Goal: Task Accomplishment & Management: Manage account settings

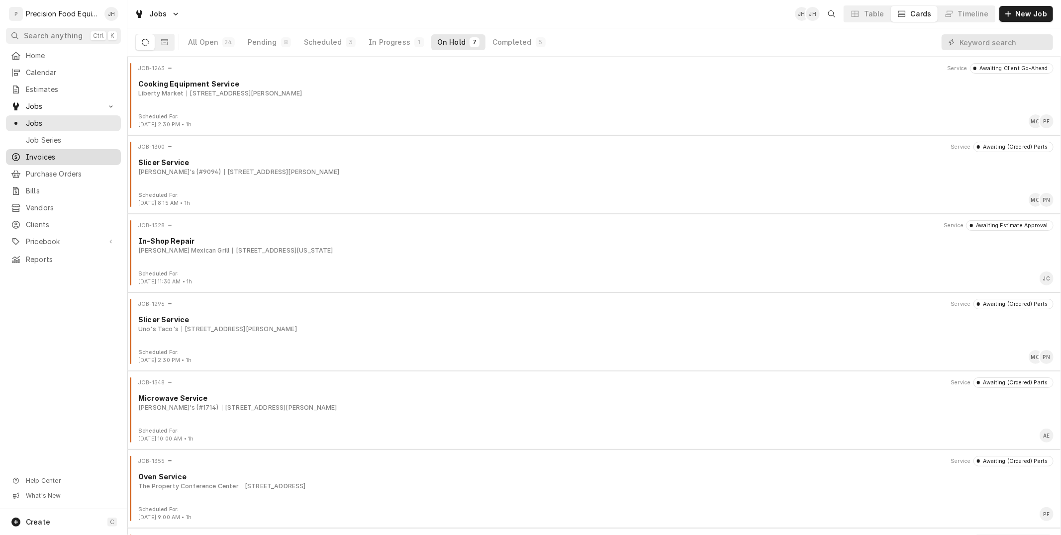
click at [51, 154] on span "Invoices" at bounding box center [71, 157] width 90 height 10
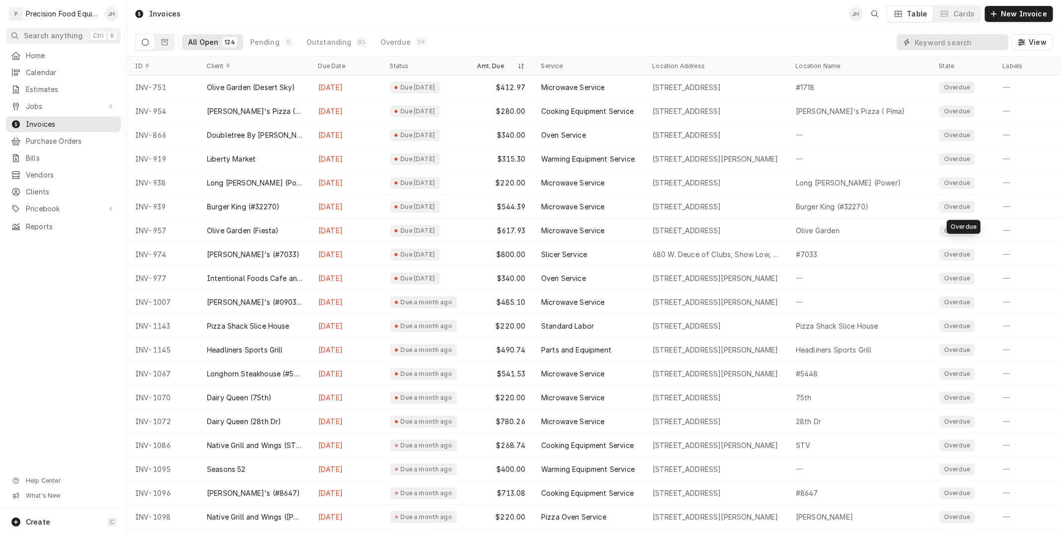
click at [963, 38] on input "Dynamic Content Wrapper" at bounding box center [959, 42] width 89 height 16
click at [961, 43] on input "Dynamic Content Wrapper" at bounding box center [959, 42] width 89 height 16
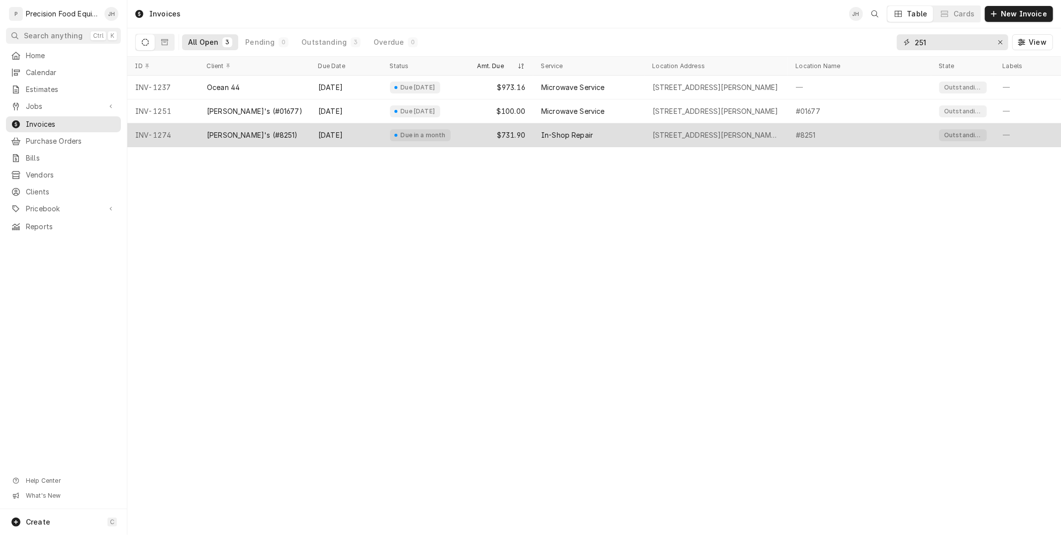
type input "251"
click at [319, 135] on div "Sep 12" at bounding box center [346, 135] width 72 height 24
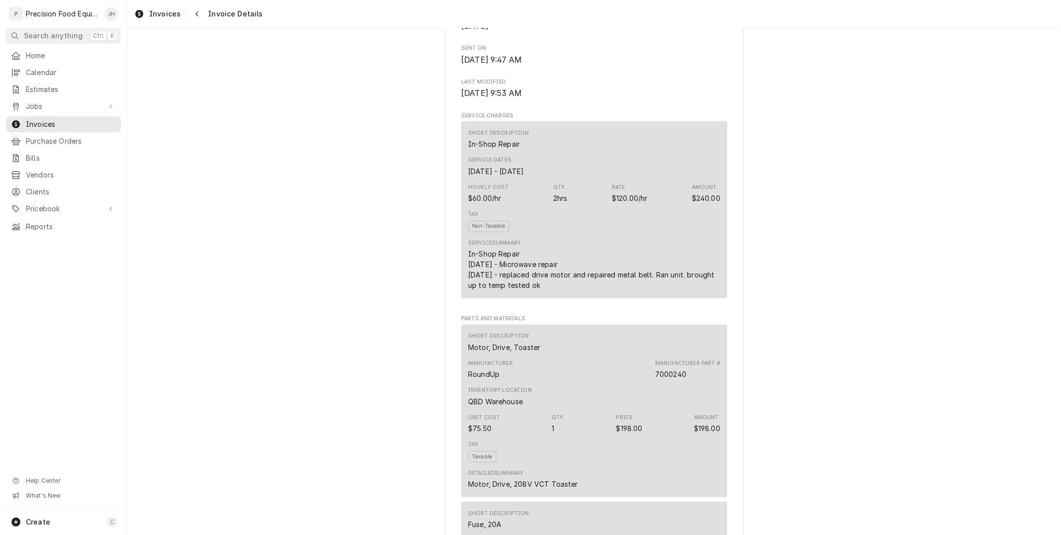
scroll to position [442, 0]
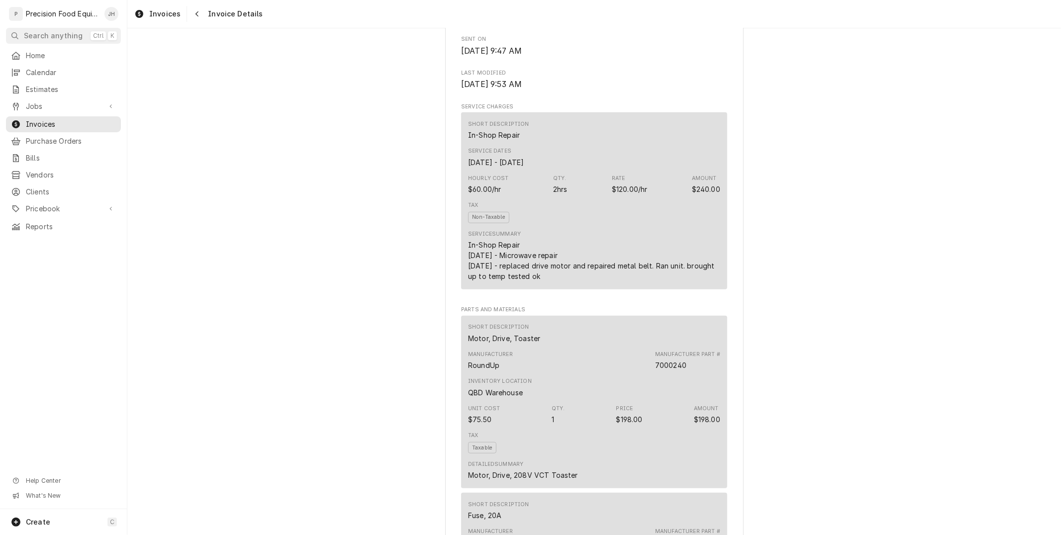
drag, startPoint x: 462, startPoint y: 286, endPoint x: 549, endPoint y: 309, distance: 90.7
click at [549, 289] on div "Short Description In-Shop Repair Service Dates Aug 4, 2025 - Aug 5, 2025 Hourly…" at bounding box center [594, 200] width 266 height 177
copy div "8/8/25 - Microwave repair 8/11/25 - replaced drive motor and repaired metal bel…"
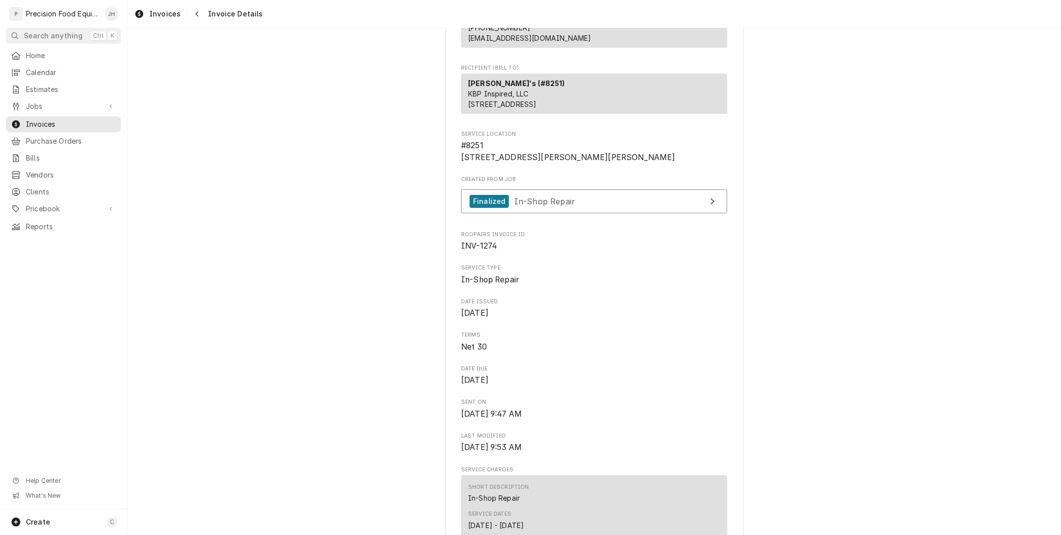
scroll to position [0, 0]
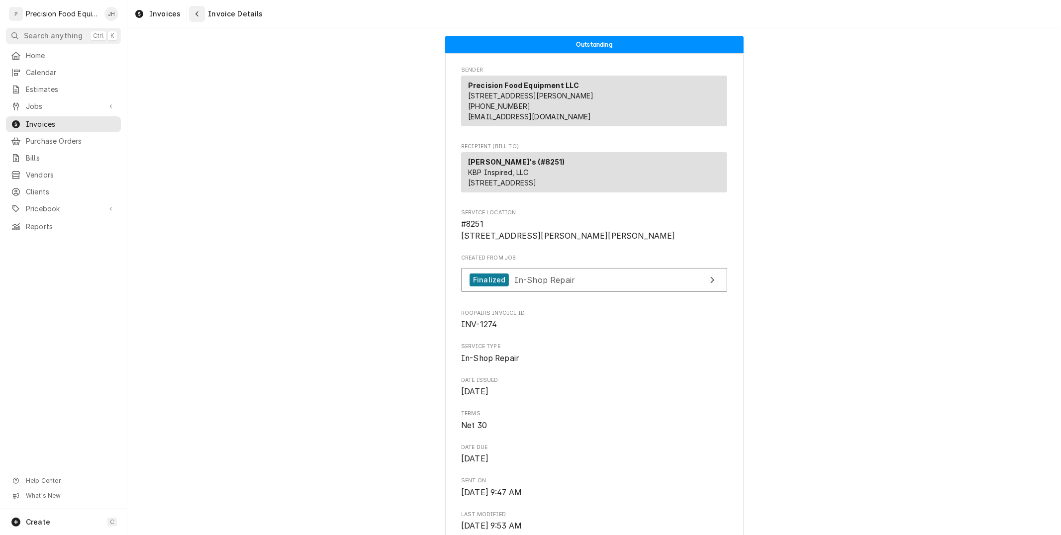
click at [197, 15] on icon "Navigate back" at bounding box center [197, 13] width 4 height 7
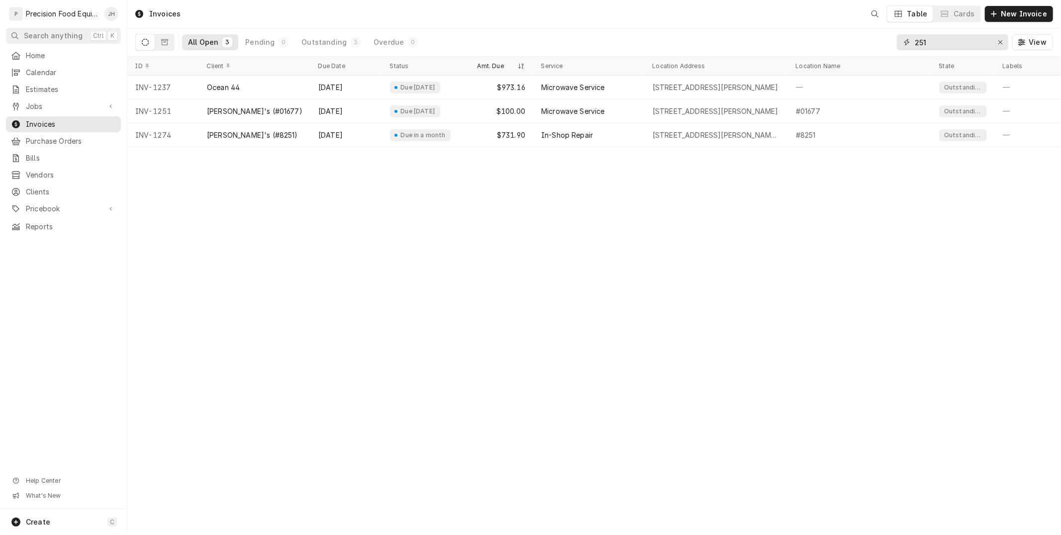
drag, startPoint x: 950, startPoint y: 44, endPoint x: 833, endPoint y: 48, distance: 117.0
click at [829, 50] on div "All Open 3 Pending 0 Outstanding 3 Overdue 0 251 View" at bounding box center [594, 42] width 918 height 28
type input "7"
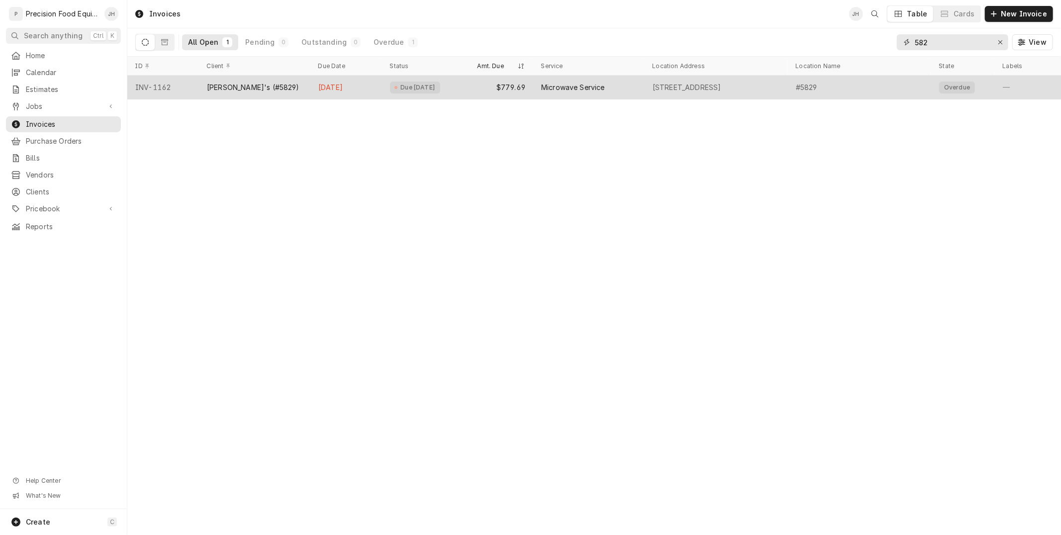
type input "582"
click at [303, 96] on div "Arby's (#5829)" at bounding box center [254, 88] width 111 height 24
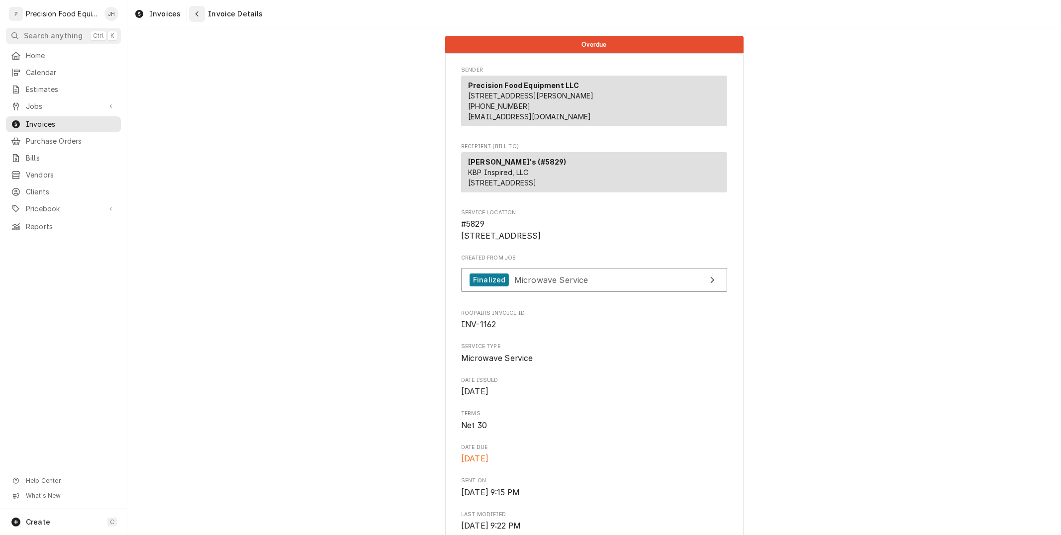
click at [194, 18] on div "Navigate back" at bounding box center [197, 14] width 10 height 10
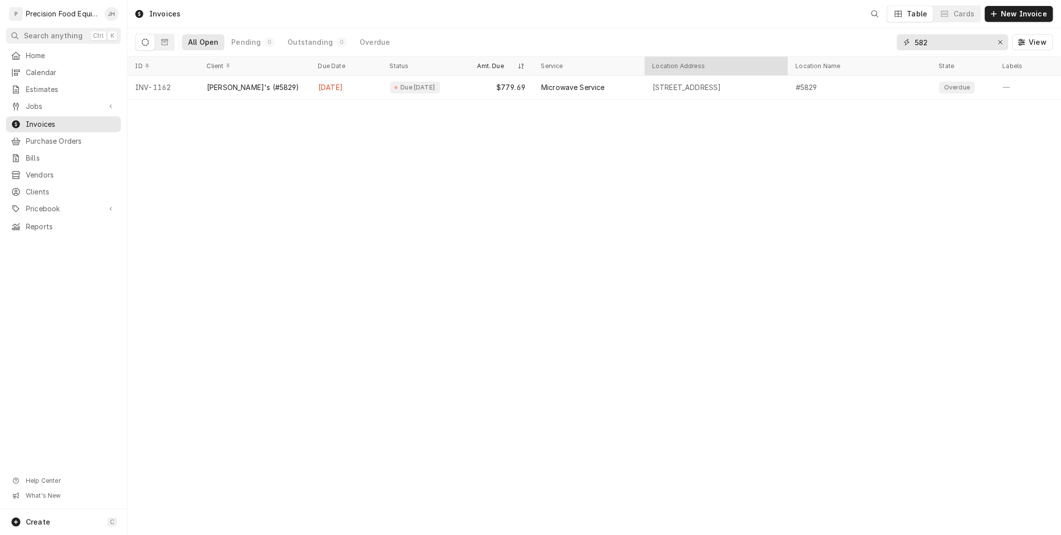
drag, startPoint x: 954, startPoint y: 38, endPoint x: 747, endPoint y: 66, distance: 208.7
click at [747, 66] on div "Invoices Table Cards New Invoice All Open Pending 0 Outstanding 0 Overdue 582 V…" at bounding box center [594, 267] width 934 height 535
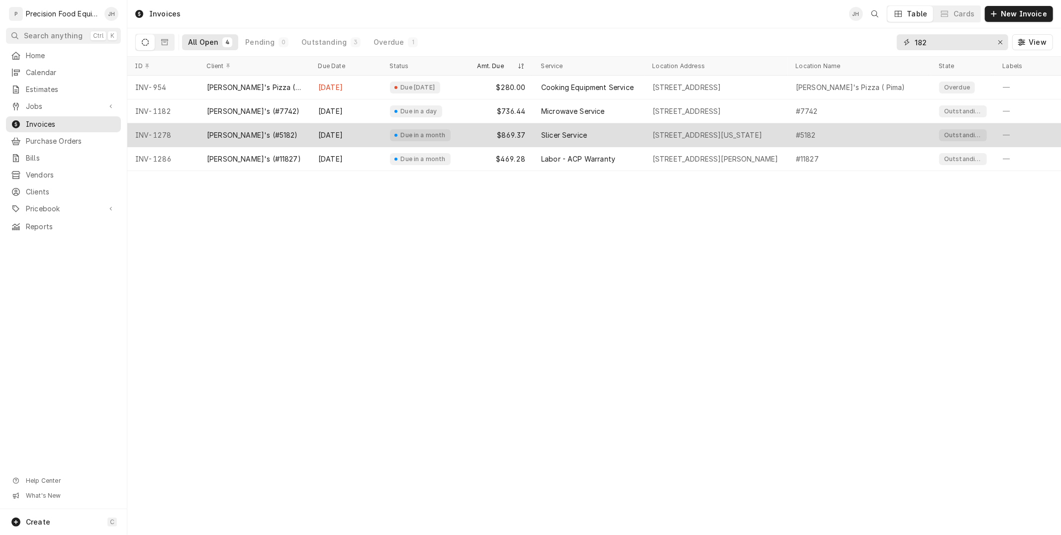
type input "182"
click at [503, 130] on div "$869.37" at bounding box center [502, 135] width 64 height 24
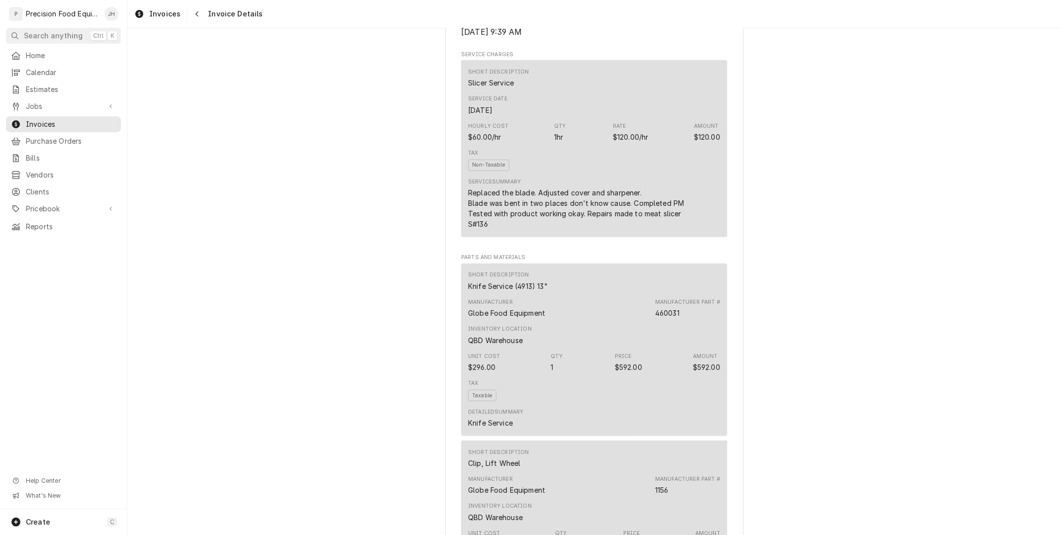
scroll to position [497, 0]
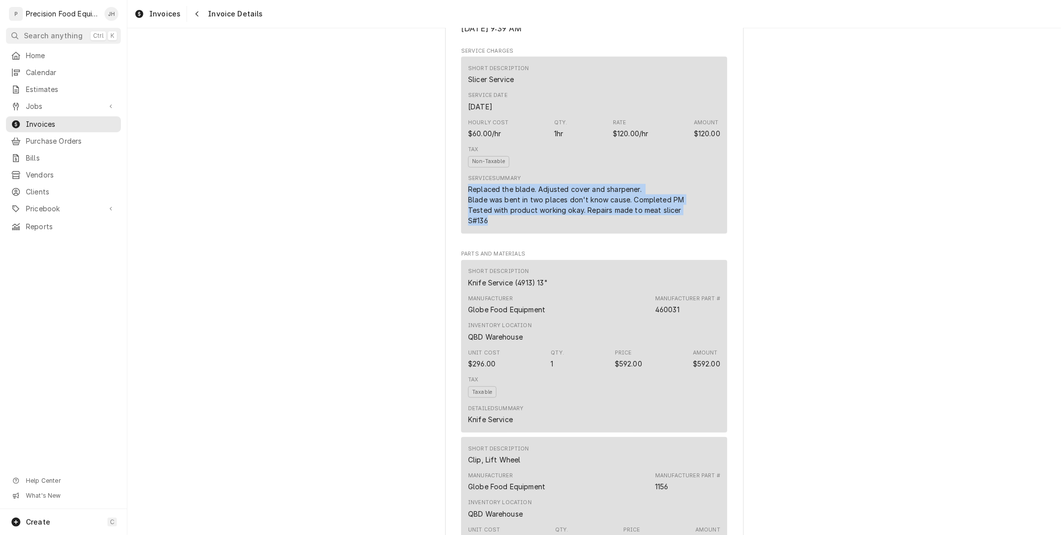
drag, startPoint x: 461, startPoint y: 219, endPoint x: 684, endPoint y: 252, distance: 225.3
click at [684, 234] on div "Short Description Slicer Service Service Date [DATE] Hourly Cost $60.00/hr Qty.…" at bounding box center [594, 145] width 266 height 177
copy div "Replaced the blade. Adjusted cover and sharpener. Blade was bent in two places …"
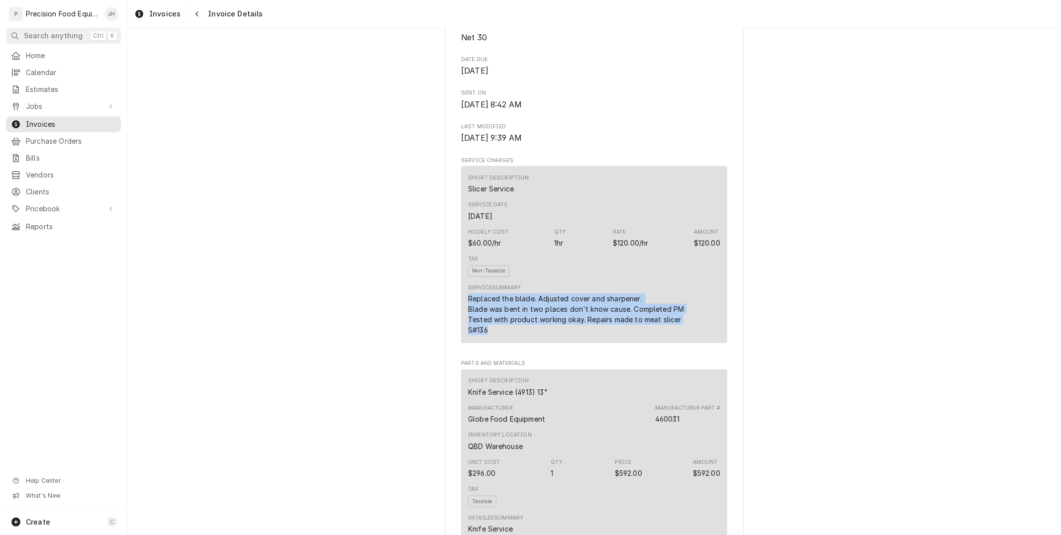
scroll to position [166, 0]
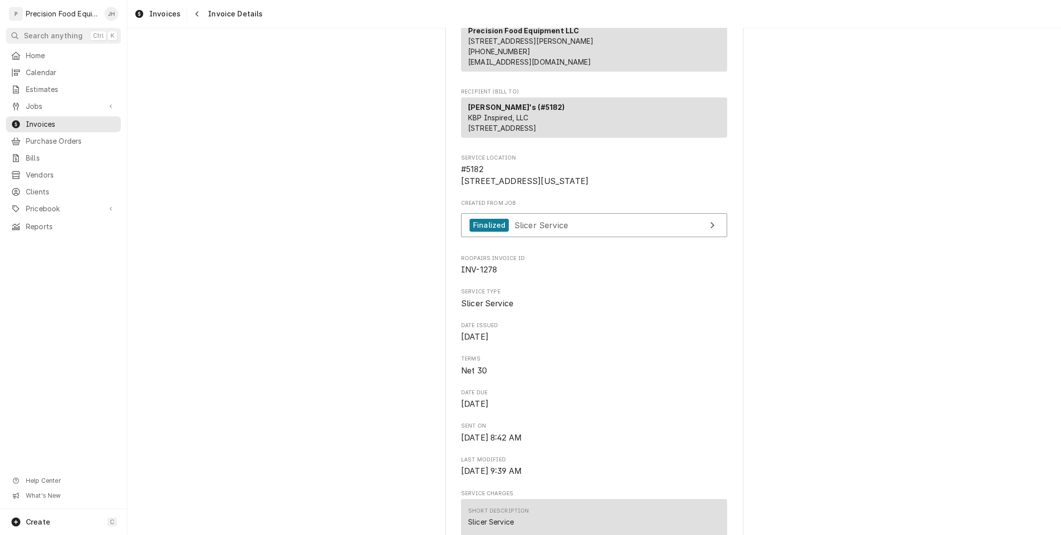
scroll to position [0, 0]
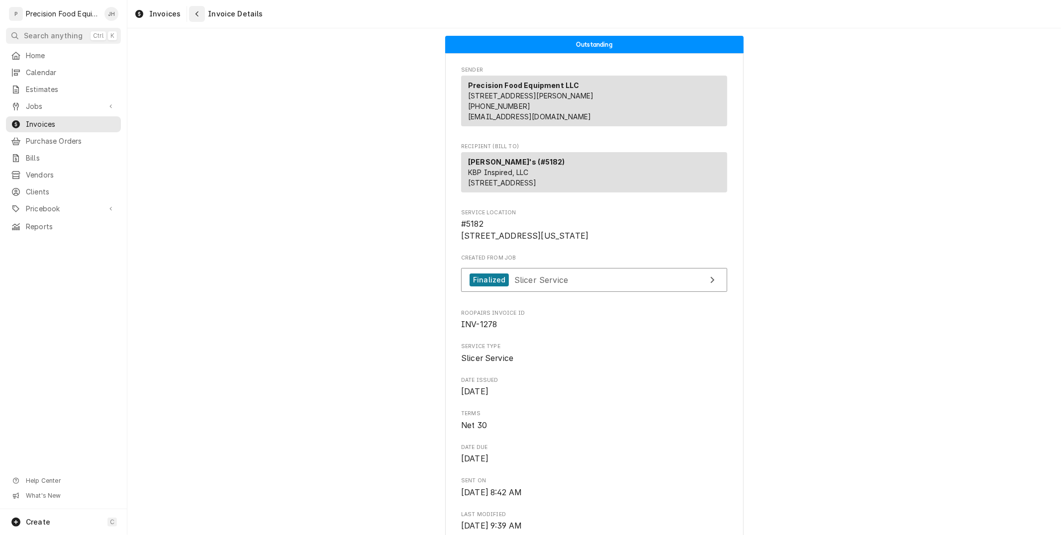
click at [195, 16] on icon "Navigate back" at bounding box center [197, 13] width 4 height 7
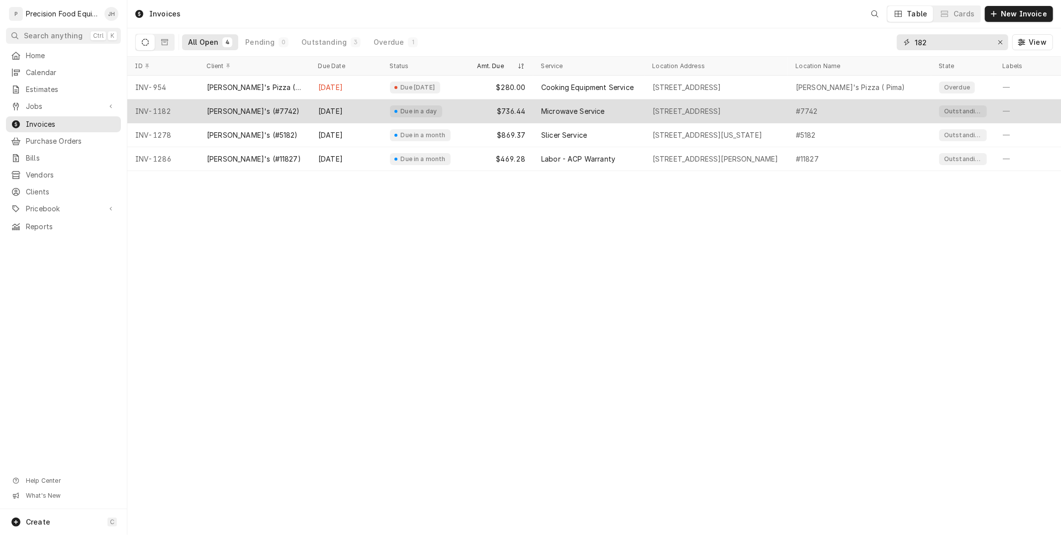
drag, startPoint x: 984, startPoint y: 37, endPoint x: 665, endPoint y: 110, distance: 327.6
click at [665, 110] on div "Invoices Table Cards New Invoice All Open 4 Pending 0 Outstanding 3 Overdue 1 1…" at bounding box center [594, 267] width 934 height 535
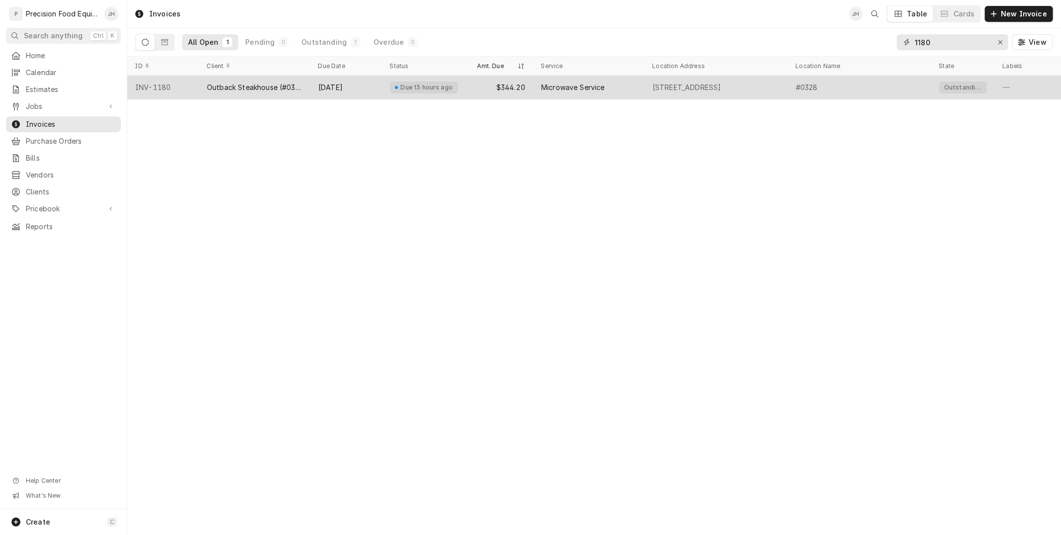
type input "1180"
click at [252, 88] on div "Outback Steakhouse (#0328)" at bounding box center [255, 88] width 96 height 10
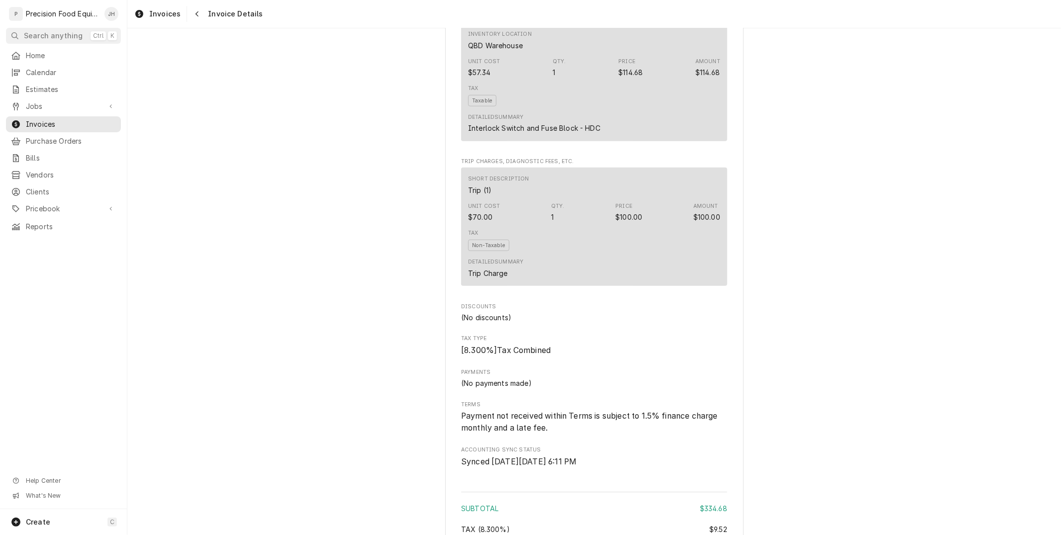
scroll to position [1078, 0]
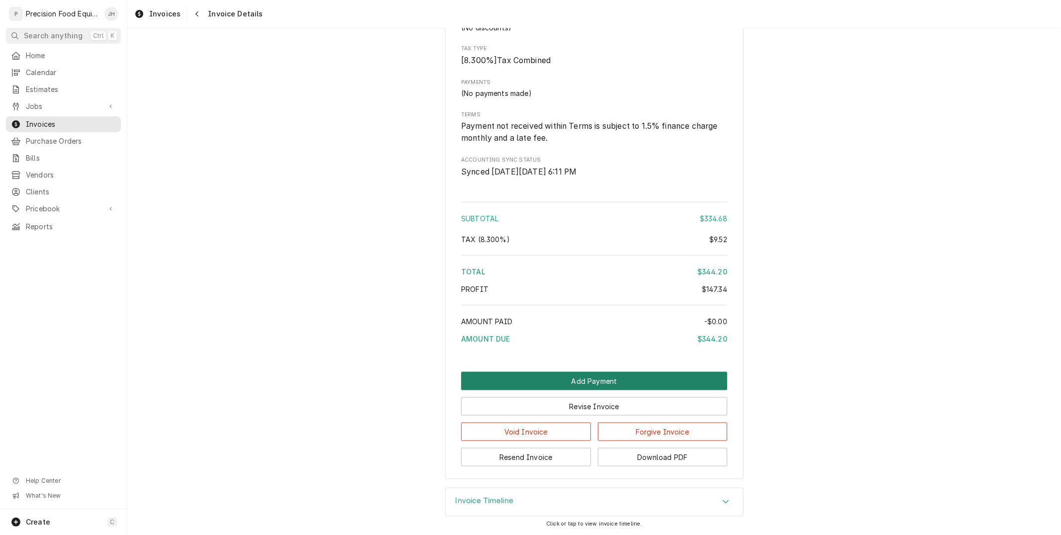
click at [589, 384] on button "Add Payment" at bounding box center [594, 381] width 266 height 18
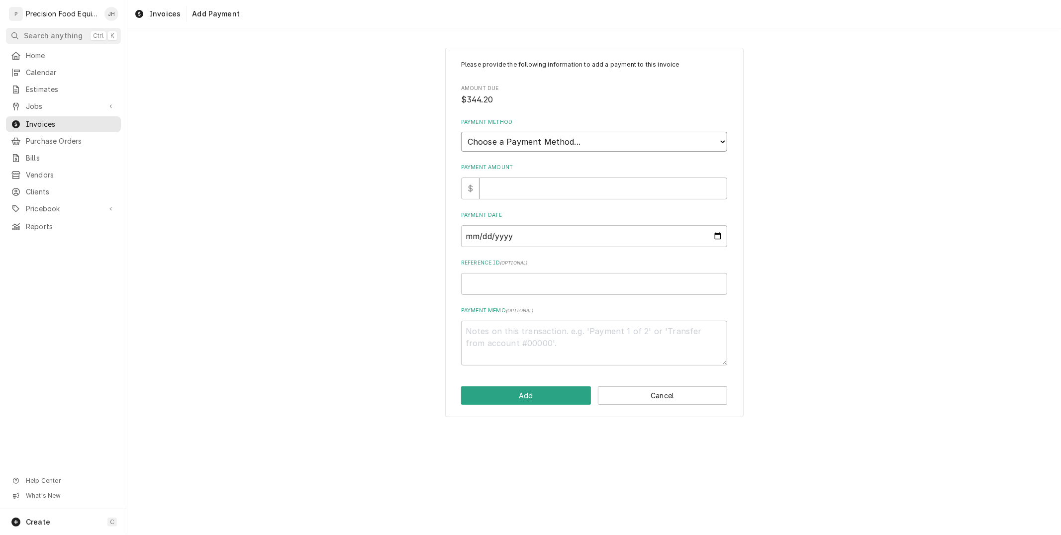
drag, startPoint x: 571, startPoint y: 135, endPoint x: 571, endPoint y: 145, distance: 9.9
click at [571, 135] on select "Choose a Payment Method... Cash Check Credit/Debit Card ACH/eCheck Other" at bounding box center [594, 142] width 266 height 20
select select "2"
click at [461, 132] on select "Choose a Payment Method... Cash Check Credit/Debit Card ACH/eCheck Other" at bounding box center [594, 142] width 266 height 20
click at [559, 185] on input "Payment Amount" at bounding box center [604, 189] width 248 height 22
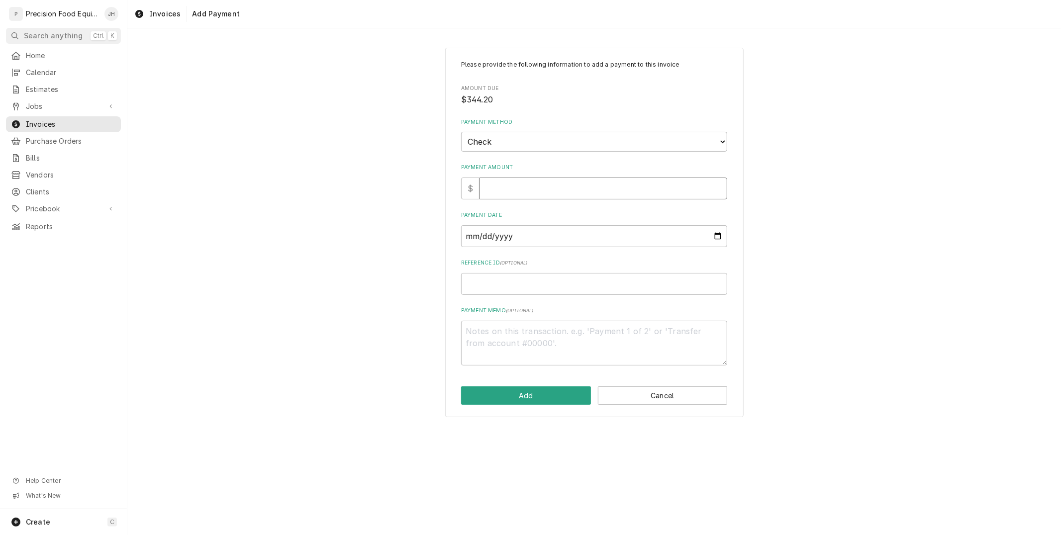
type textarea "x"
type input "3"
type textarea "x"
type input "34"
type textarea "x"
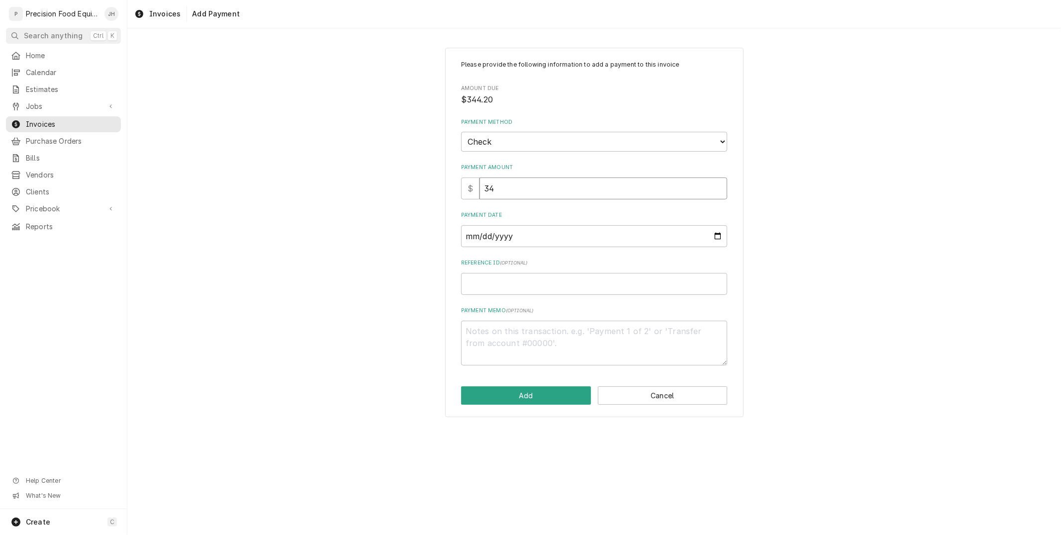
type input "344"
type textarea "x"
type input "344.2"
type textarea "x"
type input "344.20"
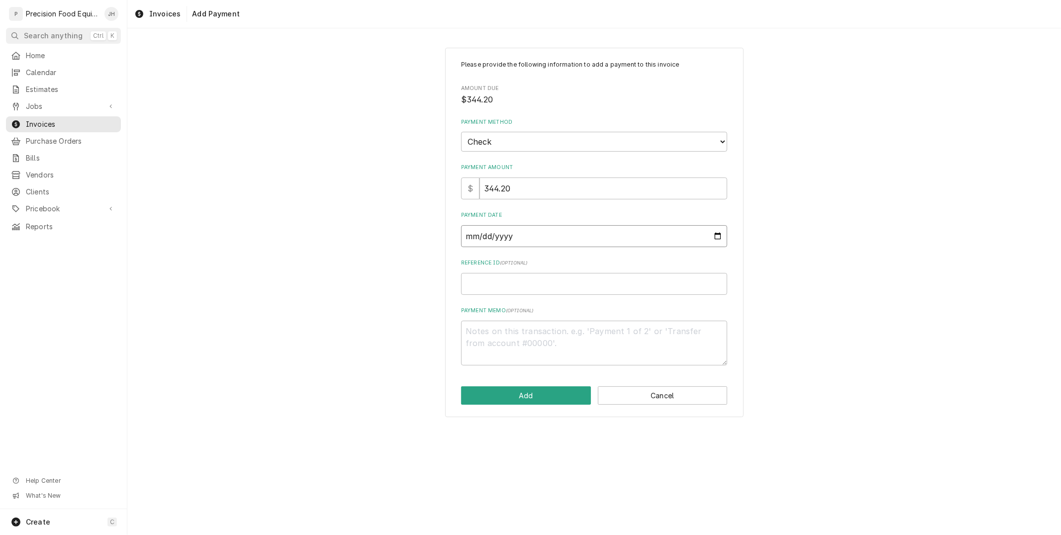
click at [539, 242] on input "Payment Date" at bounding box center [594, 236] width 266 height 22
click at [715, 240] on input "Payment Date" at bounding box center [594, 236] width 266 height 22
click at [722, 236] on input "Payment Date" at bounding box center [594, 236] width 266 height 22
click at [719, 235] on input "Payment Date" at bounding box center [594, 236] width 266 height 22
type input "[DATE]"
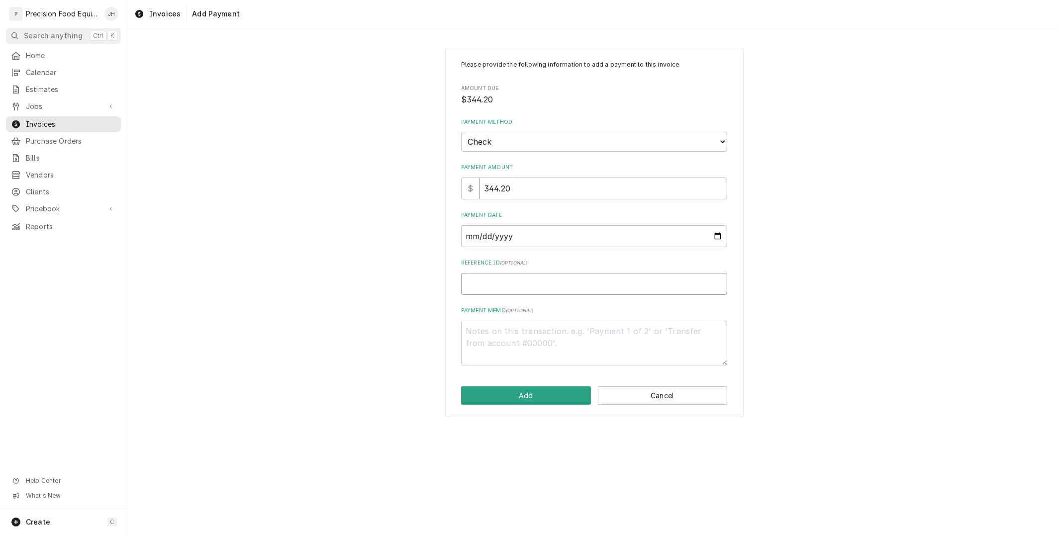
click at [559, 277] on input "Reference ID ( optional )" at bounding box center [594, 284] width 266 height 22
type textarea "x"
type input "1"
type textarea "x"
type input "14"
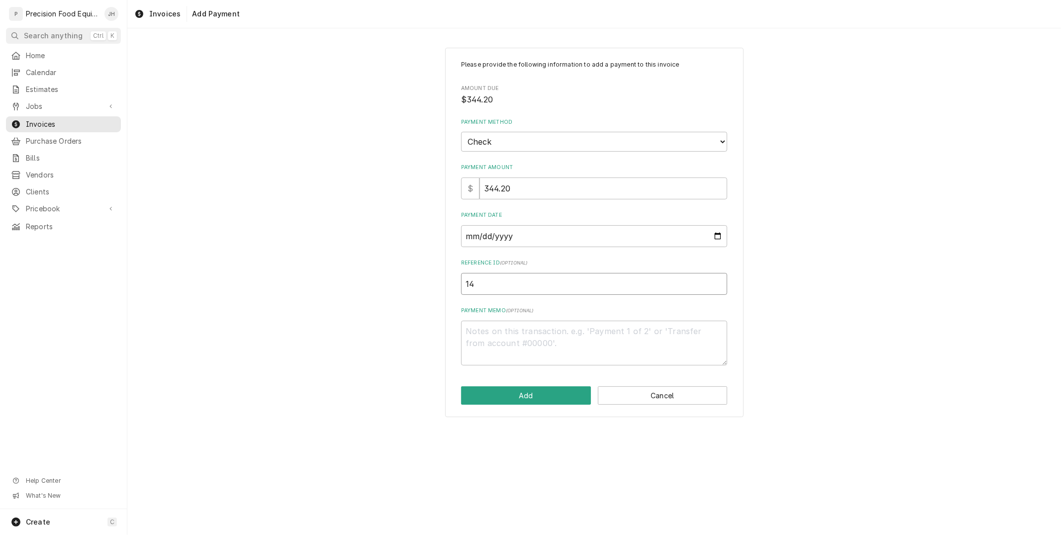
type textarea "x"
type input "142"
type textarea "x"
type input "1422"
type textarea "x"
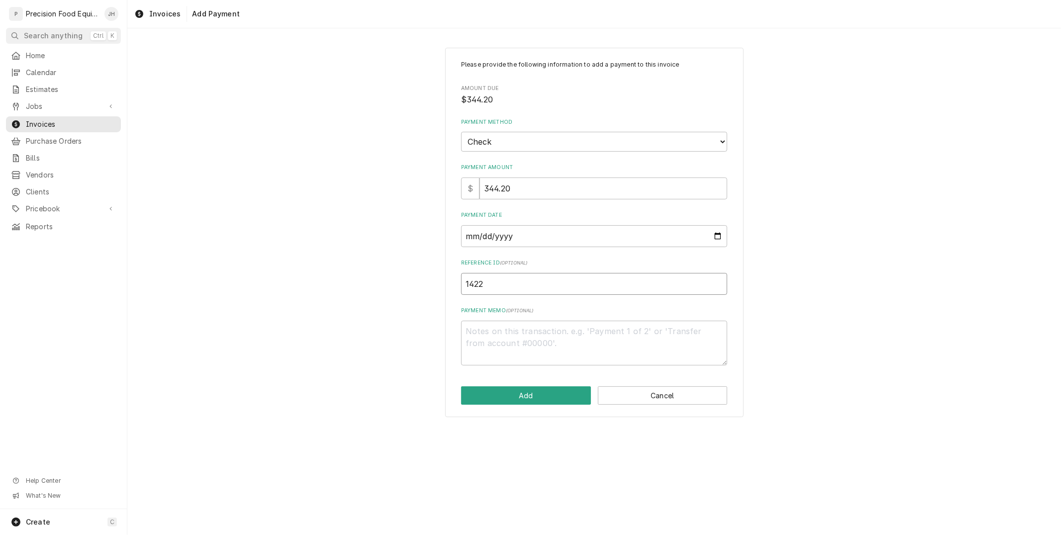
type input "14221"
type textarea "x"
type input "142214"
click at [549, 390] on button "Add" at bounding box center [526, 395] width 130 height 18
type textarea "x"
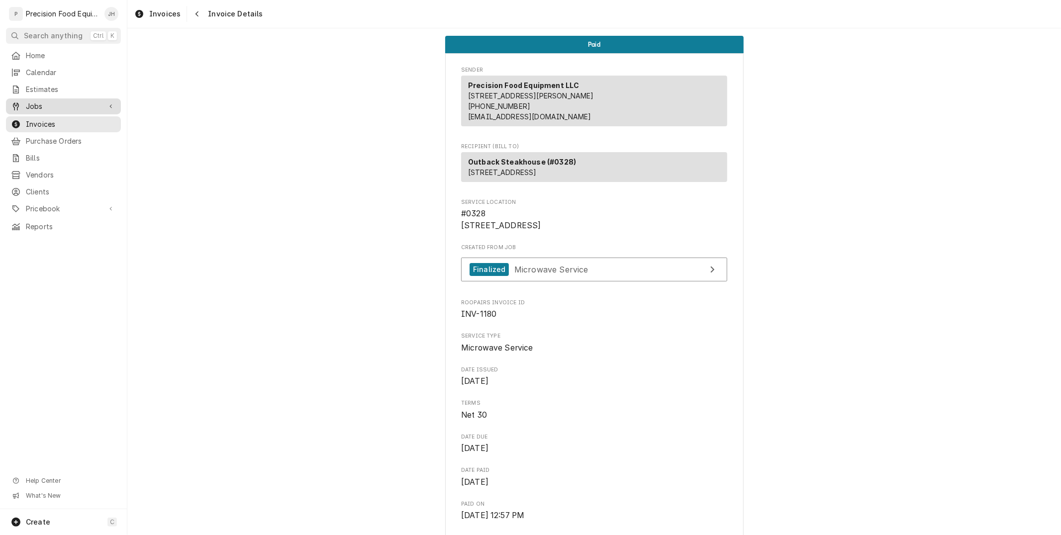
click at [47, 110] on span "Jobs" at bounding box center [63, 106] width 75 height 10
click at [46, 120] on span "Jobs" at bounding box center [71, 123] width 90 height 10
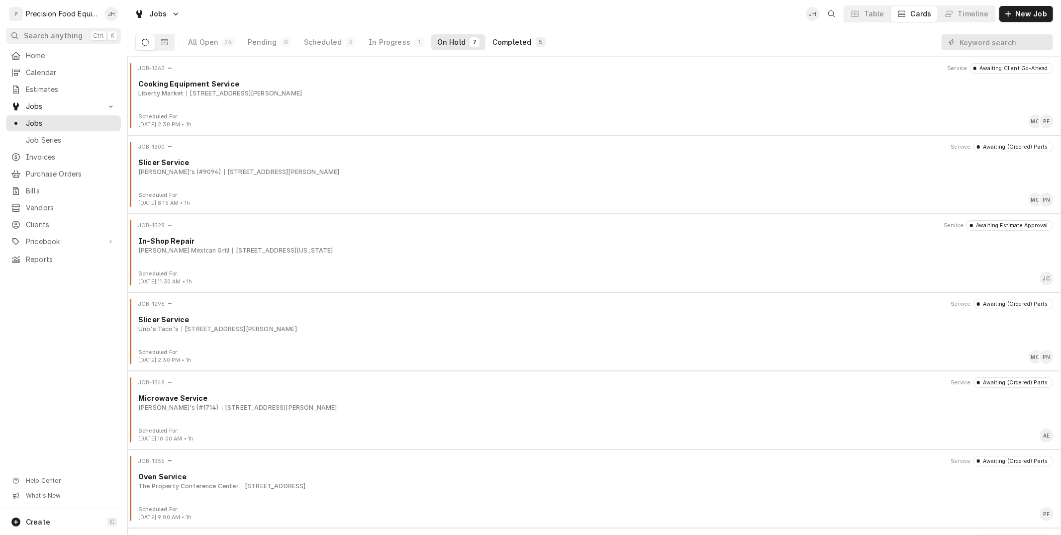
click at [517, 37] on div "Completed" at bounding box center [511, 42] width 39 height 10
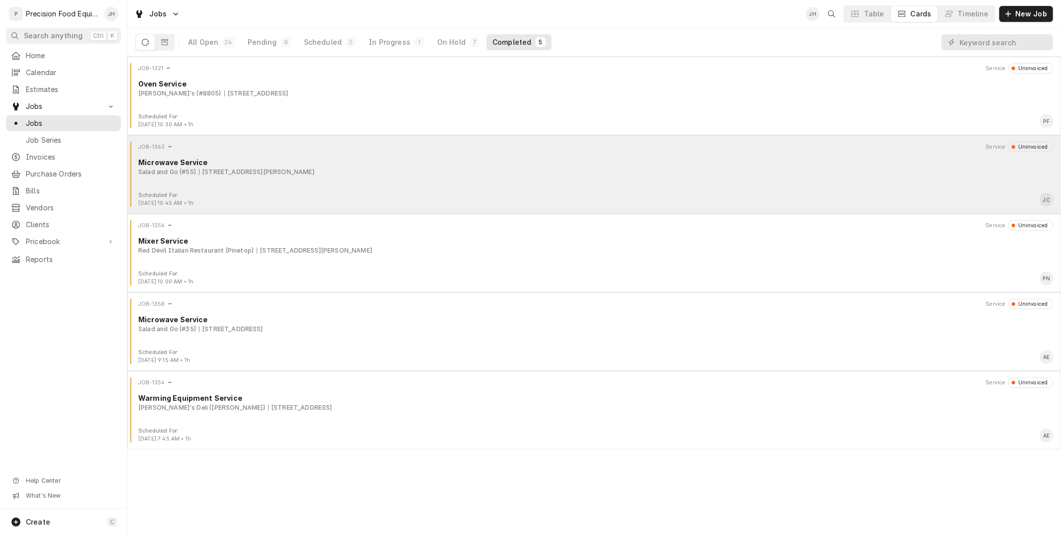
click at [336, 193] on div "Scheduled For: Aug 14th, 2025 - 10:45 AM • 1h JC" at bounding box center [594, 200] width 926 height 16
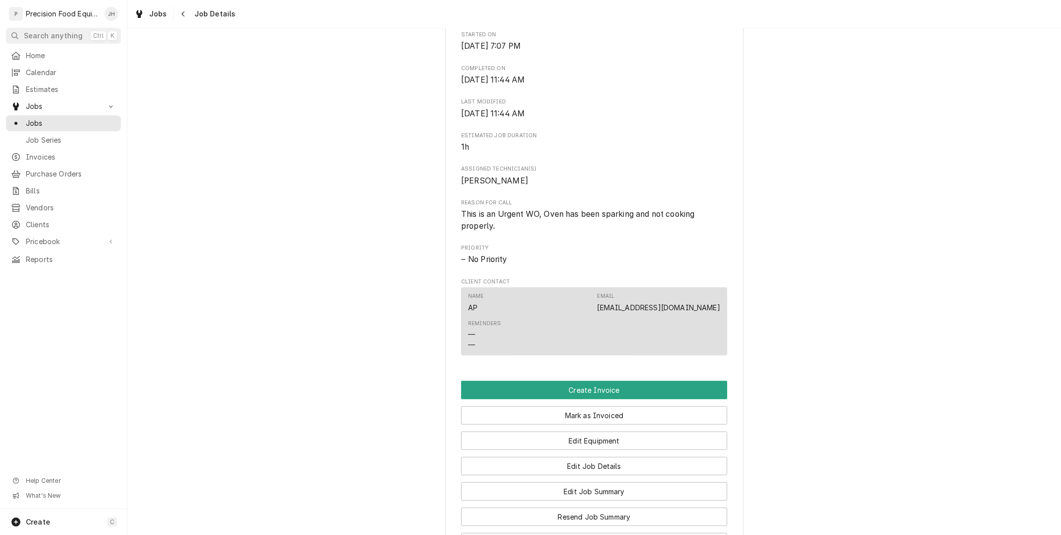
scroll to position [274, 0]
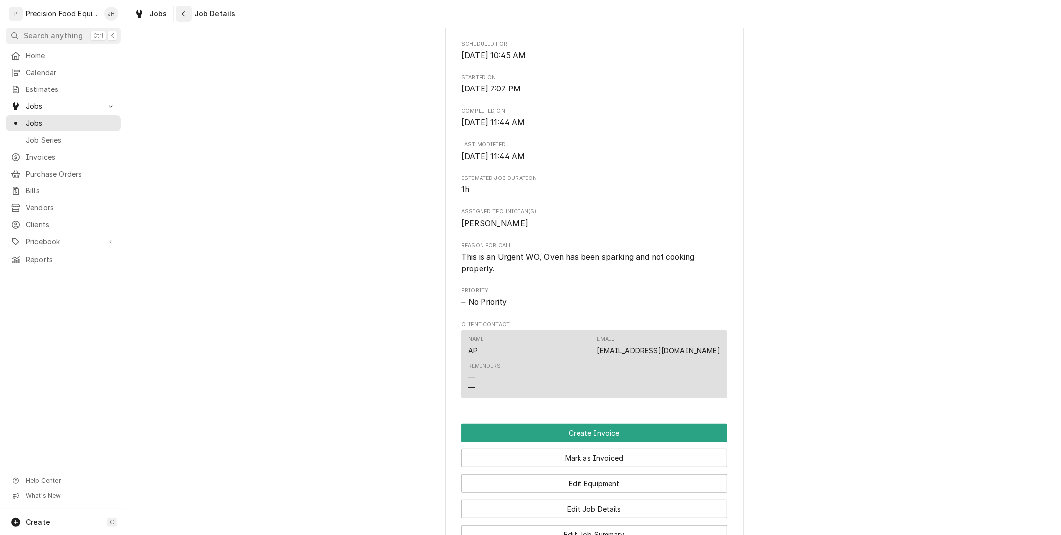
click at [185, 16] on div "Navigate back" at bounding box center [184, 14] width 10 height 10
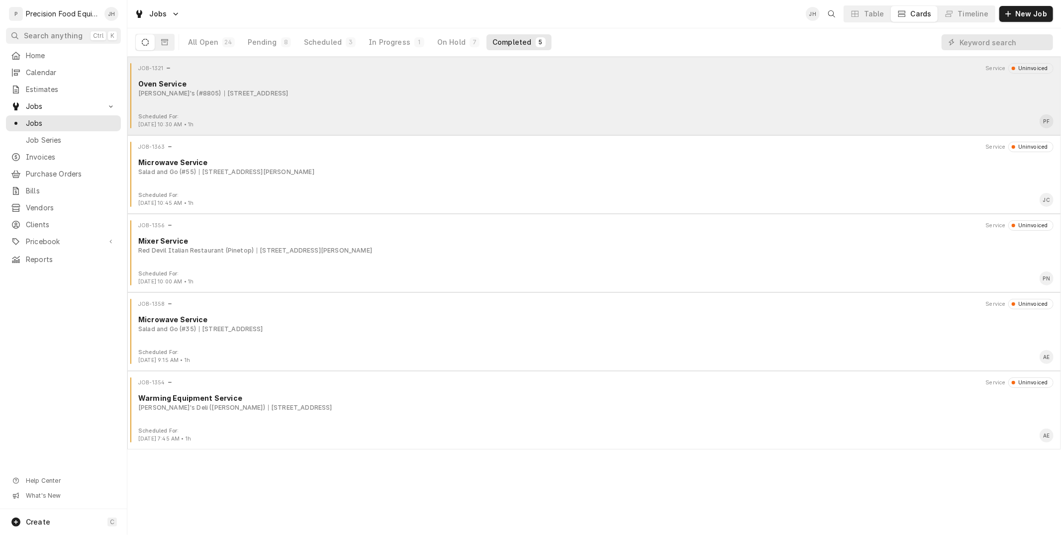
click at [489, 97] on div "Arby's (#8805) 4405 N 1st Ave, Tucson, AZ 85719" at bounding box center [595, 93] width 915 height 9
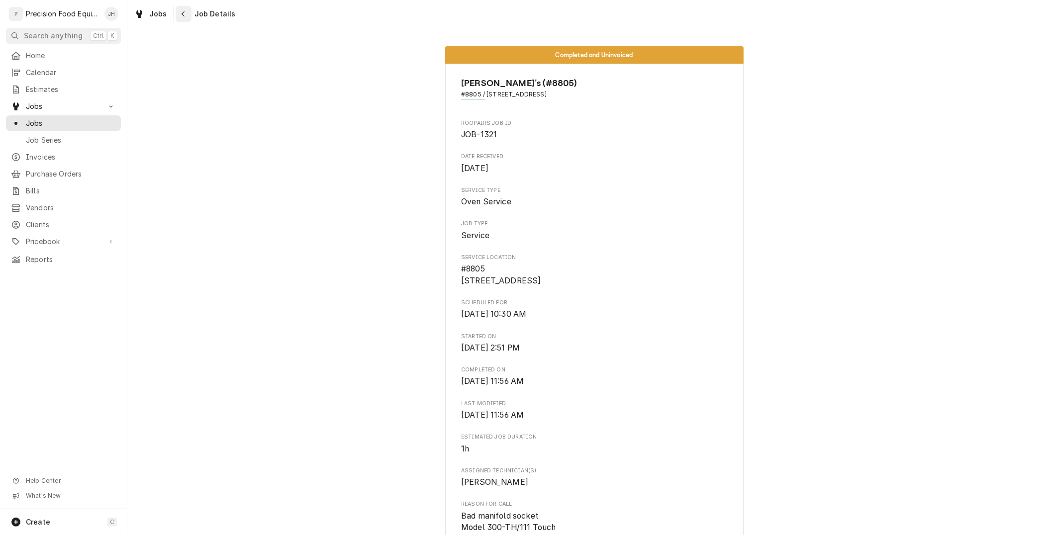
click at [186, 15] on div "Navigate back" at bounding box center [184, 14] width 10 height 10
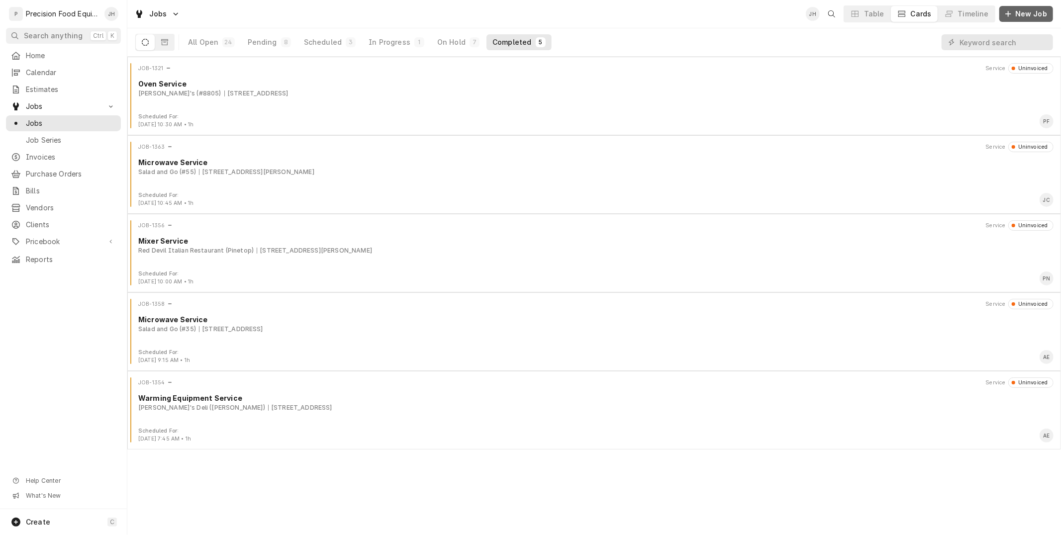
click at [1015, 18] on span "New Job" at bounding box center [1031, 14] width 36 height 10
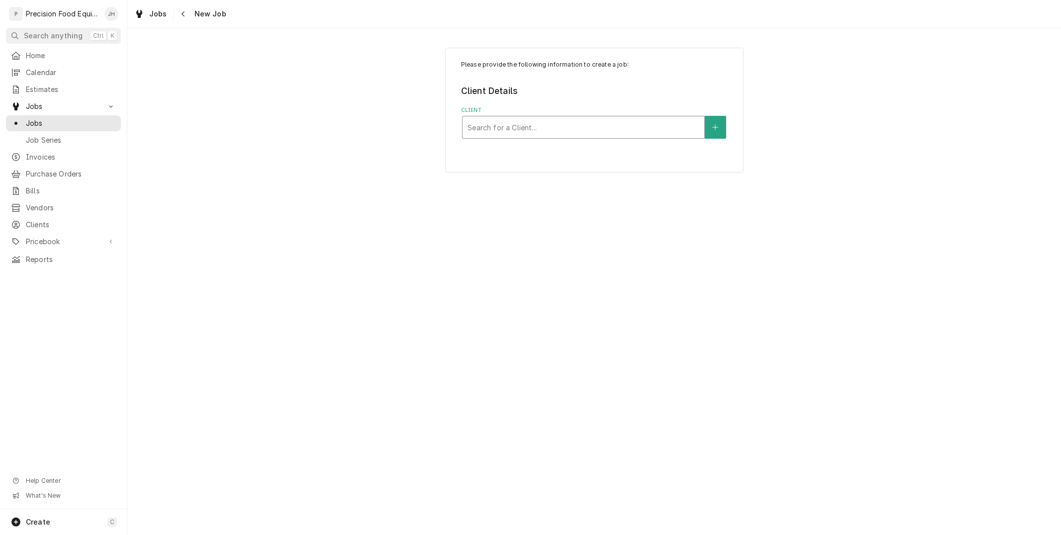
click at [534, 127] on div "Client" at bounding box center [584, 127] width 232 height 18
type input "r"
click at [532, 126] on div "Client" at bounding box center [584, 127] width 232 height 18
click at [580, 122] on div "Client" at bounding box center [584, 127] width 232 height 18
type input "6"
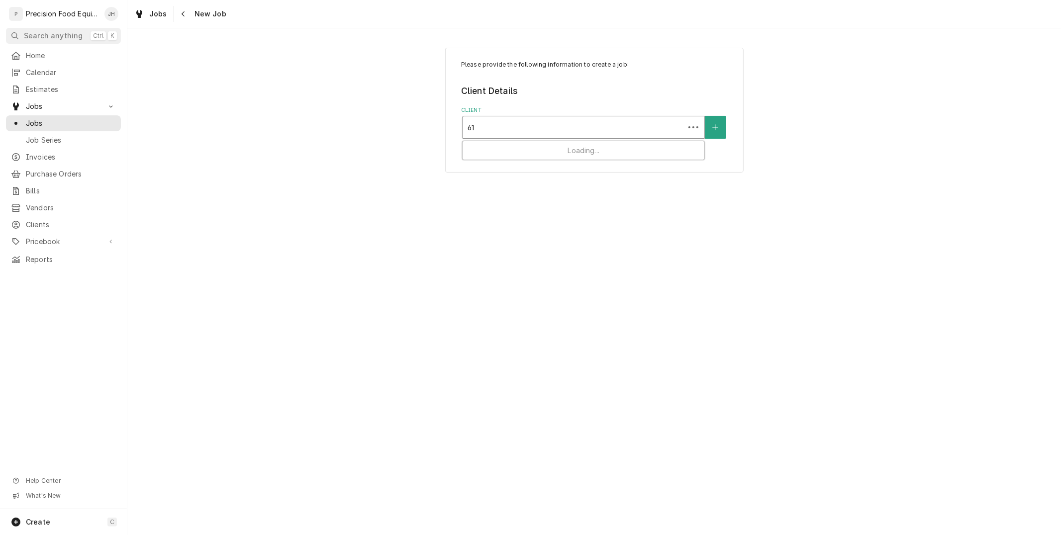
type input "6"
click at [567, 123] on div "Client" at bounding box center [584, 127] width 232 height 18
type input "6"
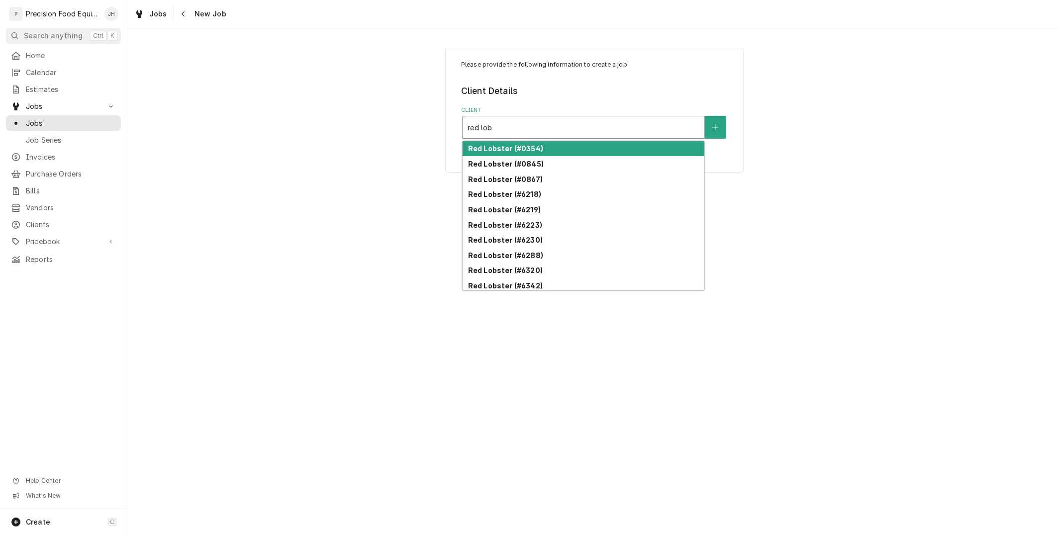
type input "red lob"
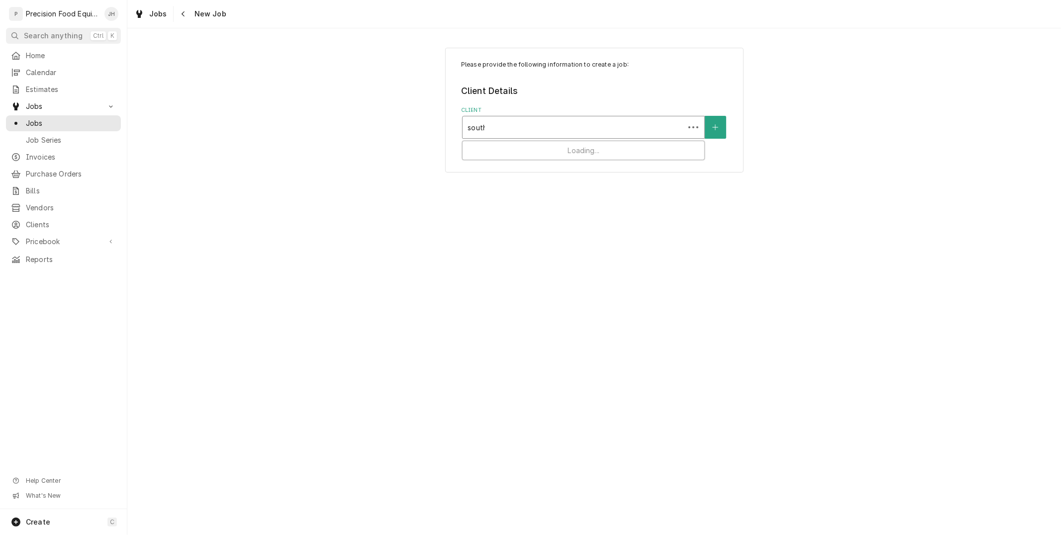
type input "souther"
click at [563, 122] on div "Client" at bounding box center [584, 127] width 232 height 18
type input "e"
type input "southern av"
click at [544, 124] on div "Client" at bounding box center [584, 127] width 232 height 18
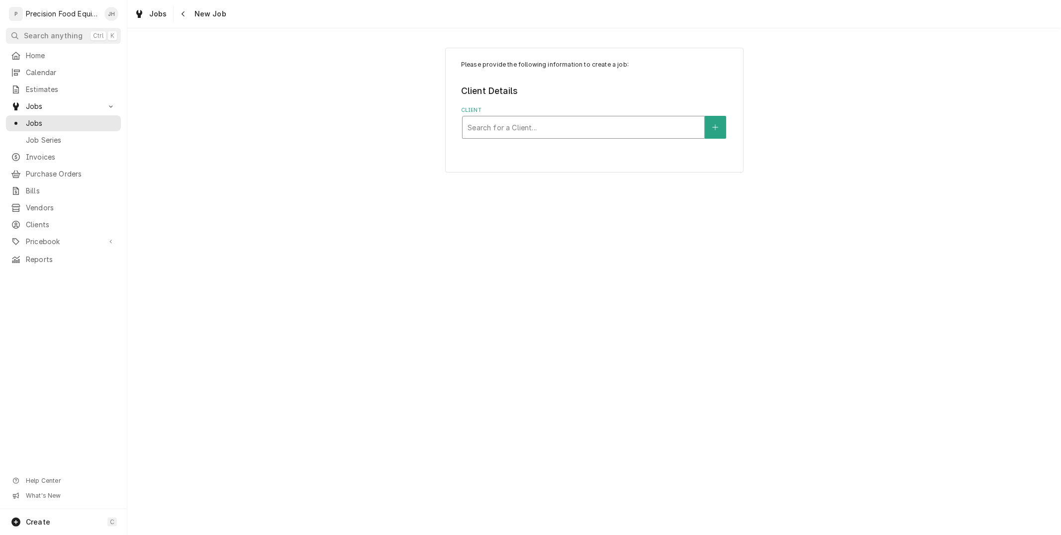
click at [543, 124] on div "Client" at bounding box center [584, 127] width 232 height 18
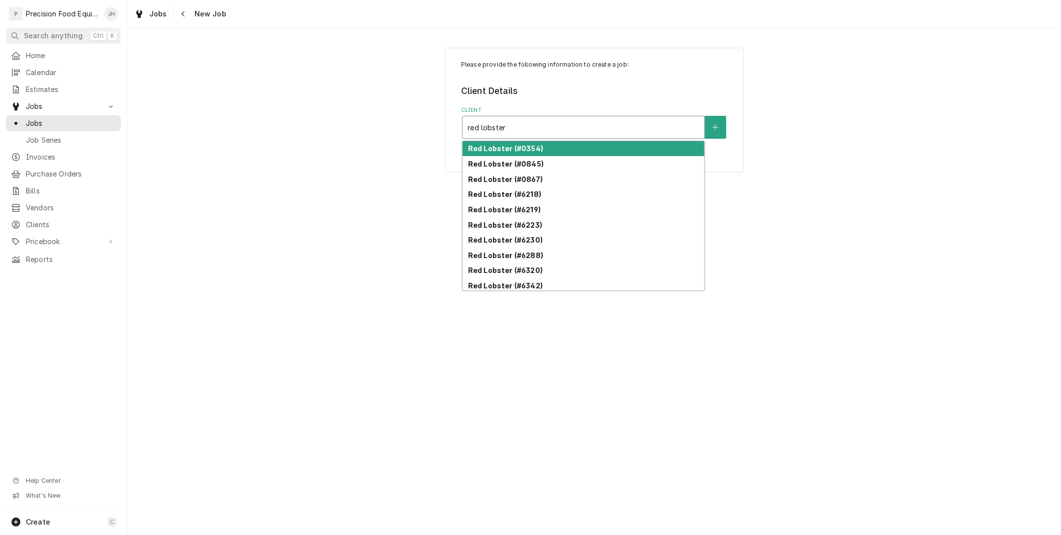
type input "red lobster"
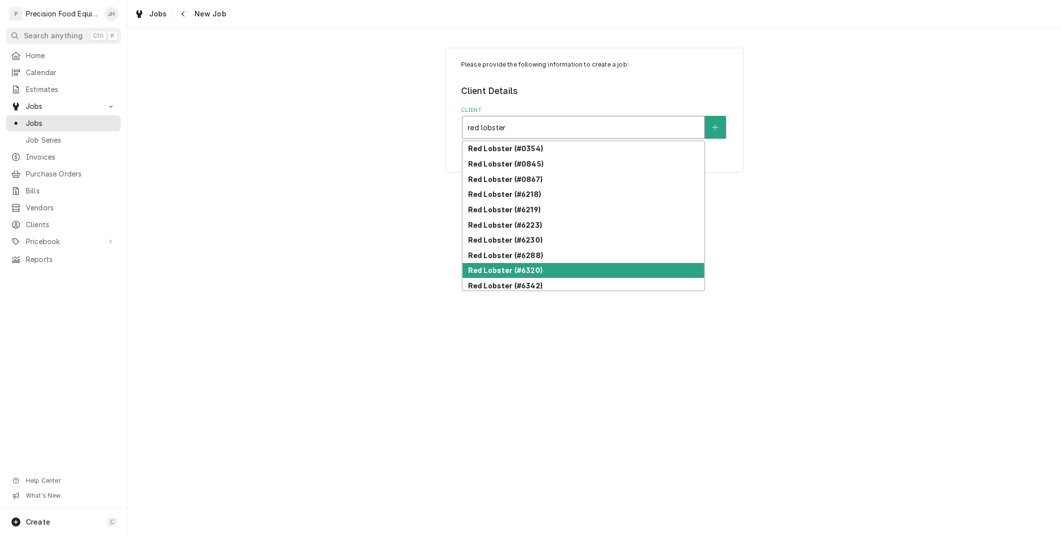
scroll to position [18, 0]
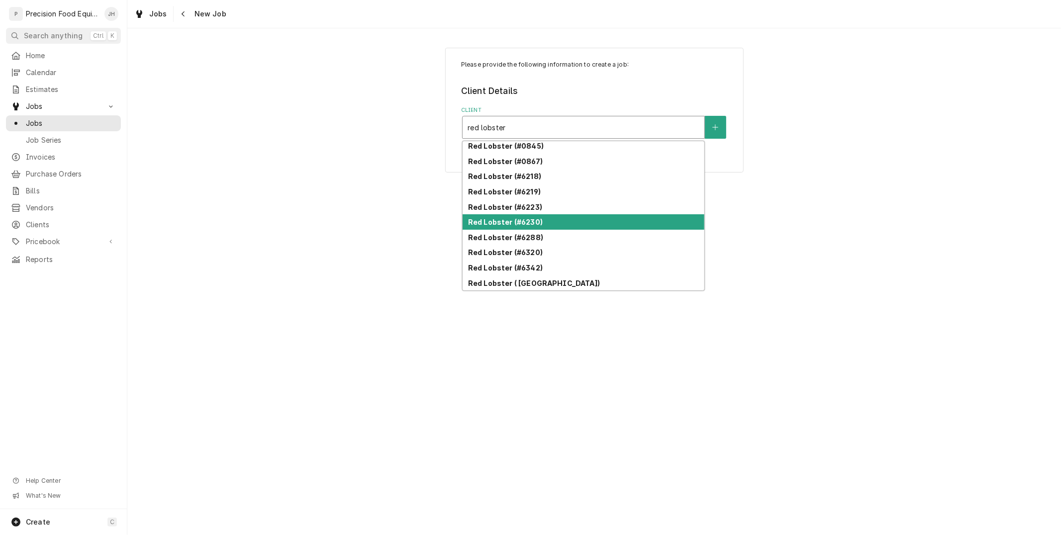
click at [565, 219] on div "Red Lobster (#6230)" at bounding box center [584, 221] width 242 height 15
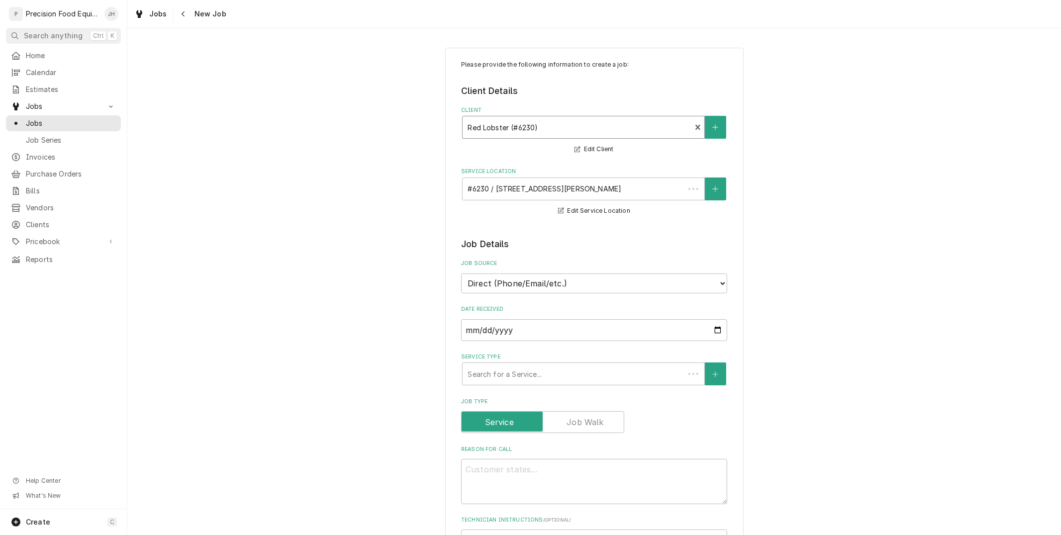
type textarea "x"
click at [550, 128] on div "Client" at bounding box center [577, 127] width 218 height 18
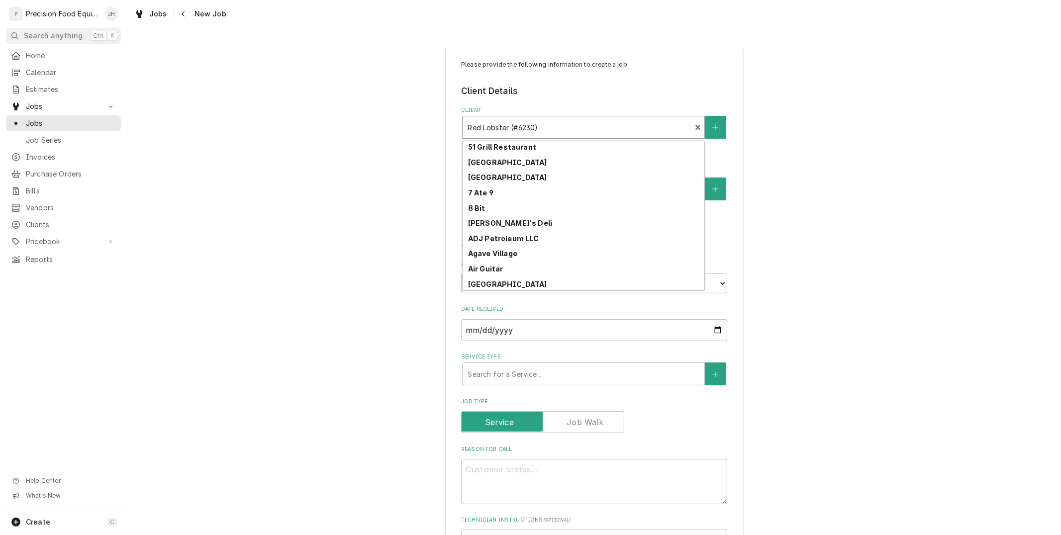
scroll to position [0, 0]
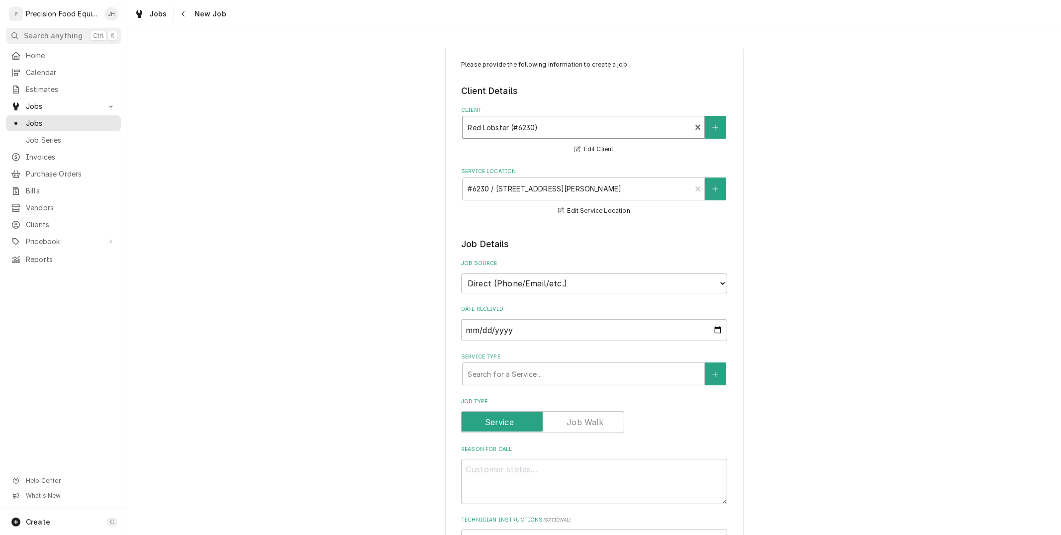
click at [544, 121] on div "Client" at bounding box center [577, 127] width 218 height 18
type input "s"
type textarea "x"
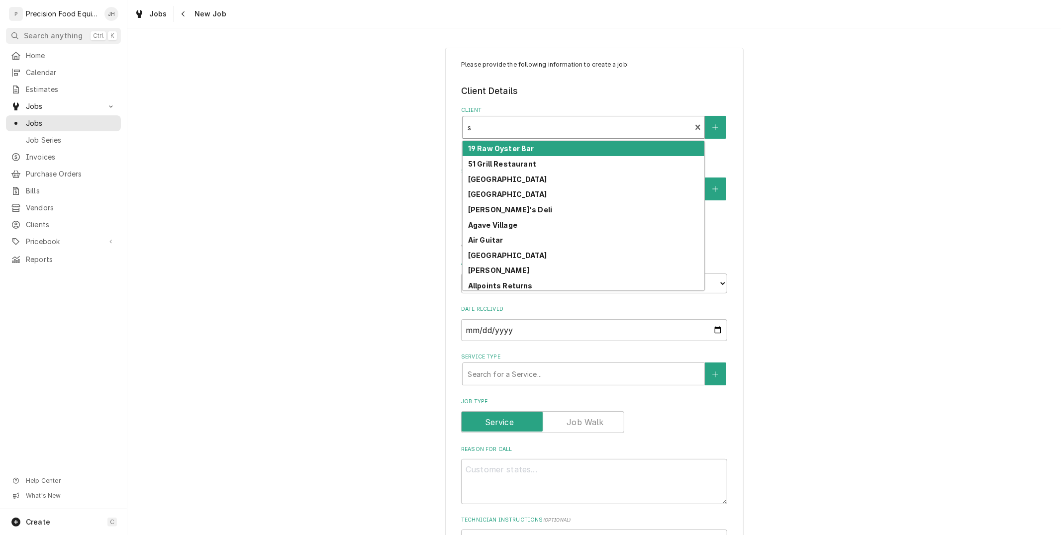
type input "su"
type textarea "x"
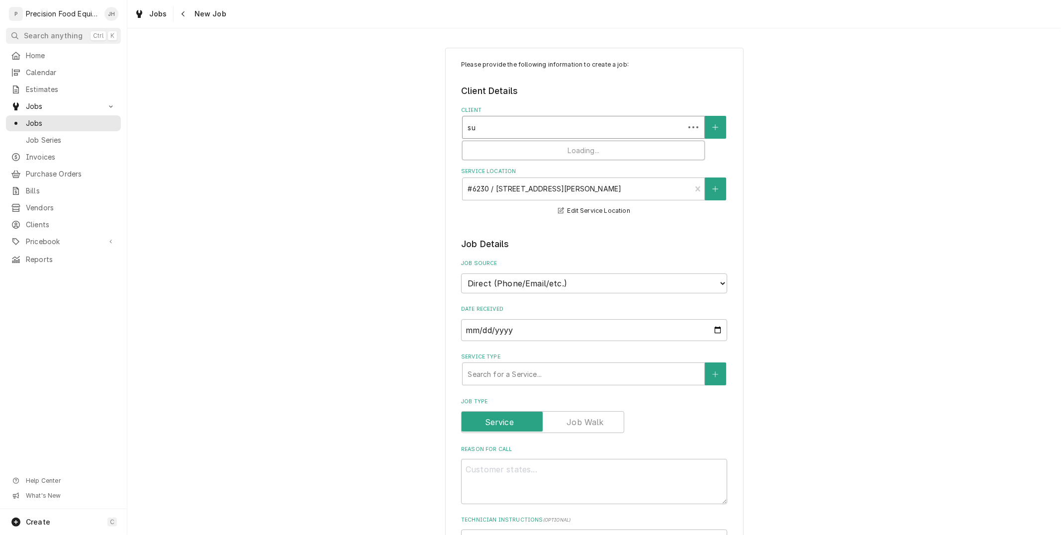
type input "sup"
type textarea "x"
type input "supe"
type textarea "x"
type input "super"
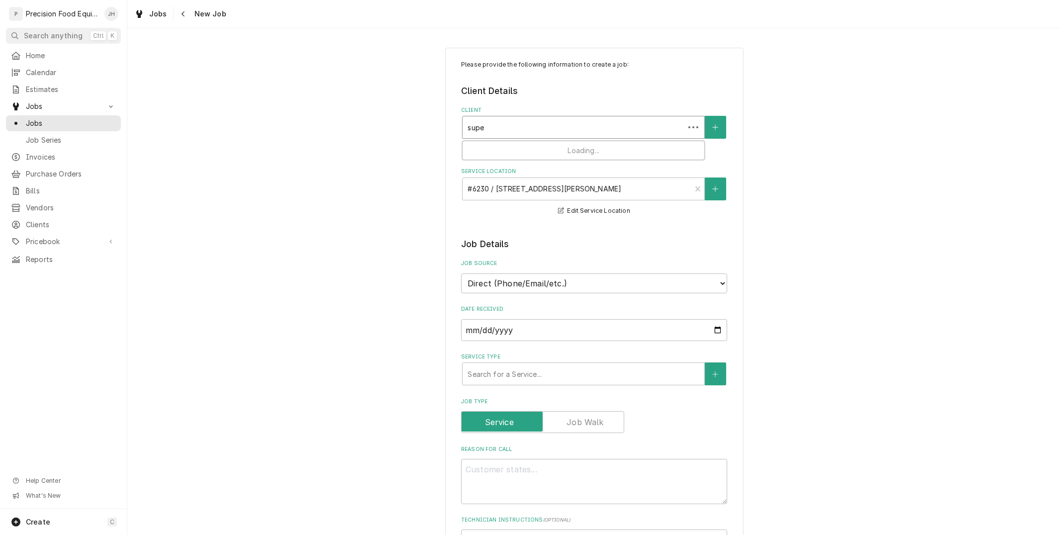
type textarea "x"
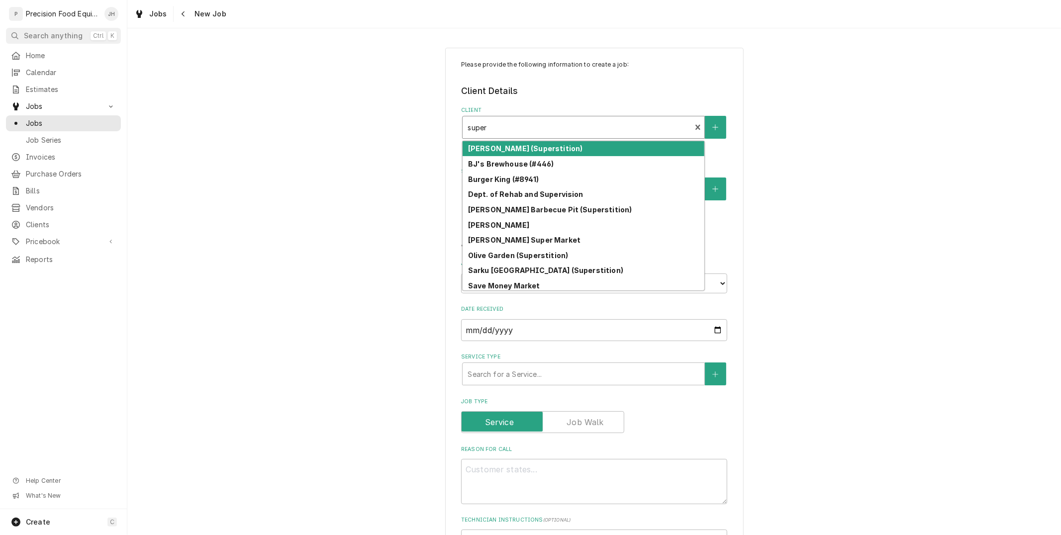
type input "supers"
type textarea "x"
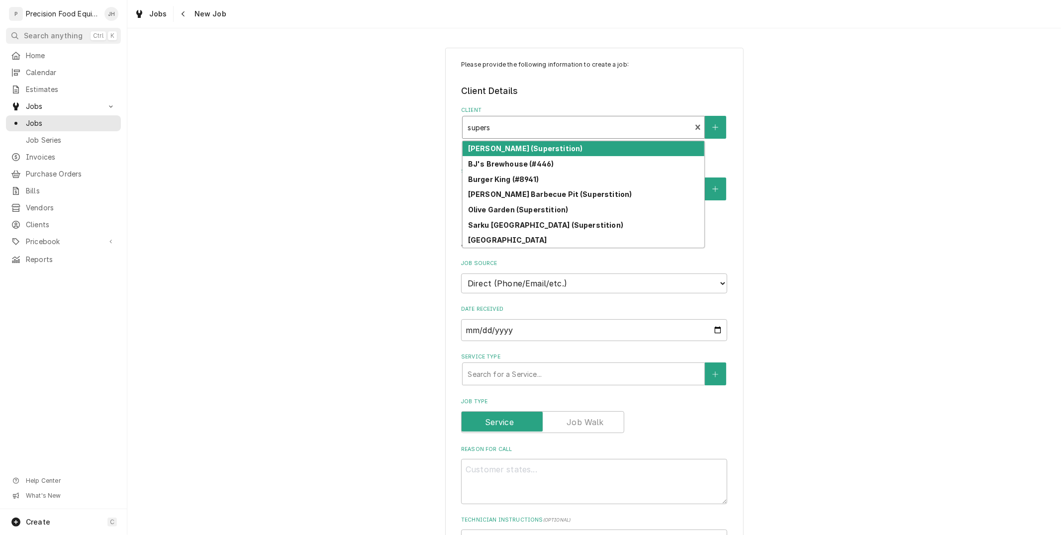
type input "superst"
type textarea "x"
type input "supersti"
type textarea "x"
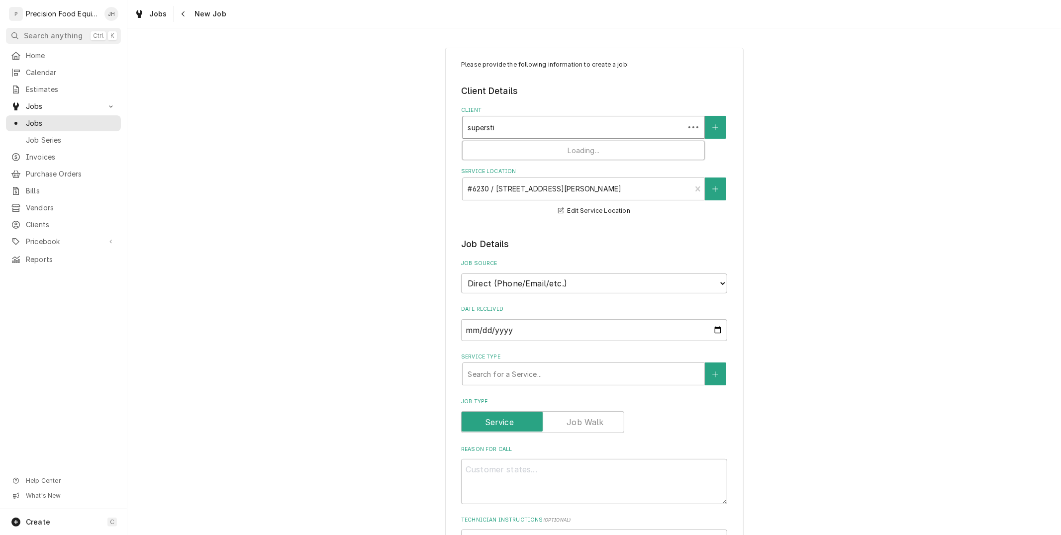
type input "superstio"
type textarea "x"
type input "superstion"
type textarea "x"
type input "superstio"
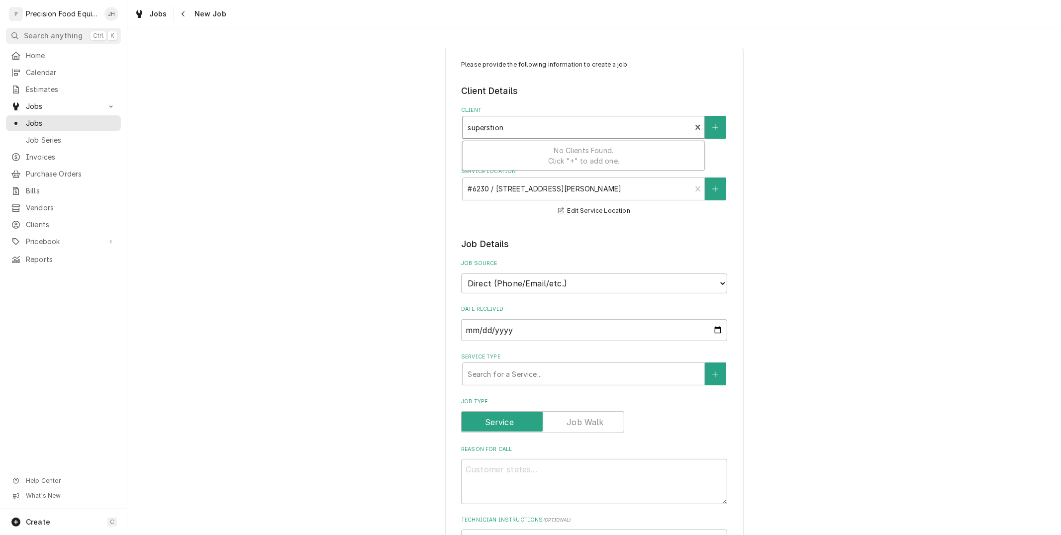
type textarea "x"
type input "supersti"
type textarea "x"
drag, startPoint x: 518, startPoint y: 128, endPoint x: 432, endPoint y: 128, distance: 86.1
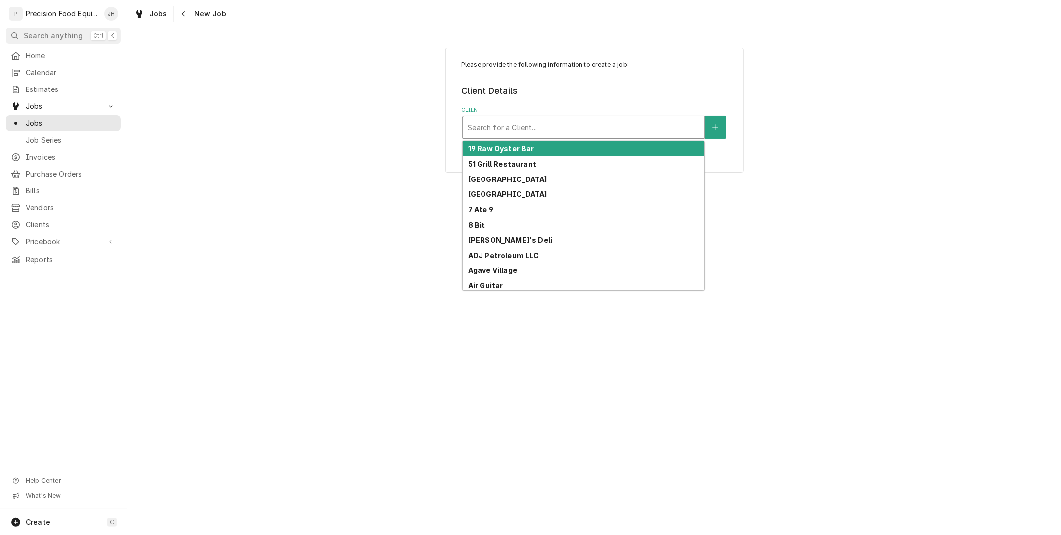
click at [585, 125] on div "Client" at bounding box center [584, 127] width 232 height 18
click at [719, 126] on button "Client" at bounding box center [715, 127] width 21 height 23
type textarea "x"
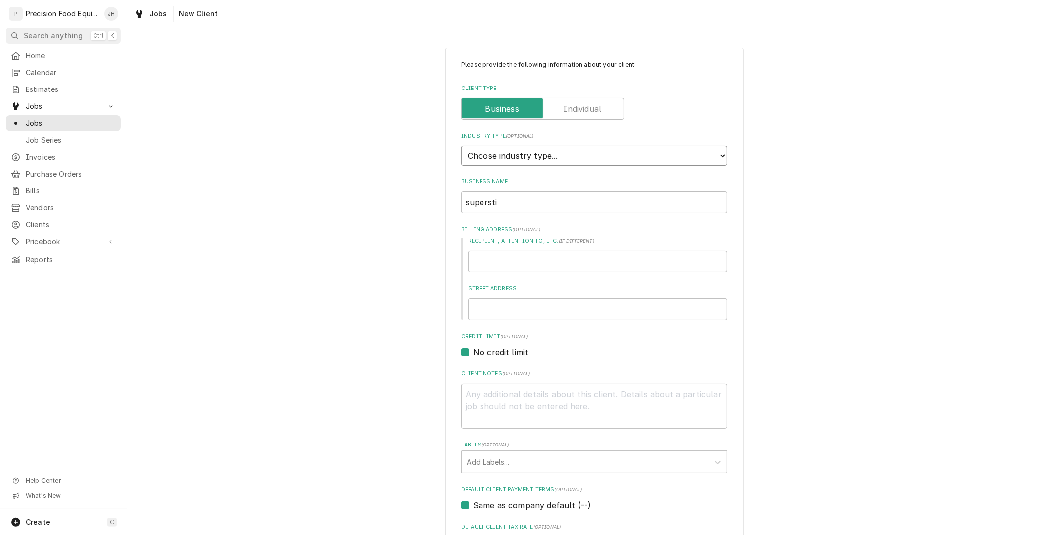
click at [595, 149] on select "Choose industry type... Residential Commercial Industrial Government" at bounding box center [594, 156] width 266 height 20
select select "2"
click at [461, 146] on select "Choose industry type... Residential Commercial Industrial Government" at bounding box center [594, 156] width 266 height 20
click at [564, 260] on input "Recipient, Attention To, etc. ( if different )" at bounding box center [597, 262] width 259 height 22
drag, startPoint x: 548, startPoint y: 196, endPoint x: 439, endPoint y: 196, distance: 108.4
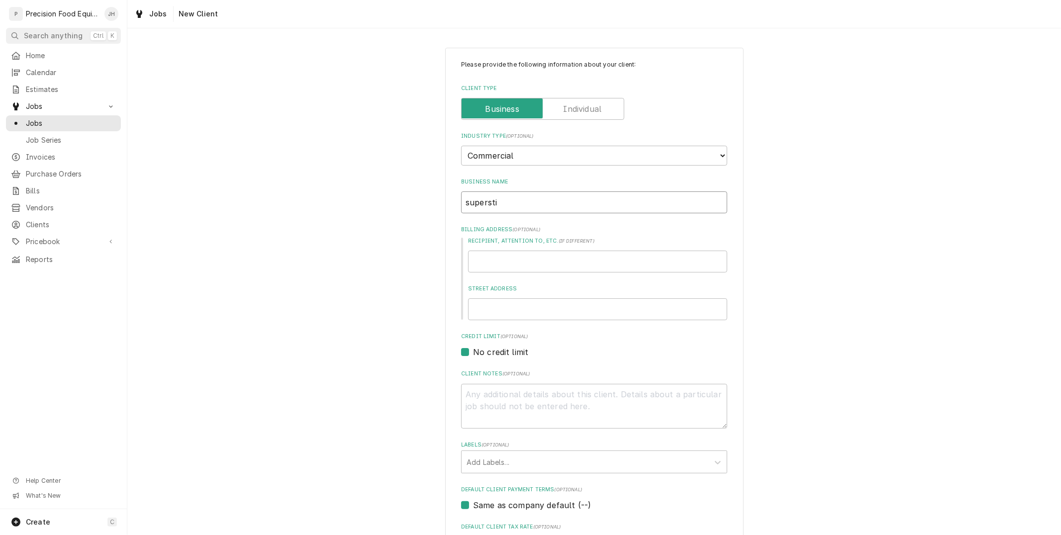
click at [445, 196] on div "Please provide the following information about your client: Client Type Industr…" at bounding box center [594, 347] width 298 height 598
type textarea "x"
type input "R"
type textarea "x"
type input "Re"
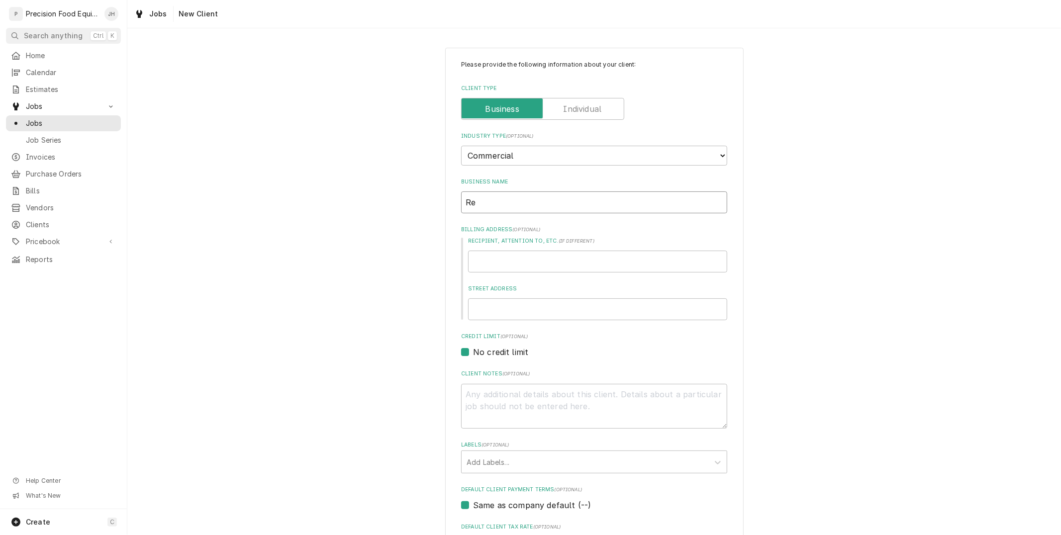
type textarea "x"
type input "Red"
type textarea "x"
type input "Red"
type textarea "x"
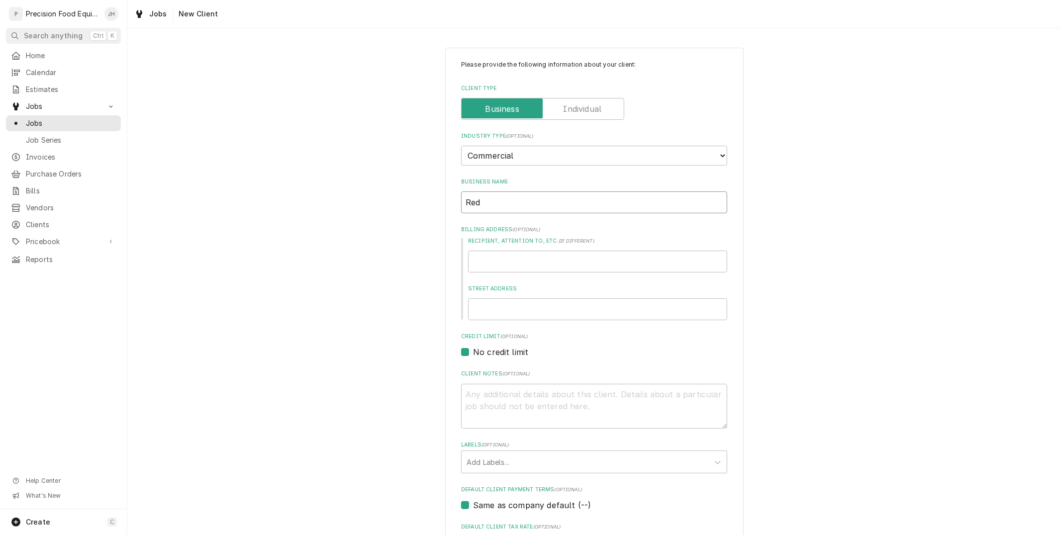
type input "Red l"
type textarea "x"
type input "Red"
type textarea "x"
type input "Red L"
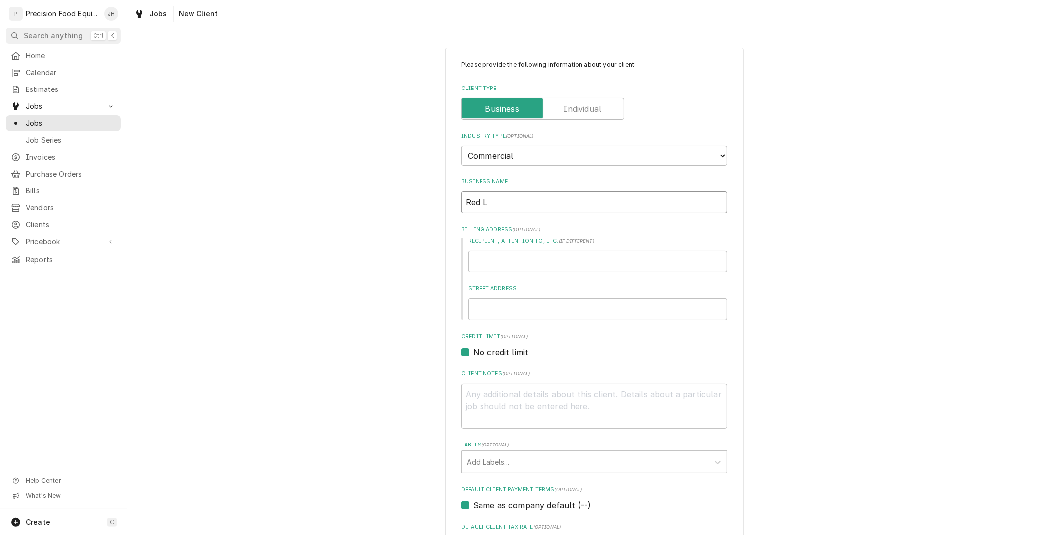
type textarea "x"
type input "Red Lo"
type textarea "x"
type input "Red Lob"
type textarea "x"
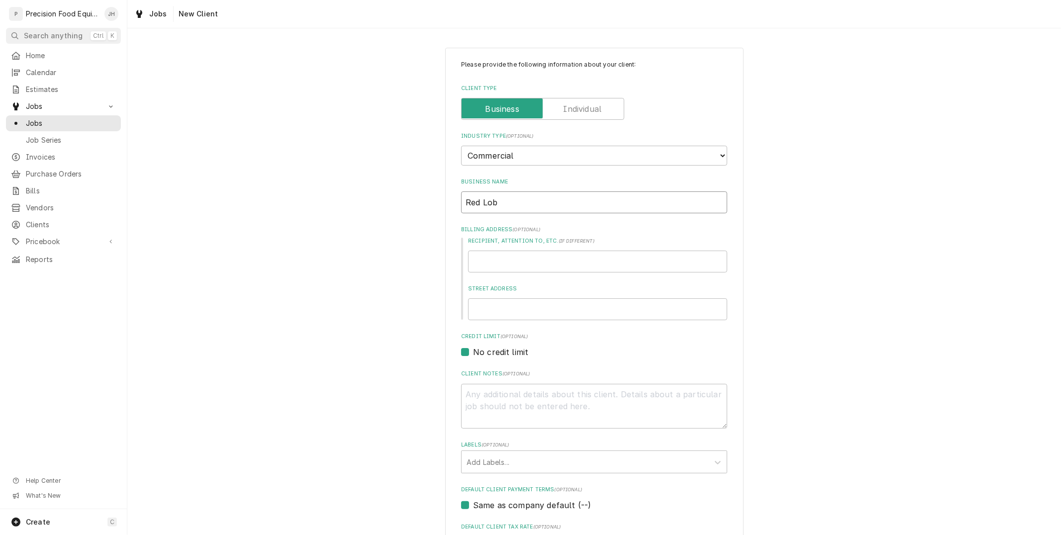
type input "Red Lobs"
type textarea "x"
type input "Red Lobst"
type textarea "x"
type input "Red Lobste"
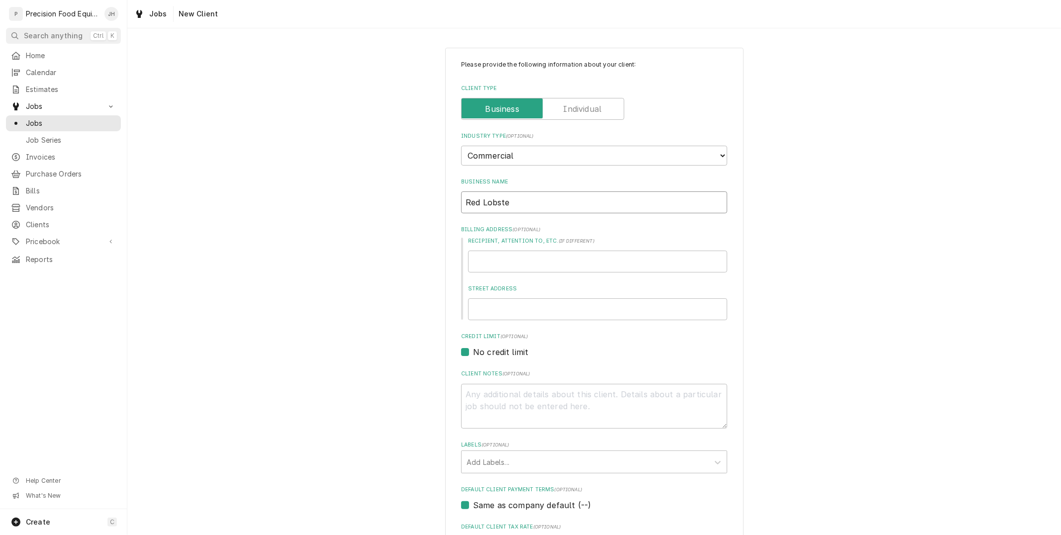
type textarea "x"
type input "Red Lobster"
type textarea "x"
type input "Red Lobster"
type textarea "x"
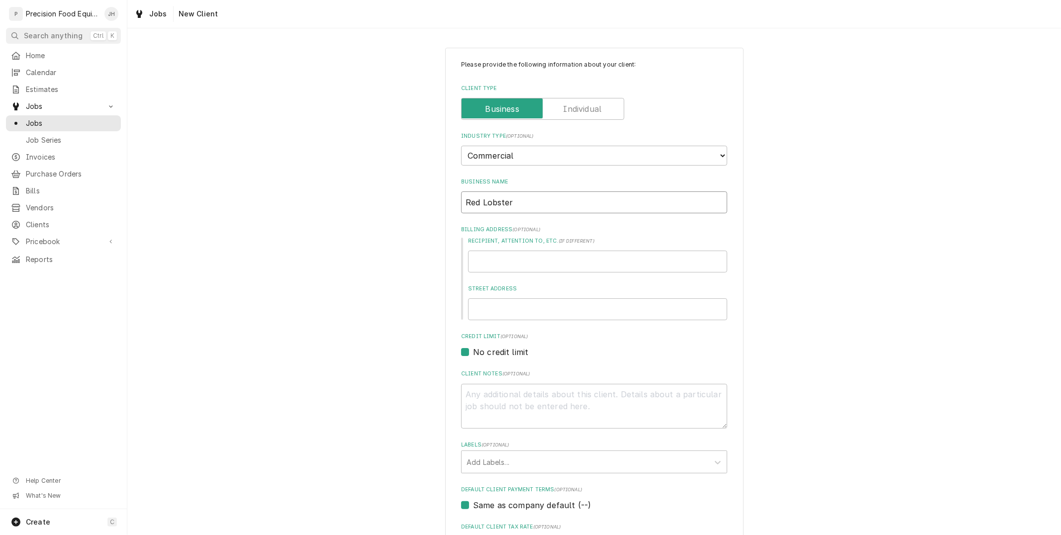
type input "Red Lobster #"
type textarea "x"
type input "Red Lobster #"
type textarea "x"
type input "Red Lobster #"
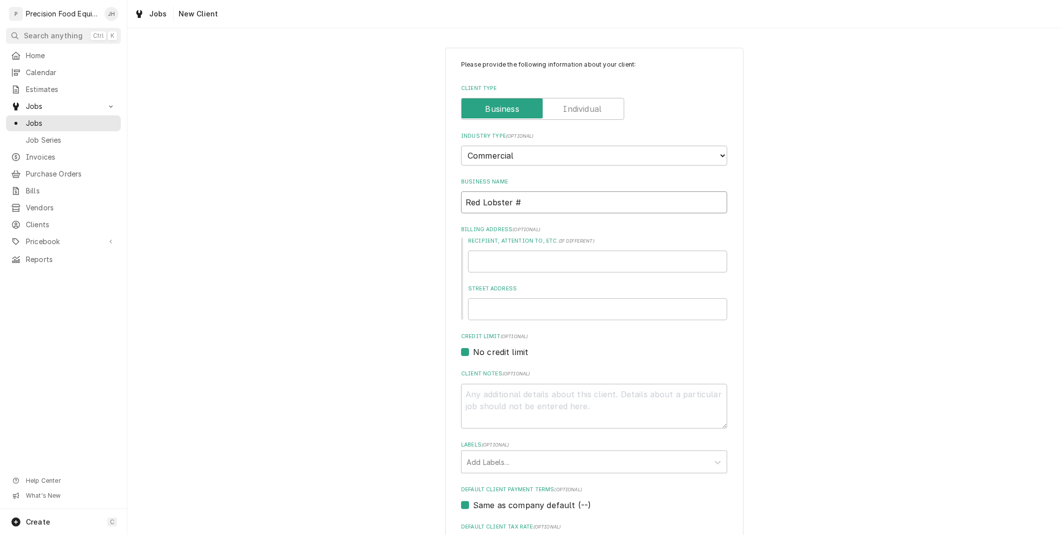
type textarea "x"
type input "Red Lobster # s"
type textarea "x"
type input "Red Lobster #"
type textarea "x"
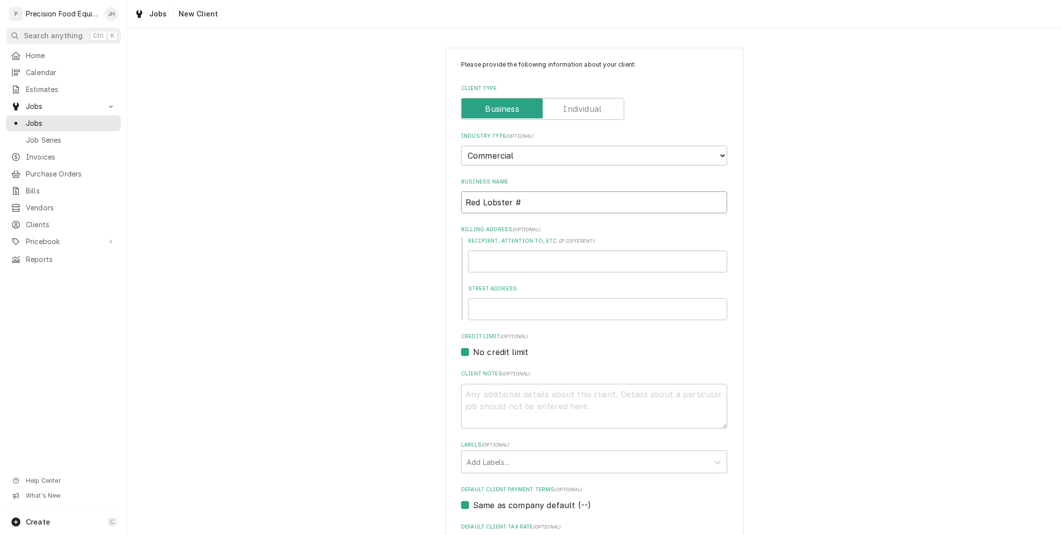
type input "Red Lobster #"
type textarea "x"
type input "Red Lobster"
type textarea "x"
type input "Red Lobster s"
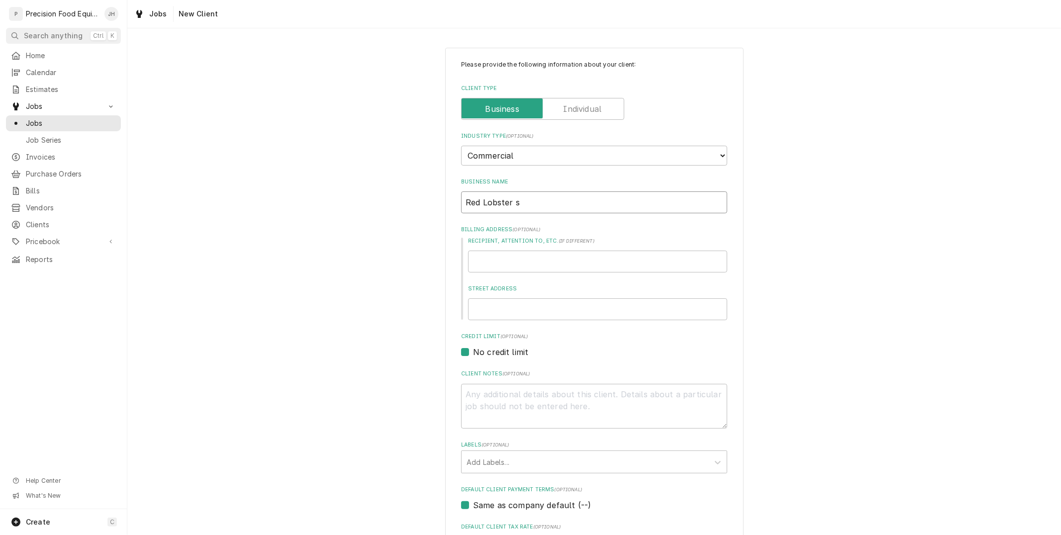
type textarea "x"
type input "Red Lobster so"
type textarea "x"
type input "Red Lobster sout"
type textarea "x"
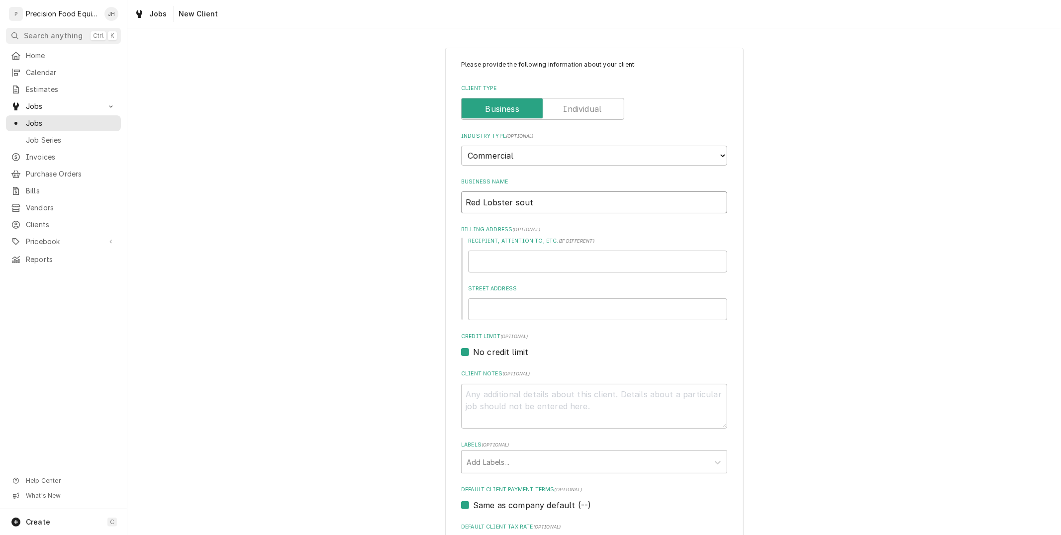
type input "Red Lobster south"
type textarea "x"
type input "Red Lobster sout"
type textarea "x"
type input "Red Lobster sou"
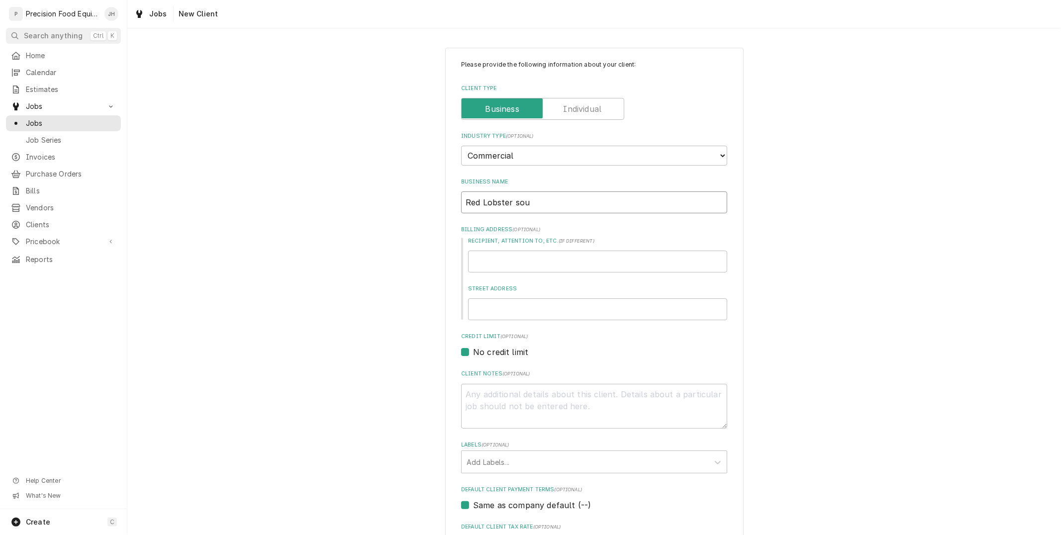
type textarea "x"
type input "Red Lobster so"
type textarea "x"
type input "Red Lobster s"
type textarea "x"
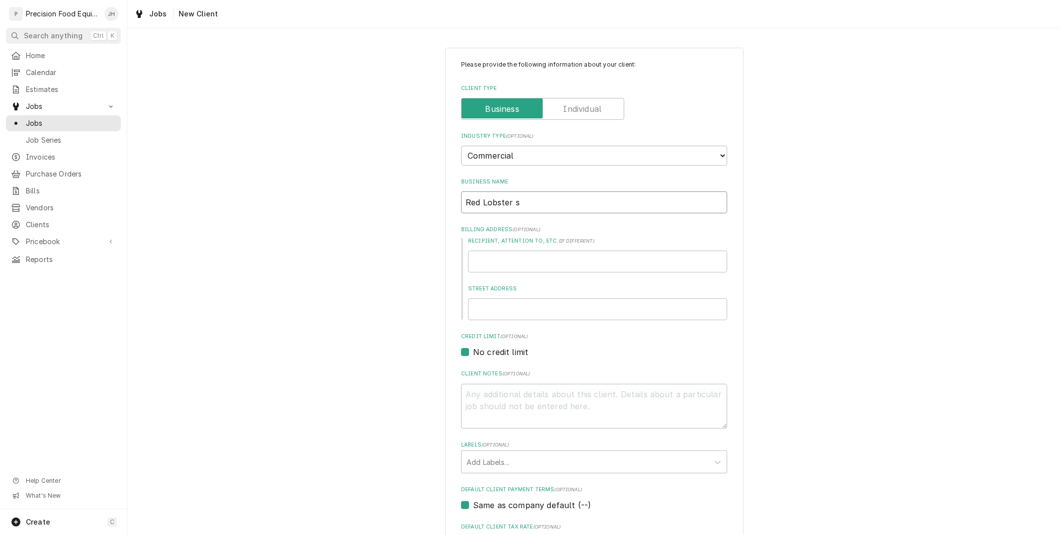
type input "Red Lobster"
type textarea "x"
type input "Red Lobster ("
type textarea "x"
type input "Red Lobster (s"
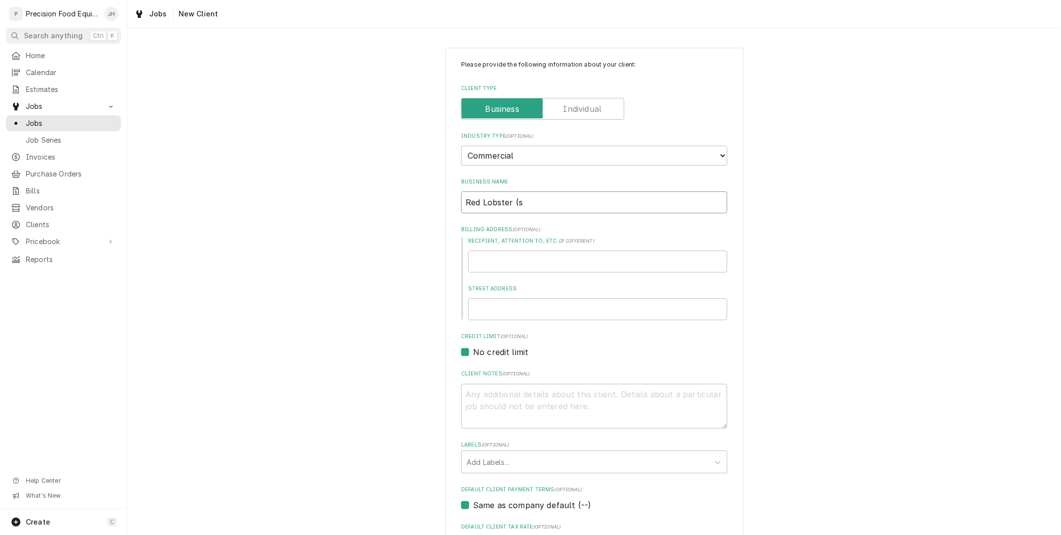
type textarea "x"
type input "Red Lobster (so"
type textarea "x"
type input "Red Lobster (sou"
type textarea "x"
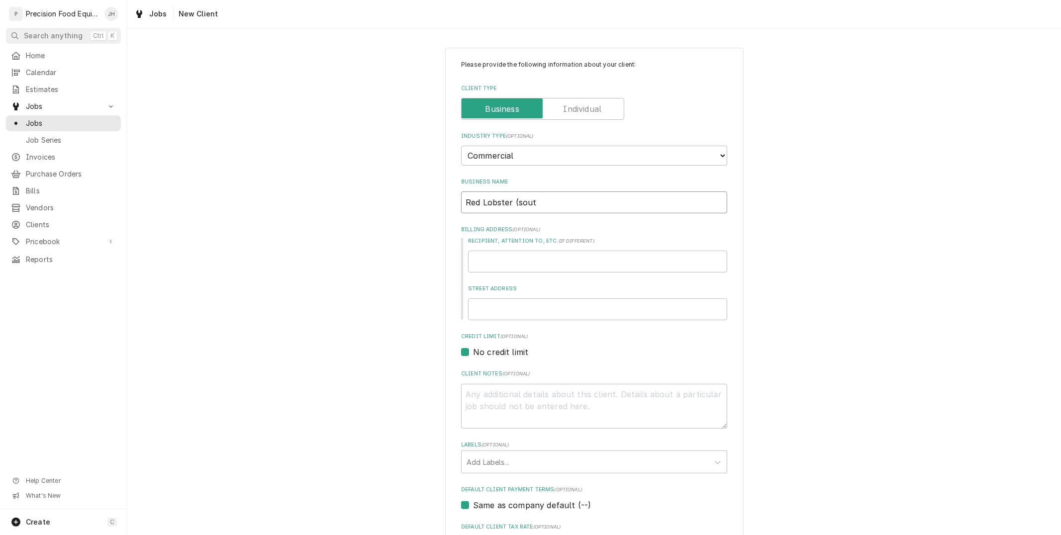
type input "Red Lobster (south"
type textarea "x"
type input "Red Lobster (southe"
type textarea "x"
type input "Red Lobster (souther"
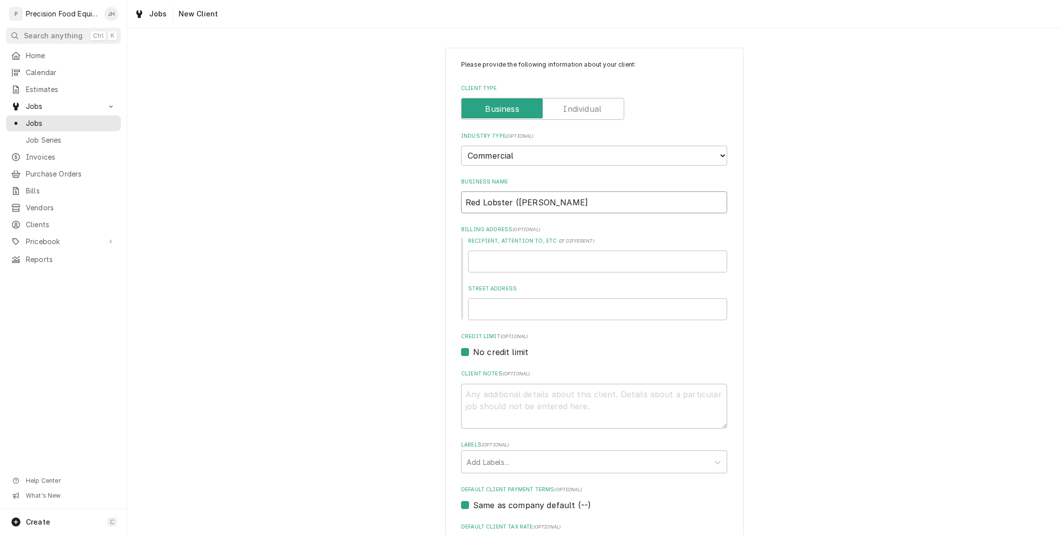
type textarea "x"
type input "Red Lobster (southern"
type textarea "x"
type input "Red Lobster (southern"
type textarea "x"
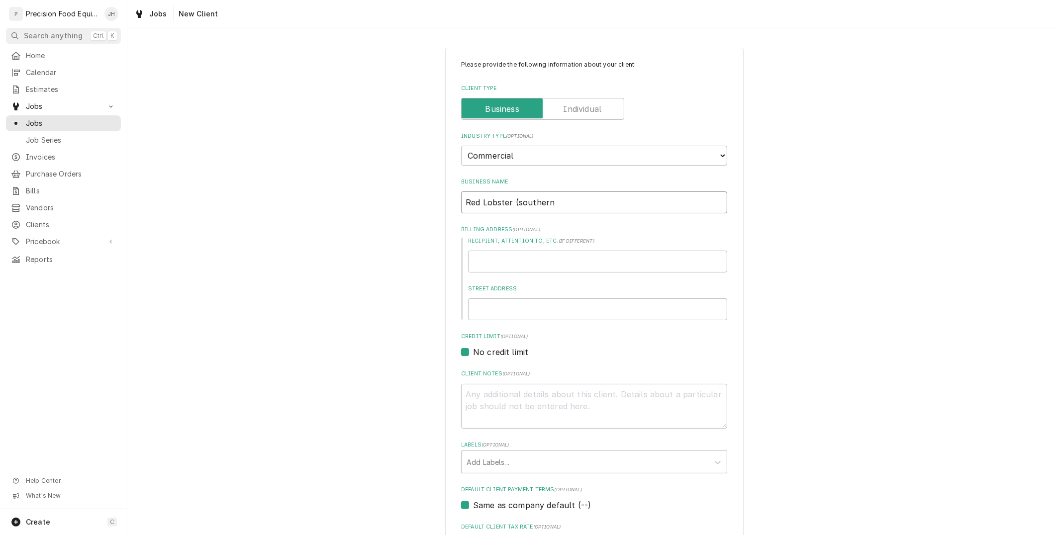
type input "Red Lobster (southern A"
type textarea "x"
type input "Red Lobster (southern"
type textarea "x"
type input "Red Lobster (southern a"
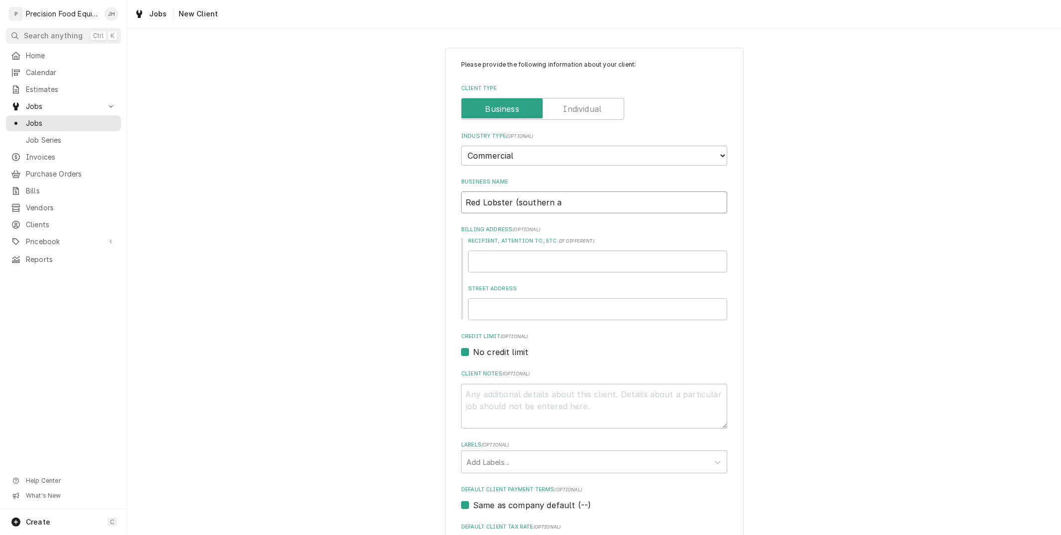
type textarea "x"
type input "Red Lobster (southern av"
type textarea "x"
type input "Red Lobster (southern ave"
type textarea "x"
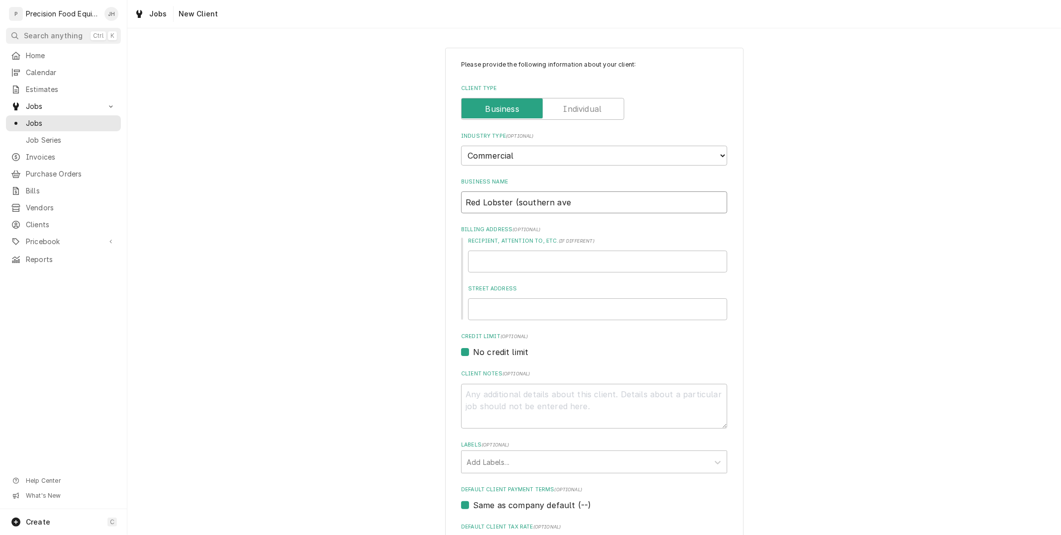
type input "Red Lobster (southern ave)"
type textarea "x"
type input "Red Lobster (southern ave)"
type textarea "x"
type input "Red Lobster (southern ave)"
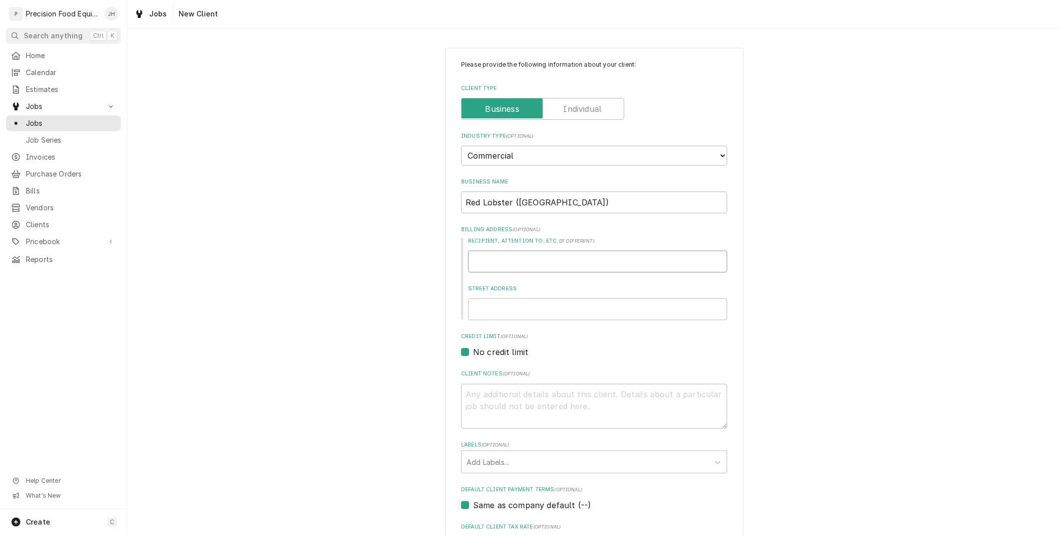
click at [538, 251] on input "Recipient, Attention To, etc. ( if different )" at bounding box center [597, 262] width 259 height 22
click at [531, 304] on input "Street Address" at bounding box center [597, 309] width 259 height 22
type input "6"
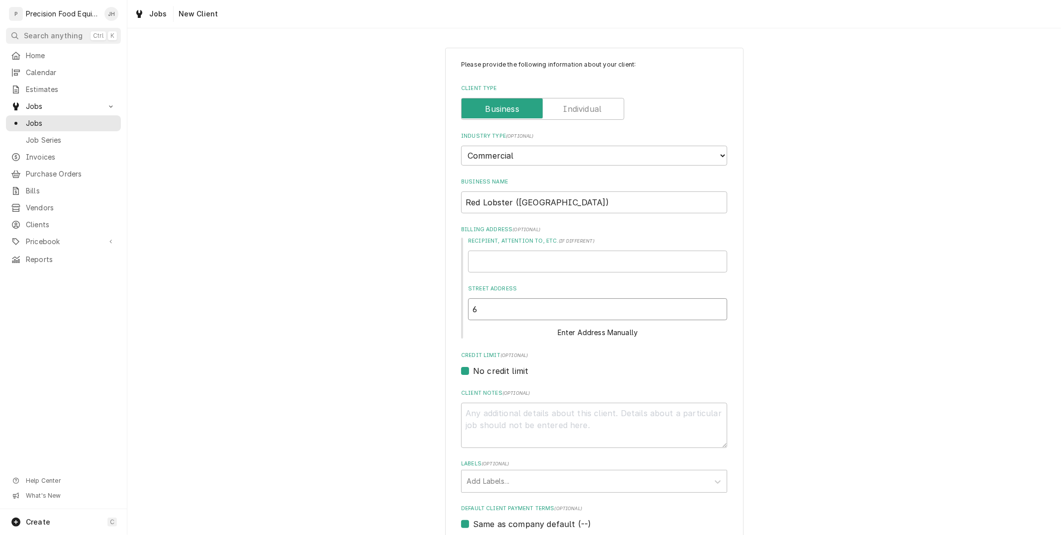
type textarea "x"
type input "61"
type textarea "x"
type input "614"
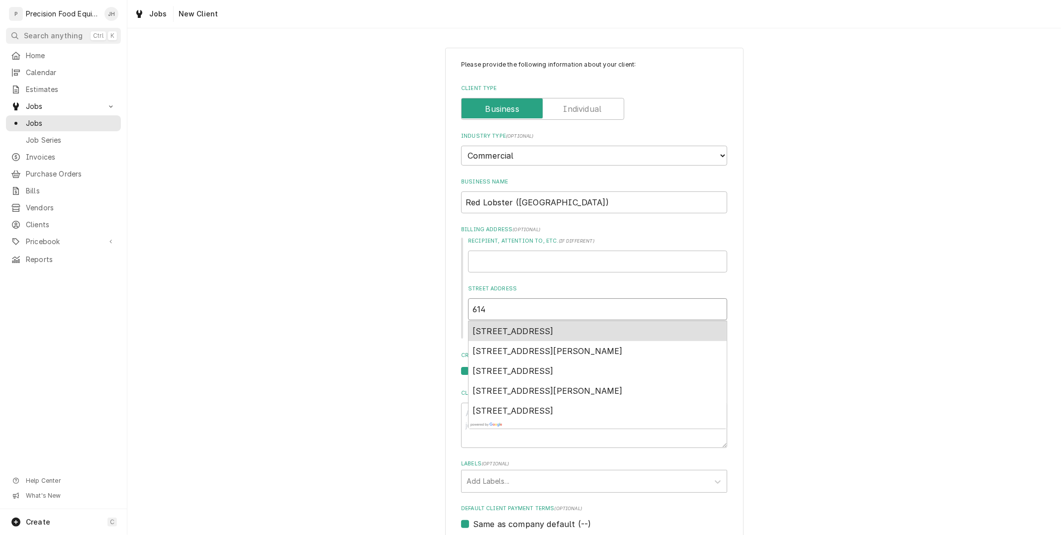
type textarea "x"
type input "6149"
type textarea "x"
type input "6149"
type textarea "x"
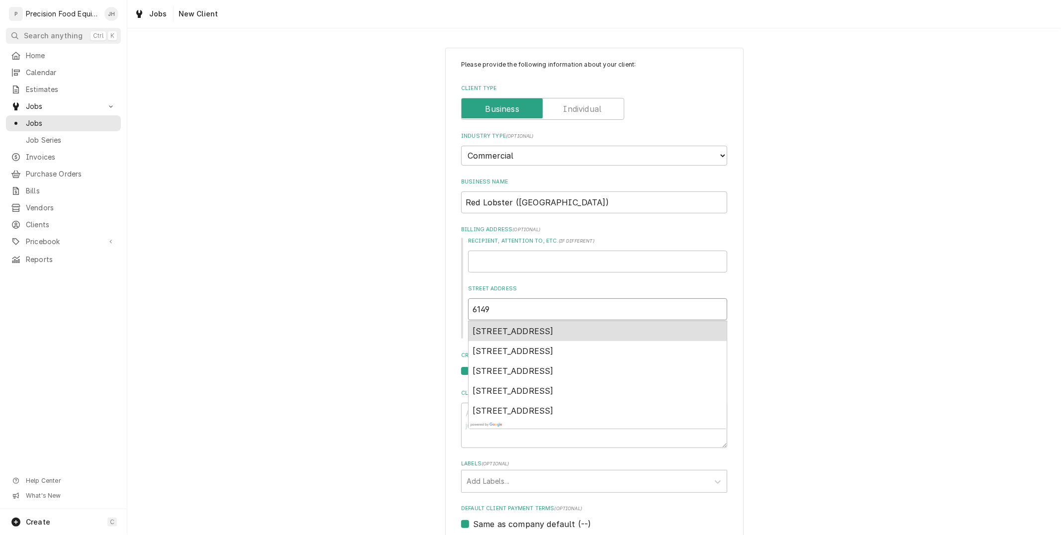
type input "6149 s"
type textarea "x"
type input "6149 so"
type textarea "x"
type input "6149 sou"
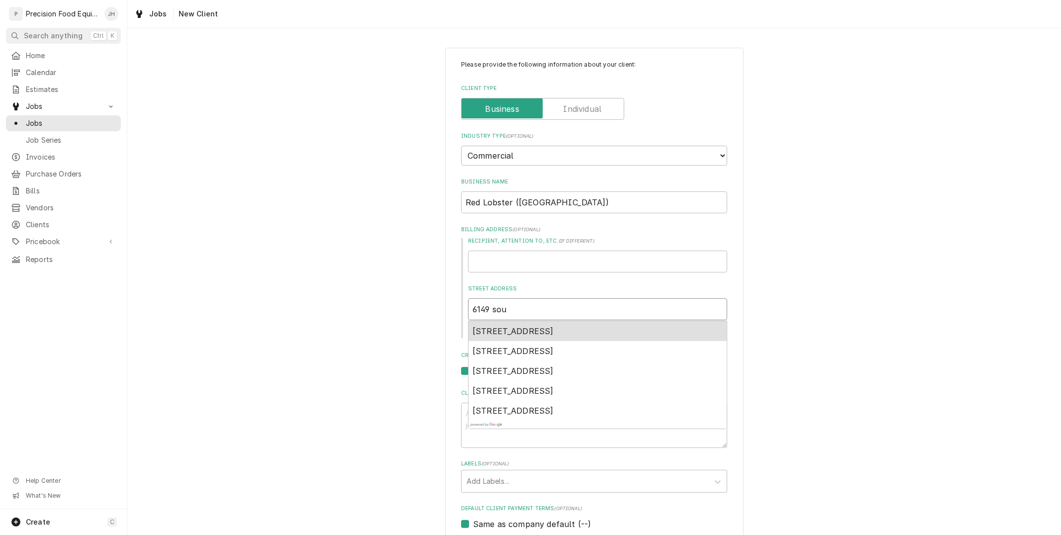
type textarea "x"
type input "6149 sout"
type textarea "x"
type input "6149 south"
type textarea "x"
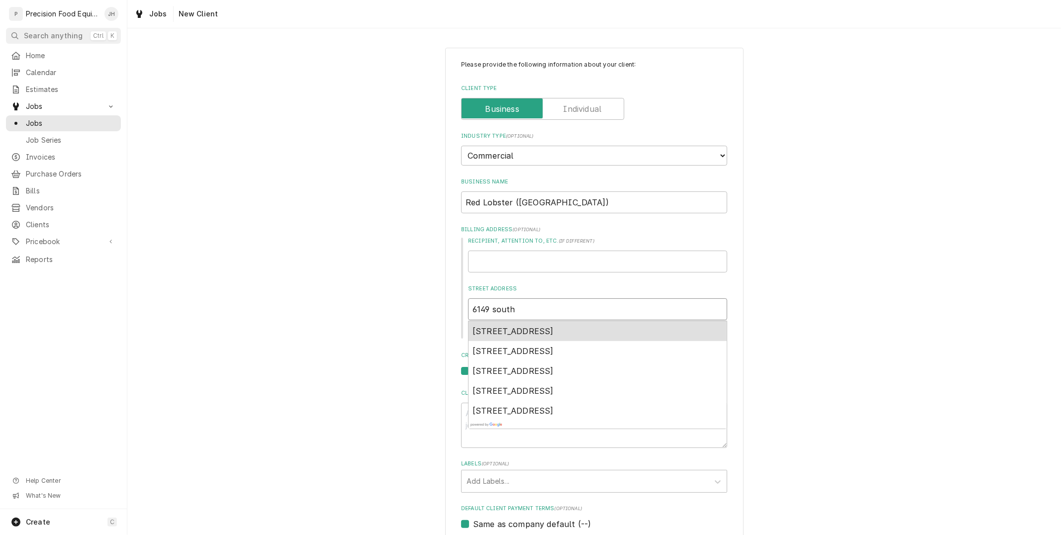
type input "6149 southe"
type textarea "x"
type input "6149 souther"
type textarea "x"
type input "6149 southern"
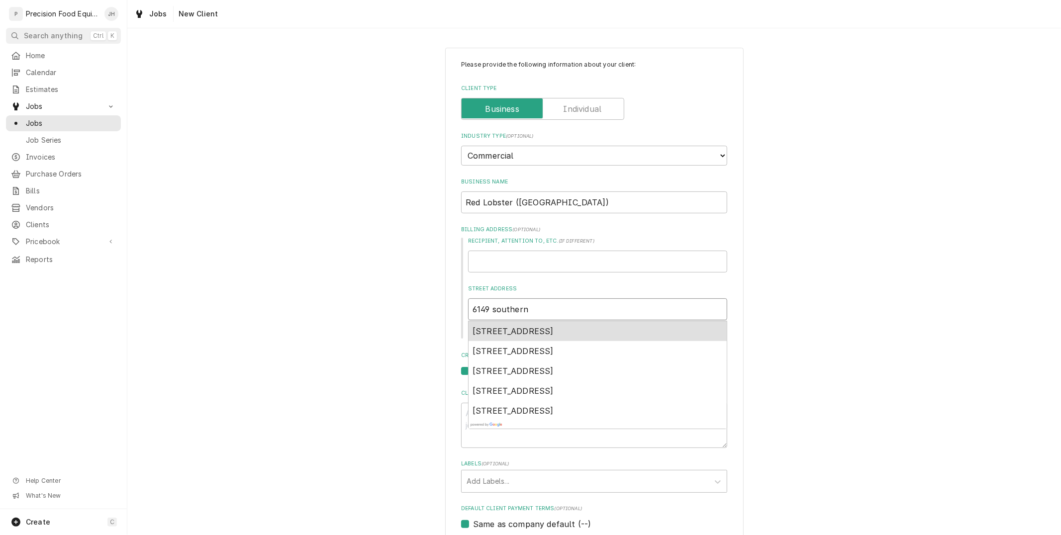
type textarea "x"
type input "6149 southern"
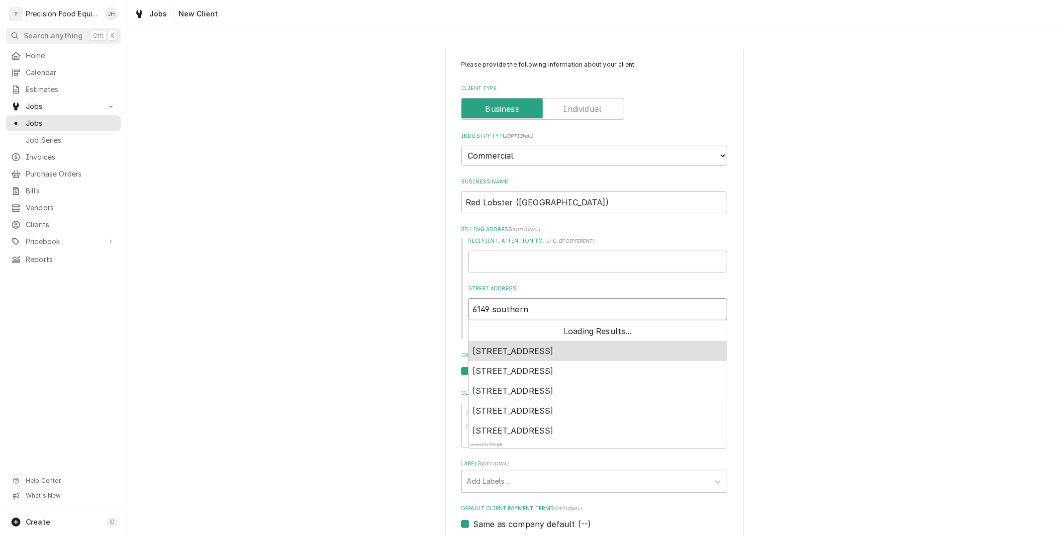
type textarea "x"
type input "6149 southern a"
click at [586, 349] on span "6149 East Southern Avenue, Mesa, Arizona, USA" at bounding box center [537, 351] width 129 height 10
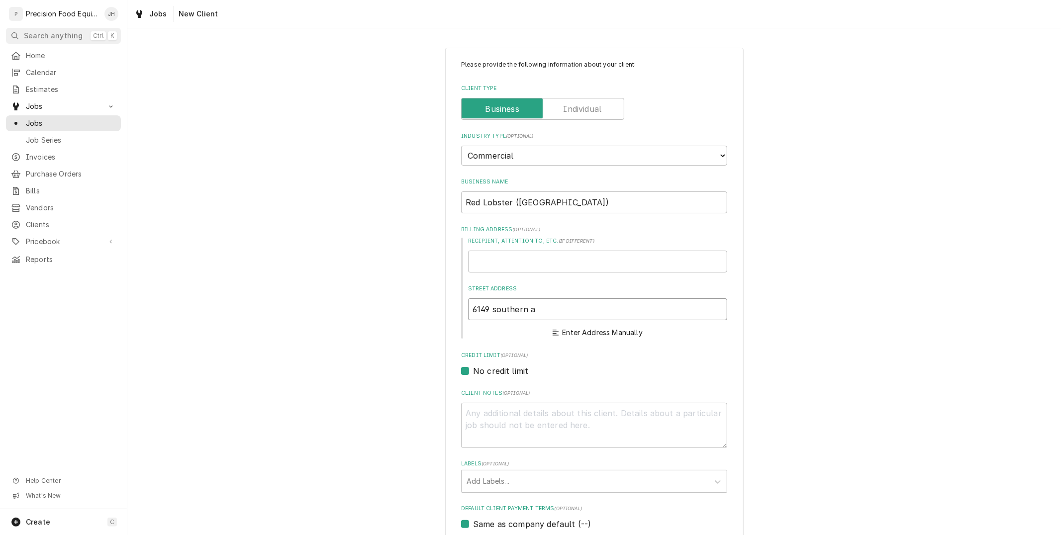
type textarea "x"
type input "6149 E Southern Ave"
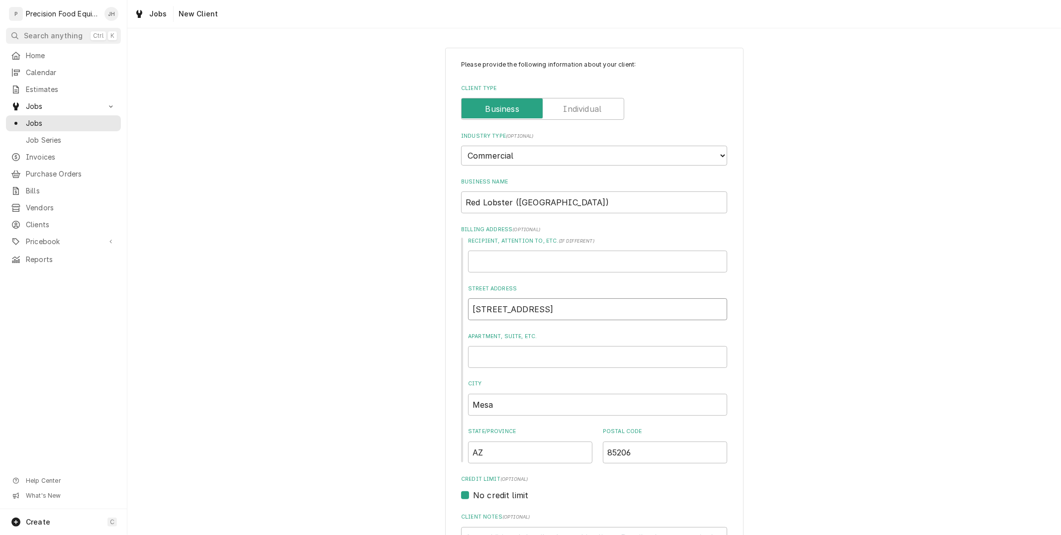
type textarea "x"
type input "6149 E Southern Ave"
drag, startPoint x: 560, startPoint y: 310, endPoint x: 450, endPoint y: 300, distance: 110.3
click at [450, 300] on div "Please provide the following information about your client: Client Type Industr…" at bounding box center [594, 419] width 298 height 742
drag, startPoint x: 598, startPoint y: 185, endPoint x: 594, endPoint y: 193, distance: 8.9
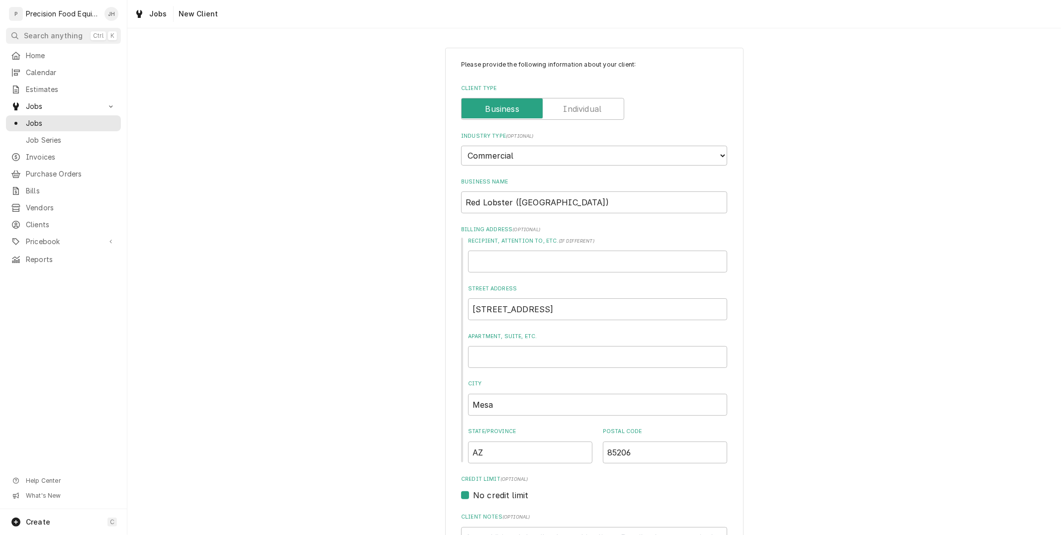
click at [598, 186] on div "Business Name Red Lobster (southern ave)" at bounding box center [594, 195] width 266 height 35
click at [593, 196] on input "Red Lobster (southern ave)" at bounding box center [594, 203] width 266 height 22
click at [557, 310] on input "6149 E Southern Ave" at bounding box center [597, 309] width 259 height 22
click at [573, 200] on input "Red Lobster (southern ave)" at bounding box center [594, 203] width 266 height 22
drag, startPoint x: 568, startPoint y: 201, endPoint x: 404, endPoint y: 226, distance: 165.0
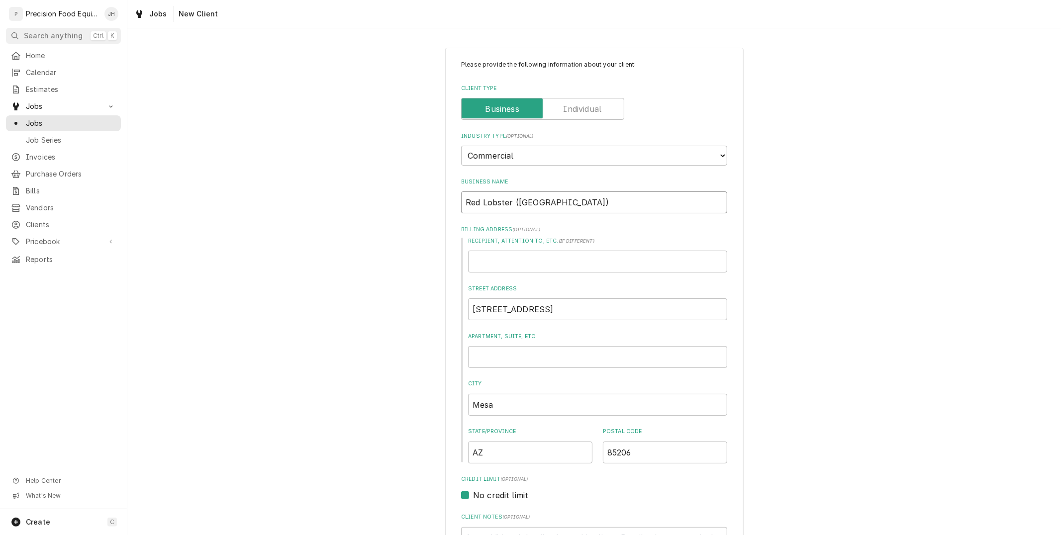
click at [404, 226] on div "Please provide the following information about your client: Client Type Industr…" at bounding box center [594, 418] width 934 height 759
click at [481, 265] on input "Recipient, Attention To, etc. ( if different )" at bounding box center [597, 262] width 259 height 22
paste input "Red Lobster (southern ave)"
type textarea "x"
type input "Red Lobster (southern ave)"
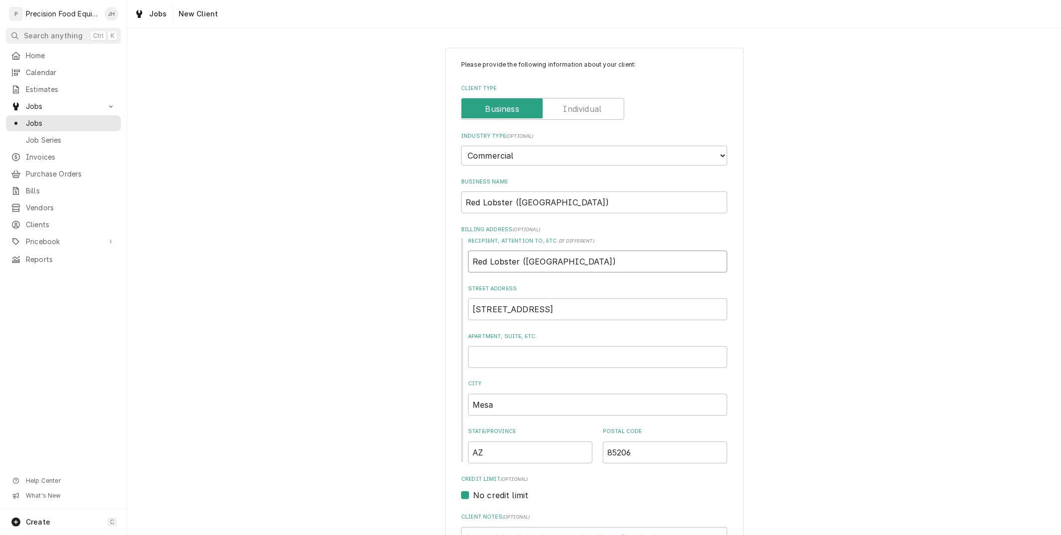
type textarea "x"
type input "Red Lobster (southern ave)"
click at [515, 202] on input "Red Lobster (southern ave)" at bounding box center [594, 203] width 266 height 22
type textarea "x"
type input "Red Lobster (outhern ave)"
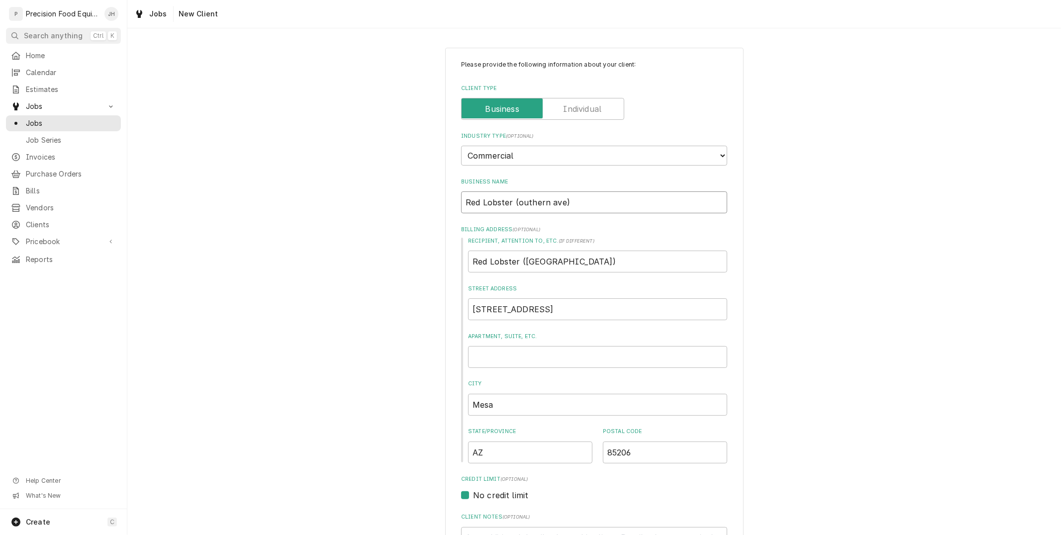
type textarea "x"
type input "Red Lobster (Southern ave)"
click at [554, 203] on input "Red Lobster (Southern ave)" at bounding box center [594, 203] width 266 height 22
type textarea "x"
type input "Red Lobster (Southern ve)"
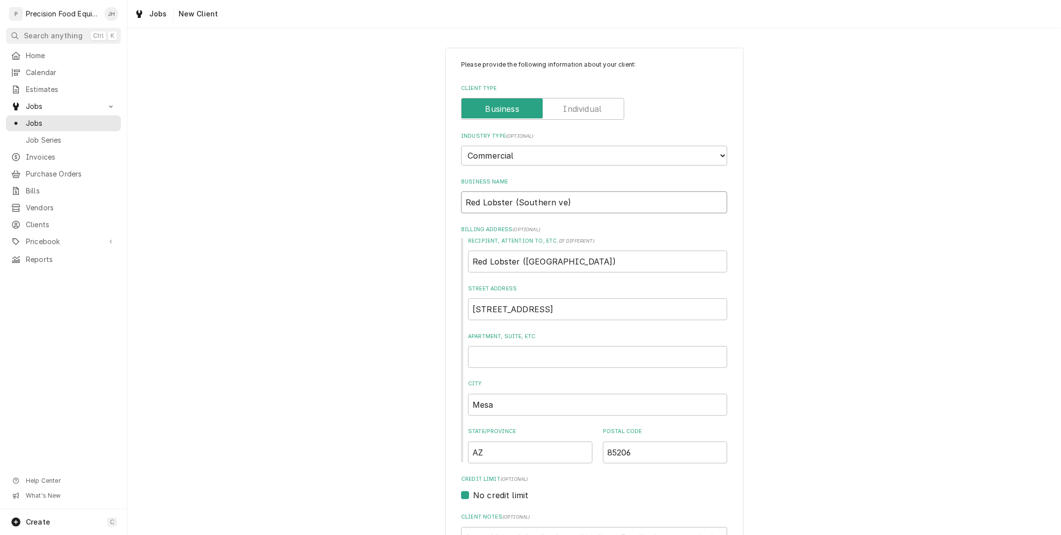
type textarea "x"
type input "Red Lobster (Southern Ave)"
type textarea "x"
type input "Red Lobster (Southern Ave)"
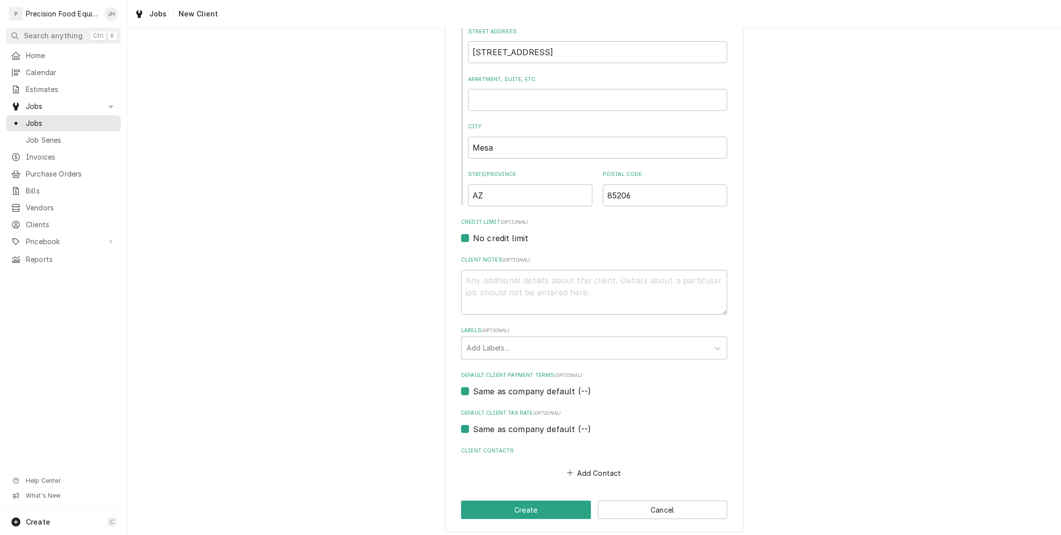
scroll to position [261, 0]
click at [600, 465] on button "Add Contact" at bounding box center [594, 470] width 57 height 14
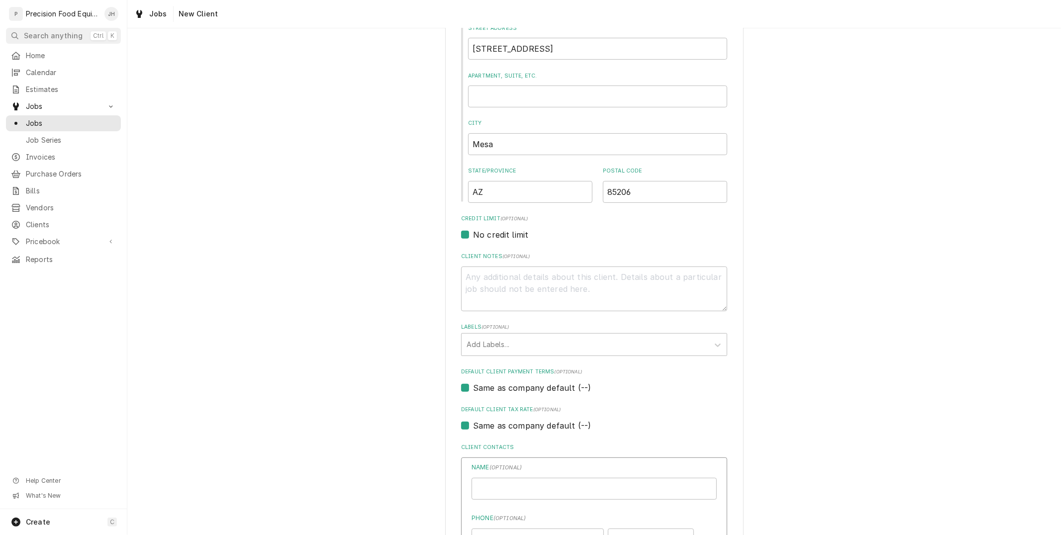
type textarea "x"
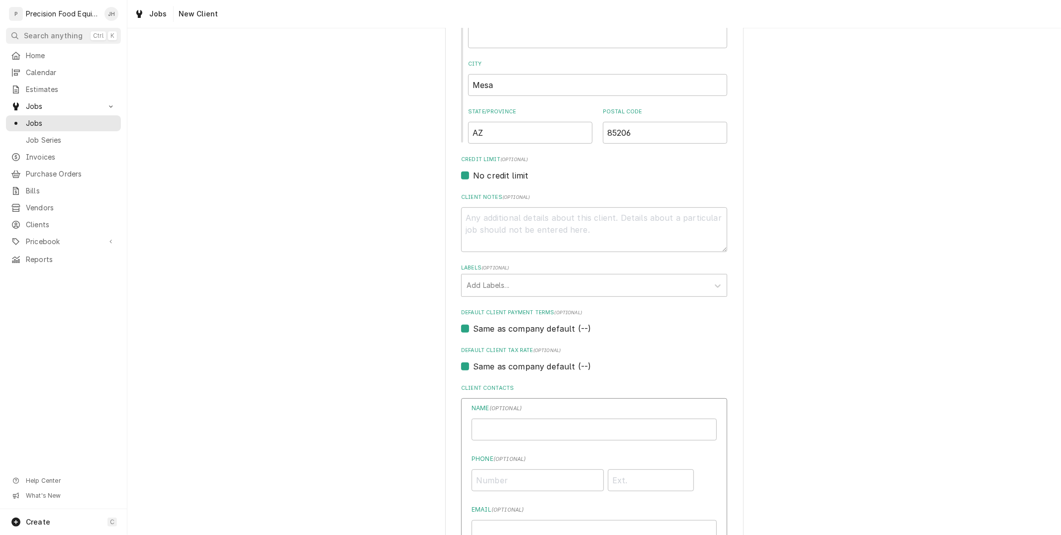
scroll to position [481, 0]
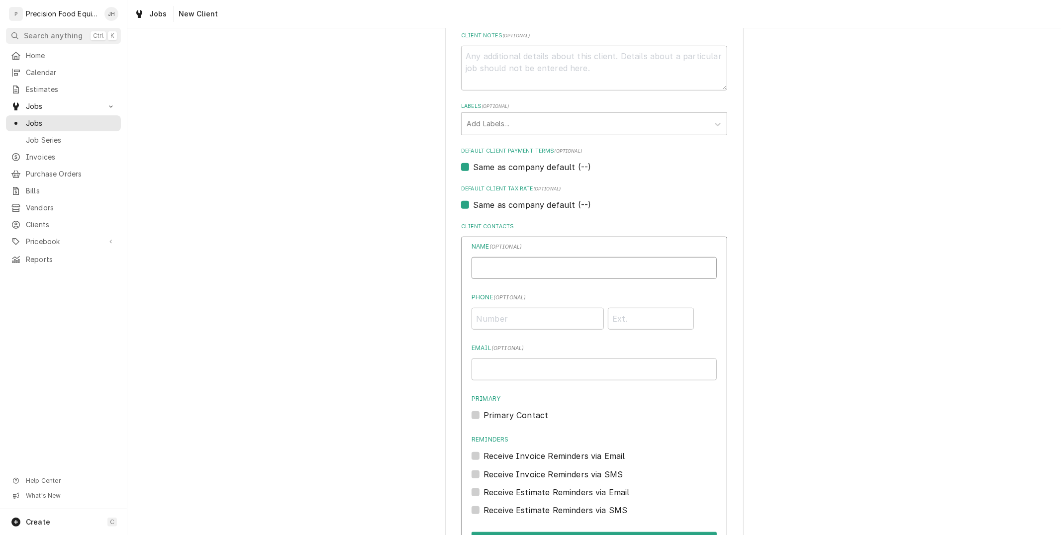
click at [543, 270] on input "Business Name" at bounding box center [594, 268] width 245 height 22
type input "MOD"
click at [506, 308] on input "Phone ( optional )" at bounding box center [538, 319] width 132 height 22
paste input "(480) 830-6877"
type input "(480) 830-6877"
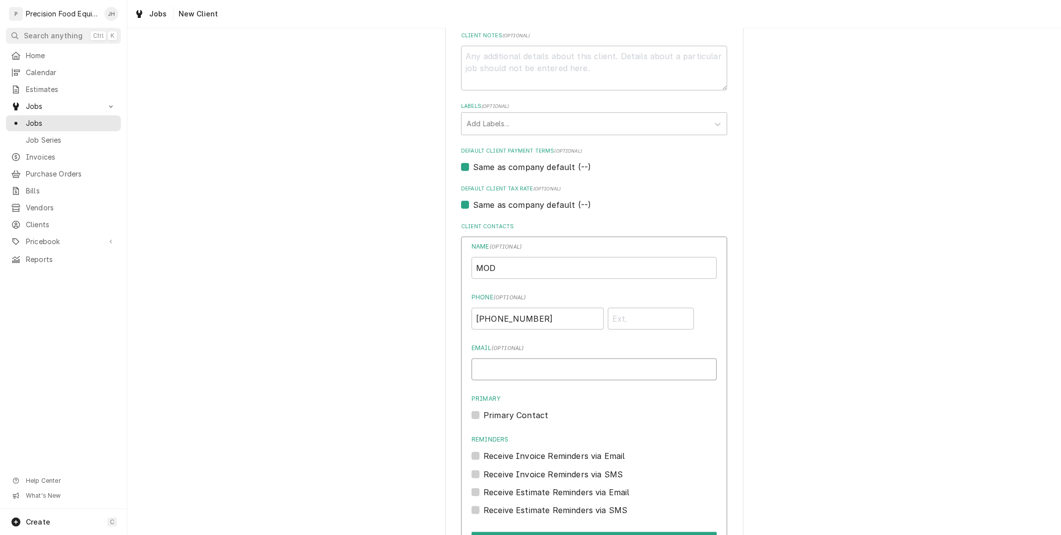
click at [558, 364] on input "Email ( optional )" at bounding box center [594, 370] width 245 height 22
click at [474, 409] on div "Primary Contact" at bounding box center [594, 415] width 245 height 12
click at [483, 416] on label "Primary Contact" at bounding box center [515, 415] width 65 height 12
click at [483, 416] on input "Primary" at bounding box center [605, 420] width 245 height 22
checkbox input "true"
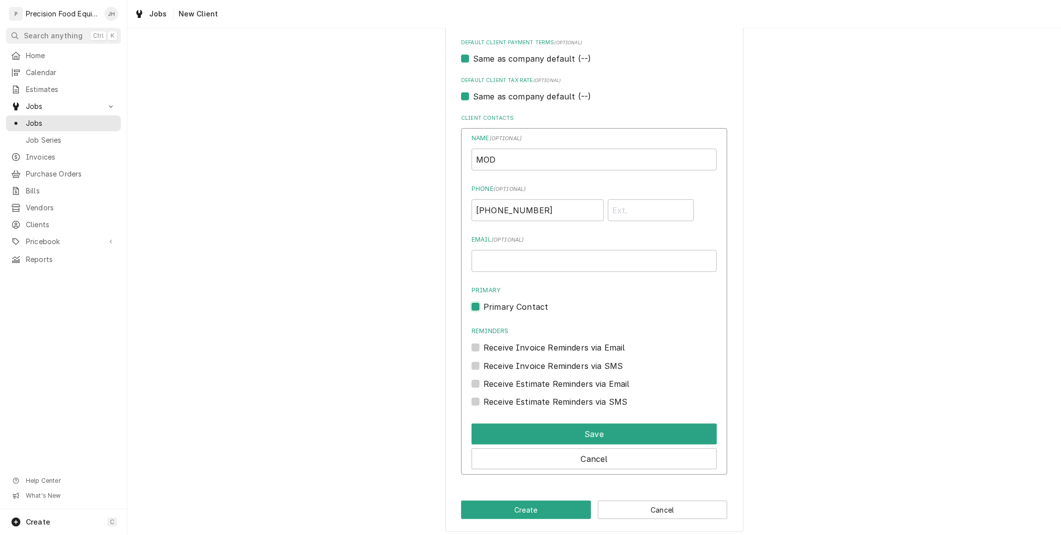
scroll to position [592, 0]
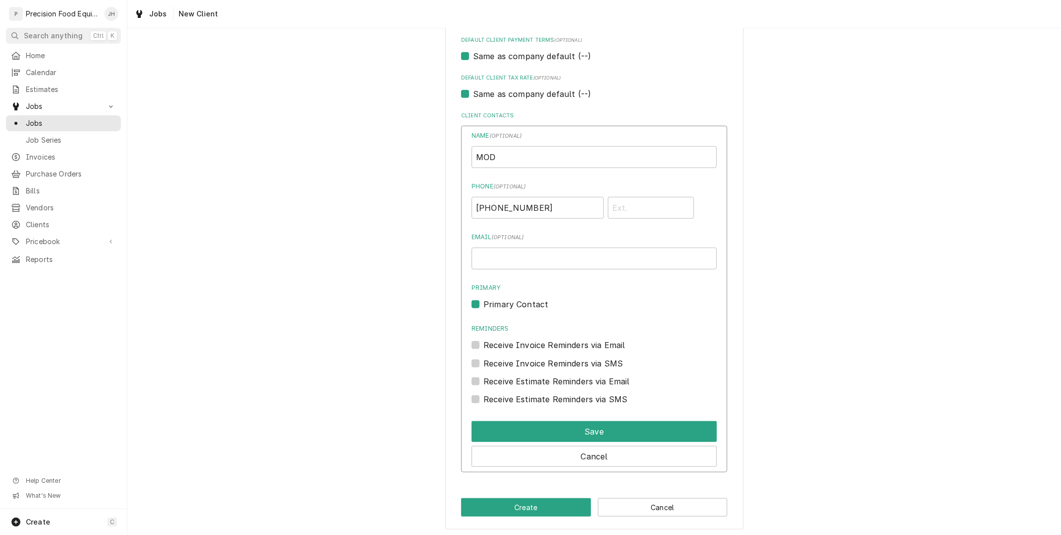
click at [483, 358] on label "Receive Invoice Reminders via SMS" at bounding box center [552, 364] width 139 height 12
click at [483, 358] on input "Contact Edit Form" at bounding box center [605, 369] width 245 height 22
checkbox input "true"
click at [472, 391] on div "Receive Estimate Reminders via SMS" at bounding box center [594, 396] width 245 height 18
click at [483, 398] on label "Receive Estimate Reminders via SMS" at bounding box center [555, 399] width 144 height 12
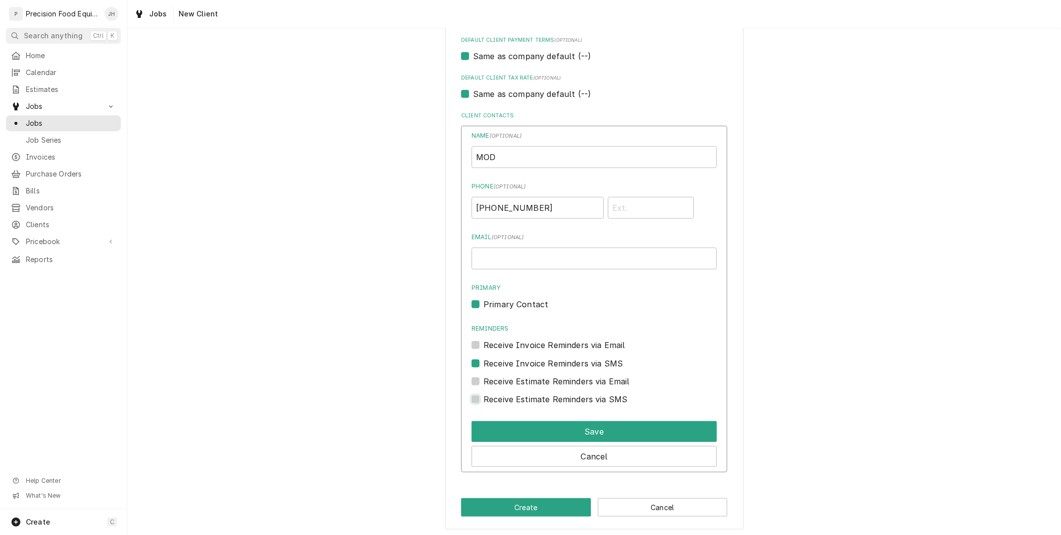
click at [483, 398] on input "Contact Edit Form" at bounding box center [605, 404] width 245 height 22
checkbox input "true"
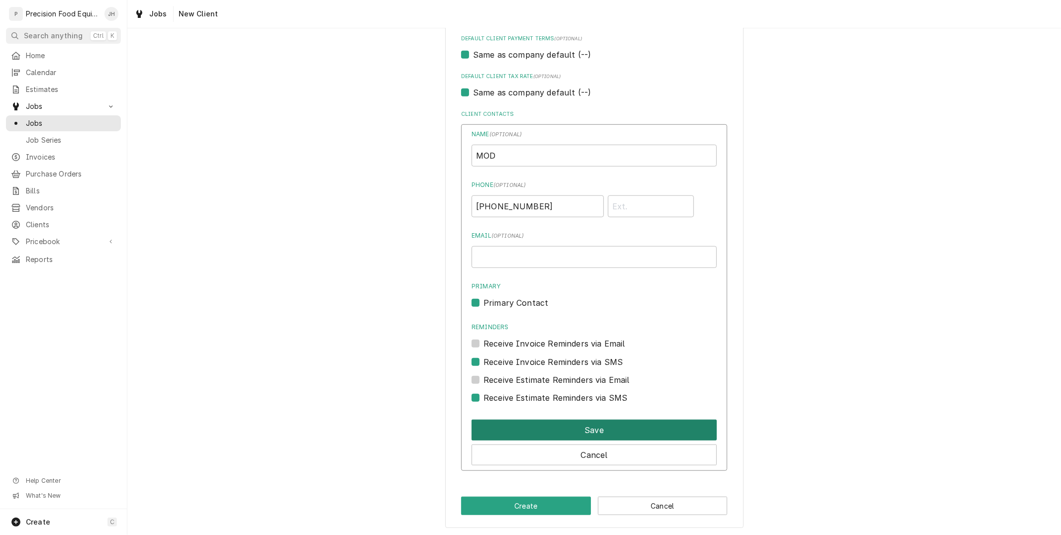
click at [566, 428] on button "Save" at bounding box center [594, 430] width 245 height 21
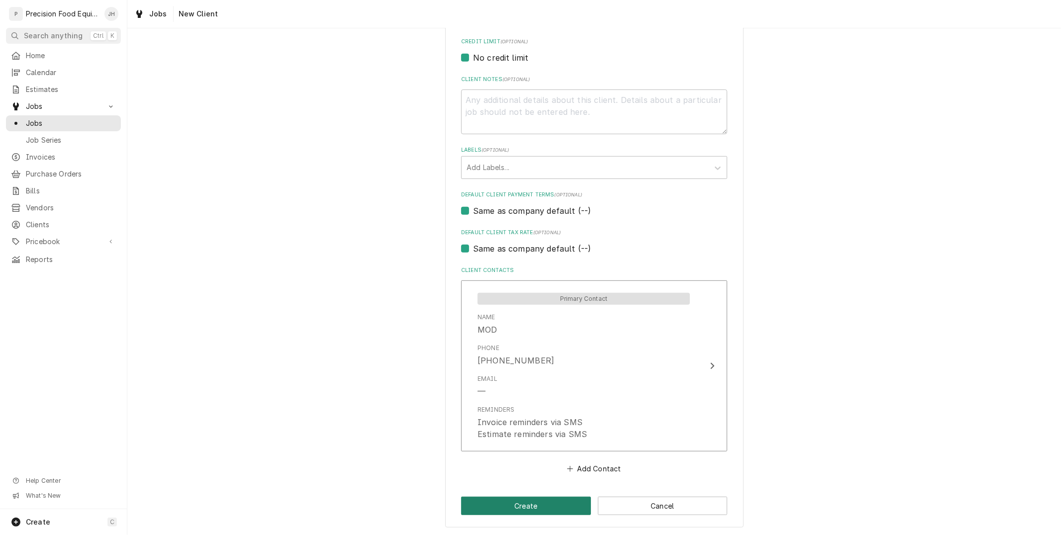
click at [536, 506] on button "Create" at bounding box center [526, 506] width 130 height 18
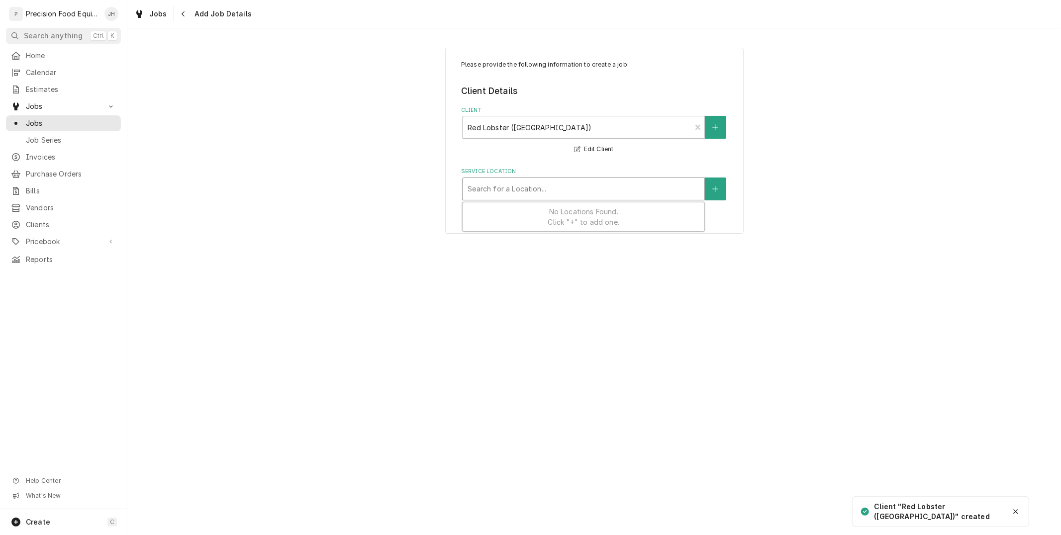
click at [545, 188] on div "Service Location" at bounding box center [584, 189] width 232 height 18
click at [716, 187] on icon "Create New Location" at bounding box center [715, 189] width 6 height 7
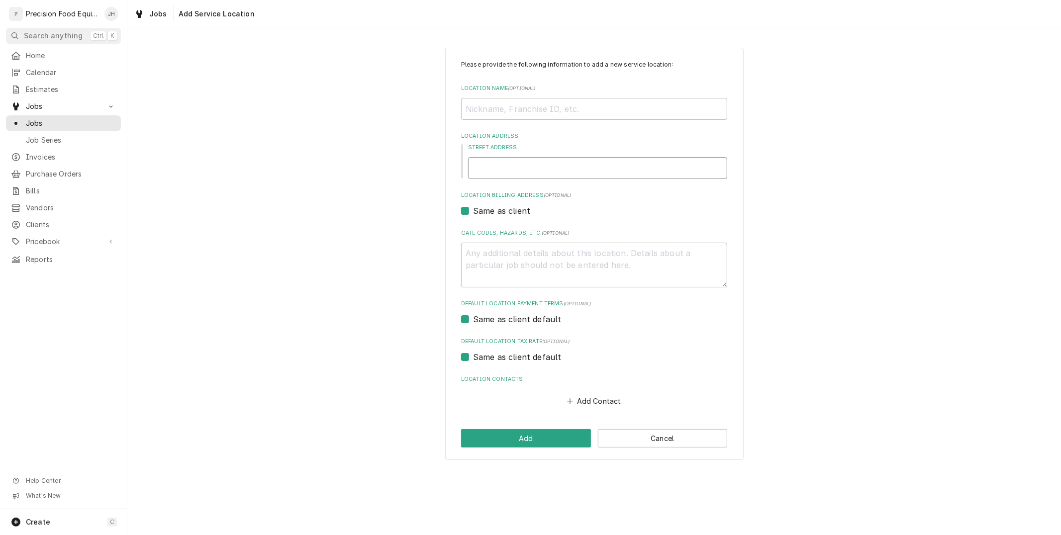
click at [537, 168] on input "Street Address" at bounding box center [597, 168] width 259 height 22
type textarea "x"
type input "6"
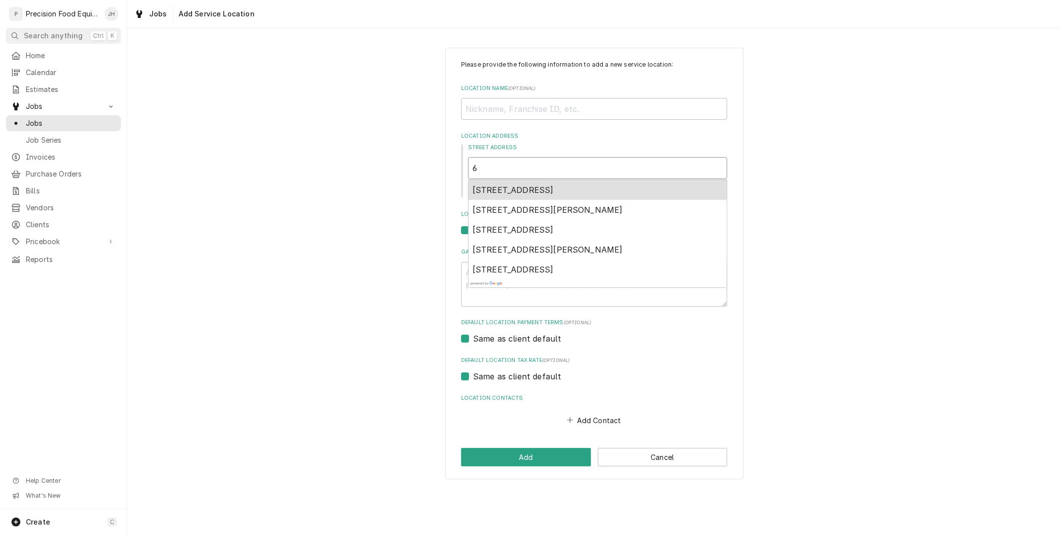
type textarea "x"
type input "61"
type textarea "x"
type input "614"
type textarea "x"
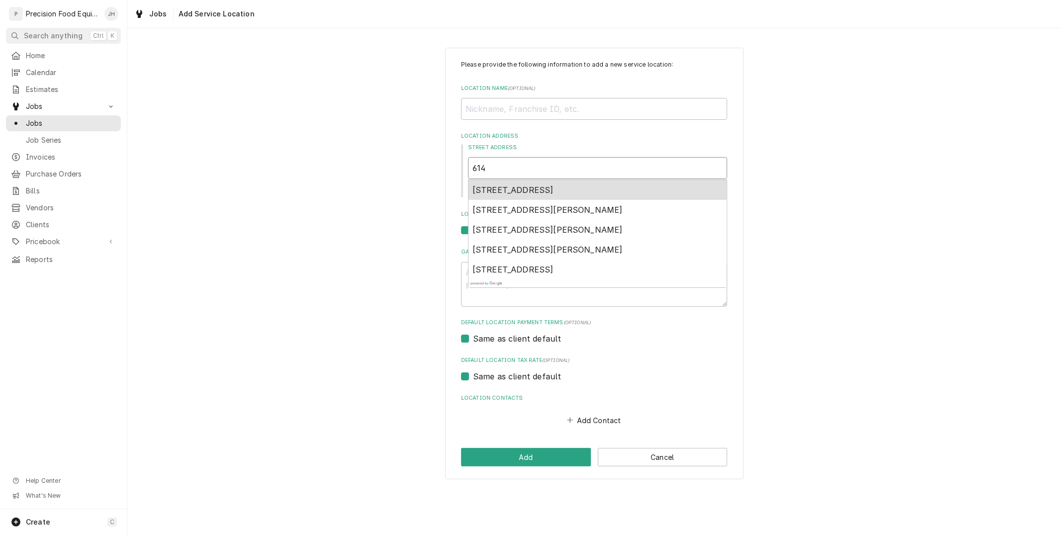
type input "6149"
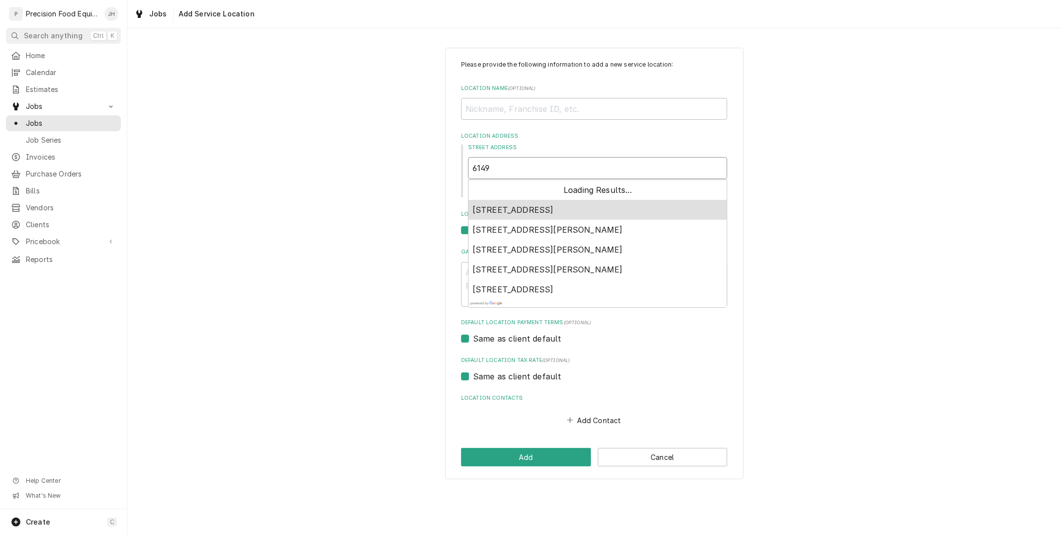
type textarea "x"
type input "6149"
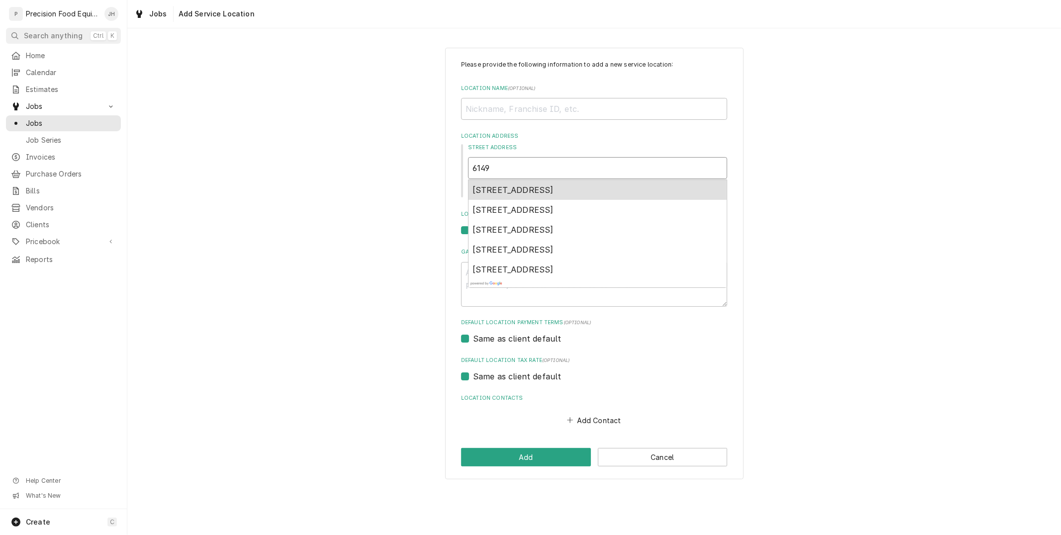
type textarea "x"
type input "6149 e"
type textarea "x"
type input "6149 e"
type textarea "x"
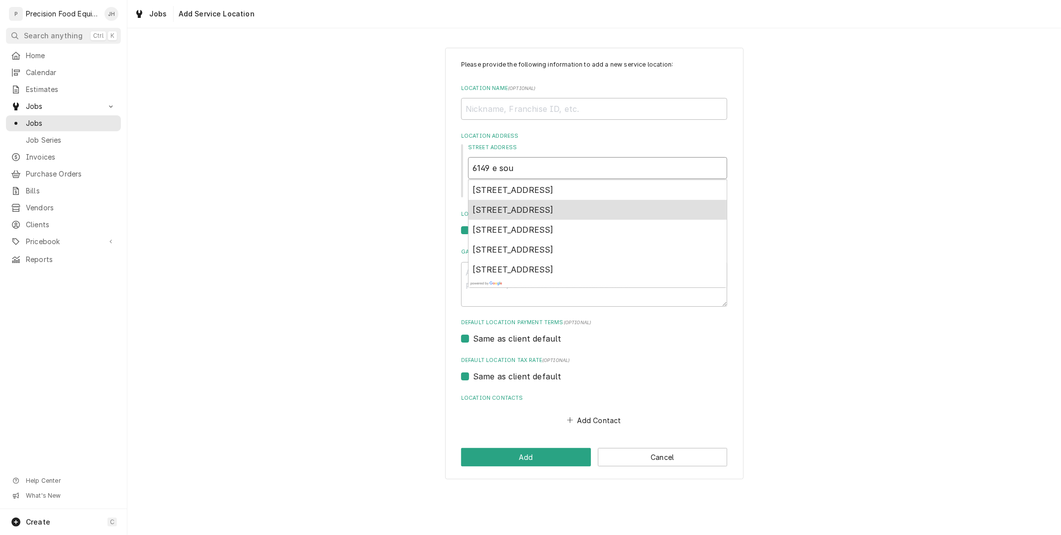
click at [554, 205] on span "6149 East Southern Avenue, Mesa, AZ, USA" at bounding box center [513, 210] width 81 height 10
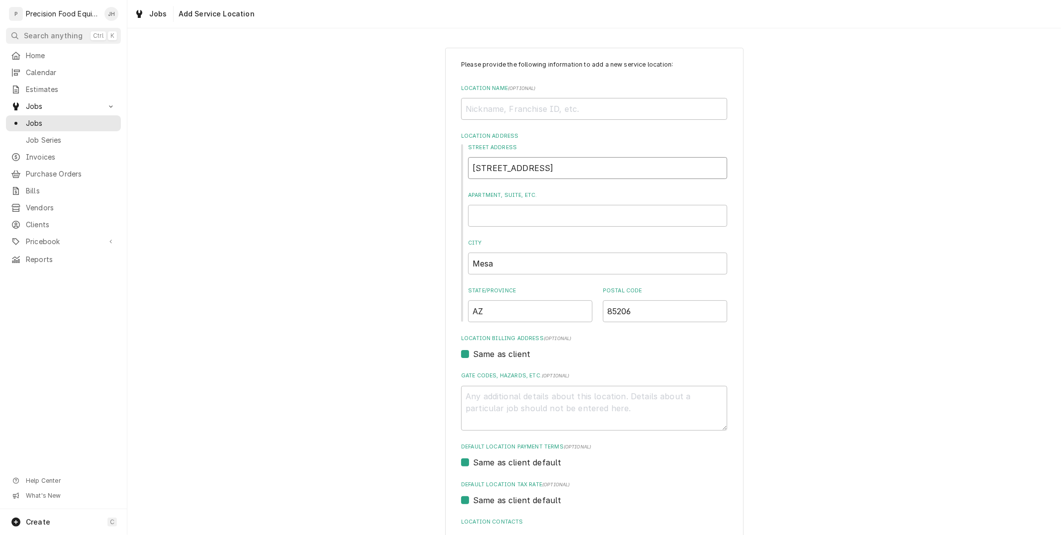
drag, startPoint x: 588, startPoint y: 170, endPoint x: 444, endPoint y: 199, distance: 147.2
click at [445, 199] on div "Please provide the following information to add a new service location: Locatio…" at bounding box center [594, 326] width 298 height 556
click at [528, 111] on input "Location Name ( optional )" at bounding box center [594, 109] width 266 height 22
paste input "6149 E Southern Ave"
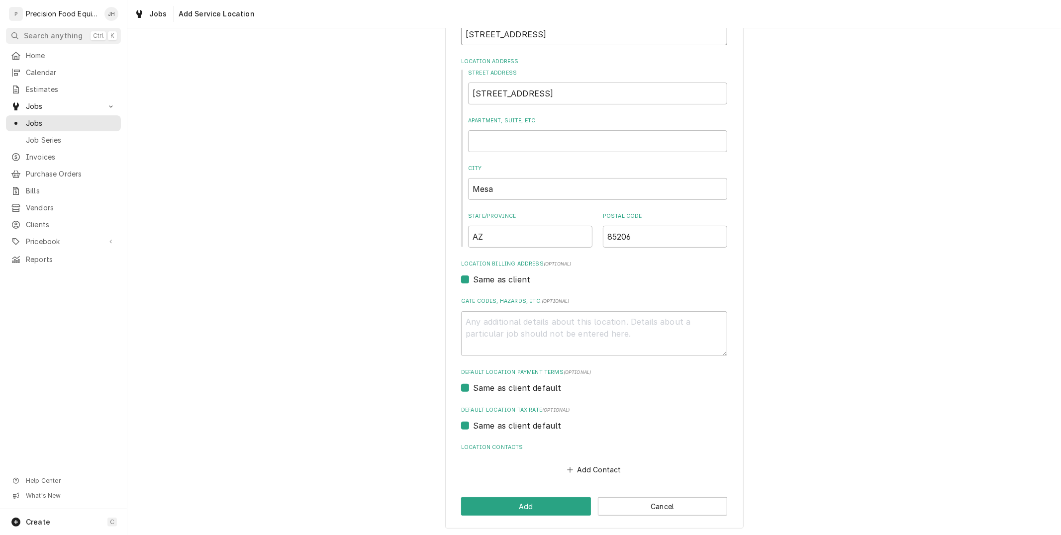
scroll to position [76, 0]
click at [568, 500] on button "Add" at bounding box center [526, 505] width 130 height 18
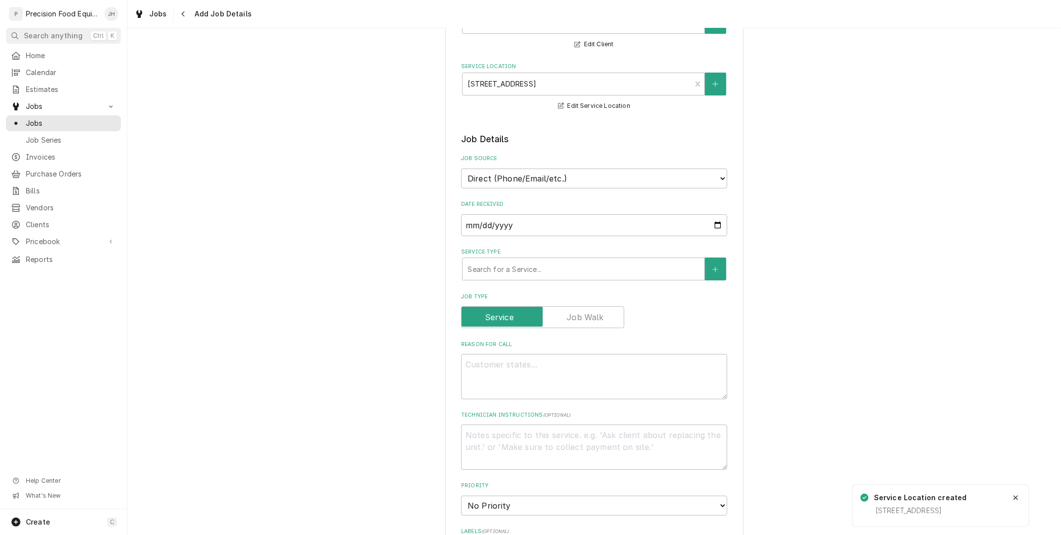
scroll to position [110, 0]
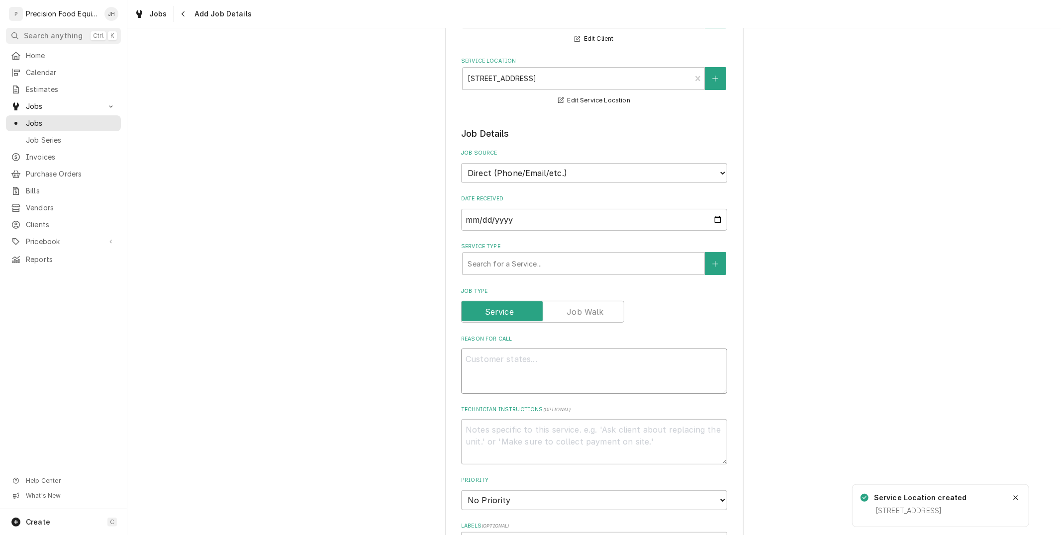
click at [535, 371] on textarea "Reason For Call" at bounding box center [594, 371] width 266 height 45
paste textarea "NOISE & ODOR"
paste textarea "2507110808"
click at [539, 257] on div "Service Type" at bounding box center [584, 264] width 232 height 18
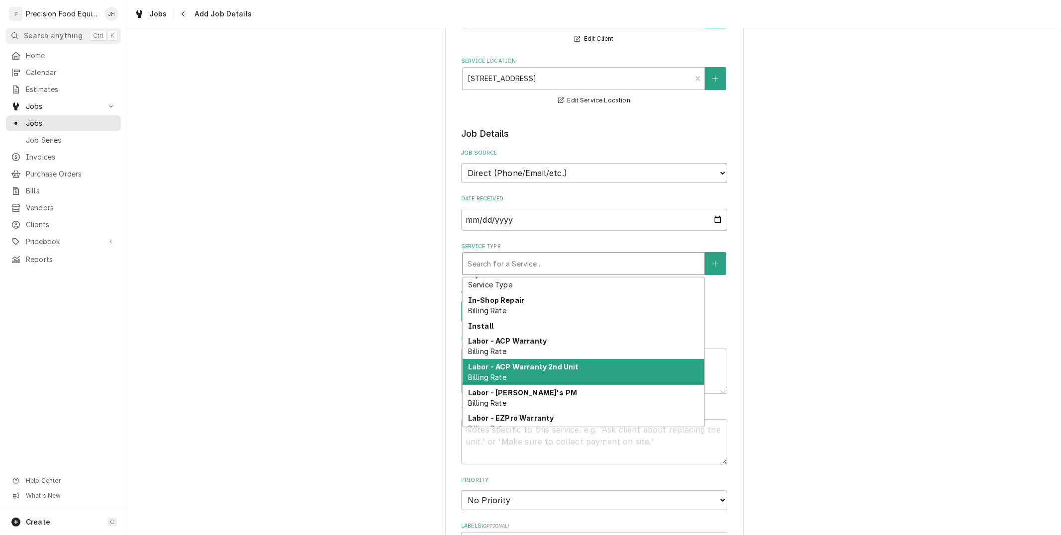
scroll to position [55, 0]
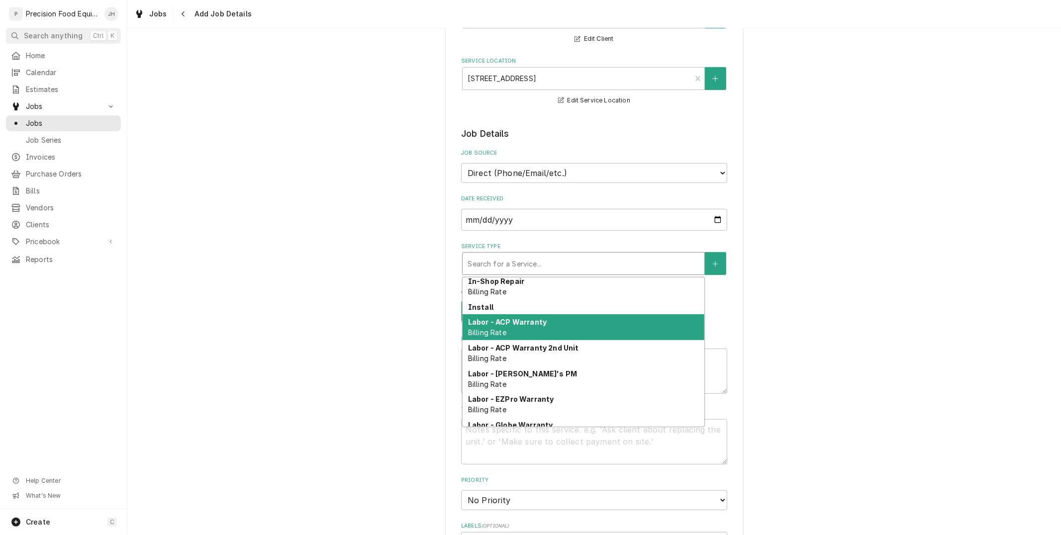
click at [553, 325] on div "Labor - ACP Warranty Billing Rate" at bounding box center [584, 327] width 242 height 26
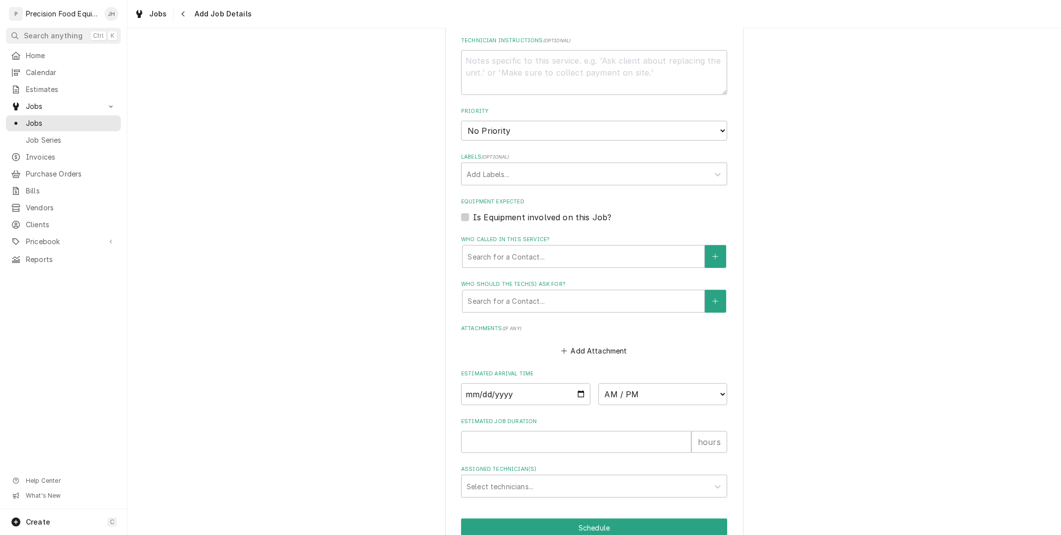
scroll to position [497, 0]
click at [544, 263] on div "Search for a Contact..." at bounding box center [584, 256] width 242 height 22
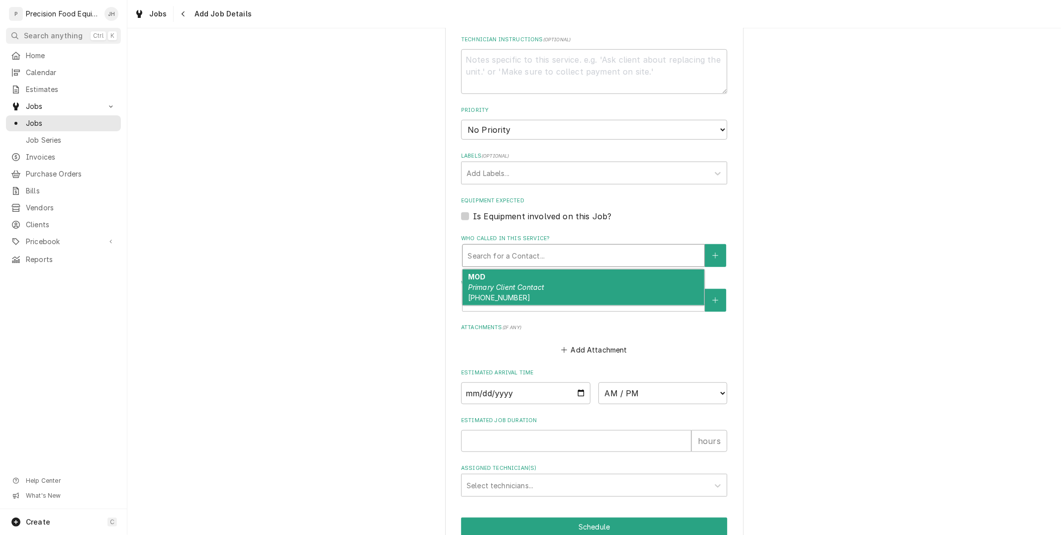
click at [548, 290] on div "MOD Primary Client Contact (480) 830-6877" at bounding box center [584, 288] width 242 height 36
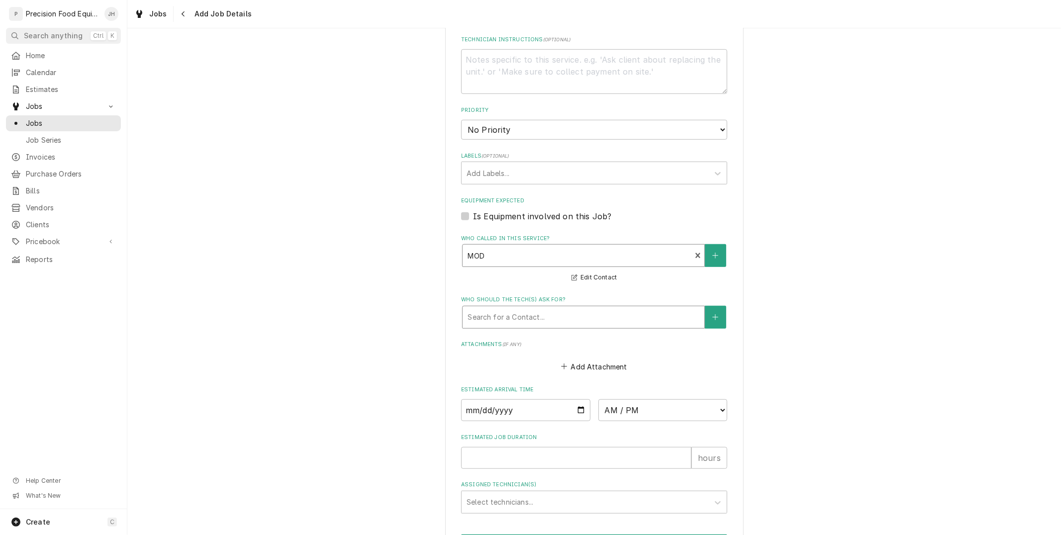
click at [550, 319] on div "Who should the tech(s) ask for?" at bounding box center [584, 317] width 232 height 18
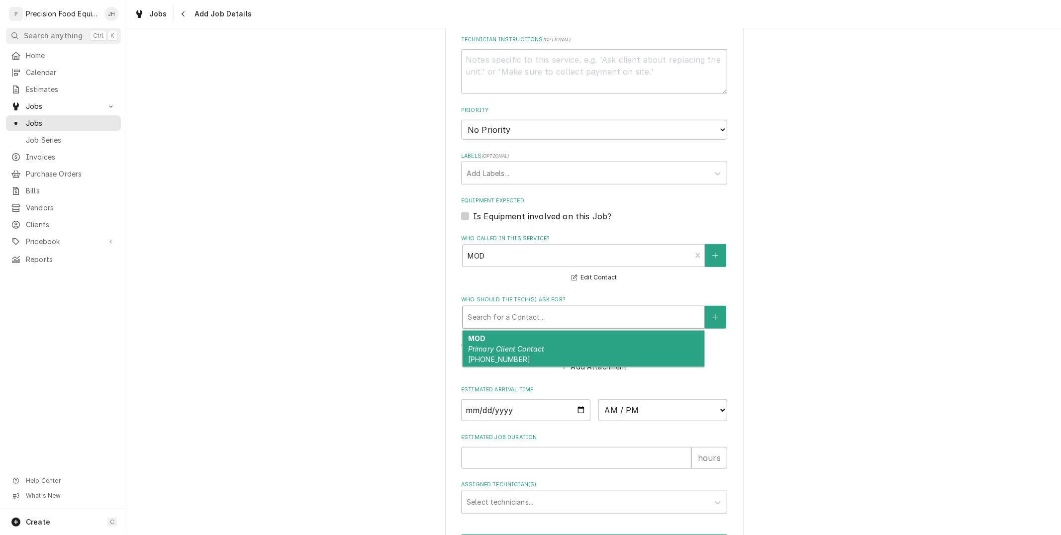
click at [544, 346] on div "MOD Primary Client Contact (480) 830-6877" at bounding box center [584, 349] width 242 height 36
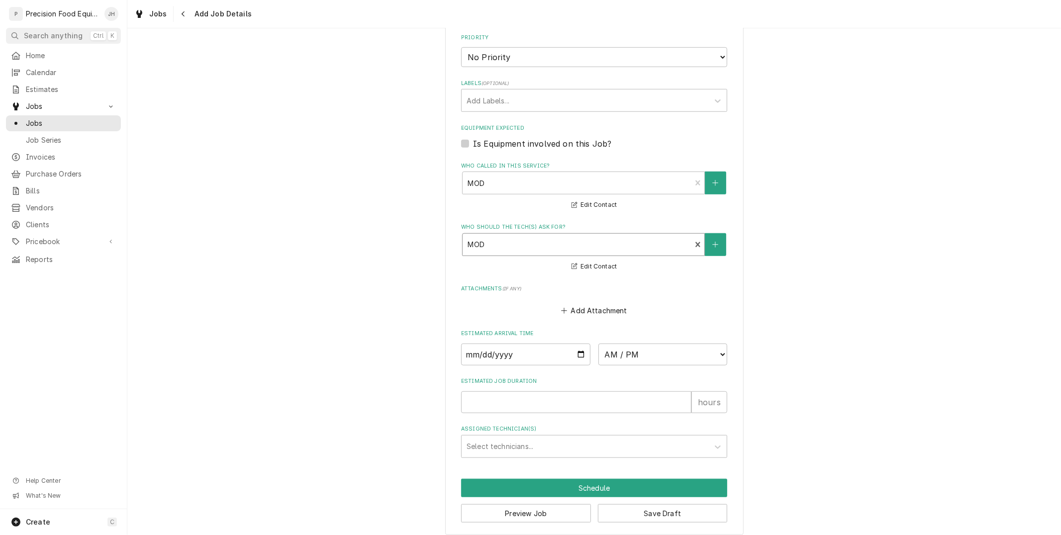
scroll to position [576, 0]
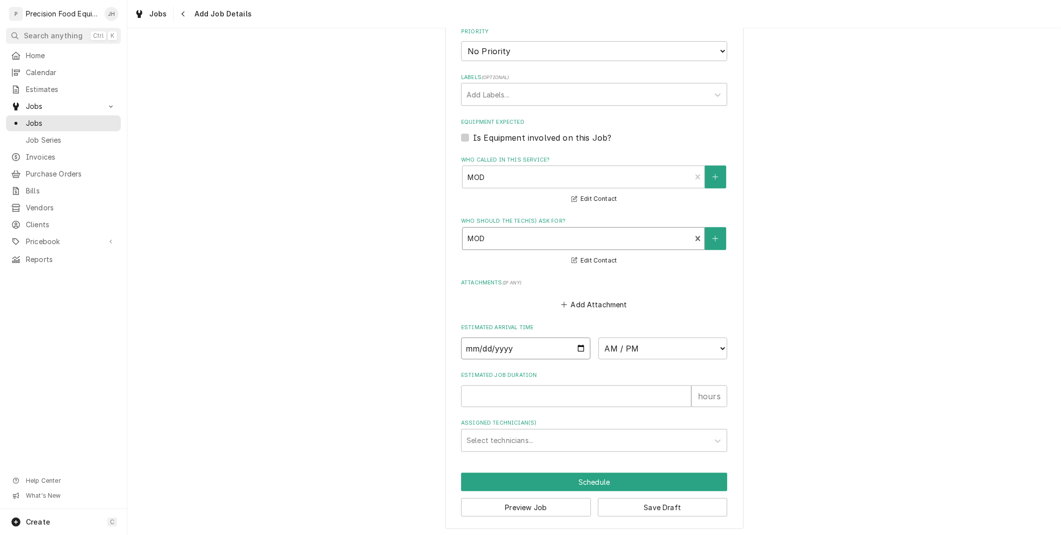
click at [579, 345] on input "Date" at bounding box center [525, 349] width 129 height 22
click at [652, 340] on select "AM / PM 6:00 AM 6:15 AM 6:30 AM 6:45 AM 7:00 AM 7:15 AM 7:30 AM 7:45 AM 8:00 AM…" at bounding box center [662, 349] width 129 height 22
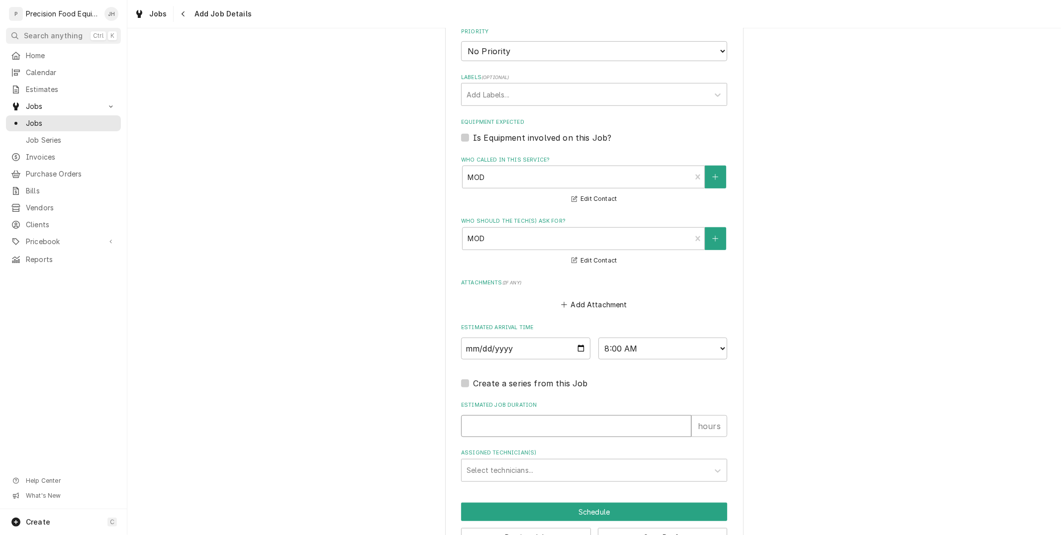
click at [562, 431] on input "Estimated Job Duration" at bounding box center [576, 426] width 230 height 22
click at [489, 460] on div "Select technicians..." at bounding box center [585, 471] width 247 height 22
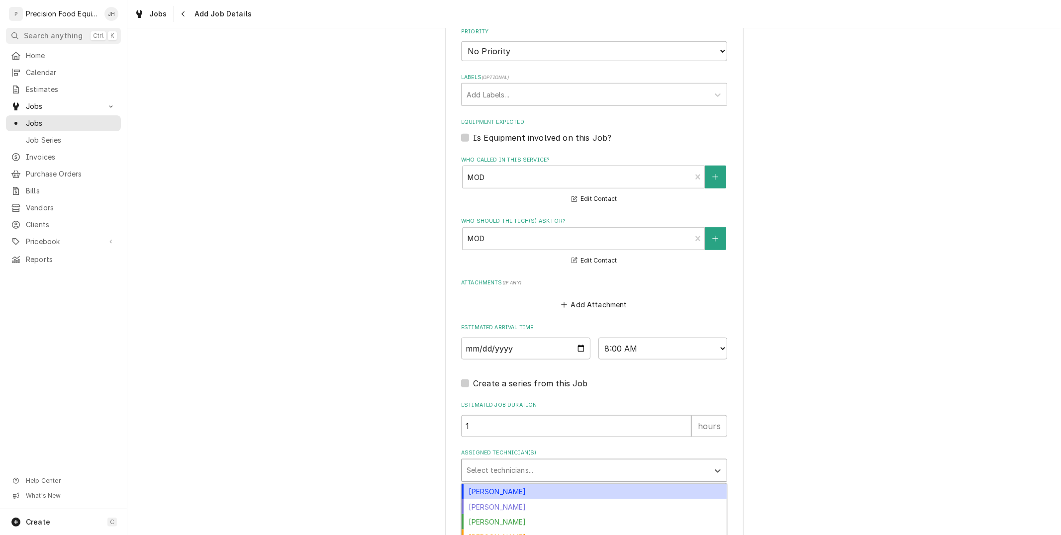
click at [494, 488] on div "Anthony Ellinger" at bounding box center [594, 491] width 265 height 15
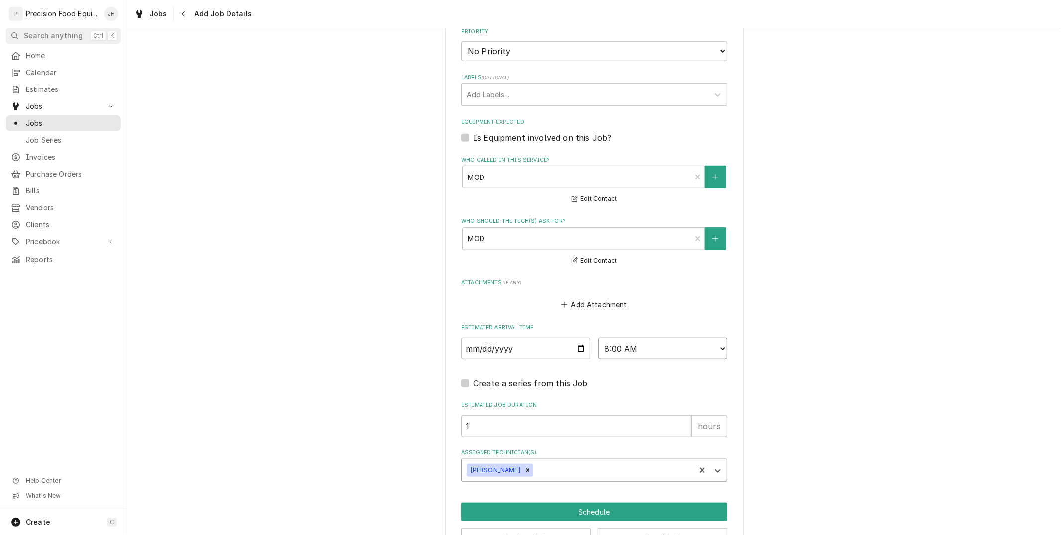
click at [680, 350] on select "AM / PM 6:00 AM 6:15 AM 6:30 AM 6:45 AM 7:00 AM 7:15 AM 7:30 AM 7:45 AM 8:00 AM…" at bounding box center [662, 349] width 129 height 22
click at [598, 338] on select "AM / PM 6:00 AM 6:15 AM 6:30 AM 6:45 AM 7:00 AM 7:15 AM 7:30 AM 7:45 AM 8:00 AM…" at bounding box center [662, 349] width 129 height 22
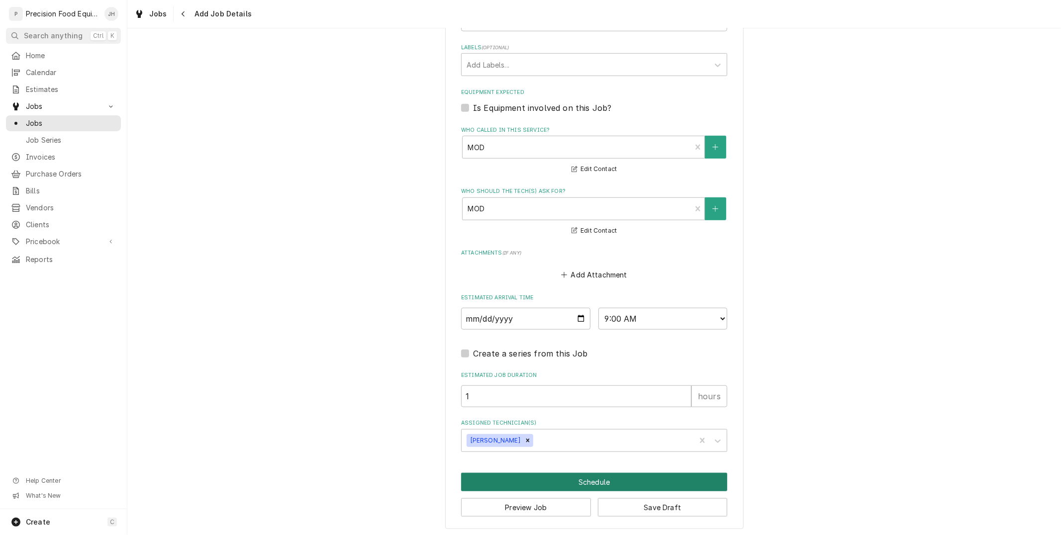
click at [609, 475] on button "Schedule" at bounding box center [594, 482] width 266 height 18
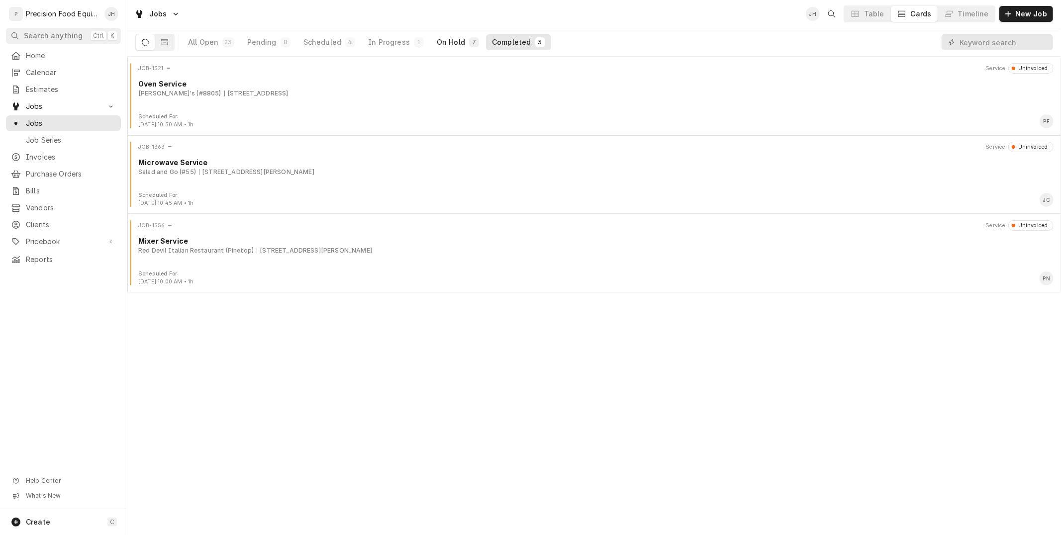
click at [453, 36] on button "On Hold 7" at bounding box center [458, 42] width 54 height 16
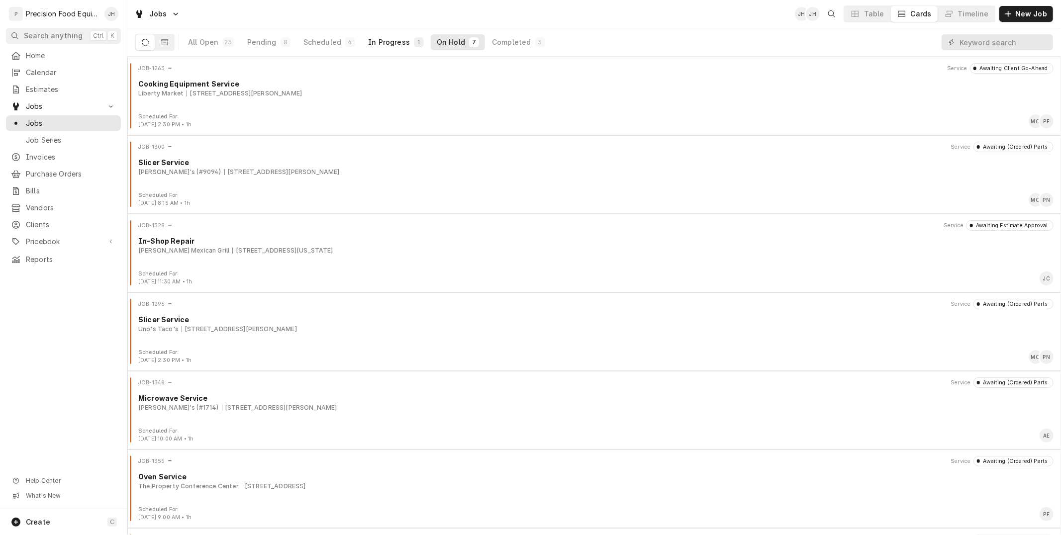
click at [386, 43] on div "In Progress" at bounding box center [389, 42] width 42 height 10
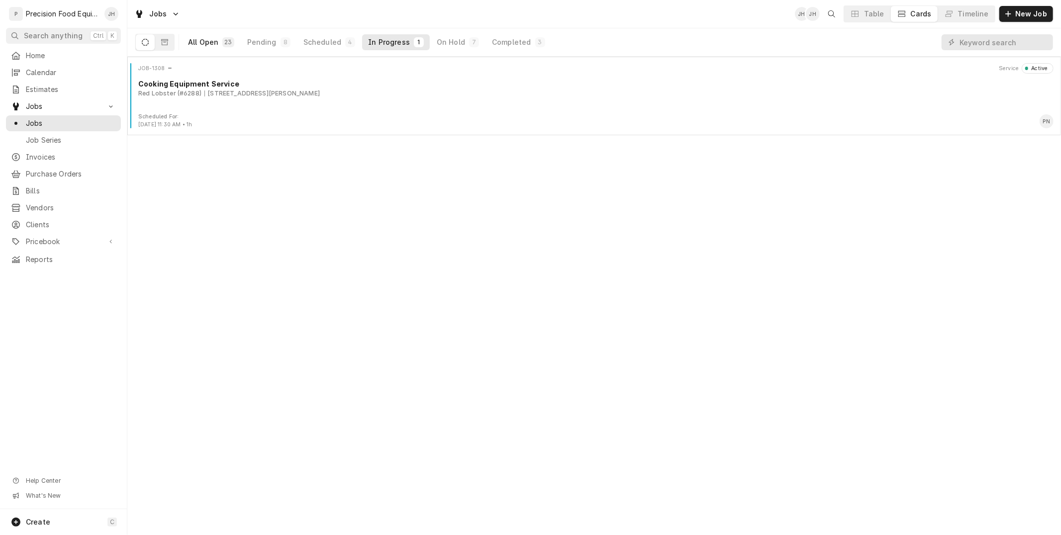
click at [214, 41] on div "All Open" at bounding box center [203, 42] width 30 height 10
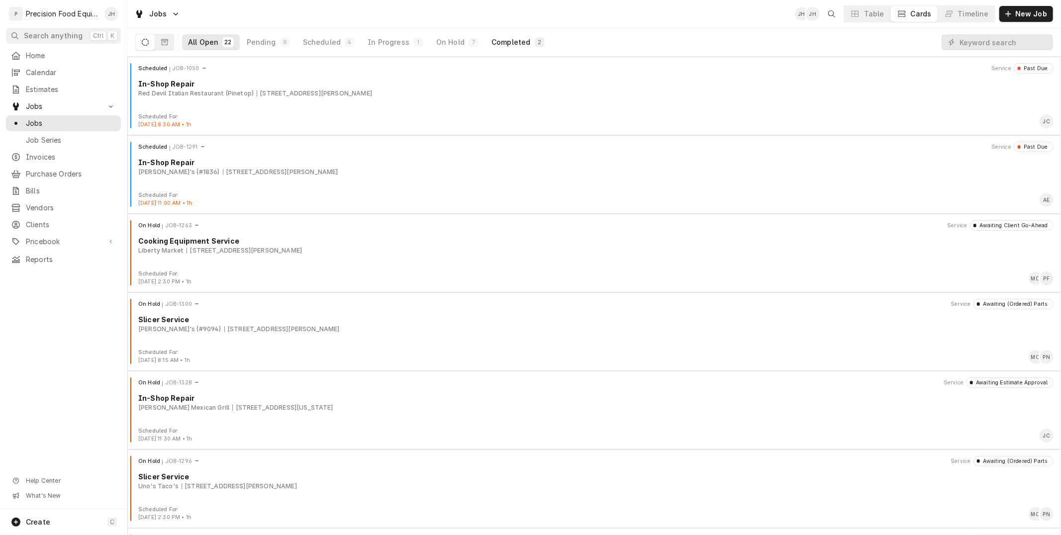
click at [496, 47] on div "Completed" at bounding box center [510, 42] width 39 height 10
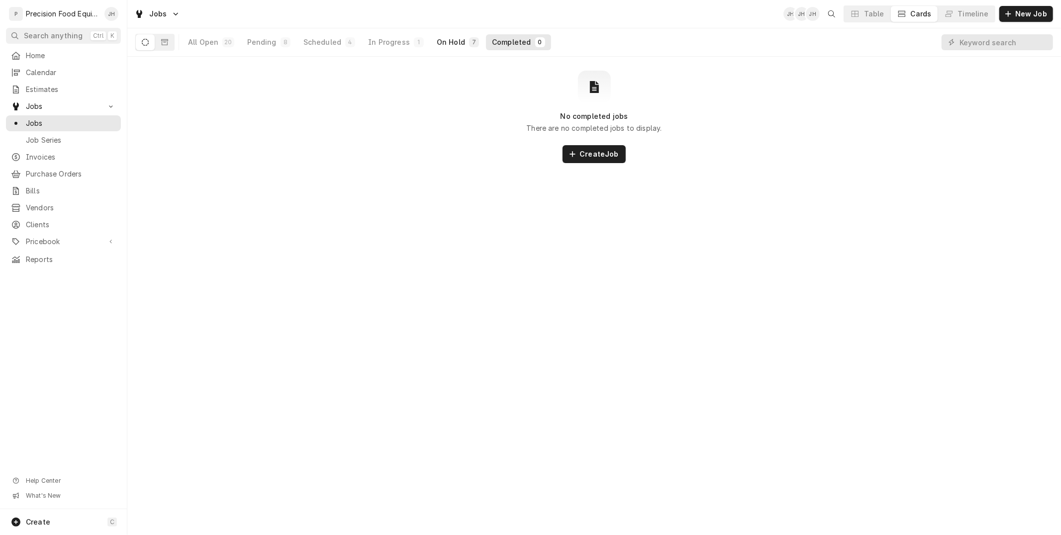
click at [451, 46] on div "On Hold" at bounding box center [451, 42] width 28 height 10
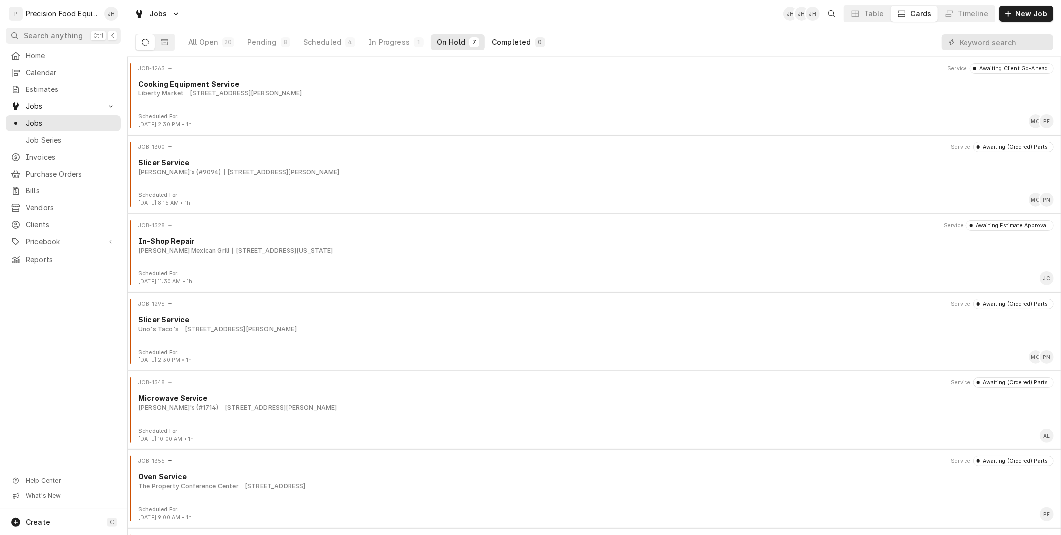
click at [498, 42] on div "Completed" at bounding box center [511, 42] width 39 height 10
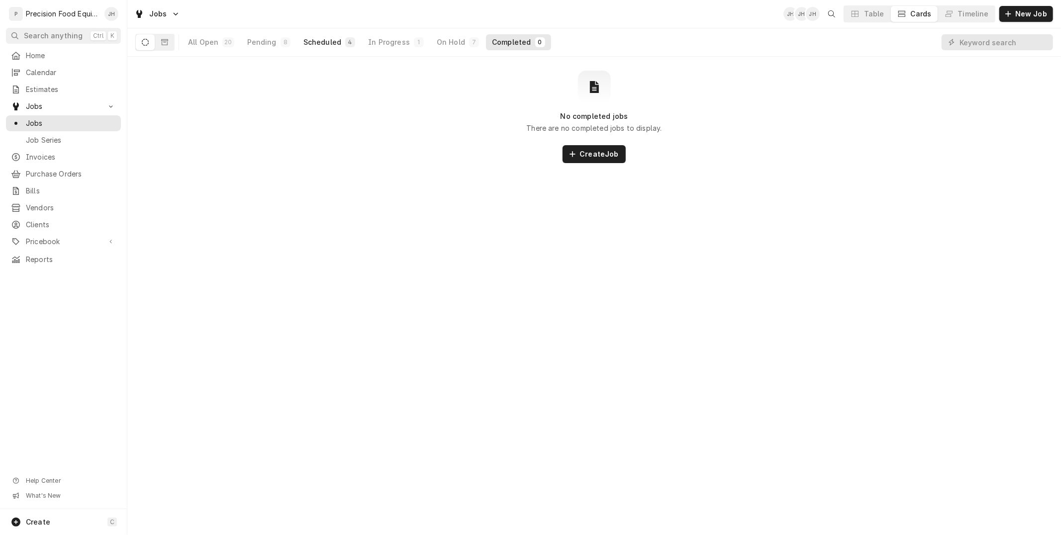
click at [323, 36] on button "Scheduled 4" at bounding box center [329, 42] width 64 height 16
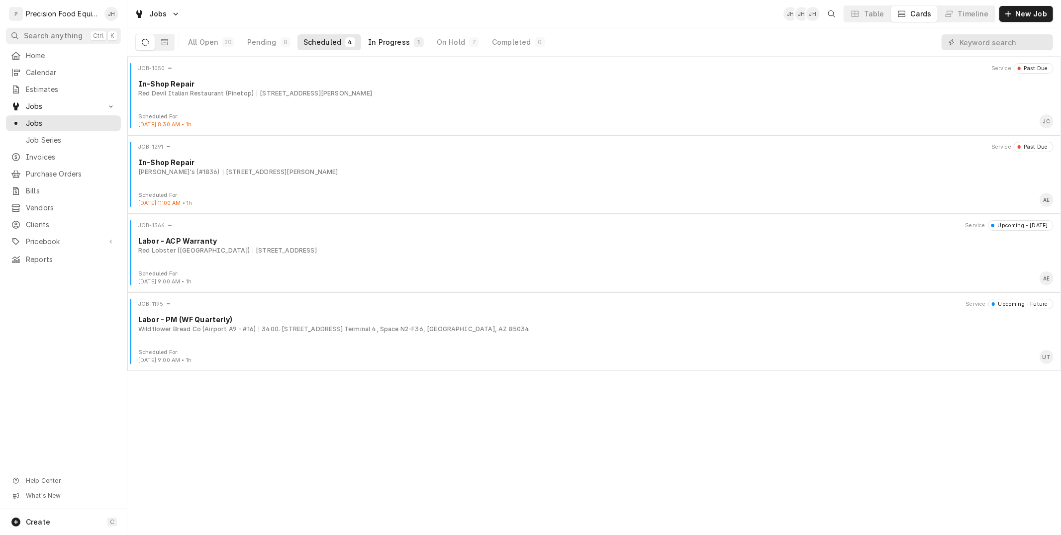
click at [373, 45] on div "In Progress" at bounding box center [389, 42] width 42 height 10
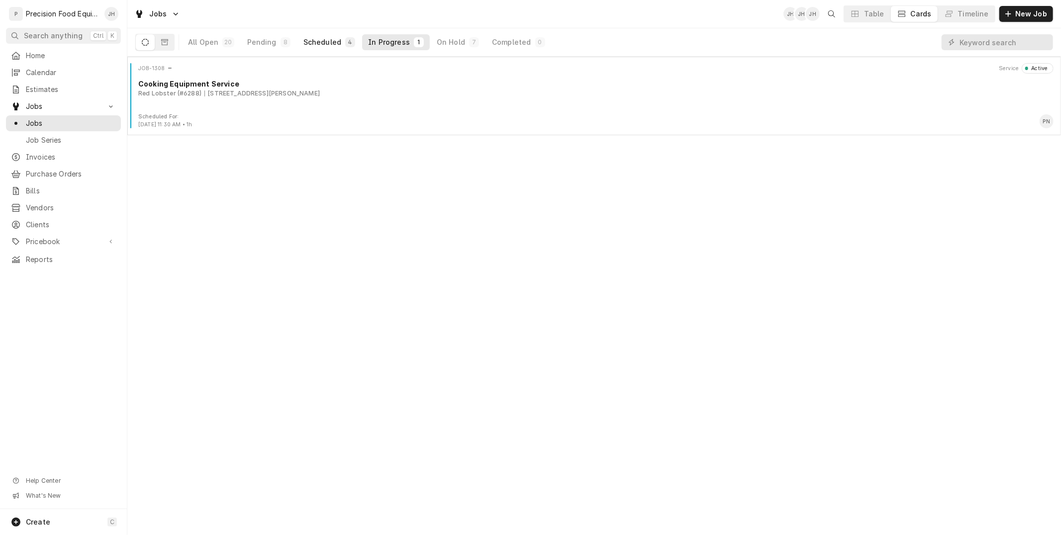
click at [333, 47] on div "Scheduled" at bounding box center [322, 42] width 38 height 10
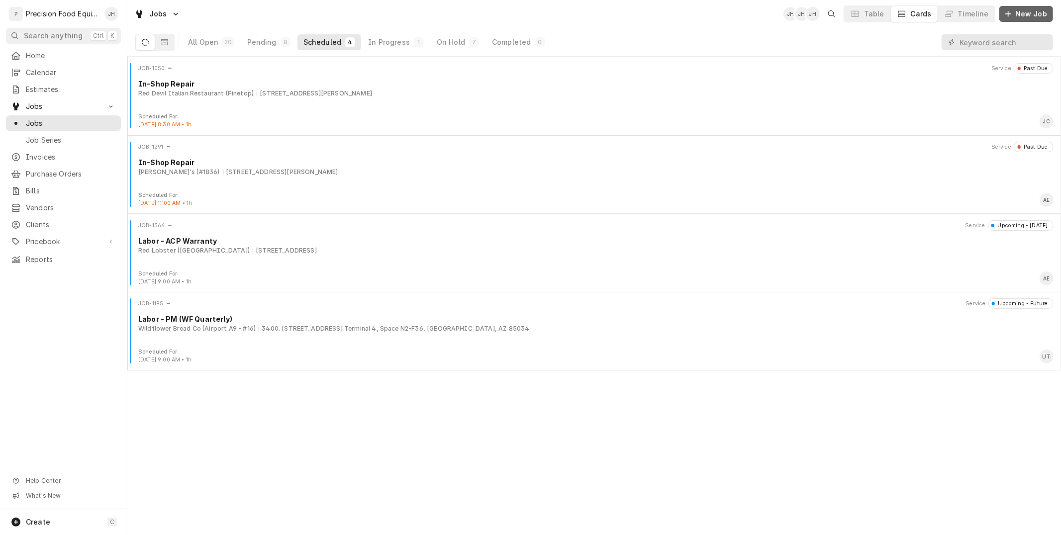
click at [1034, 13] on span "New Job" at bounding box center [1031, 14] width 36 height 10
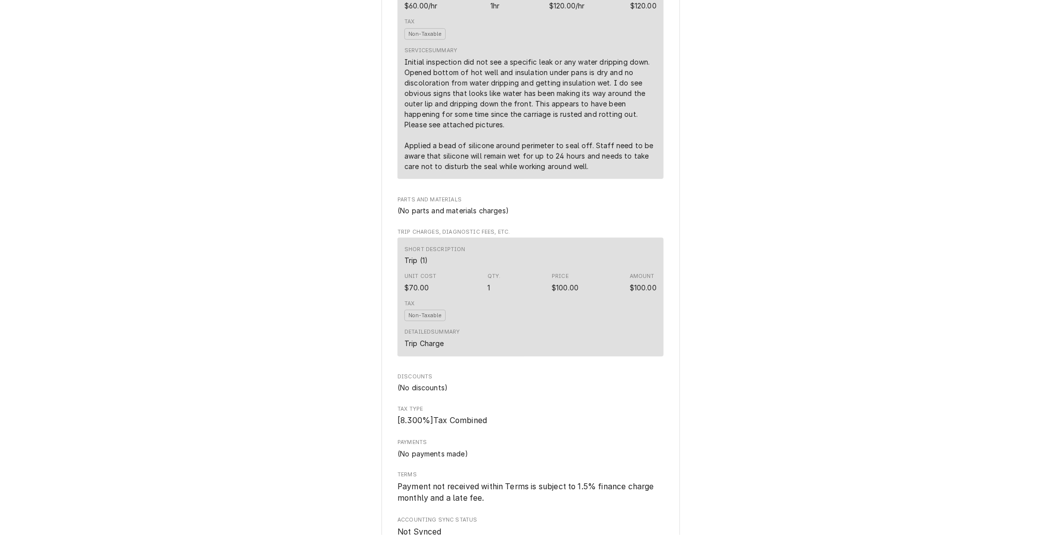
scroll to position [403, 0]
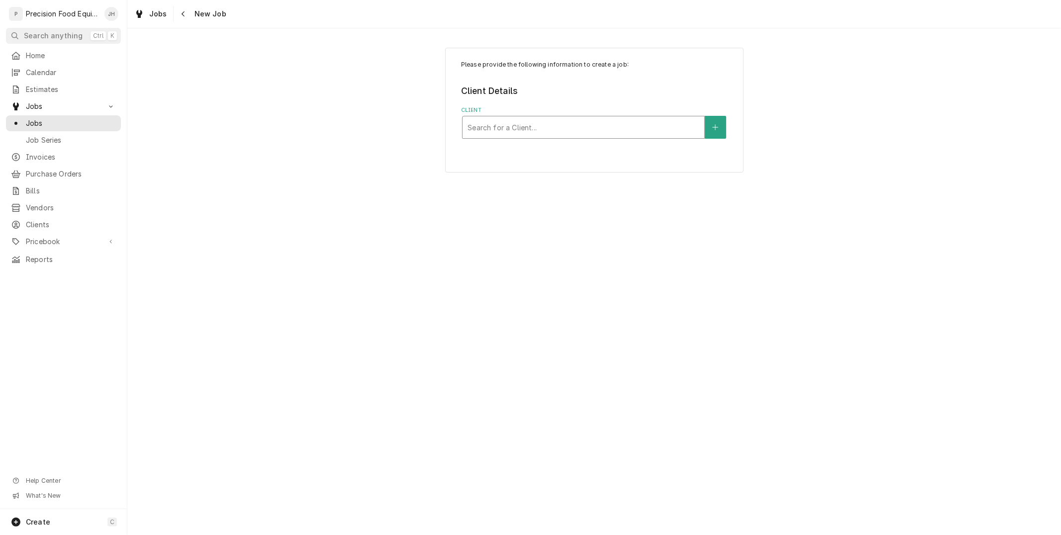
click at [516, 120] on div "Client" at bounding box center [584, 127] width 232 height 18
type input "senor"
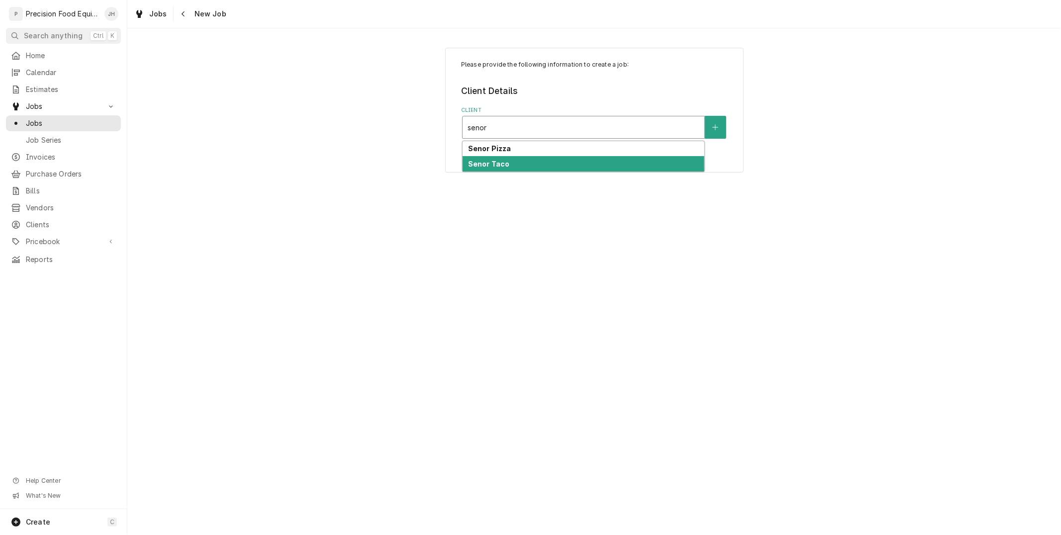
click at [529, 165] on div "Senor Taco" at bounding box center [584, 163] width 242 height 15
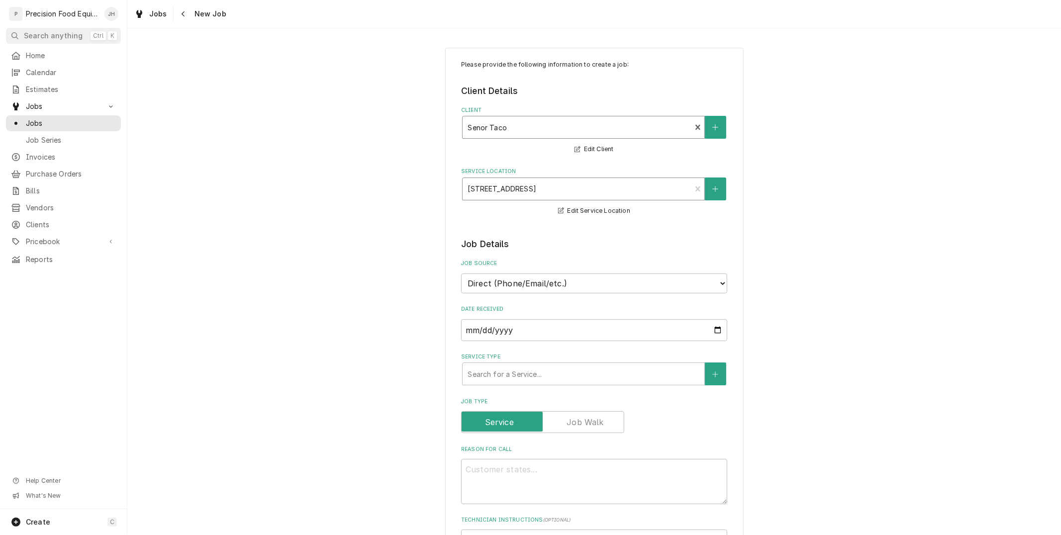
click at [574, 196] on div "Service Location" at bounding box center [577, 189] width 218 height 18
click at [713, 187] on icon "Create New Location" at bounding box center [715, 188] width 5 height 5
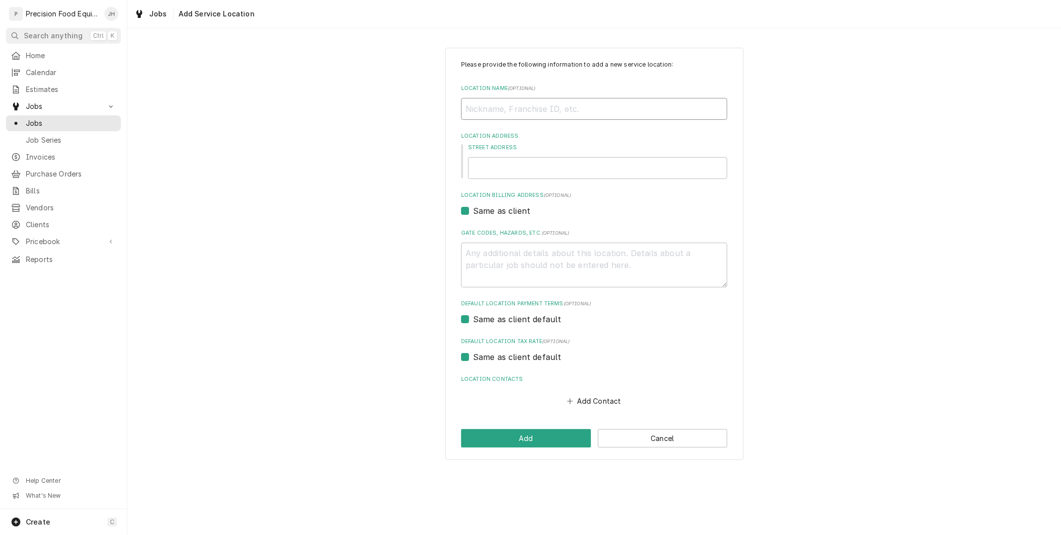
click at [564, 111] on input "Location Name ( optional )" at bounding box center [594, 109] width 266 height 22
click at [531, 105] on input "Location Name ( optional )" at bounding box center [594, 109] width 266 height 22
click at [533, 167] on input "Street Address" at bounding box center [597, 168] width 259 height 22
paste input "[STREET_ADDRESS][PERSON_NAME]"
type textarea "x"
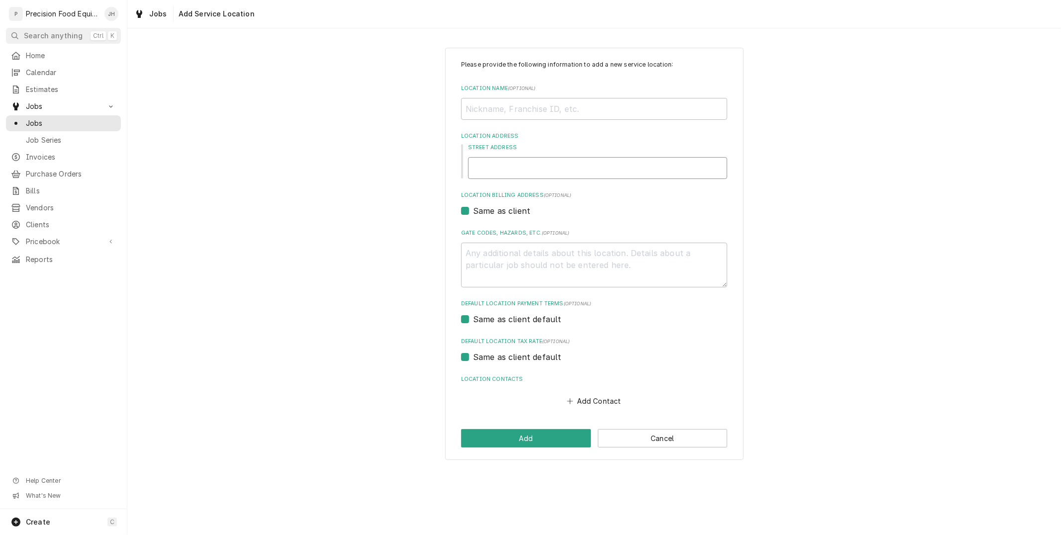
type input "[STREET_ADDRESS][PERSON_NAME]"
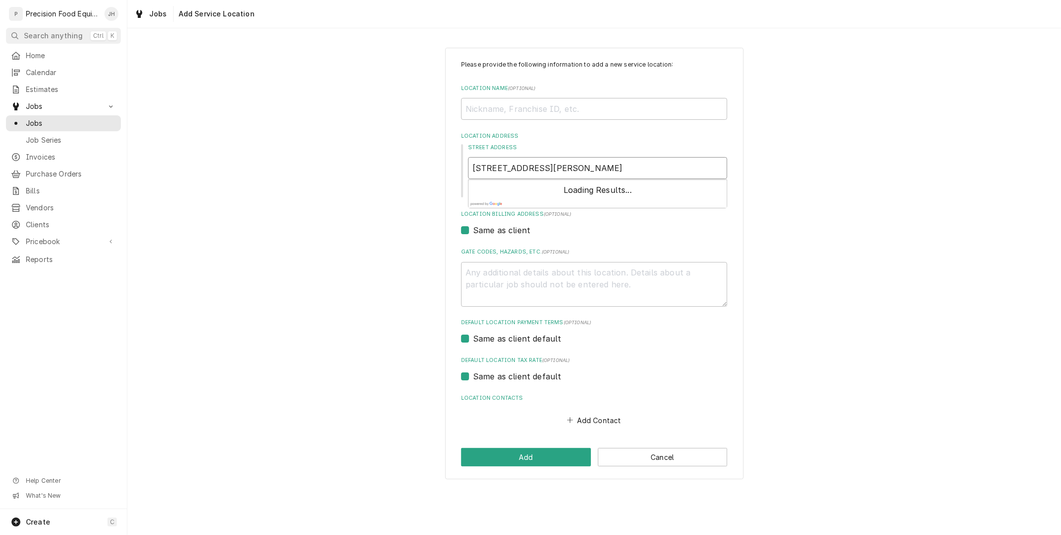
type textarea "x"
type input "[STREET_ADDRESS][PERSON_NAME]"
click at [468, 166] on div "Street Address [STREET_ADDRESS][PERSON_NAME] Enter Address Manually" at bounding box center [594, 171] width 266 height 55
click at [471, 166] on input "[STREET_ADDRESS][PERSON_NAME]" at bounding box center [597, 168] width 259 height 22
type textarea "x"
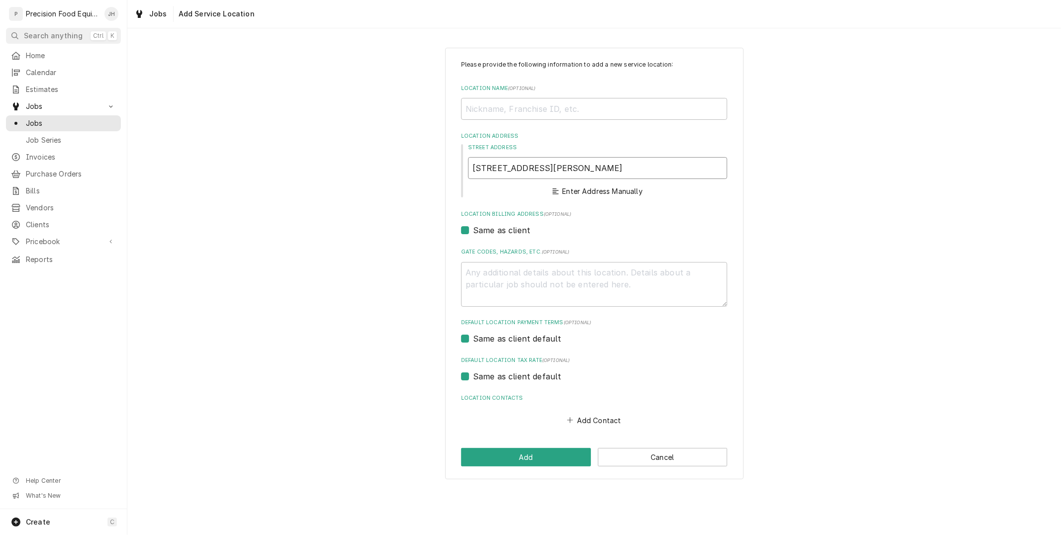
type input "[STREET_ADDRESS][PERSON_NAME]"
click at [510, 194] on span "[STREET_ADDRESS][PERSON_NAME]" at bounding box center [548, 190] width 150 height 10
type textarea "x"
type input "[STREET_ADDRESS][PERSON_NAME]"
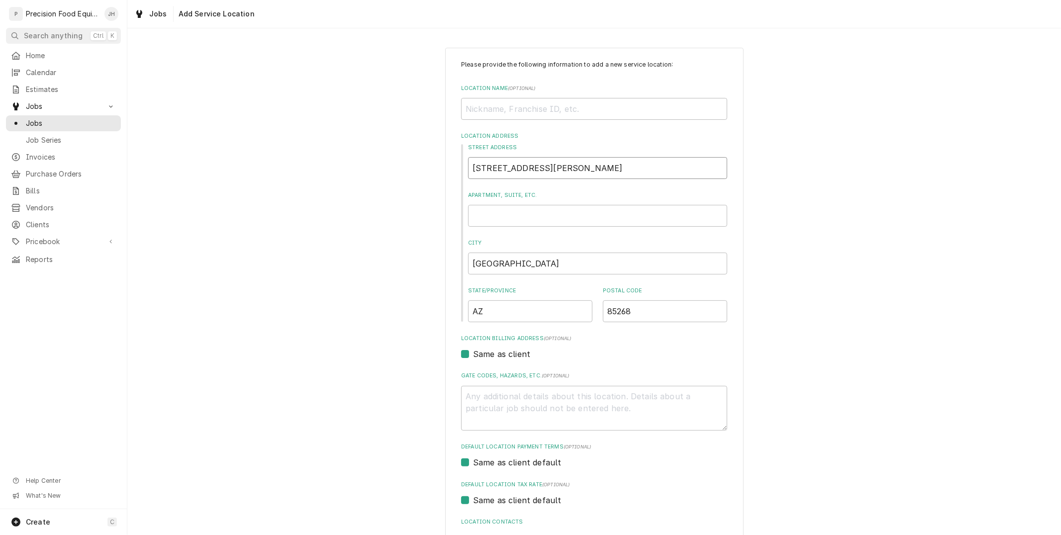
type textarea "x"
type input "[STREET_ADDRESS][PERSON_NAME]"
click at [514, 110] on input "Location Name ( optional )" at bounding box center [594, 109] width 266 height 22
paste input "[STREET_ADDRESS][PERSON_NAME]"
type textarea "x"
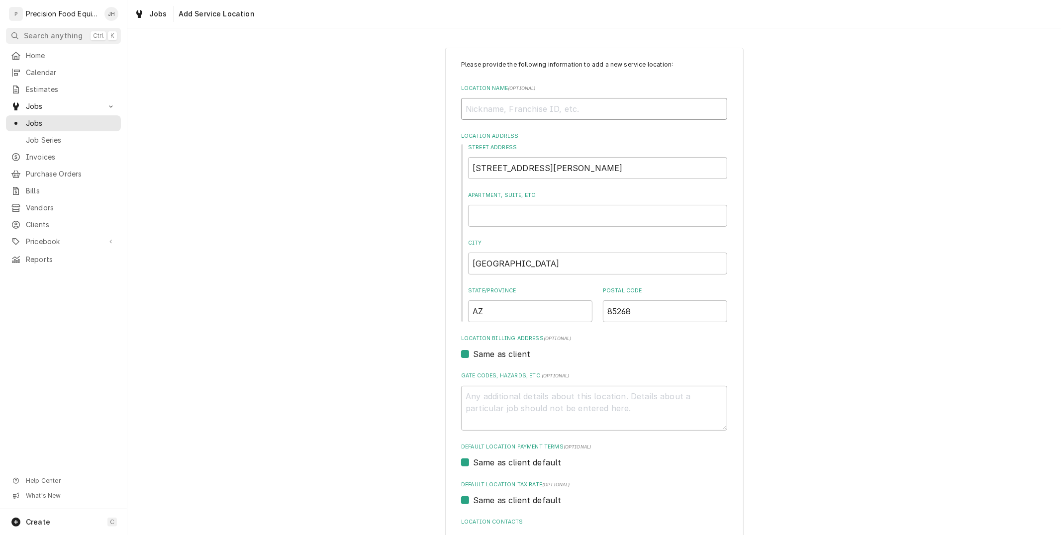
type input "[STREET_ADDRESS][PERSON_NAME]"
drag, startPoint x: 663, startPoint y: 106, endPoint x: 556, endPoint y: 118, distance: 107.6
click at [556, 118] on input "[STREET_ADDRESS][PERSON_NAME]" at bounding box center [594, 109] width 266 height 22
type textarea "x"
type input "[STREET_ADDRESS][PERSON_NAME]"
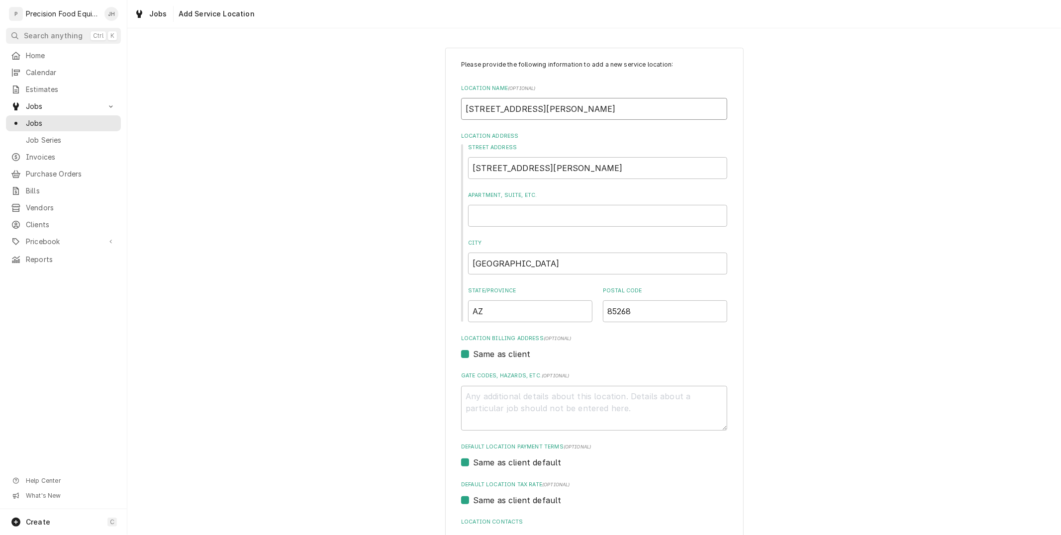
type textarea "x"
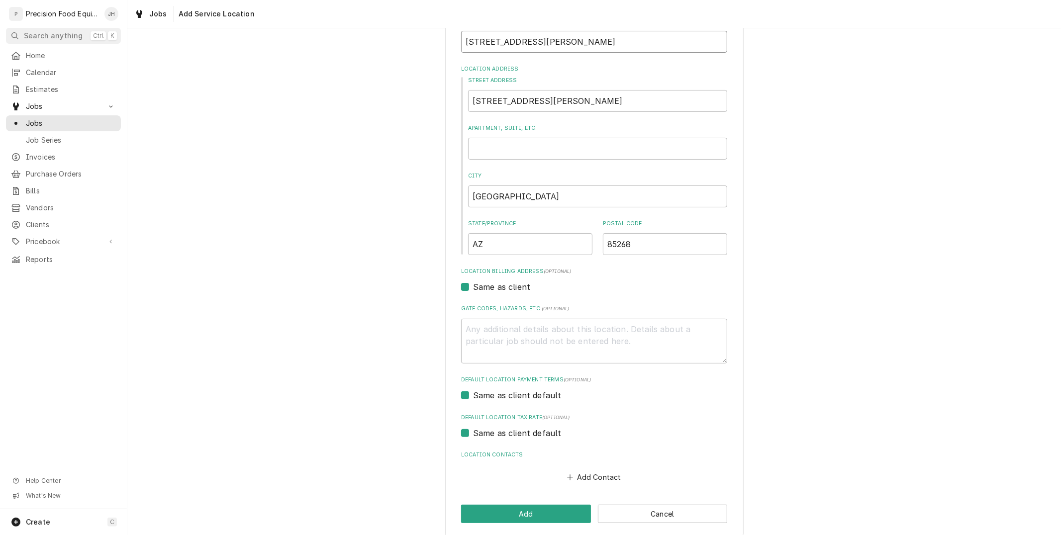
scroll to position [76, 0]
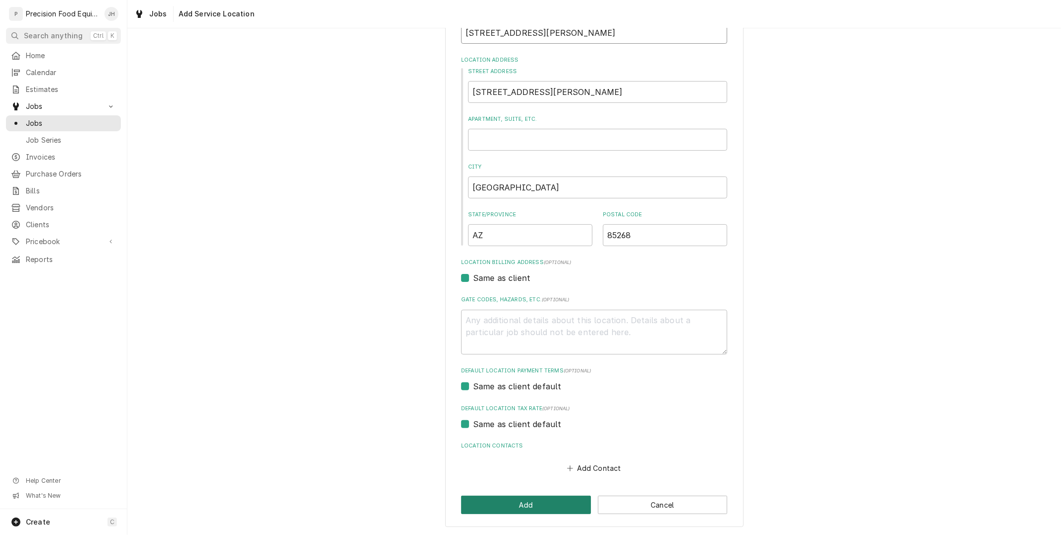
type input "[STREET_ADDRESS][PERSON_NAME]"
click at [541, 501] on button "Add" at bounding box center [526, 505] width 130 height 18
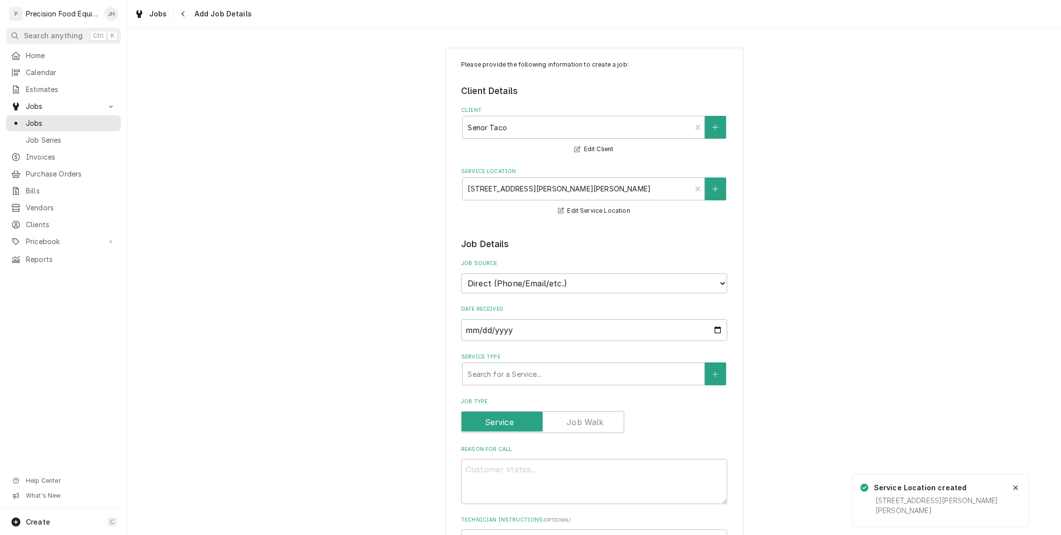
scroll to position [55, 0]
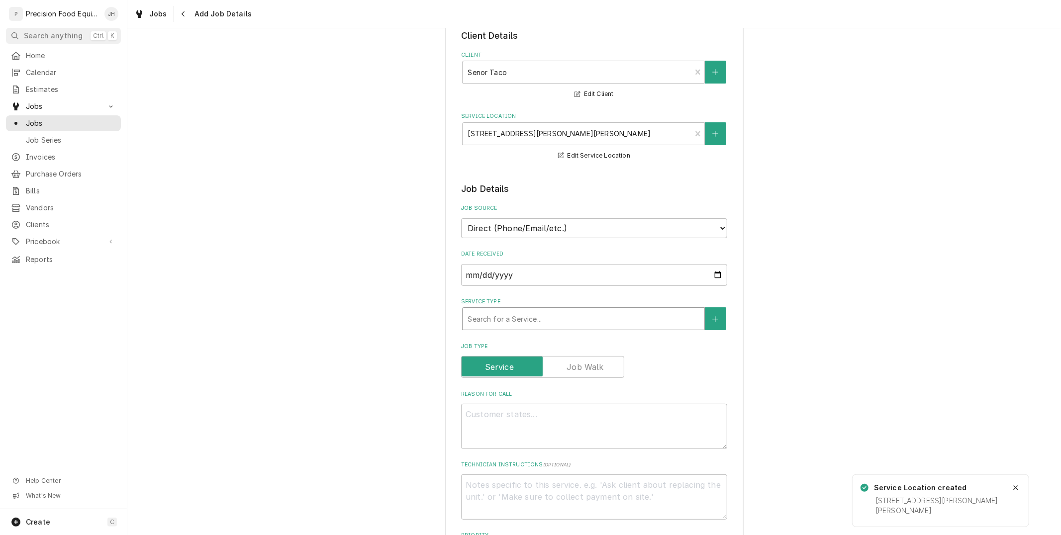
click at [523, 318] on div "Service Type" at bounding box center [584, 319] width 232 height 18
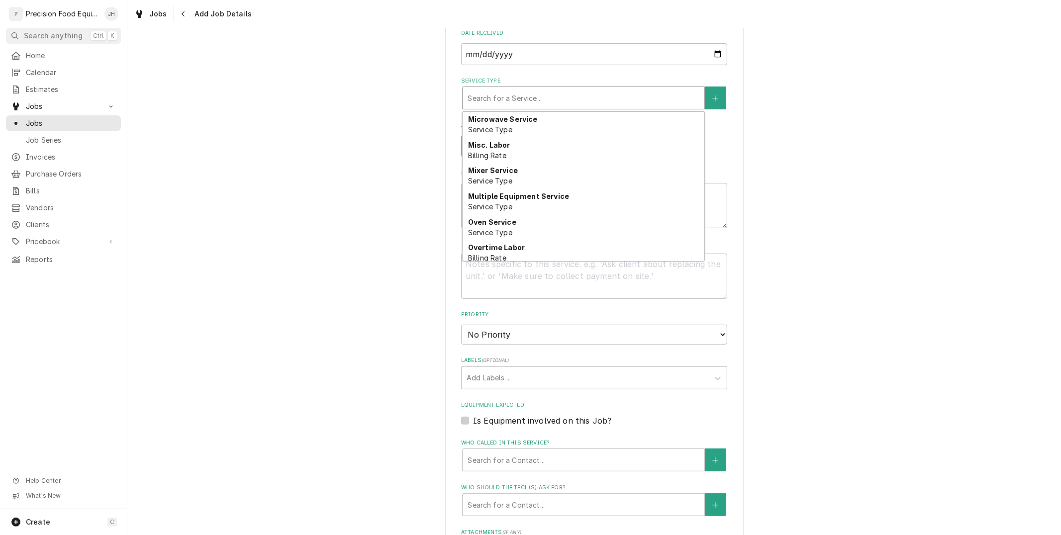
scroll to position [604, 0]
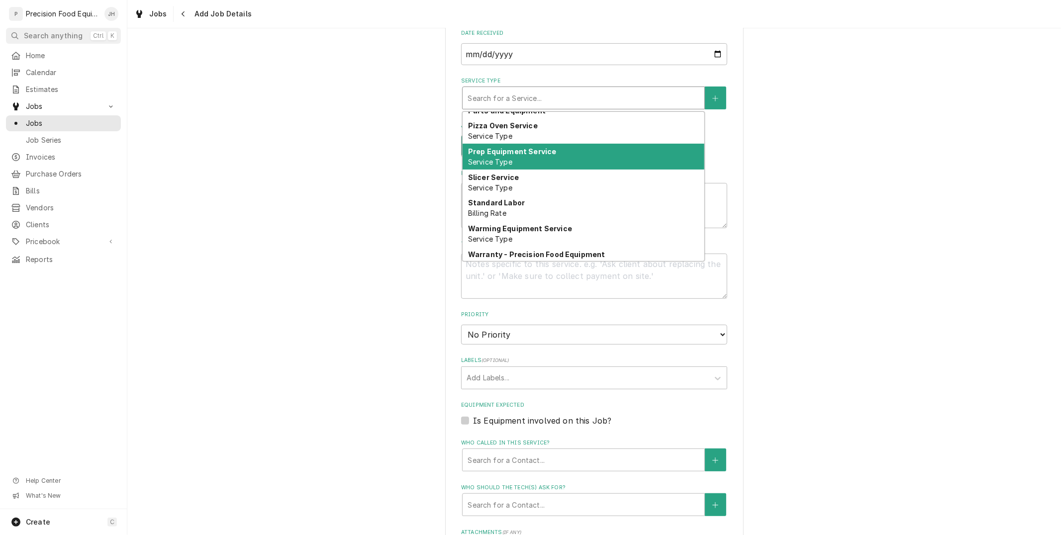
click at [541, 153] on strong "Prep Equipment Service" at bounding box center [512, 151] width 89 height 8
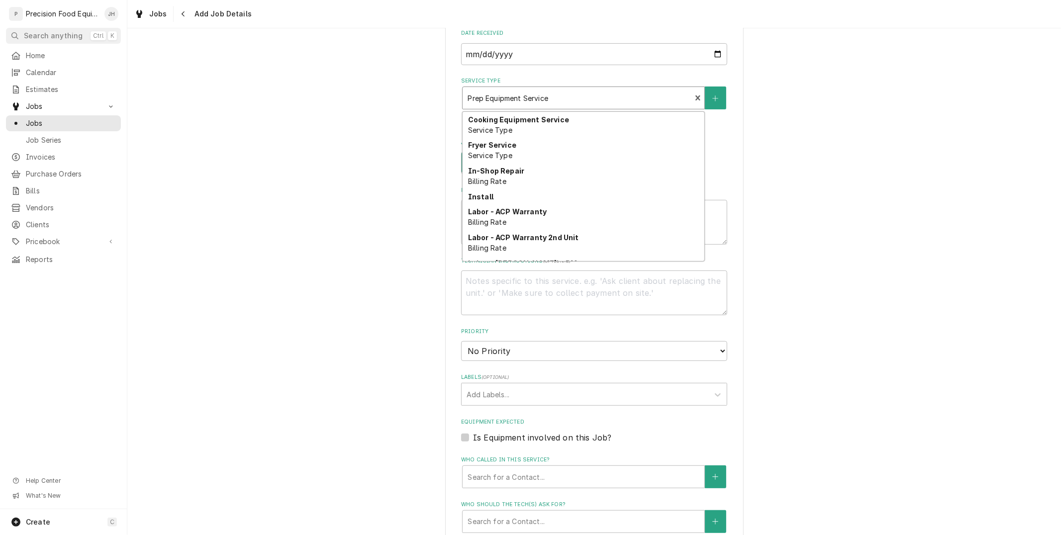
click at [564, 90] on div "Service Type" at bounding box center [577, 98] width 218 height 18
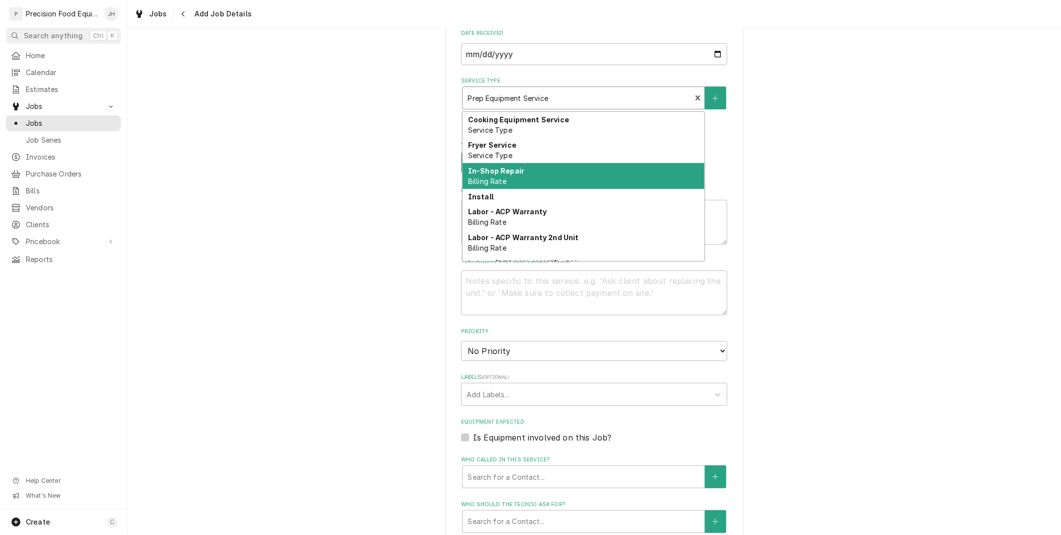
click at [545, 177] on div "In-Shop Repair Billing Rate" at bounding box center [584, 176] width 242 height 26
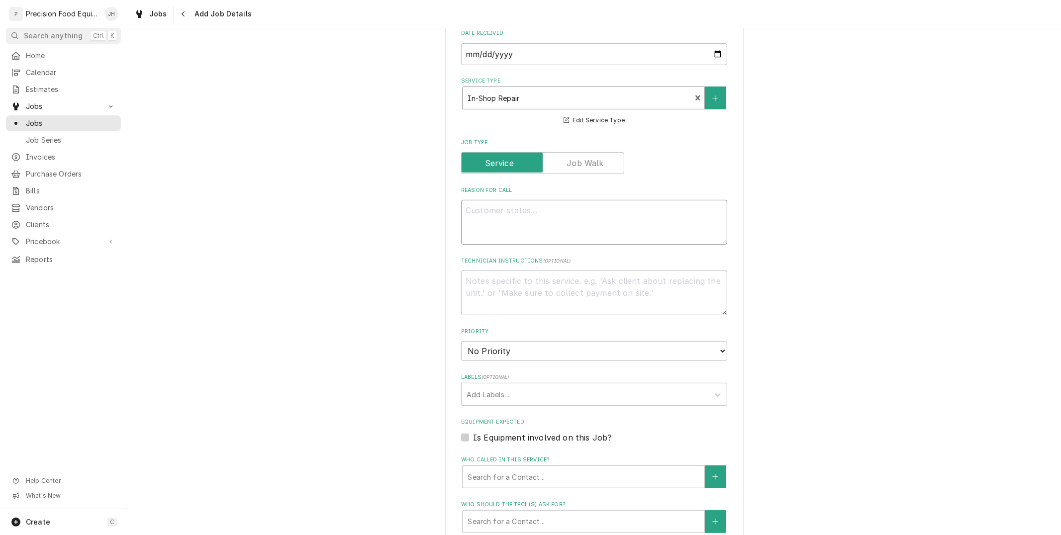
click at [564, 216] on textarea "Reason For Call" at bounding box center [594, 222] width 266 height 45
type textarea "x"
type textarea "R"
type textarea "x"
type textarea "Ro"
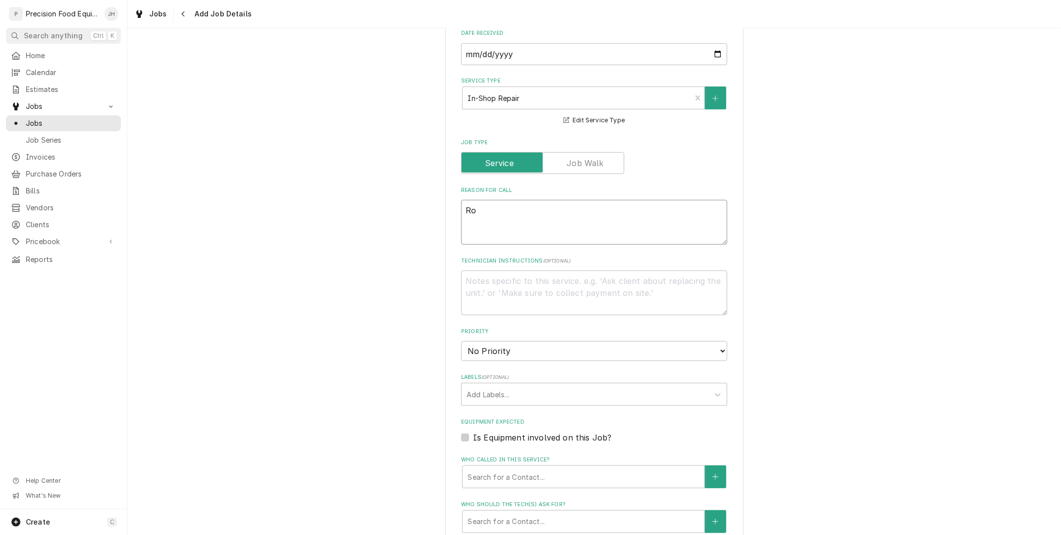
type textarea "x"
type textarea "[PERSON_NAME]"
type textarea "x"
type textarea "Robo"
type textarea "x"
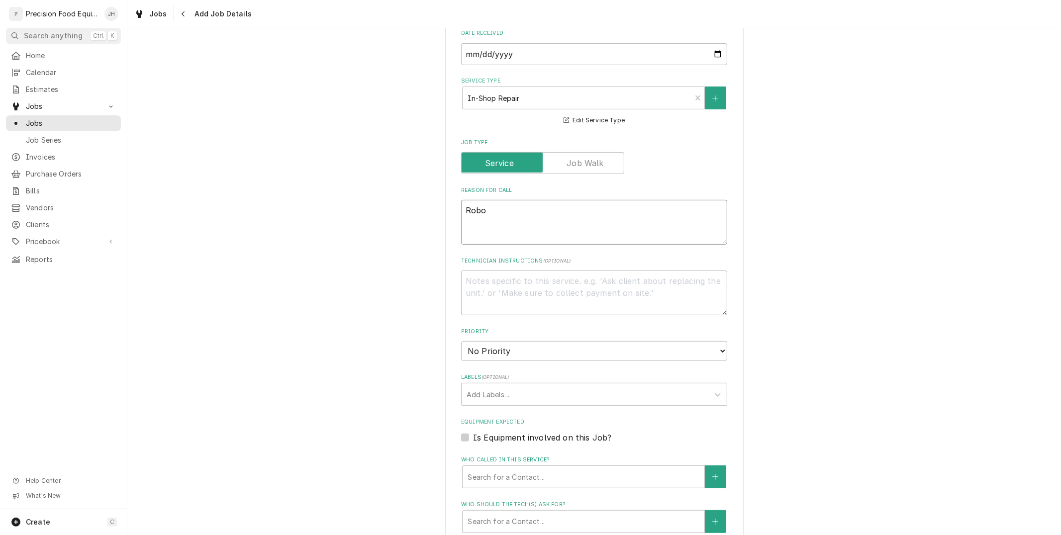
type textarea "Robou"
type textarea "x"
type textarea "Robout"
type textarea "x"
type textarea "Robout"
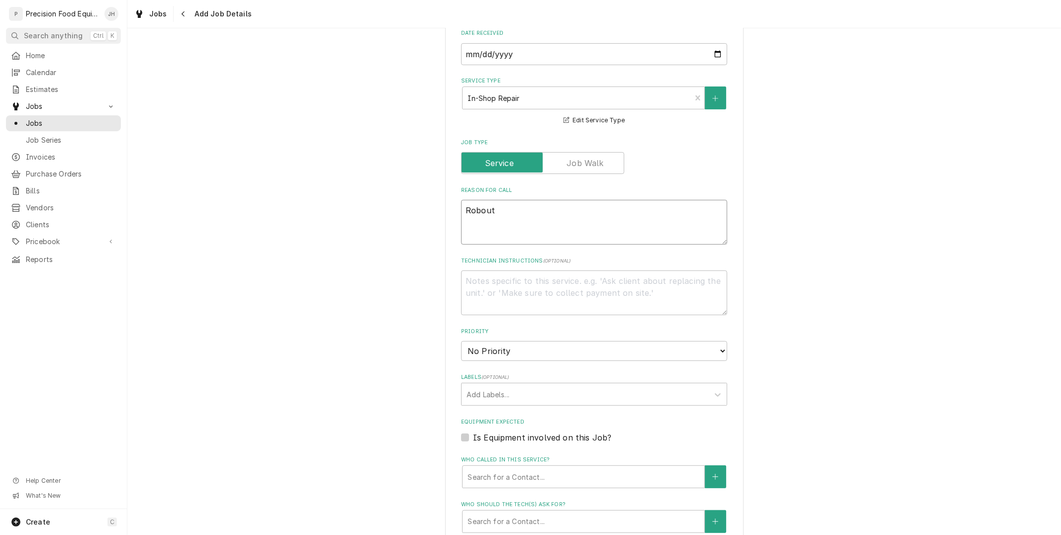
type textarea "x"
type textarea "Robout"
type textarea "x"
type textarea "Roboute"
type textarea "x"
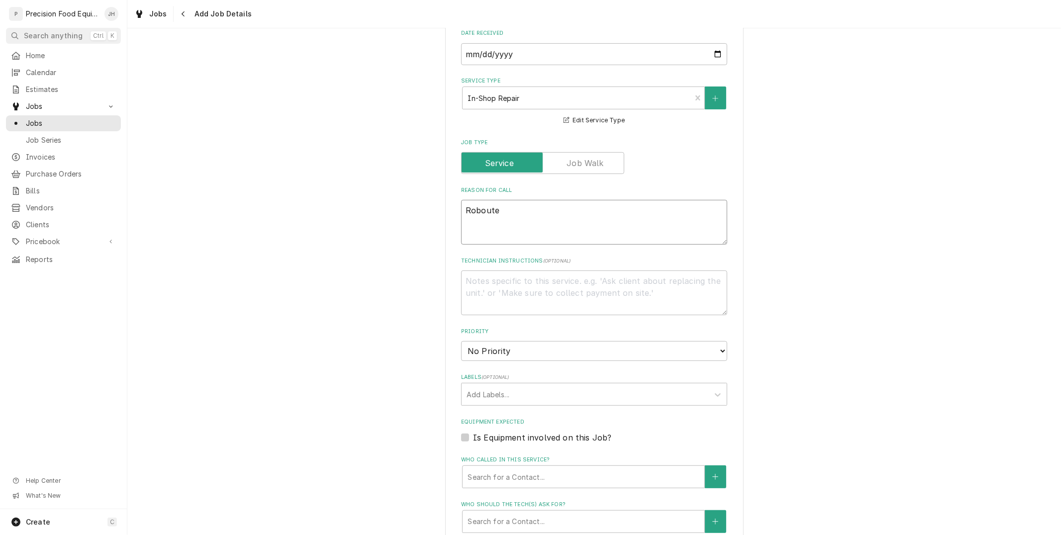
type textarea "Roboute"
type textarea "x"
type textarea "Roboute co"
type textarea "x"
type textarea "Roboute coup"
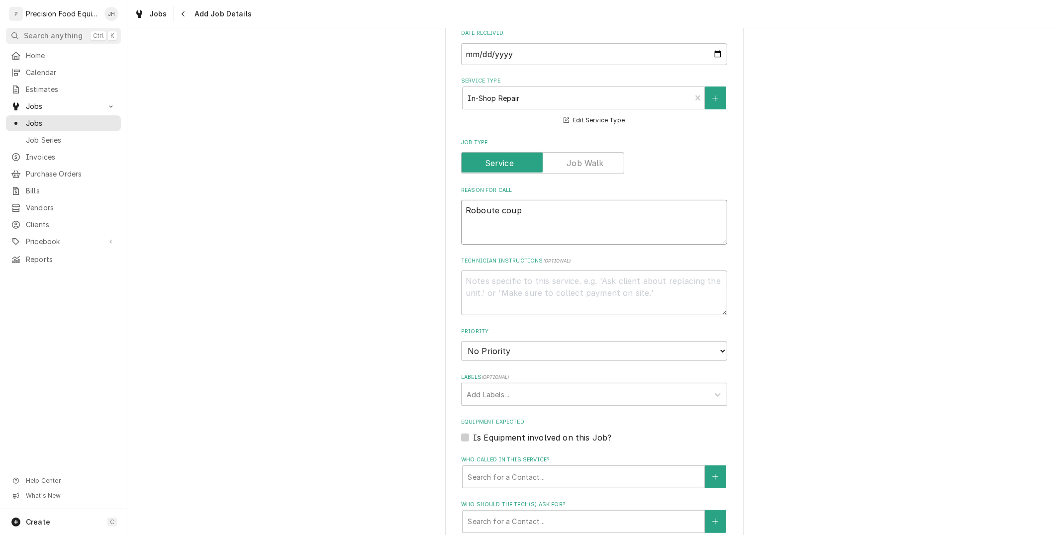
type textarea "x"
type textarea "Roboute coupe"
type textarea "x"
type textarea "Roboute coupe"
type textarea "x"
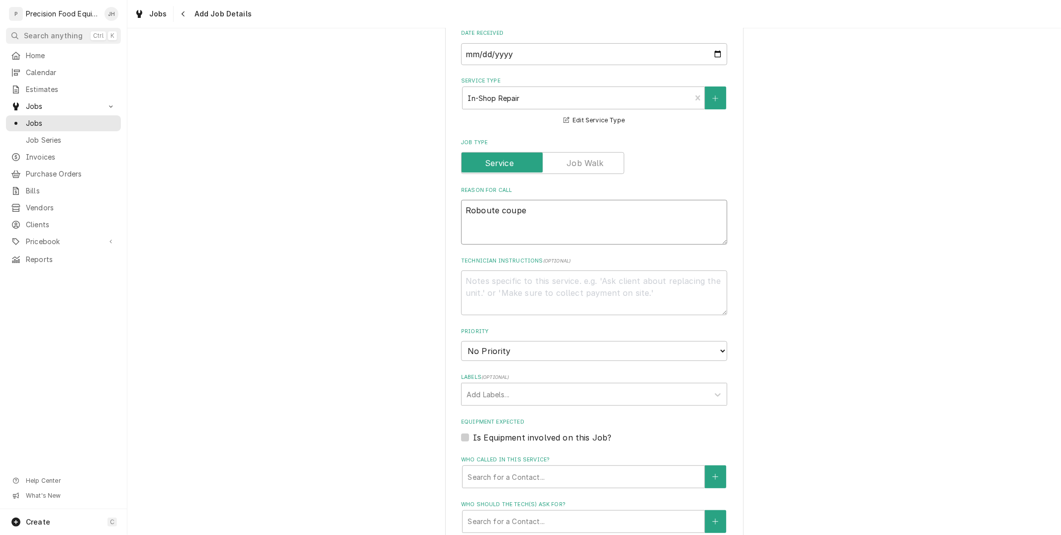
drag, startPoint x: 538, startPoint y: 201, endPoint x: 453, endPoint y: 210, distance: 86.0
click at [453, 210] on div "Please provide the following information to create a job: Client Details Client…" at bounding box center [594, 284] width 298 height 1024
type textarea "Roboute coupe"
click at [494, 210] on textarea "Roboute coupe" at bounding box center [594, 222] width 266 height 45
drag, startPoint x: 494, startPoint y: 210, endPoint x: 481, endPoint y: 209, distance: 13.5
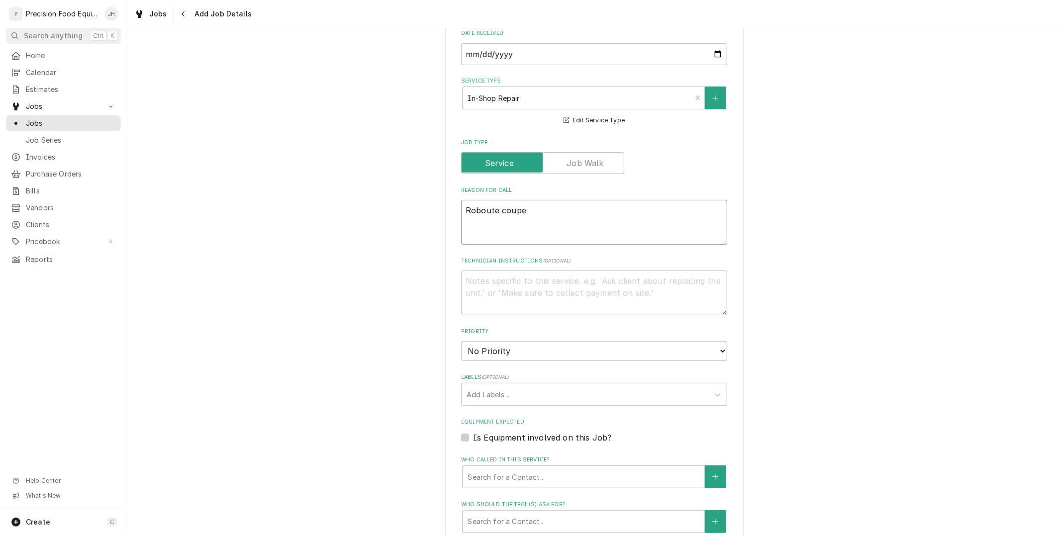
click at [481, 209] on textarea "Roboute coupe" at bounding box center [594, 222] width 266 height 45
click at [513, 205] on textarea "Roboute coupe" at bounding box center [594, 222] width 266 height 45
drag, startPoint x: 491, startPoint y: 209, endPoint x: 480, endPoint y: 214, distance: 11.8
click at [480, 214] on textarea "Roboute coupe" at bounding box center [594, 222] width 266 height 45
type textarea "x"
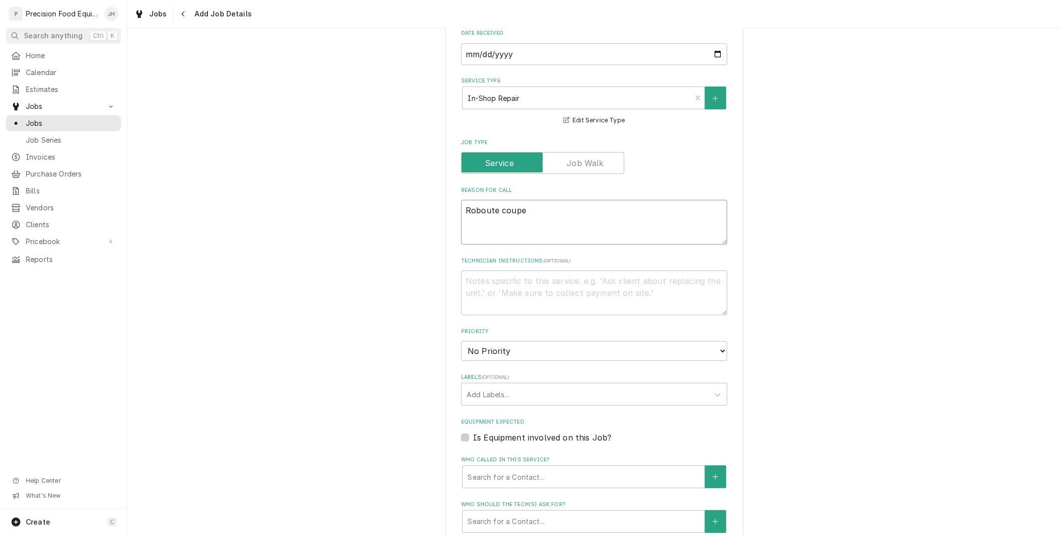
type textarea "Robo coupe"
type textarea "x"
type textarea "Robot coupe"
click at [561, 211] on textarea "Robot coupe" at bounding box center [594, 222] width 266 height 45
type textarea "x"
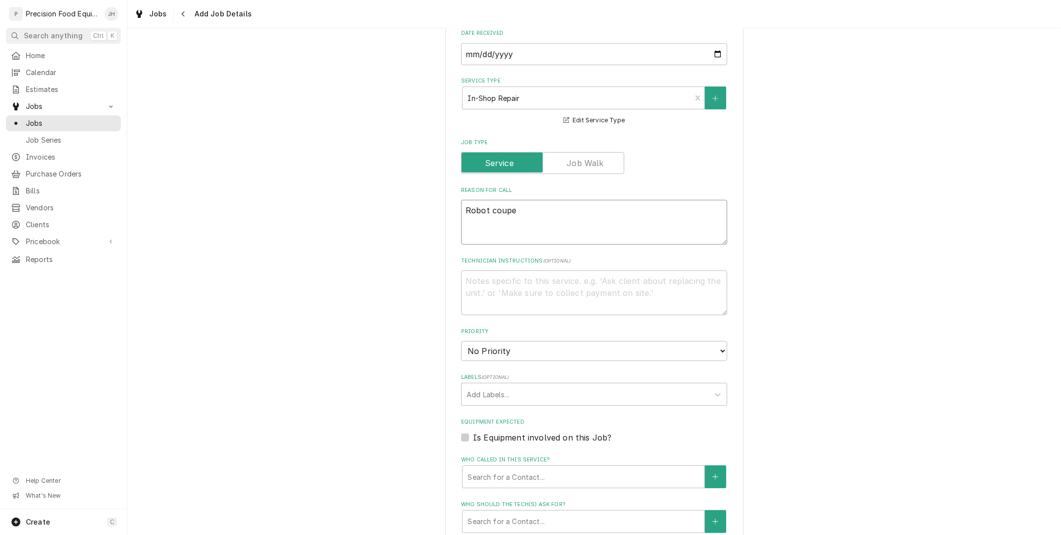
type textarea "Robot coupe"
type textarea "x"
type textarea "Robot coupe m"
type textarea "x"
type textarea "Robot coupe mod"
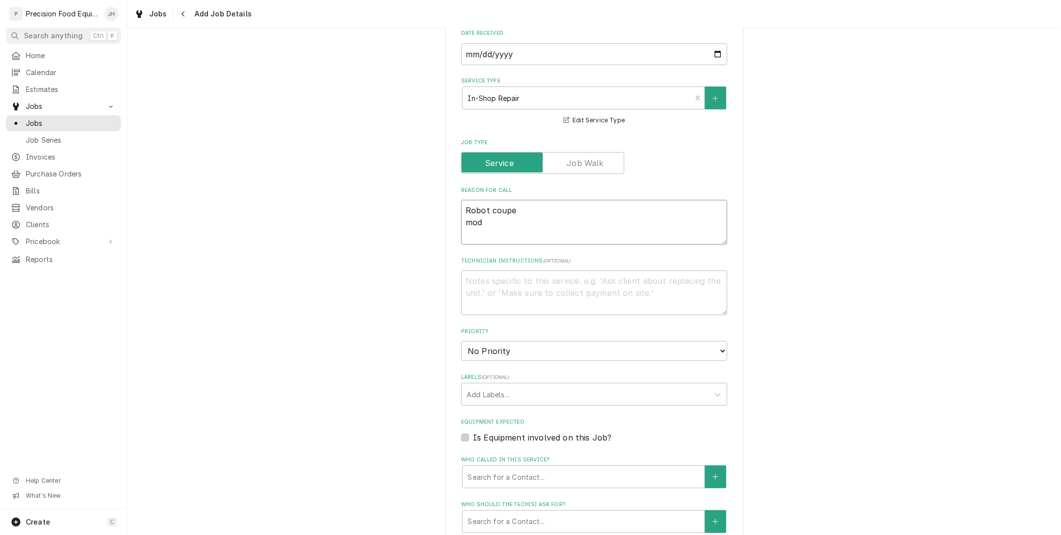
type textarea "x"
type textarea "Robot coupe mode"
type textarea "x"
type textarea "Robot coupe model"
type textarea "x"
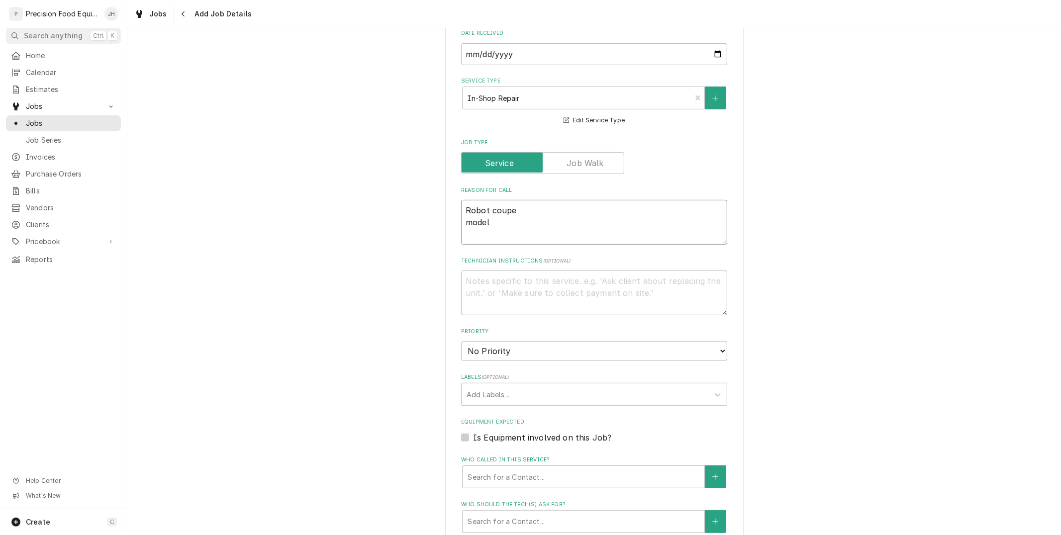
type textarea "Robot coupe model"
type textarea "x"
type textarea "Robot coupe model S"
type textarea "x"
type textarea "Robot coupe model"
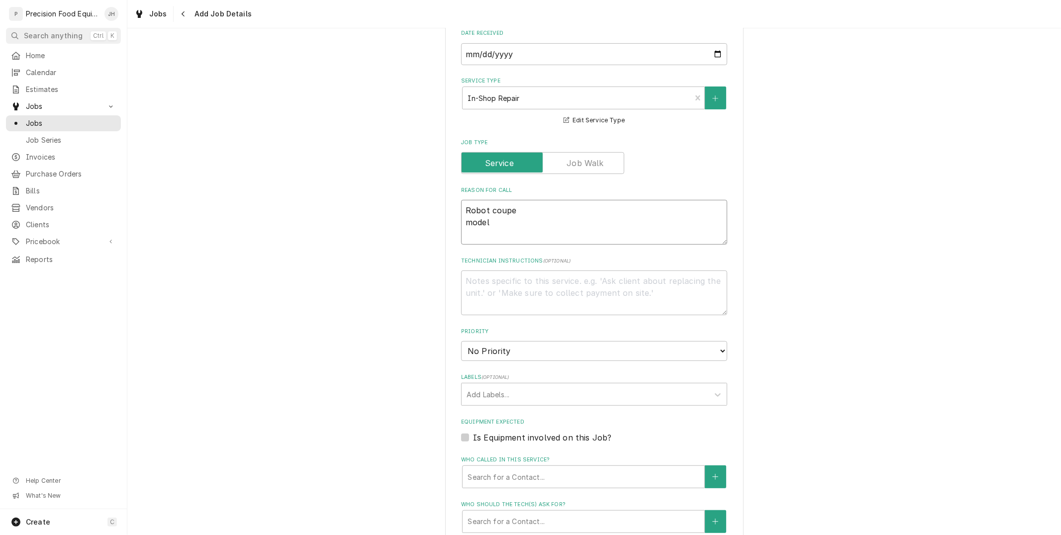
type textarea "x"
type textarea "Robot coupe model C"
type textarea "x"
type textarea "Robot coupe model CL"
type textarea "x"
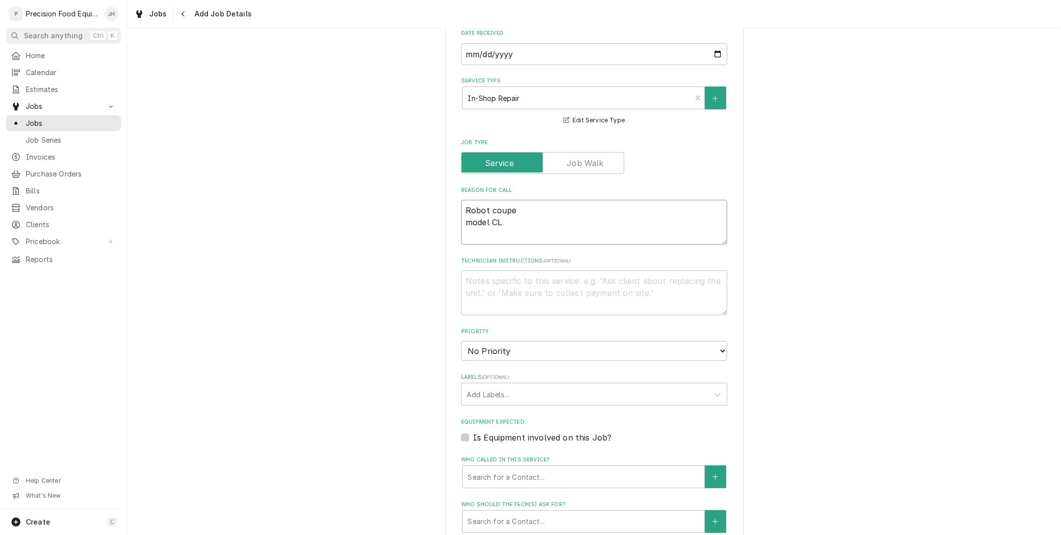
type textarea "Robot coupe model CL5"
type textarea "x"
type textarea "Robot coupe model CL50"
type textarea "x"
type textarea "Robot coupe model CL50"
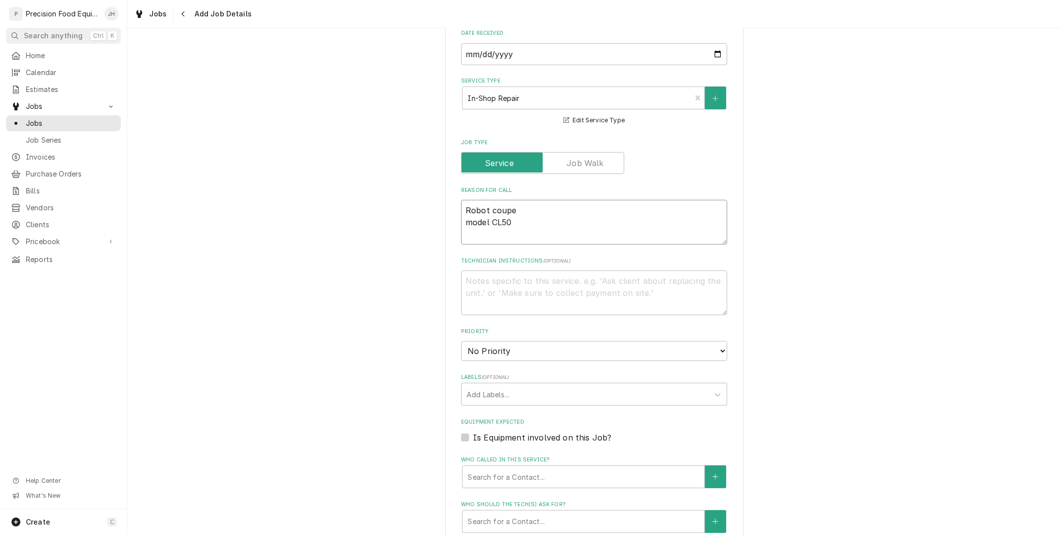
type textarea "x"
type textarea "Robot coupe model CL50 S"
type textarea "x"
type textarea "Robot coupe model CL50 Se"
type textarea "x"
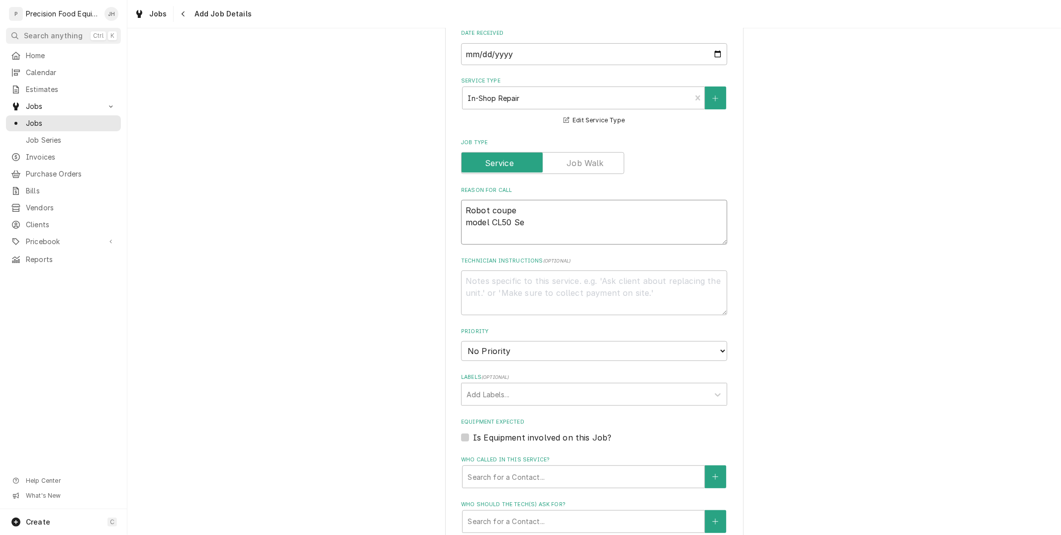
type textarea "Robot coupe model CL50 Ser"
type textarea "x"
type textarea "Robot coupe model CL50 Seri"
type textarea "x"
type textarea "Robot coupe model CL50 Serie"
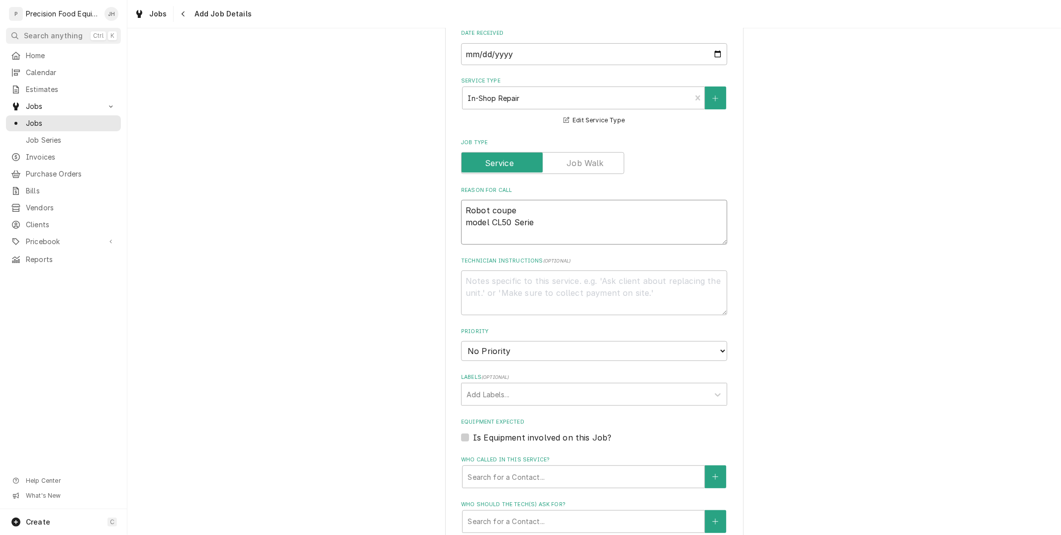
type textarea "x"
type textarea "Robot coupe model CL50 Series"
type textarea "x"
type textarea "Robot coupe model CL50 Series"
type textarea "x"
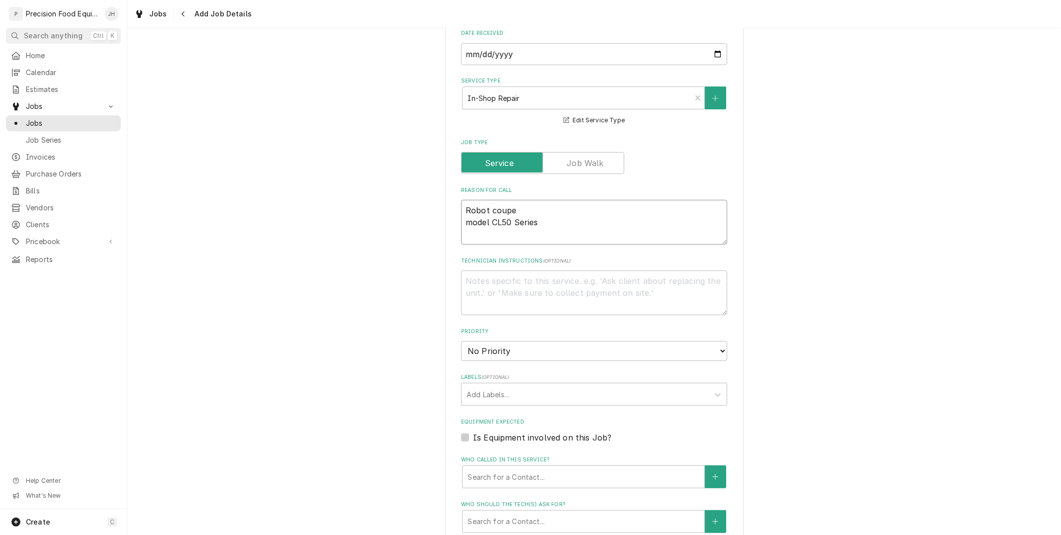
type textarea "Robot coupe model CL50 Series E"
type textarea "x"
type textarea "Robot coupe model CL50 Series E"
type textarea "x"
type textarea "Robot coupe model CL50 Series E"
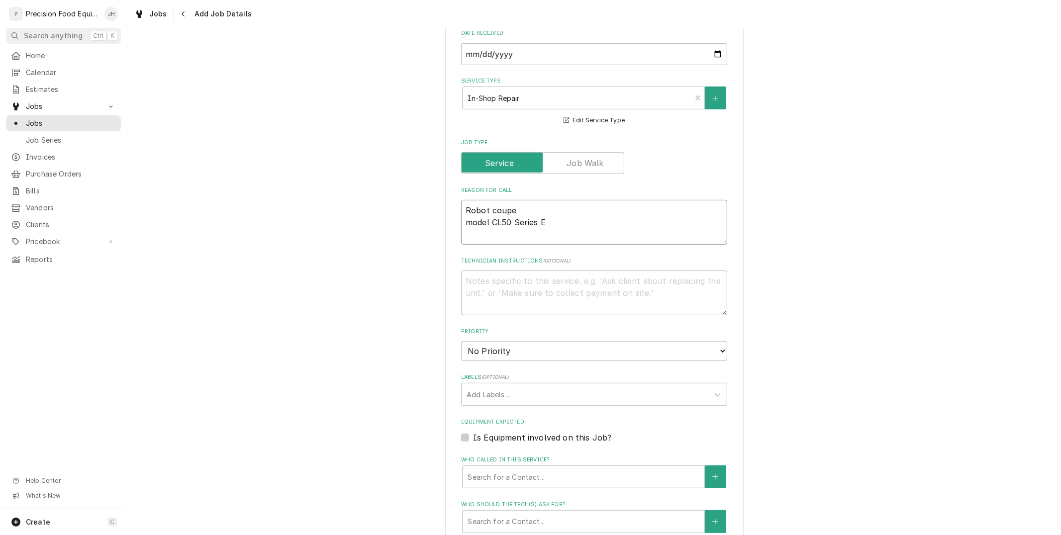
type textarea "x"
type textarea "Robot coupe model CL50 Series E S"
type textarea "x"
type textarea "Robot coupe model CL50 Series E Se"
type textarea "x"
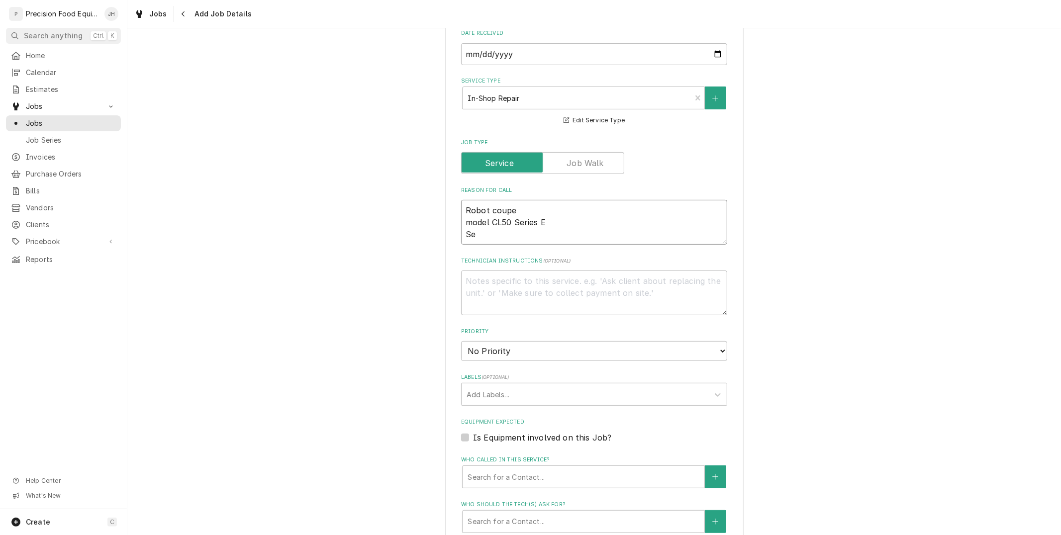
type textarea "Robot coupe model CL50 Series E Ser"
type textarea "x"
type textarea "Robot coupe model CL50 Series E Seri"
type textarea "x"
type textarea "Robot coupe model CL50 Series E Seria"
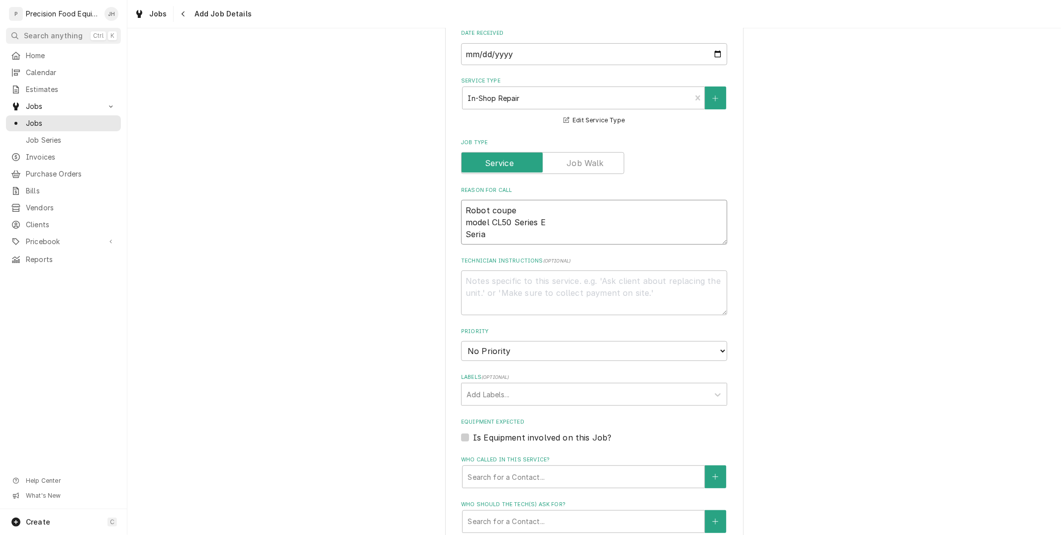
type textarea "x"
type textarea "Robot coupe model CL50 Series E Serial"
type textarea "x"
type textarea "Robot coupe model CL50 Series E Serial"
type textarea "x"
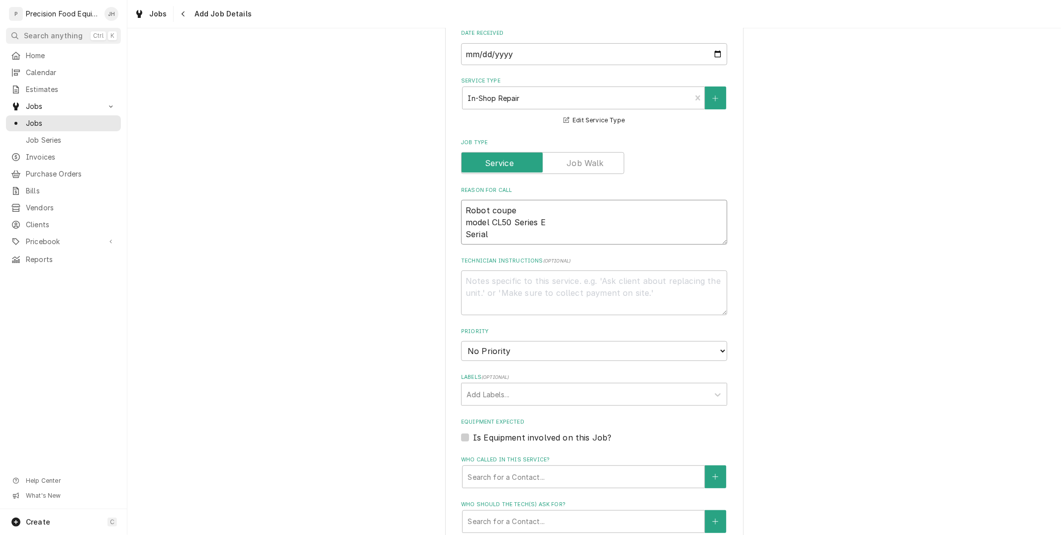
type textarea "Robot coupe model CL50 Series E Serial n"
type textarea "x"
type textarea "Robot coupe model CL50 Series E Serial nu"
type textarea "x"
type textarea "Robot coupe model CL50 Series E Serial numb"
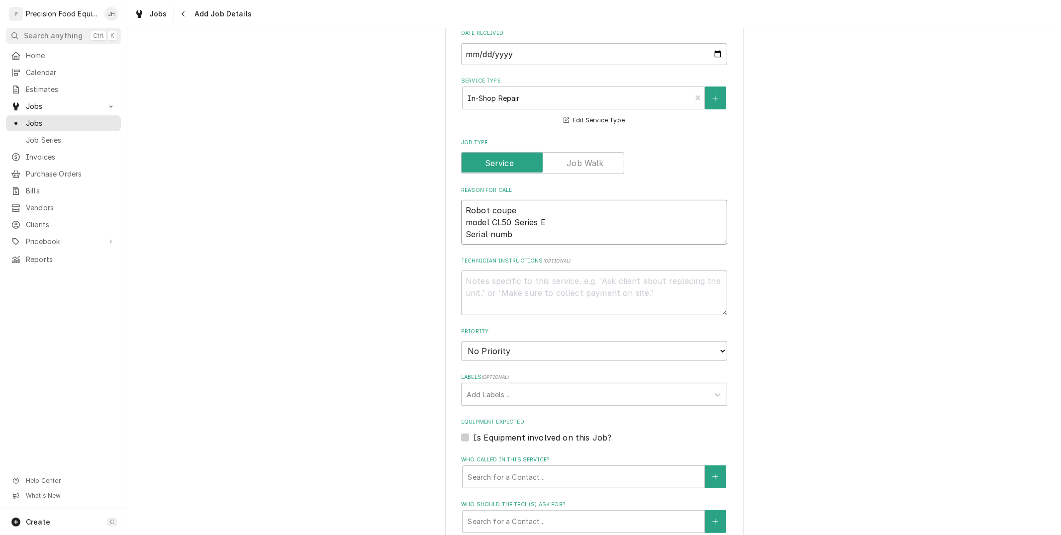
type textarea "x"
type textarea "Robot coupe model CL50 Series E Serial numbe"
type textarea "x"
type textarea "Robot coupe model CL50 Series E Serial number"
type textarea "x"
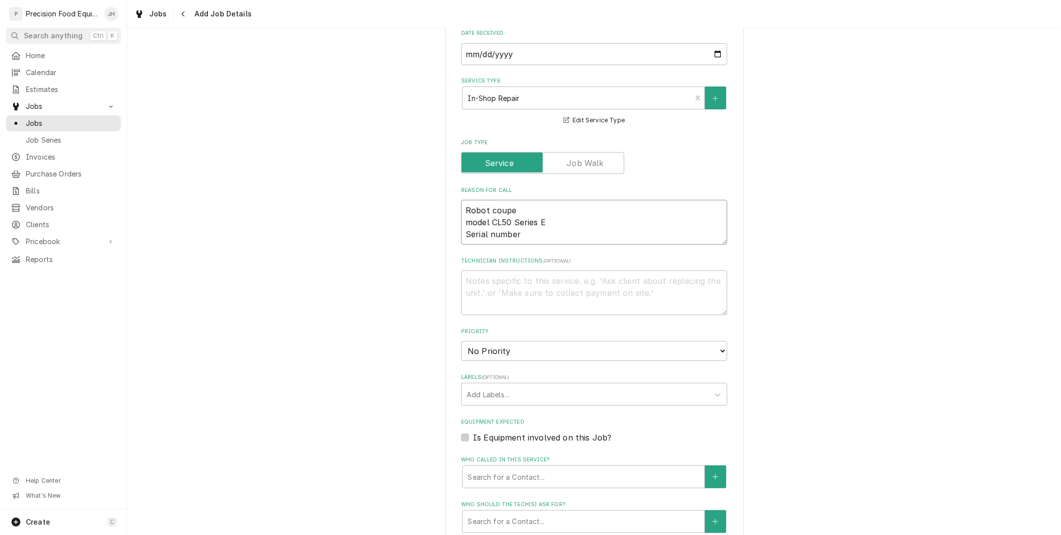
type textarea "Robot coupe model CL50 Series E Serial number 4"
type textarea "x"
type textarea "Robot coupe model CL50 Series E Serial number 45"
type textarea "x"
type textarea "Robot coupe model CL50 Series E Serial number 450"
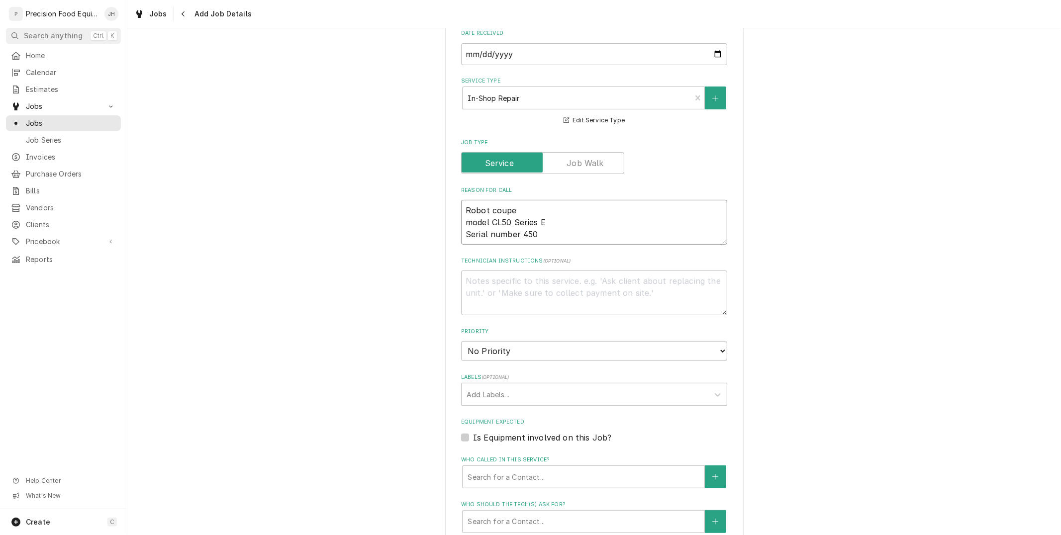
type textarea "x"
type textarea "Robot coupe model CL50 Series E Serial number 4500"
type textarea "x"
type textarea "Robot coupe model CL50 Series E Serial number 45005"
type textarea "x"
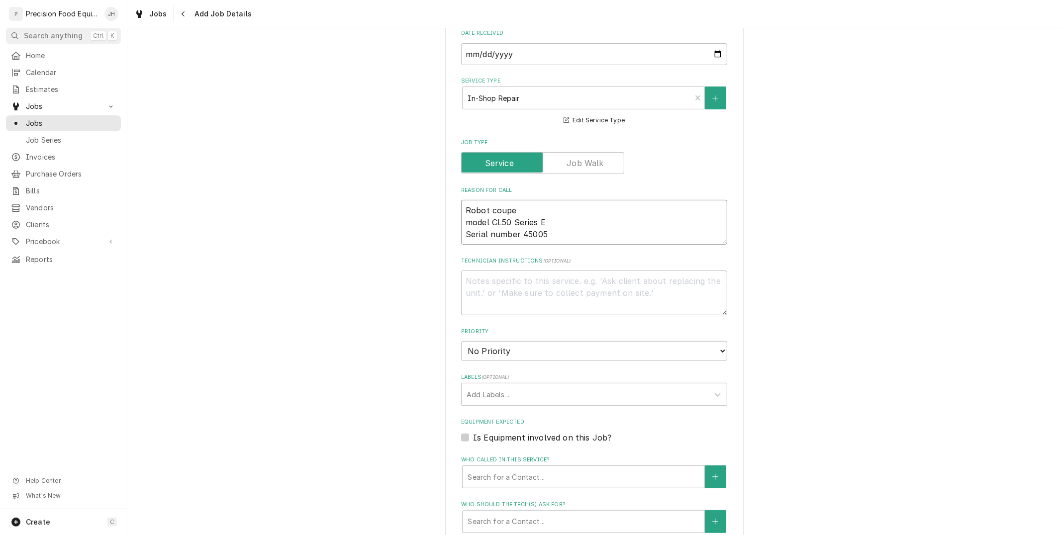
type textarea "Robot coupe model CL50 Series E Serial number 450052"
type textarea "x"
type textarea "Robot coupe model CL50 Series E Serial number 4500528"
type textarea "x"
type textarea "Robot coupe model CL50 Series E Serial number 45005280"
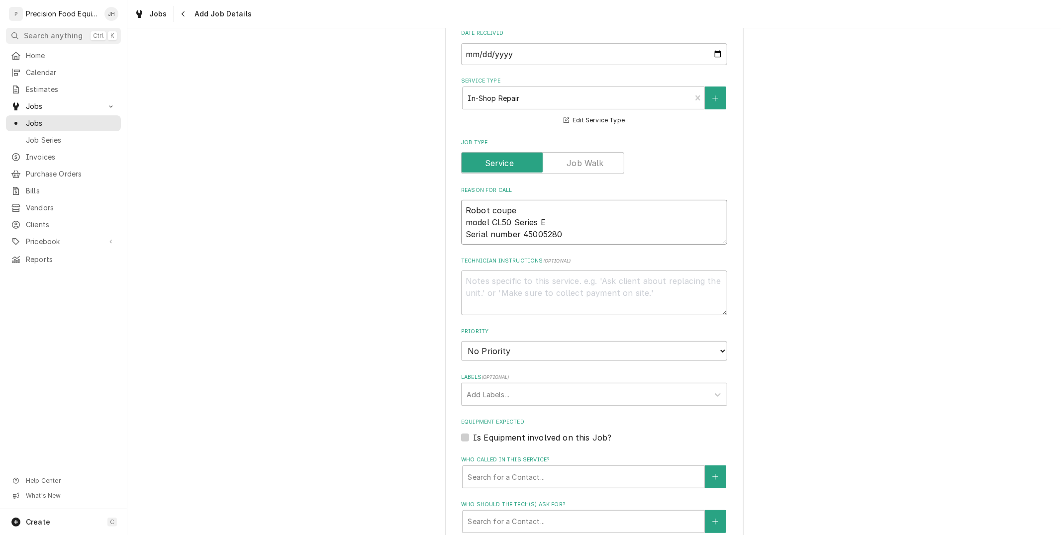
type textarea "x"
type textarea "Robot coupe model CL50 Series E Serial number 450052800"
type textarea "x"
type textarea "Robot coupe model CL50 Series E Serial number 4500528003"
type textarea "x"
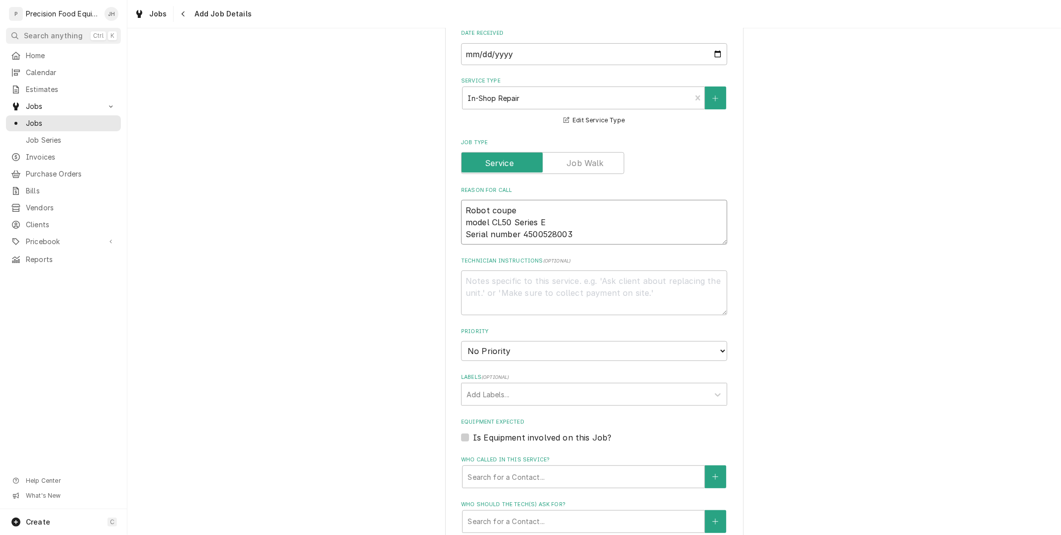
type textarea "Robot coupe model CL50 Series E Serial number 45005280030"
type textarea "x"
type textarea "Robot coupe model CL50 Series E Serial number 45005280030-"
type textarea "x"
type textarea "Robot coupe model CL50 Series E Serial number 45005280030-1"
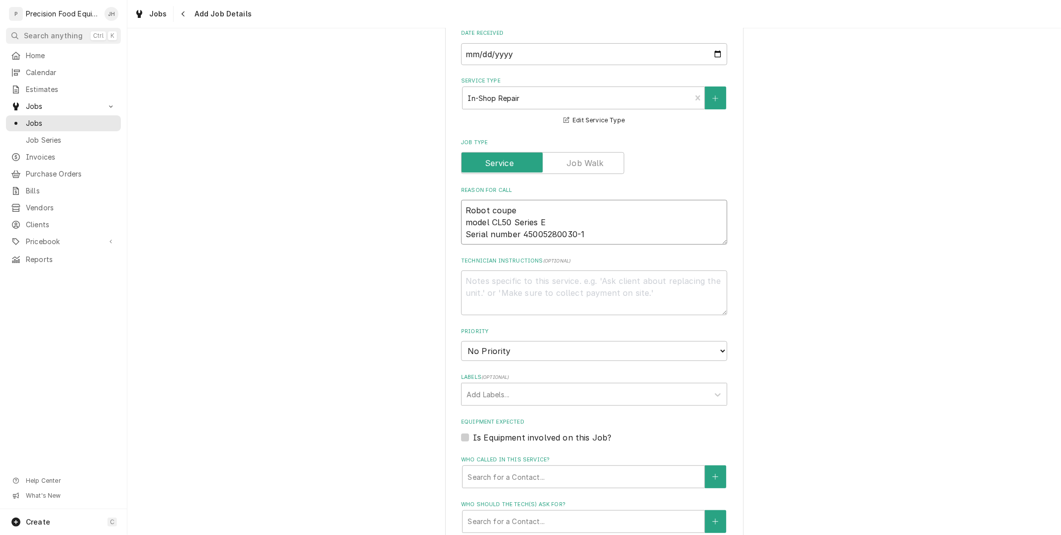
type textarea "x"
type textarea "Robot coupe model CL50 Series E Serial number 45005280030-11"
type textarea "x"
type textarea "Robot coupe model CL50 Series E Serial number 45005280030-11"
click at [544, 288] on textarea "Technician Instructions ( optional )" at bounding box center [594, 293] width 266 height 45
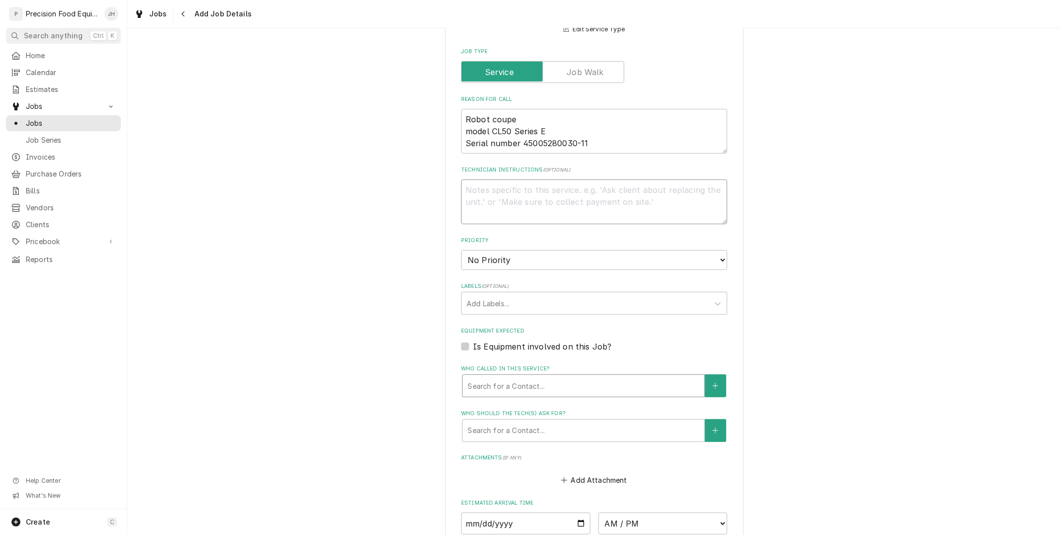
scroll to position [386, 0]
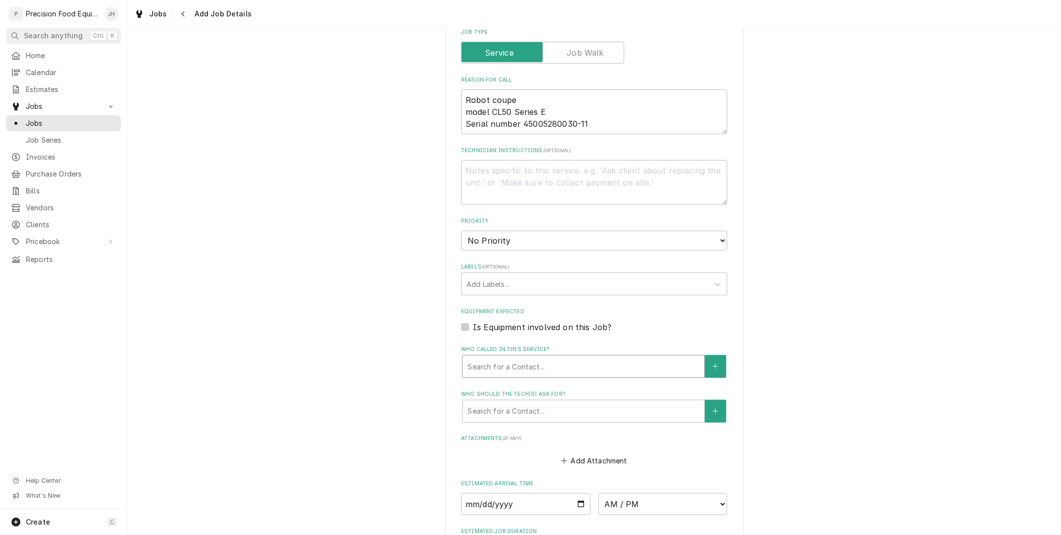
click at [548, 359] on div "Who called in this service?" at bounding box center [584, 367] width 232 height 18
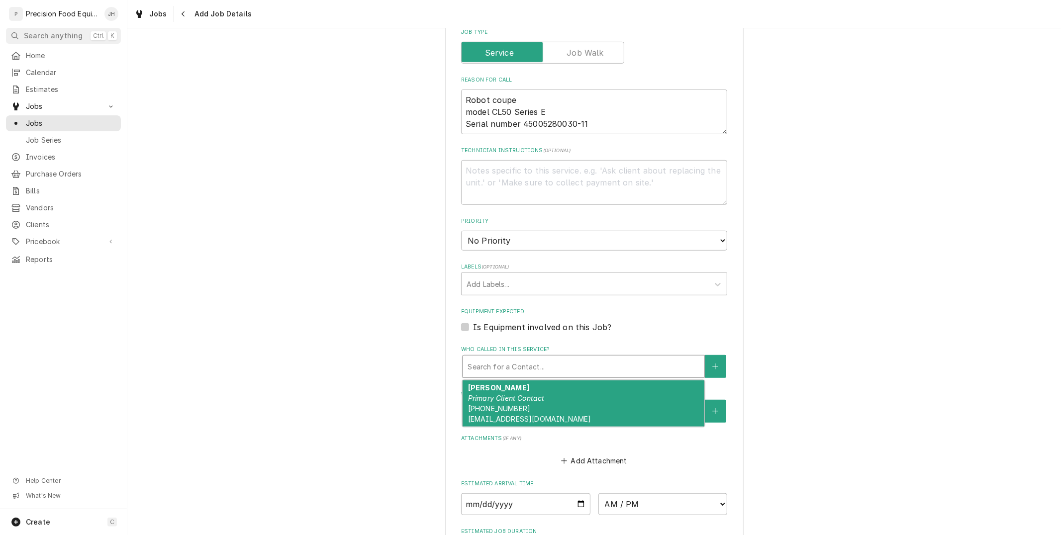
click at [542, 383] on div "Juan Gonzales Primary Client Contact (951) 805-2518 senortacofh@gmail.com" at bounding box center [584, 404] width 242 height 47
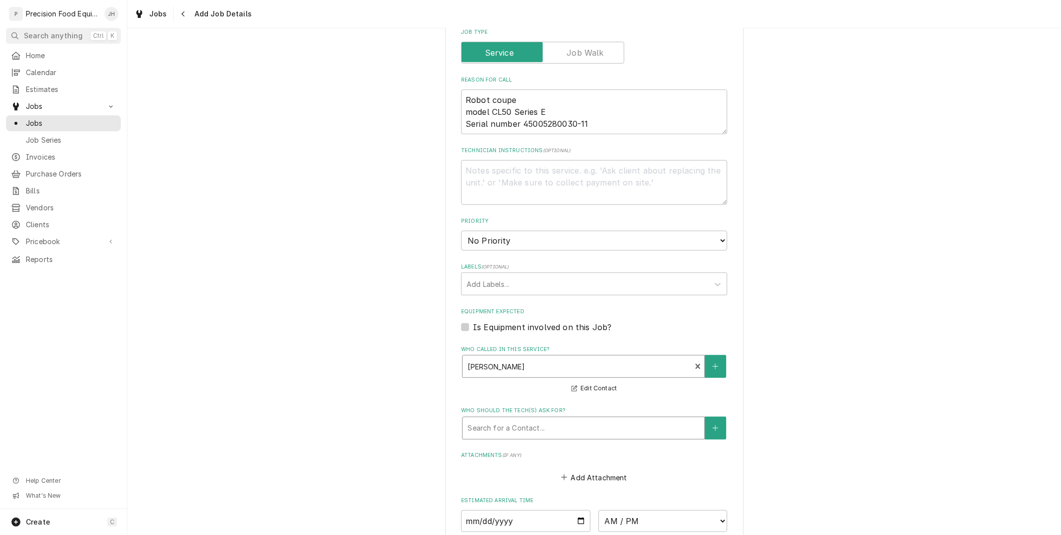
click at [550, 429] on div "Who should the tech(s) ask for?" at bounding box center [584, 428] width 232 height 18
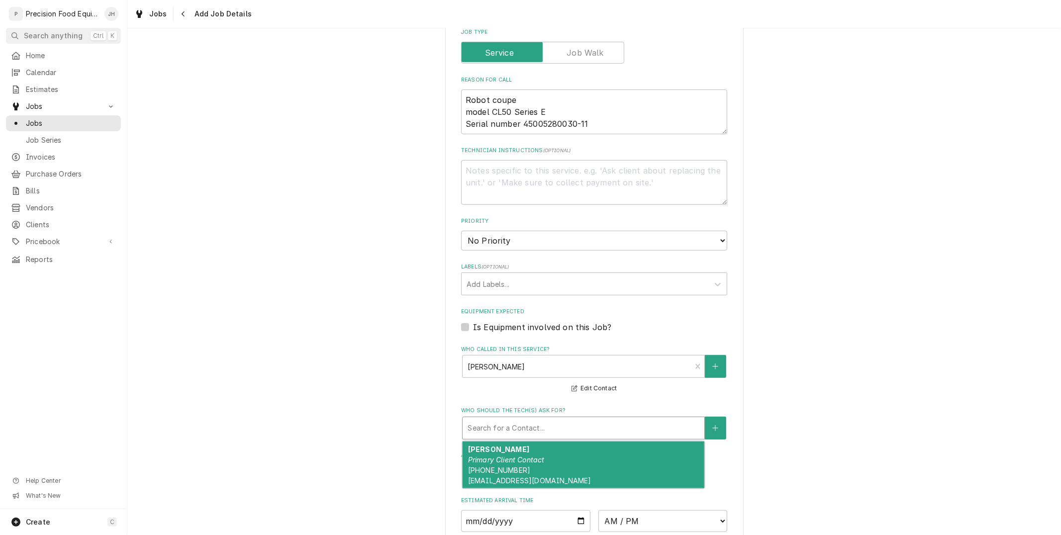
click at [542, 457] on div "Juan Gonzales Primary Client Contact (951) 805-2518 senortacofh@gmail.com" at bounding box center [584, 465] width 242 height 47
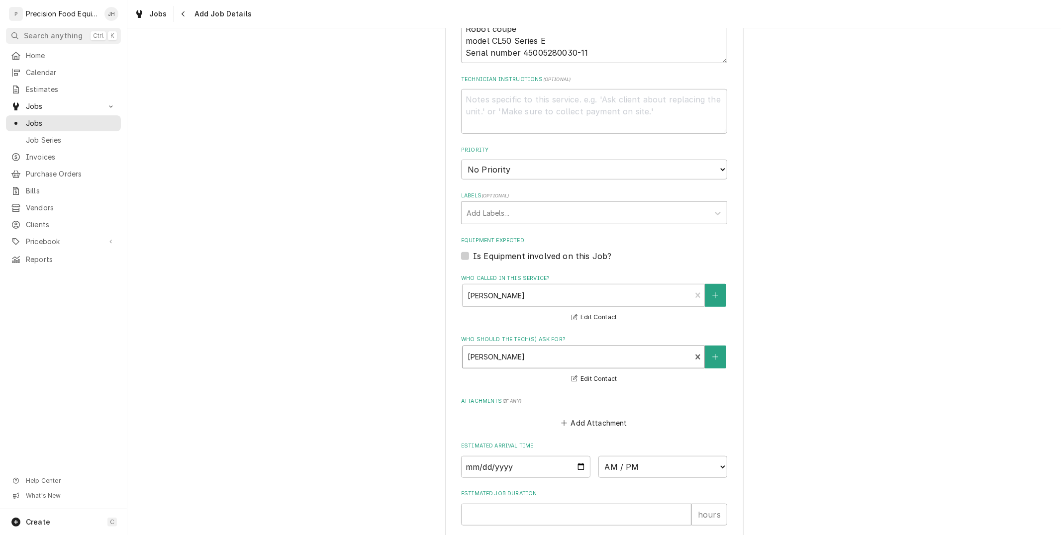
scroll to position [576, 0]
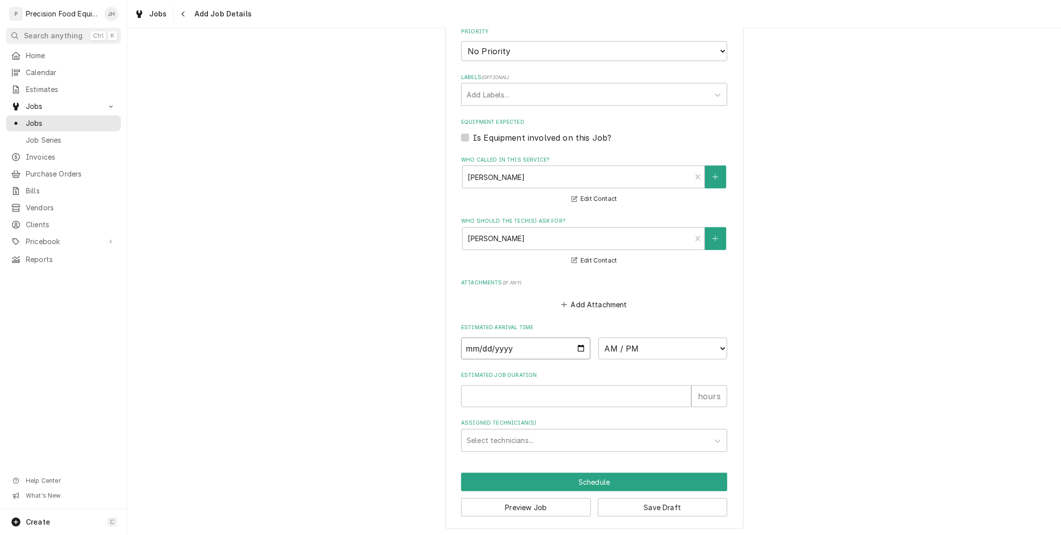
click at [578, 350] on input "Date" at bounding box center [525, 349] width 129 height 22
type textarea "x"
type input "2025-08-14"
click at [693, 349] on select "AM / PM 6:00 AM 6:15 AM 6:30 AM 6:45 AM 7:00 AM 7:15 AM 7:30 AM 7:45 AM 8:00 AM…" at bounding box center [662, 349] width 129 height 22
type textarea "x"
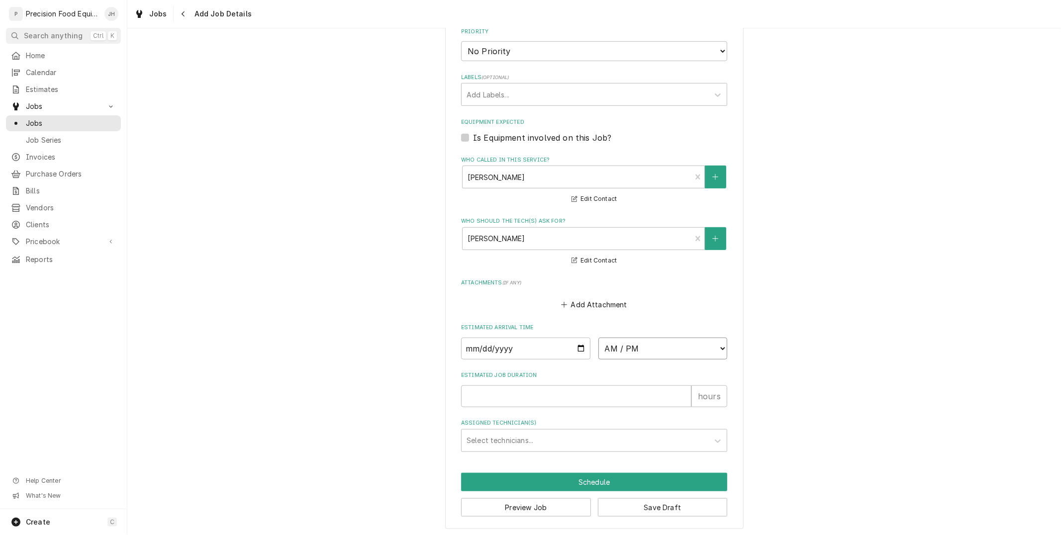
select select "10:30:00"
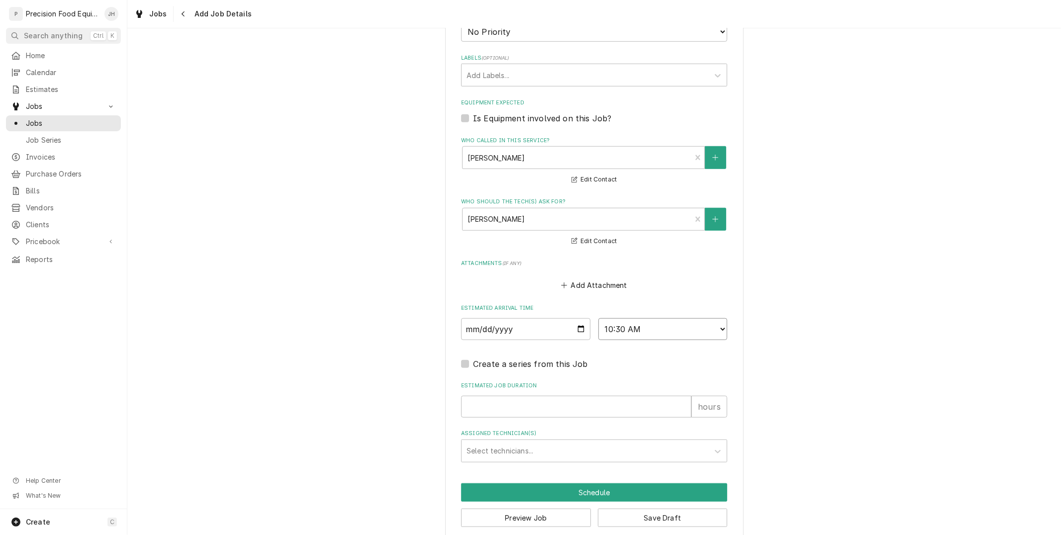
scroll to position [606, 0]
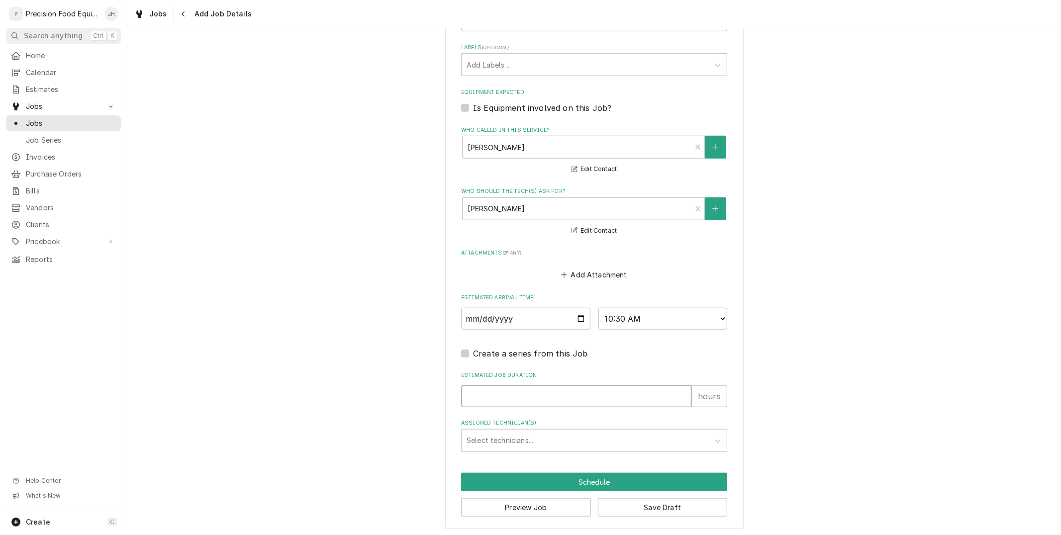
click at [528, 395] on input "Estimated Job Duration" at bounding box center [576, 396] width 230 height 22
type textarea "x"
type input "1"
type textarea "x"
type input "1"
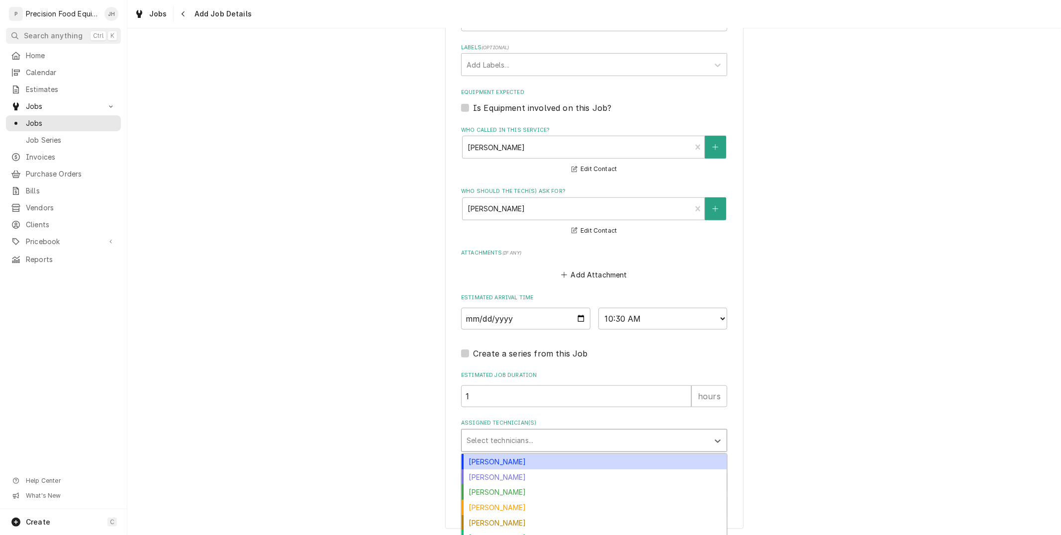
click at [496, 443] on div "Assigned Technician(s)" at bounding box center [585, 441] width 237 height 18
click at [495, 464] on div "[PERSON_NAME]" at bounding box center [594, 461] width 265 height 15
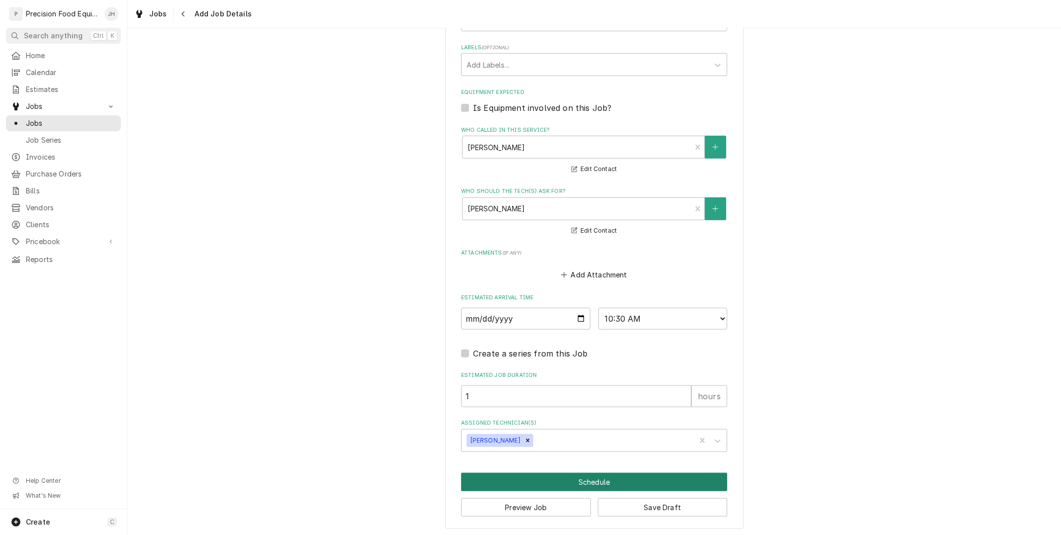
click at [602, 477] on button "Schedule" at bounding box center [594, 482] width 266 height 18
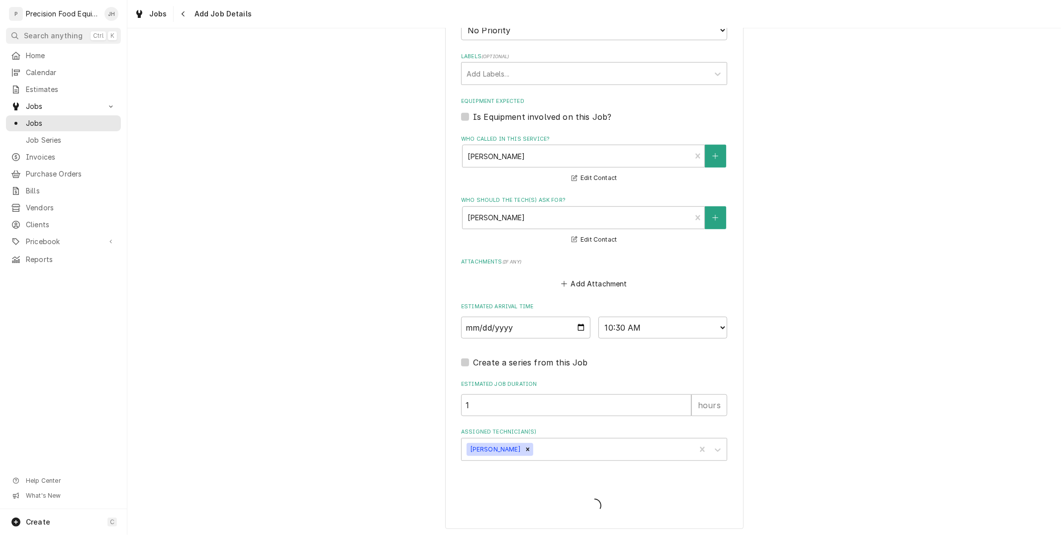
type textarea "x"
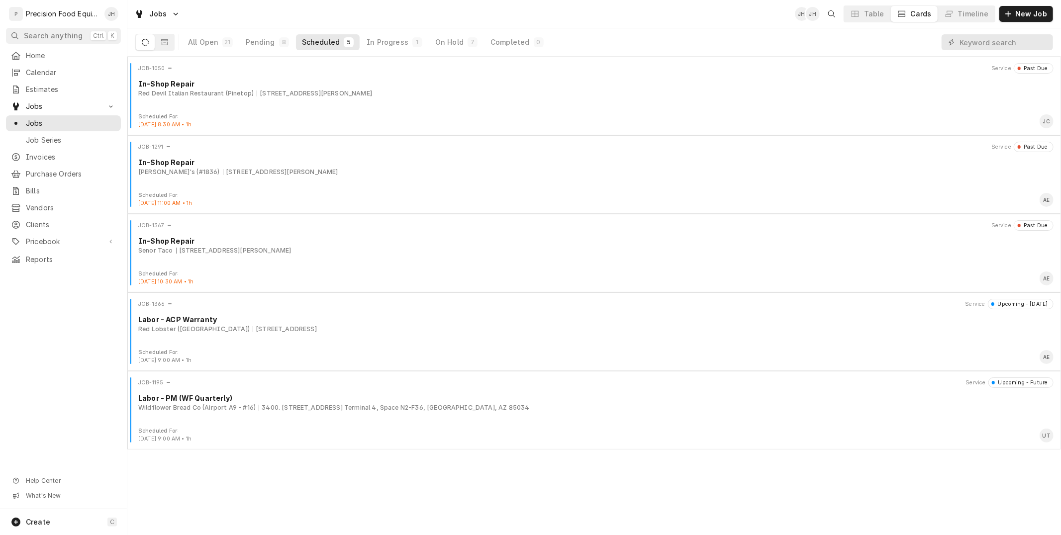
click at [320, 46] on div "Scheduled" at bounding box center [321, 42] width 38 height 10
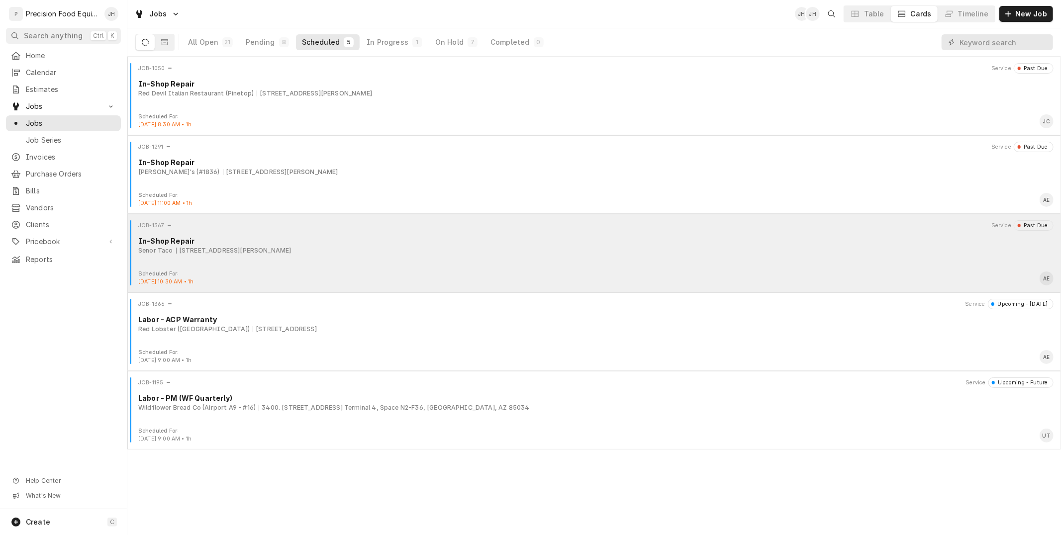
click at [277, 271] on div "Scheduled For: Aug 14th, 2025 - 10:30 AM • 1h AE" at bounding box center [594, 278] width 926 height 16
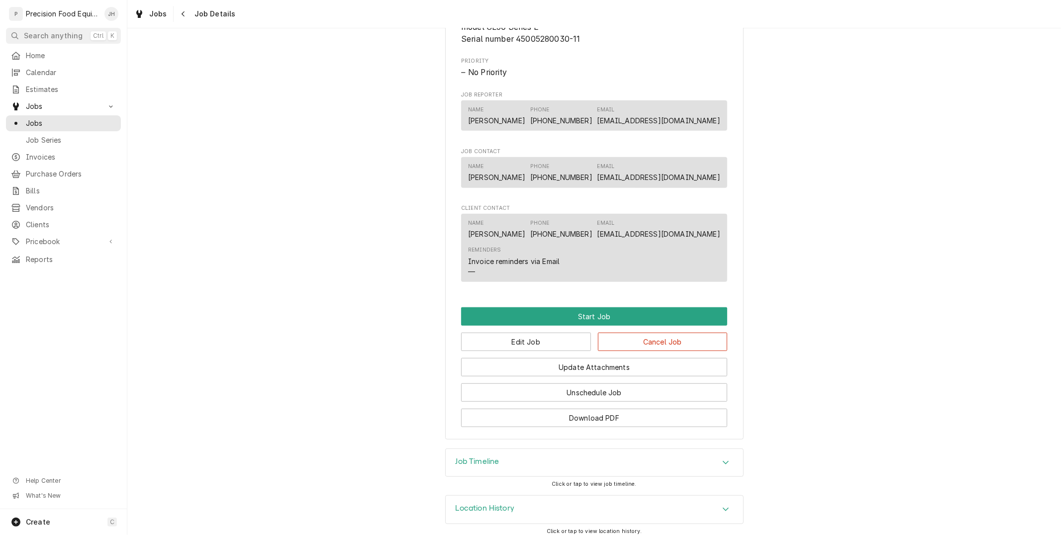
scroll to position [500, 0]
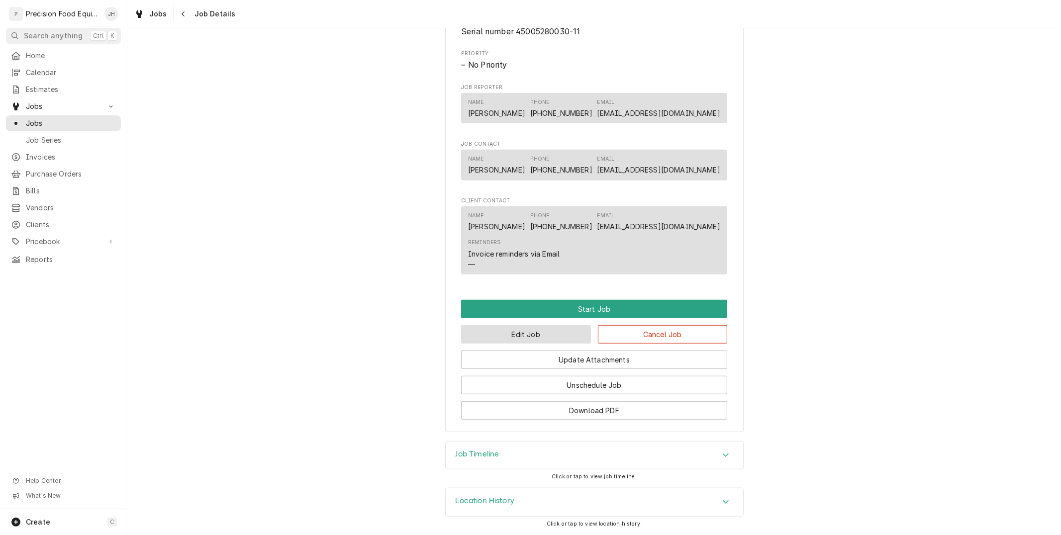
click at [549, 340] on button "Edit Job" at bounding box center [526, 334] width 130 height 18
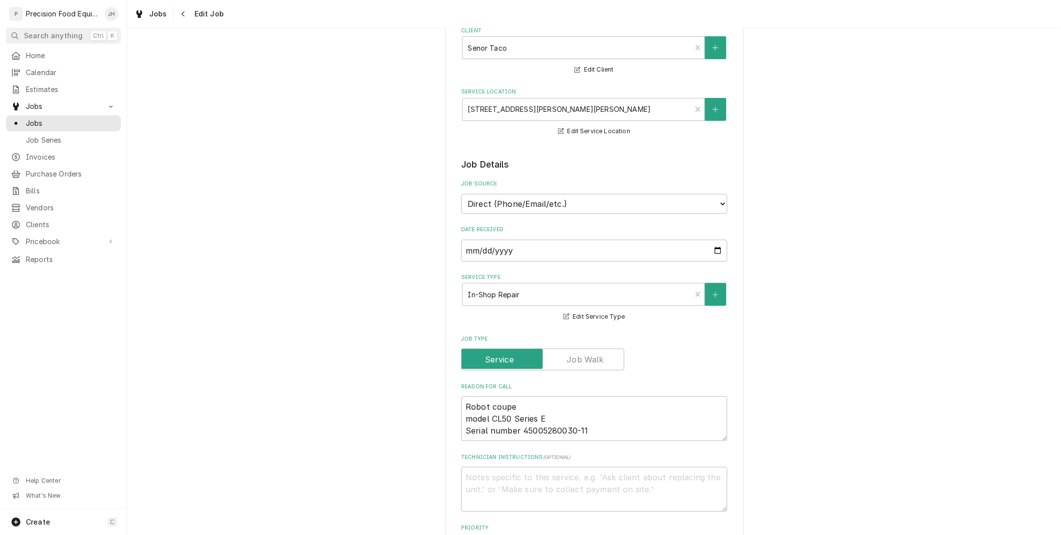
scroll to position [221, 0]
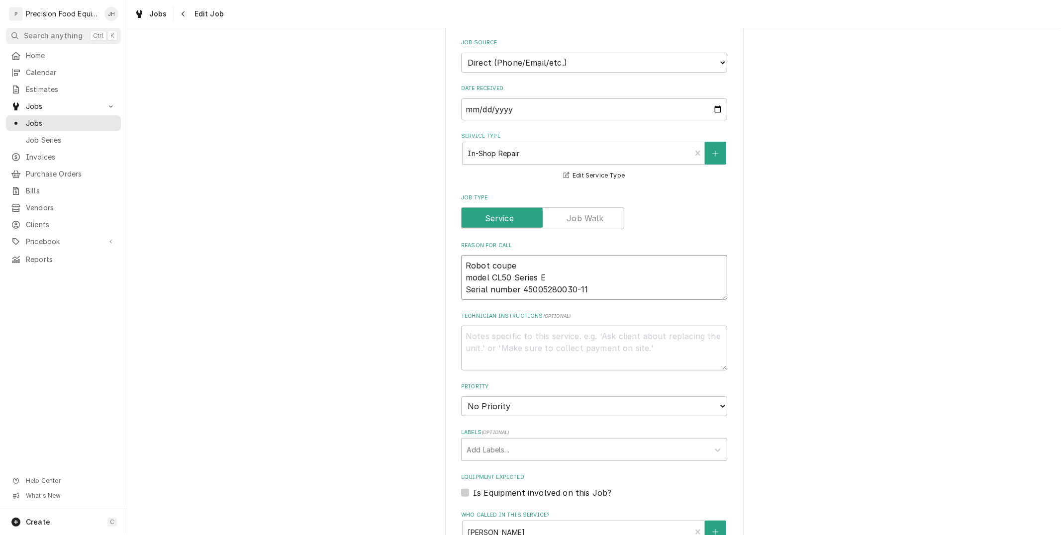
click at [618, 295] on textarea "Robot coupe model CL50 Series E Serial number 45005280030-11" at bounding box center [594, 277] width 266 height 45
type textarea "x"
type textarea "Robot coupe model CL50 Series E Serial number 45005280030-11"
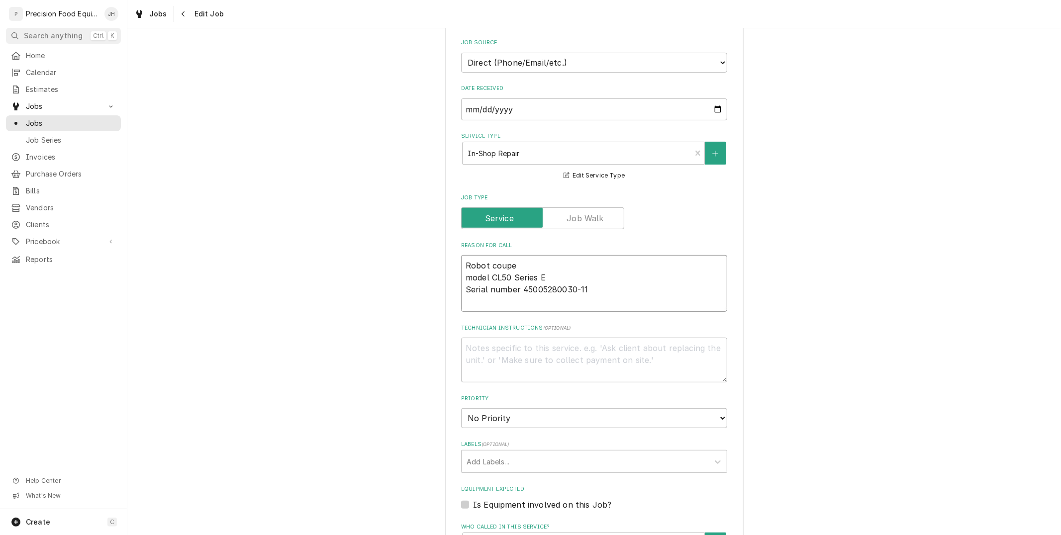
type textarea "x"
type textarea "Robot coupe model CL50 Series E Serial number 45005280030-11"
click at [647, 351] on textarea "Technician Instructions ( optional )" at bounding box center [594, 360] width 266 height 45
type textarea "x"
type textarea "A"
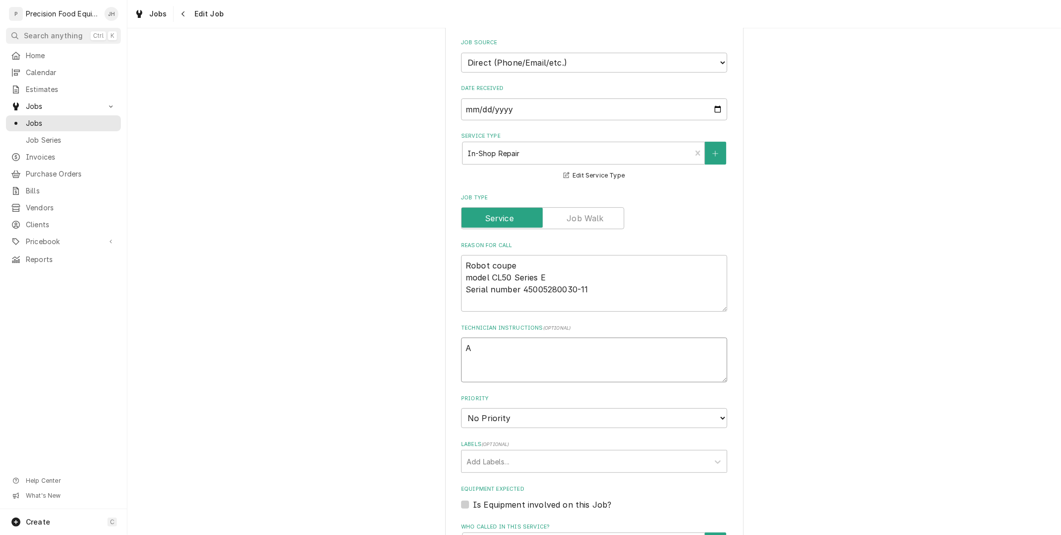
type textarea "x"
type textarea "An"
type textarea "x"
type textarea "Ant"
type textarea "x"
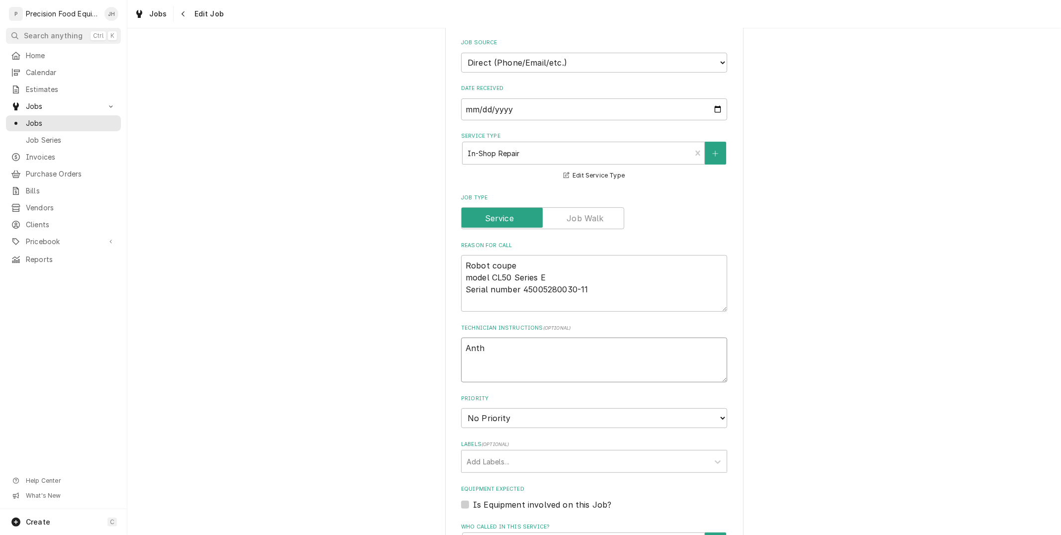
type textarea "Antho"
type textarea "x"
type textarea "Anthon"
type textarea "x"
type textarea "Anthony"
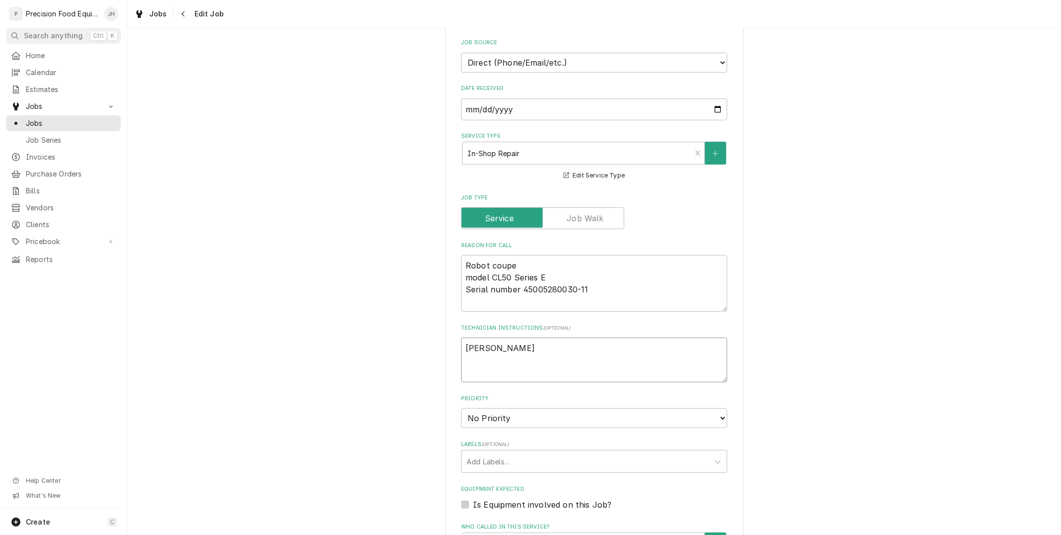
type textarea "x"
type textarea "Anthony"
type textarea "x"
type textarea "Anthony h"
type textarea "x"
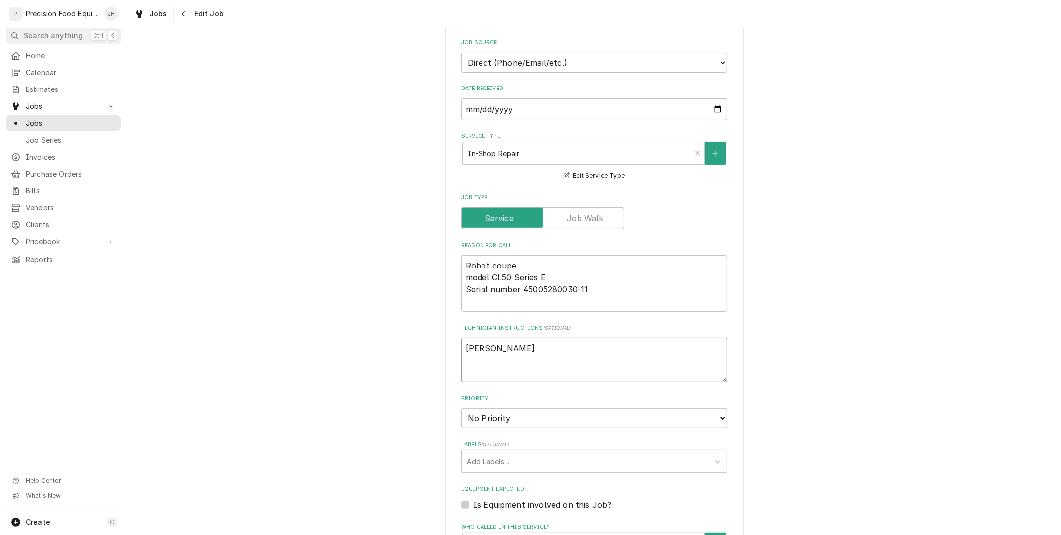
type textarea "Anthony ha"
type textarea "x"
type textarea "Anthony has"
type textarea "x"
type textarea "Anthony has b"
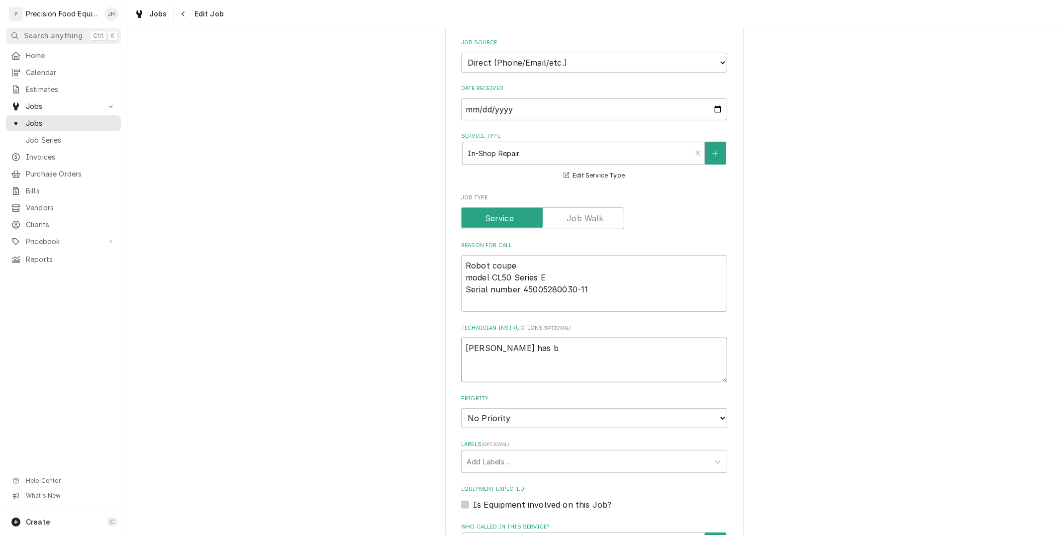
type textarea "x"
type textarea "Anthony has be"
type textarea "x"
type textarea "Anthony has been"
type textarea "x"
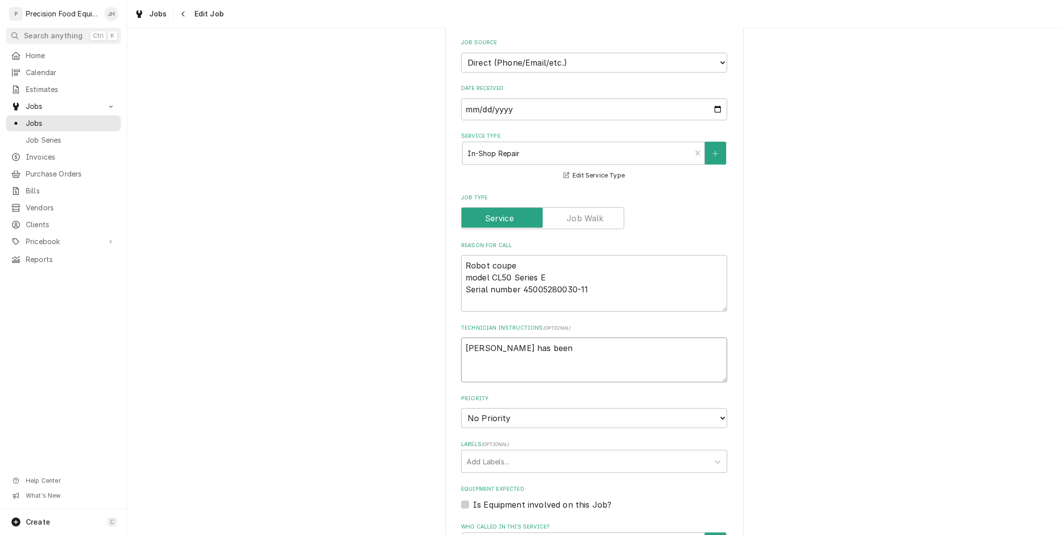
type textarea "Anthony has been"
type textarea "x"
type textarea "Anthony has been wo"
type textarea "x"
type textarea "Anthony has been wor"
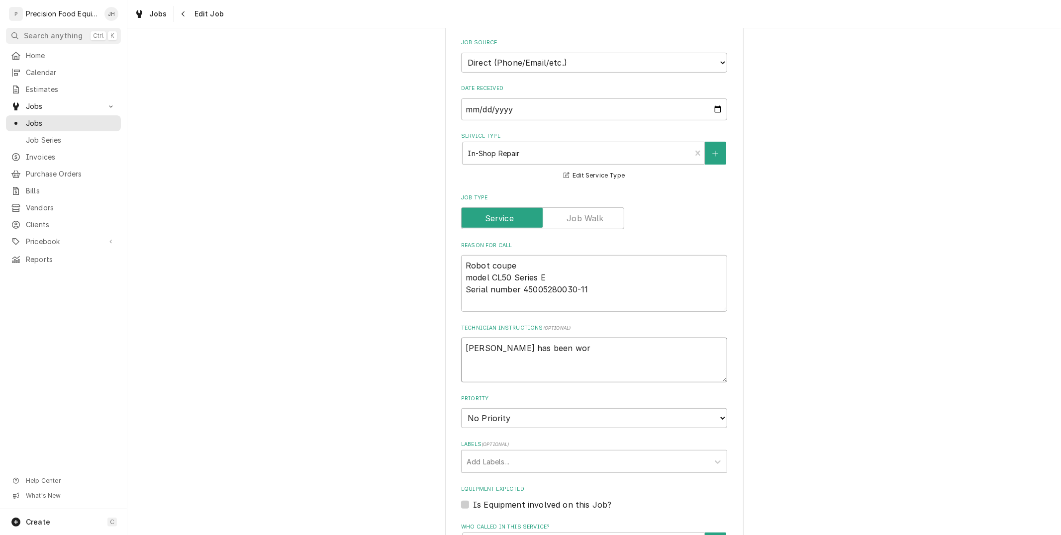
type textarea "x"
type textarea "Anthony has been work"
type textarea "x"
type textarea "Anthony has been worki"
type textarea "x"
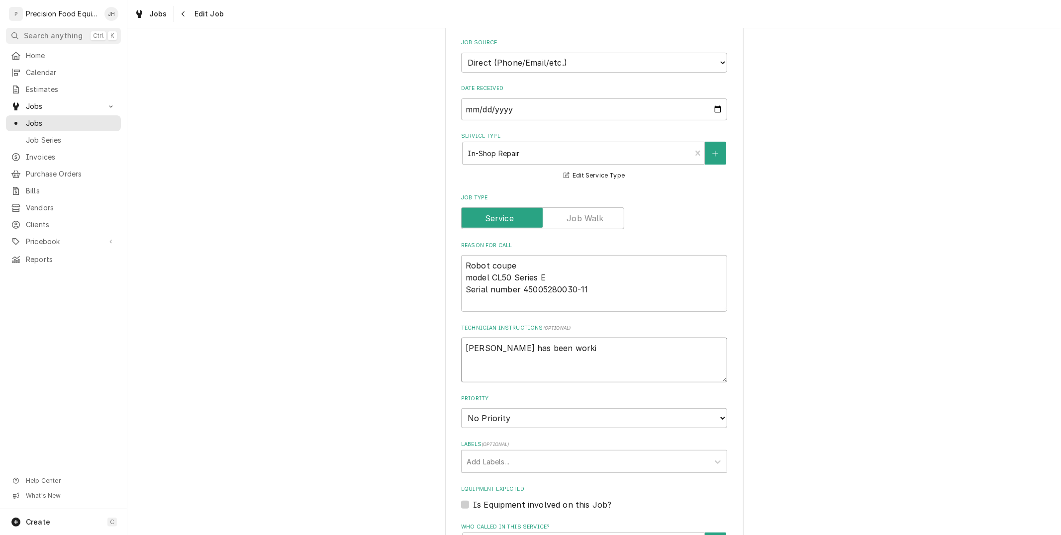
type textarea "Anthony has been workin"
type textarea "x"
type textarea "Anthony has been working"
type textarea "x"
type textarea "Anthony has been working o"
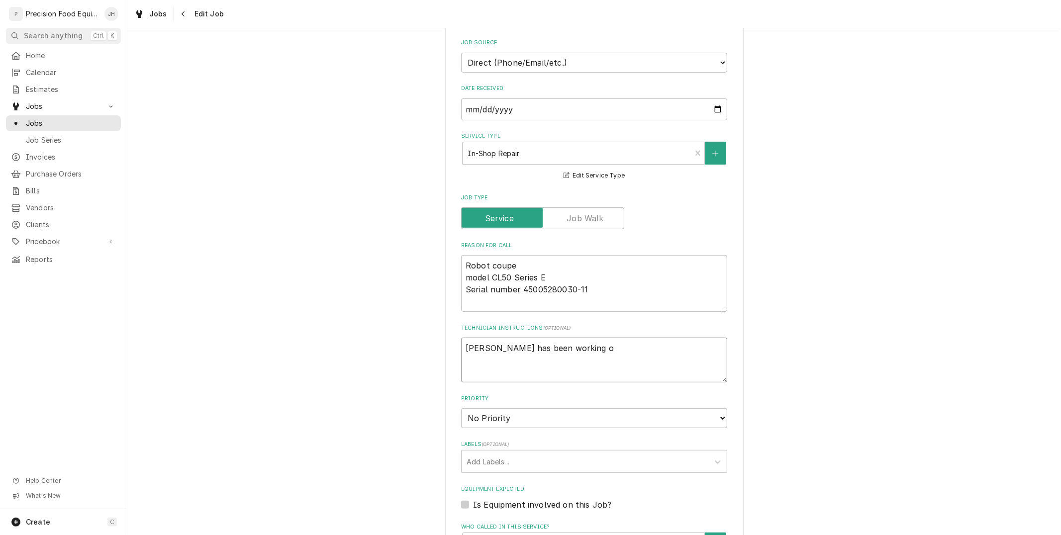
type textarea "x"
type textarea "Anthony has been working on"
type textarea "x"
type textarea "Anthony has been working on"
type textarea "x"
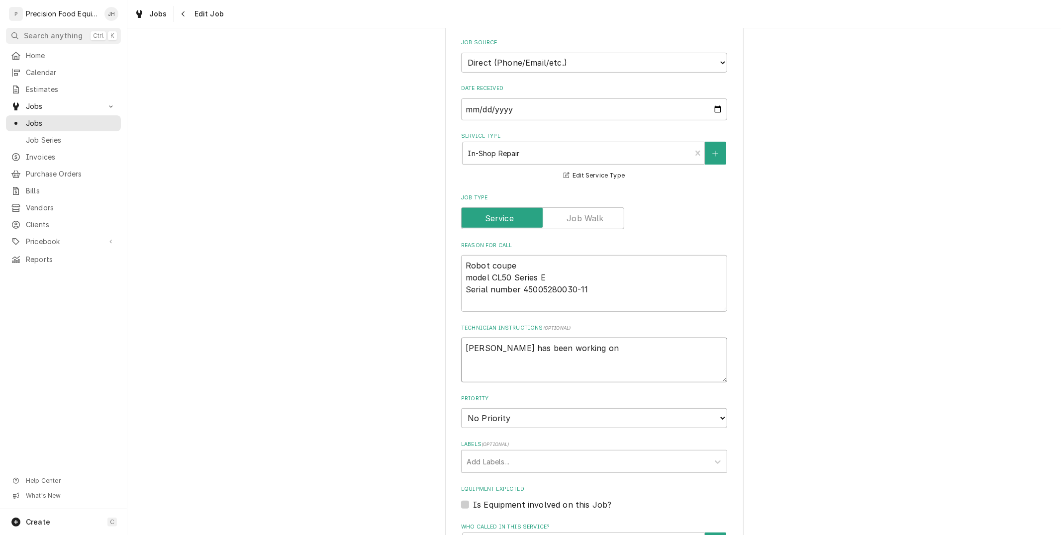
type textarea "Anthony has been working on t"
type textarea "x"
type textarea "Anthony has been working on th"
type textarea "x"
type textarea "Anthony has been working on thi"
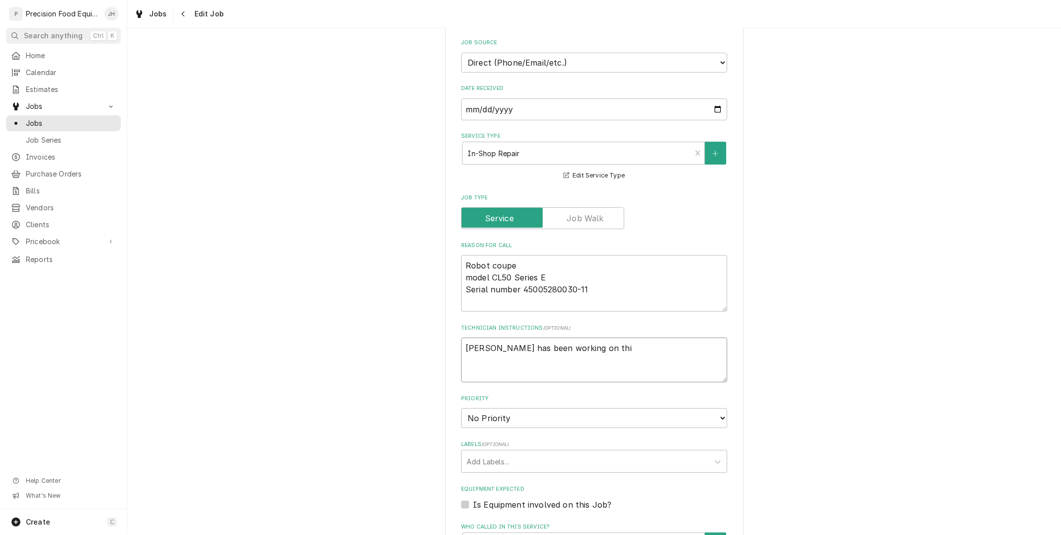
type textarea "x"
type textarea "Anthony has been working on this"
type textarea "x"
type textarea "Anthony has been working on this"
type textarea "x"
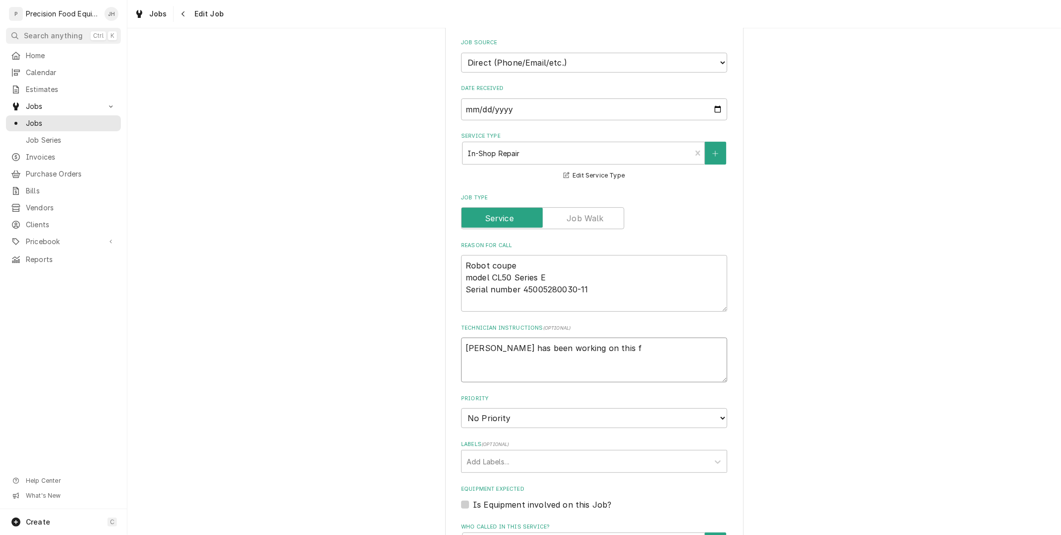
type textarea "Anthony has been working on this fo"
type textarea "x"
type textarea "Anthony has been working on this for"
type textarea "x"
type textarea "Anthony has been working on this for"
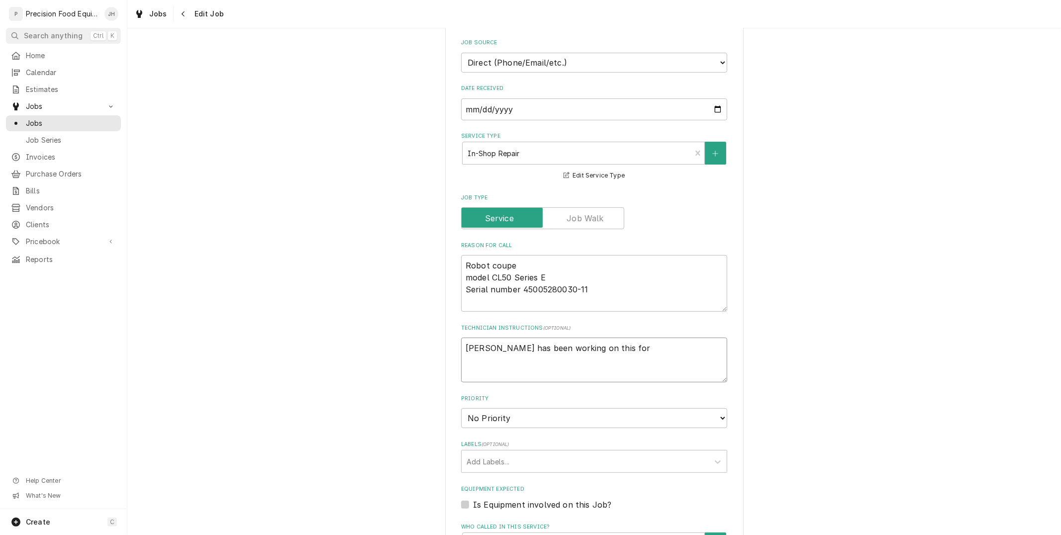
type textarea "x"
type textarea "Anthony has been working on this for 1"
type textarea "x"
type textarea "Anthony has been working on this for 1"
type textarea "x"
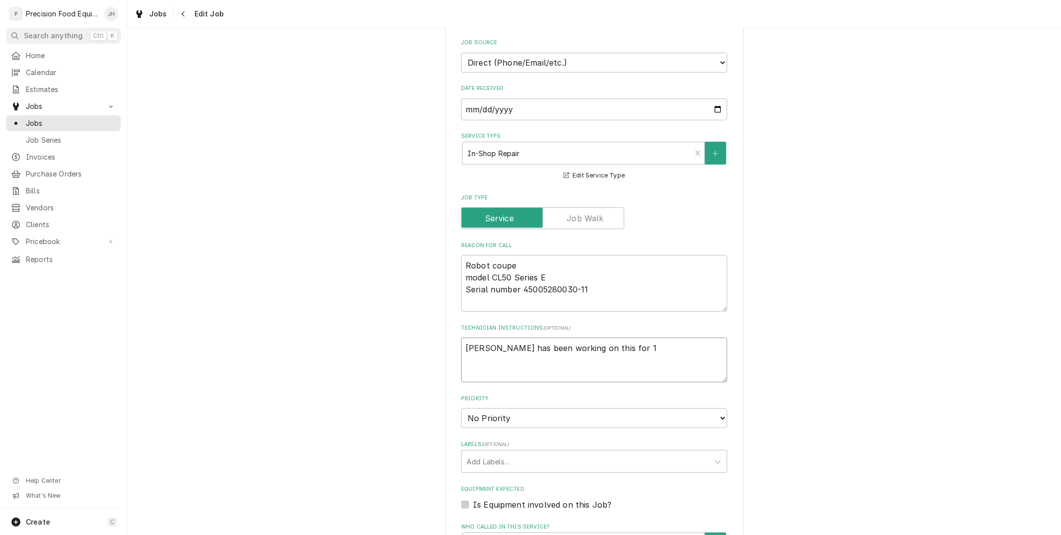
type textarea "Anthony has been working on this for 1 h"
type textarea "x"
type textarea "Anthony has been working on this for 1 ho"
type textarea "x"
type textarea "Anthony has been working on this for 1 hour"
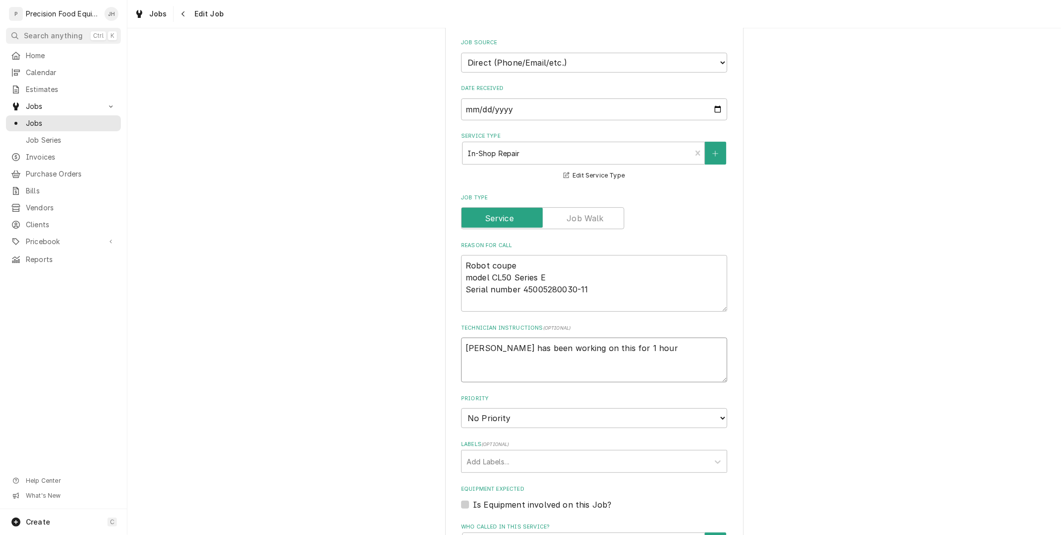
type textarea "x"
type textarea "Anthony has been working on this for 1 hou"
type textarea "x"
type textarea "Anthony has been working on this for 1 ho"
type textarea "x"
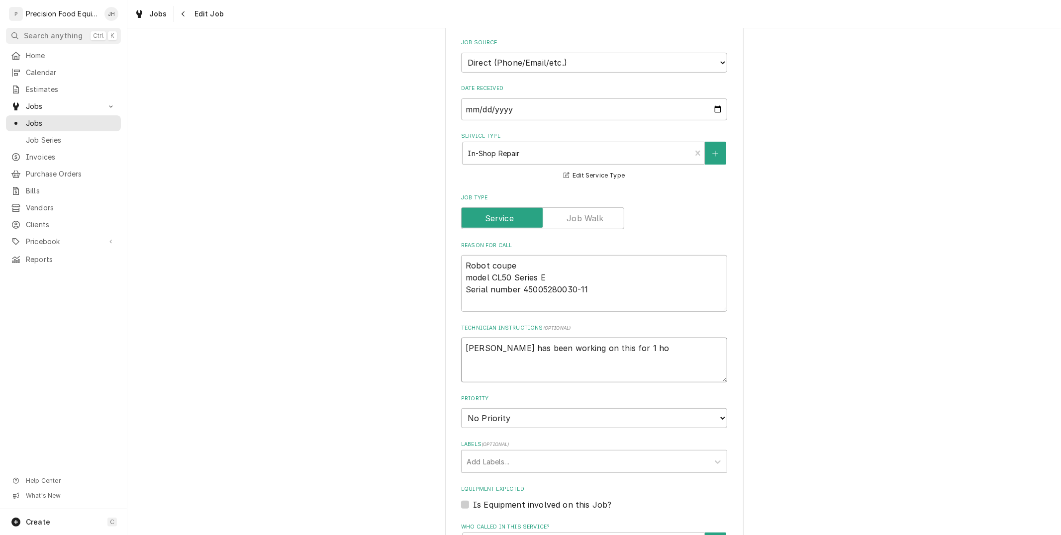
type textarea "Anthony has been working on this for 1 h"
type textarea "x"
type textarea "Anthony has been working on this for 1"
type textarea "x"
type textarea "Anthony has been working on this for 1"
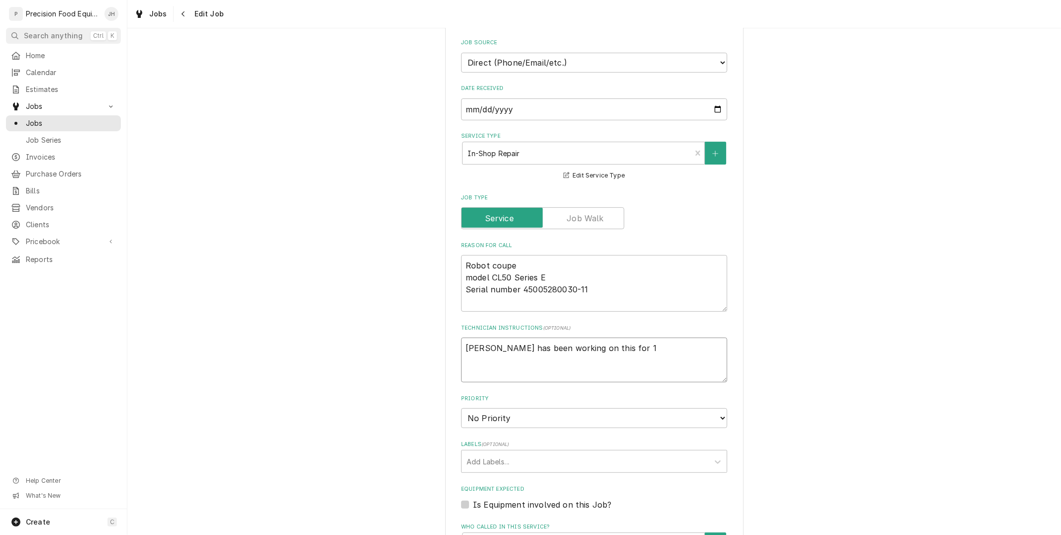
type textarea "x"
type textarea "Anthony has been working on this for"
type textarea "x"
type textarea "Anthony has been working on this for 1"
type textarea "x"
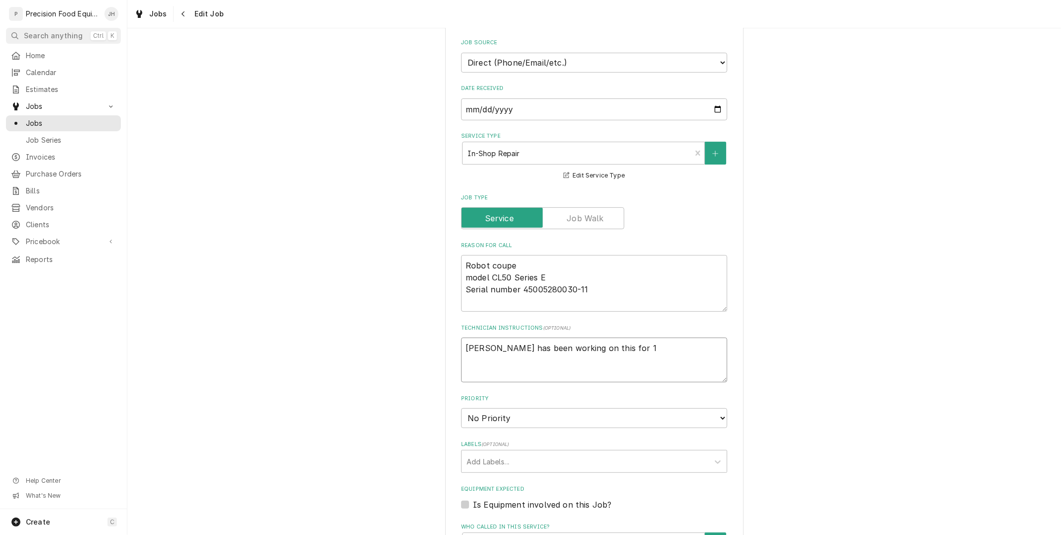
type textarea "Anthony has been working on this for 1."
type textarea "x"
type textarea "Anthony has been working on this for 1.2"
type textarea "x"
type textarea "Anthony has been working on this for 1.25"
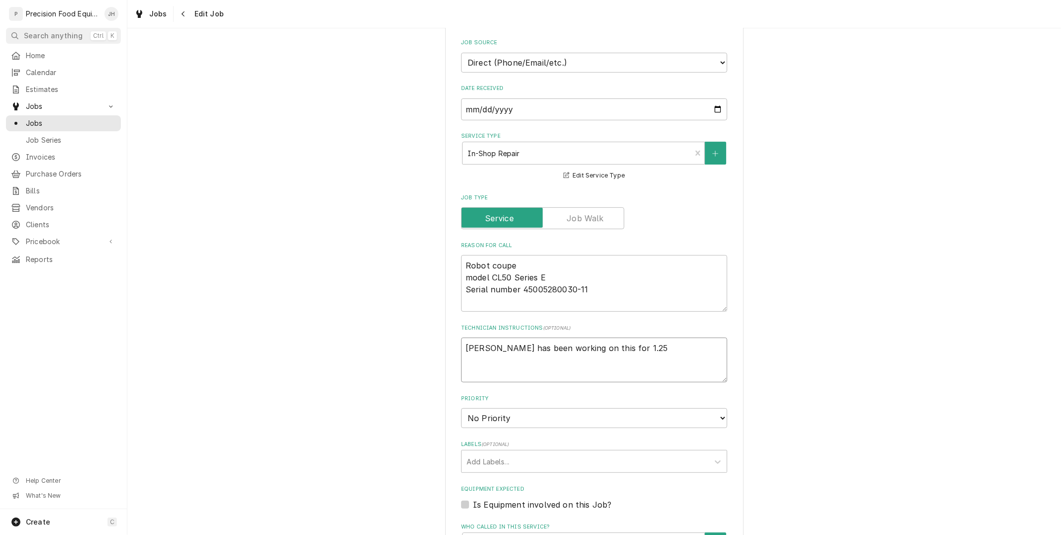
type textarea "x"
type textarea "Anthony has been working on this for 1.25"
type textarea "x"
type textarea "Anthony has been working on this for 1.25 h"
type textarea "x"
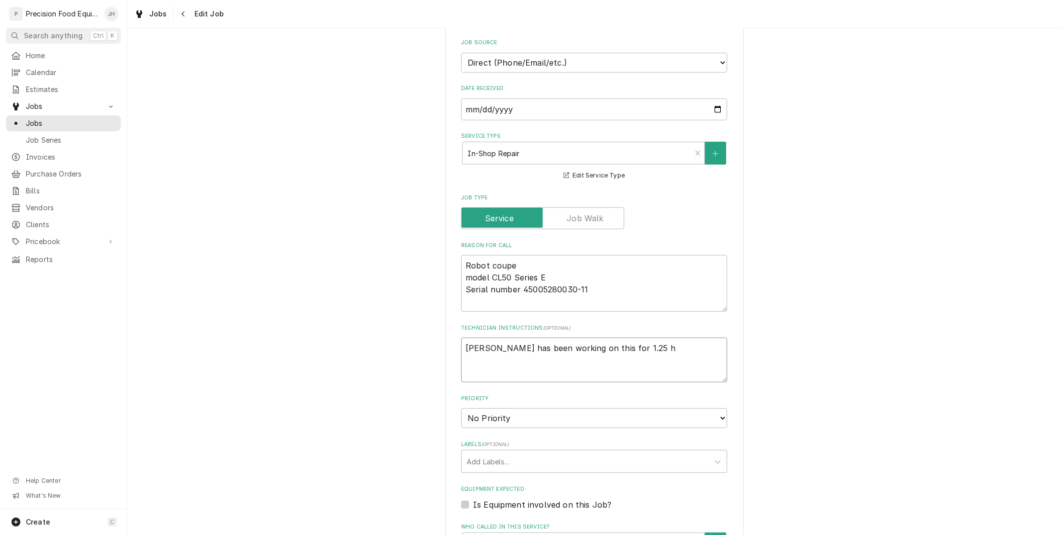
type textarea "Anthony has been working on this for 1.25 ho"
type textarea "x"
type textarea "Anthony has been working on this for 1.25 hour"
type textarea "x"
type textarea "Anthony has been working on this for 1.25 hours"
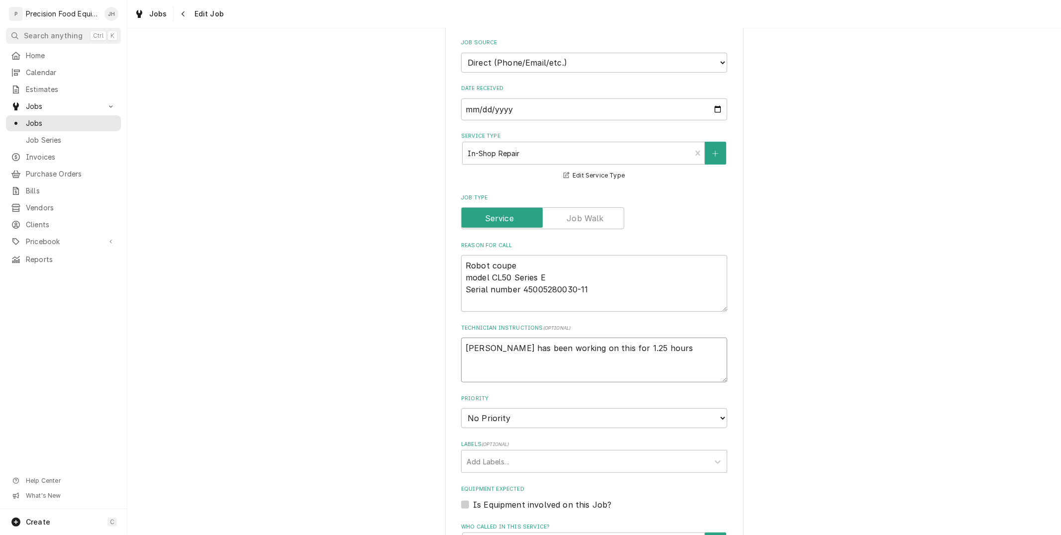
type textarea "x"
type textarea "Anthony has been working on this for 1.25 hours h"
type textarea "x"
type textarea "Anthony has been working on this for 1.25 hours he"
type textarea "x"
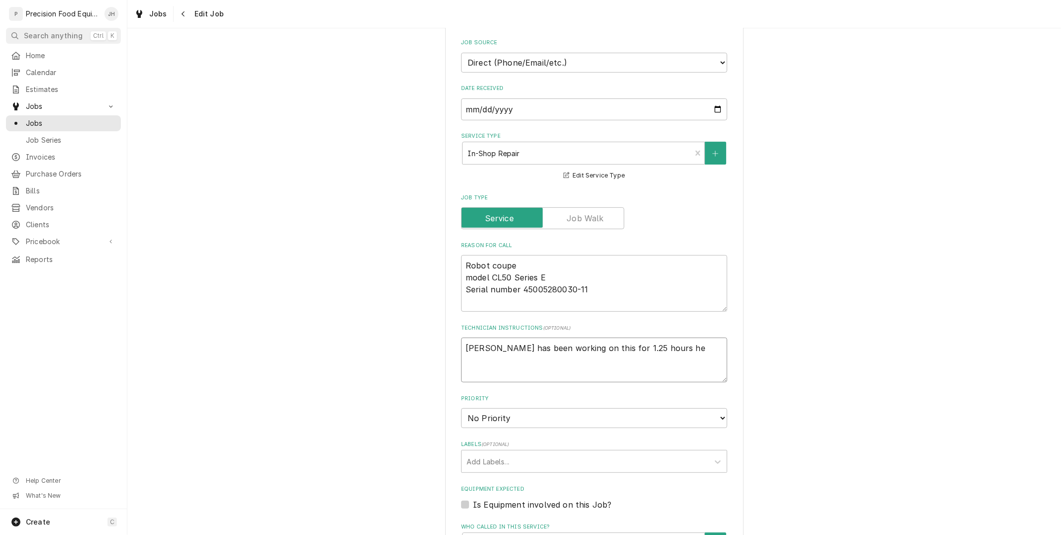
type textarea "Anthony has been working on this for 1.25 hours he"
type textarea "x"
type textarea "Anthony has been working on this for 1.25 hours he di"
type textarea "x"
type textarea "Anthony has been working on this for 1.25 hours he did"
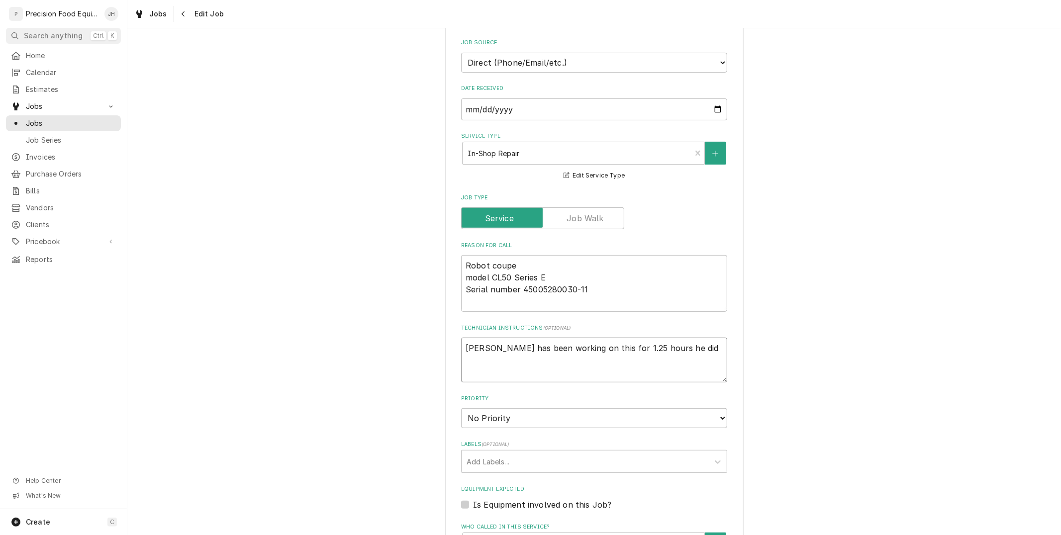
type textarea "x"
type textarea "Anthony has been working on this for 1.25 hours he did"
type textarea "x"
type textarea "Anthony has been working on this for 1.25 hours he did n"
type textarea "x"
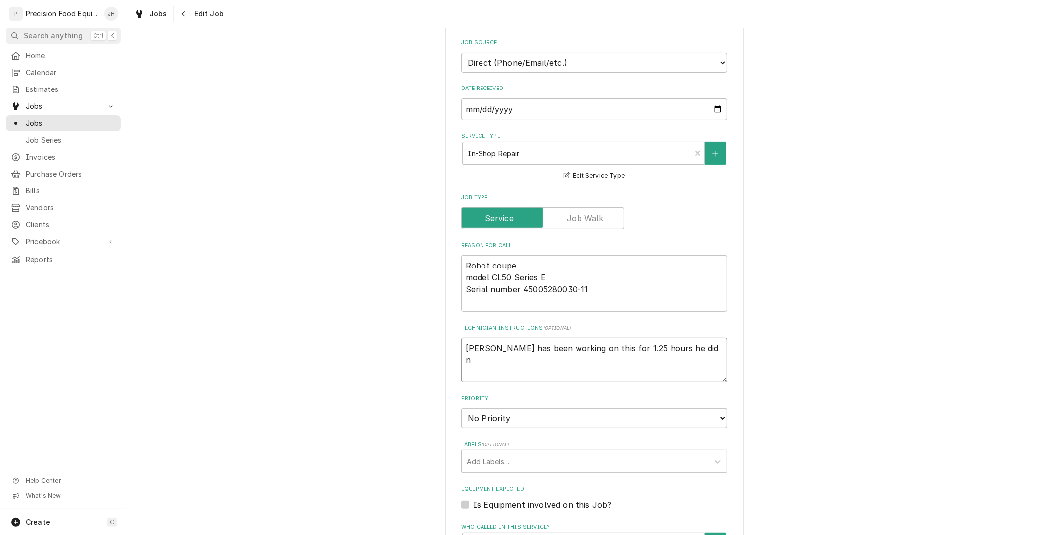
type textarea "Anthony has been working on this for 1.25 hours he did no"
type textarea "x"
type textarea "Anthony has been working on this for 1.25 hours he did not"
type textarea "x"
type textarea "Anthony has been working on this for 1.25 hours he did not"
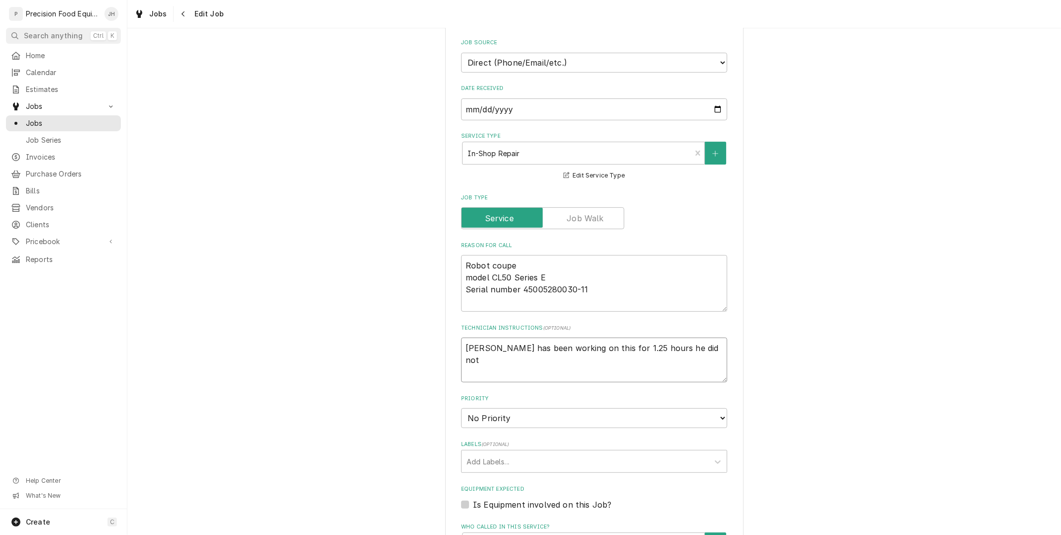
type textarea "x"
type textarea "Anthony has been working on this for 1.25 hours he did not c"
type textarea "x"
type textarea "Anthony has been working on this for 1.25 hours he did not cl"
type textarea "x"
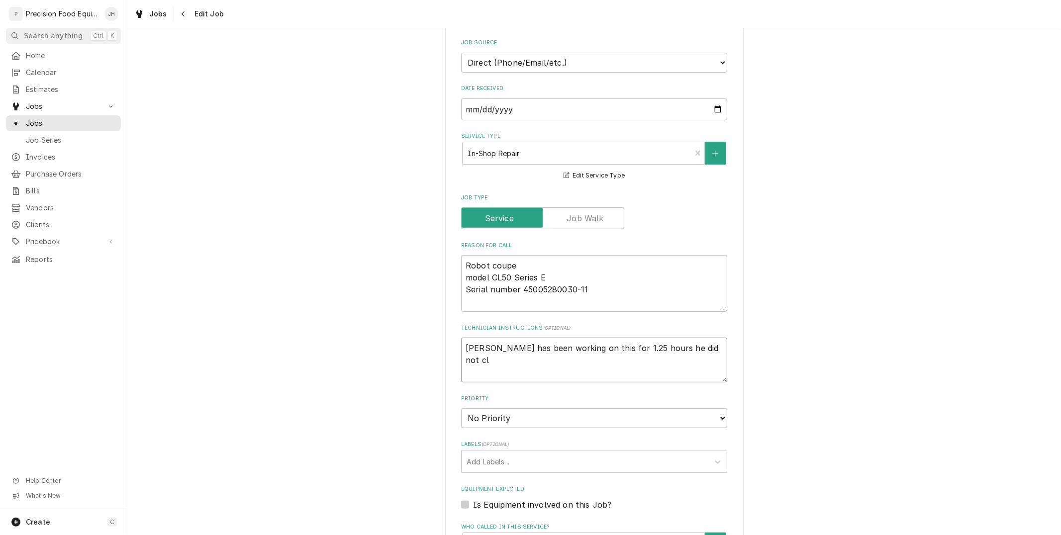
type textarea "Anthony has been working on this for 1.25 hours he did not clo"
type textarea "x"
type textarea "Anthony has been working on this for 1.25 hours he did not clok"
type textarea "x"
type textarea "Anthony has been working on this for 1.25 hours he did not clo"
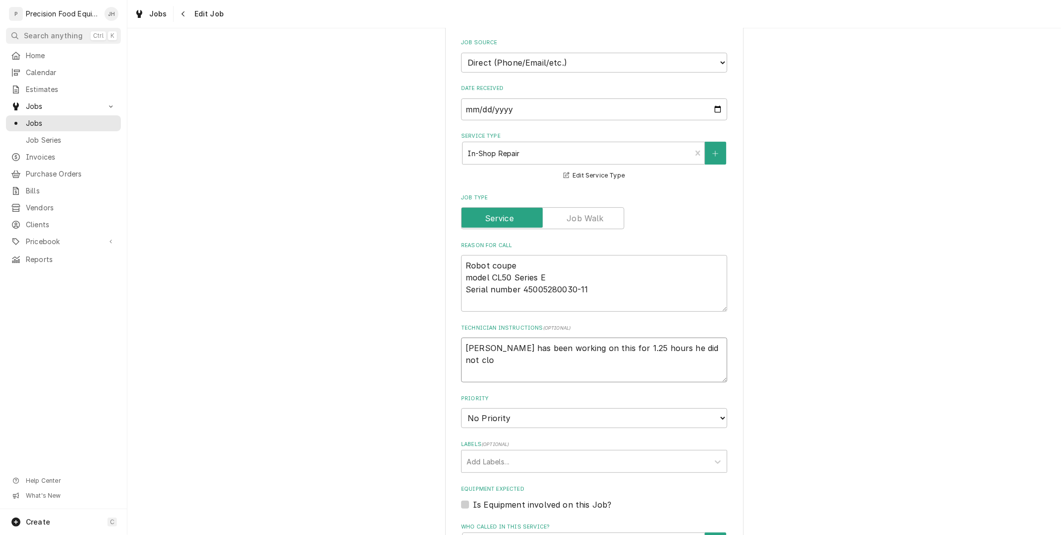
type textarea "x"
type textarea "Anthony has been working on this for 1.25 hours he did not cloc"
type textarea "x"
type textarea "Anthony has been working on this for 1.25 hours he did not clock"
type textarea "x"
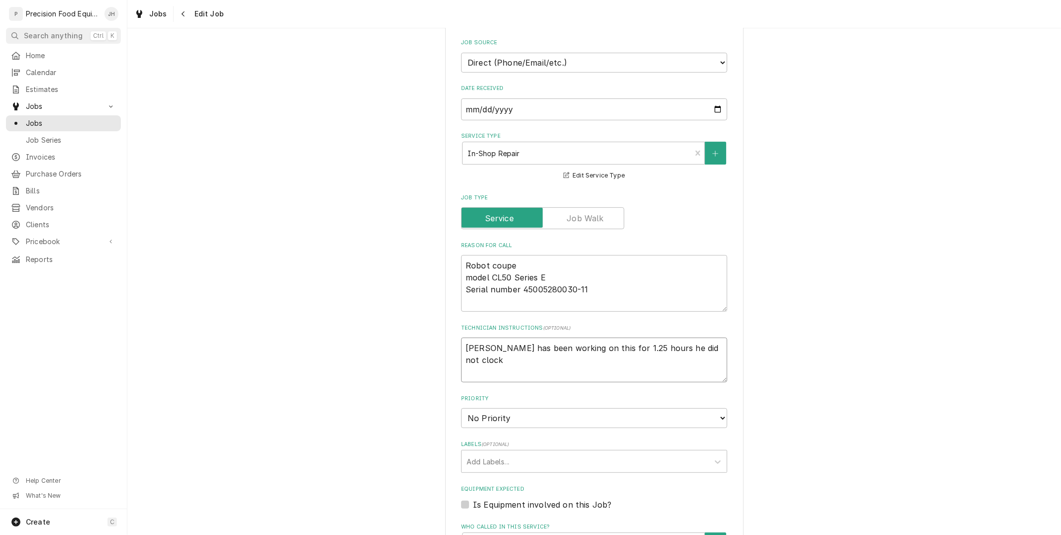
type textarea "Anthony has been working on this for 1.25 hours he did not clock n"
type textarea "x"
type textarea "Anthony has been working on this for 1.25 hours he did not clock ni"
type textarea "x"
type textarea "Anthony has been working on this for 1.25 hours he did not clock ni"
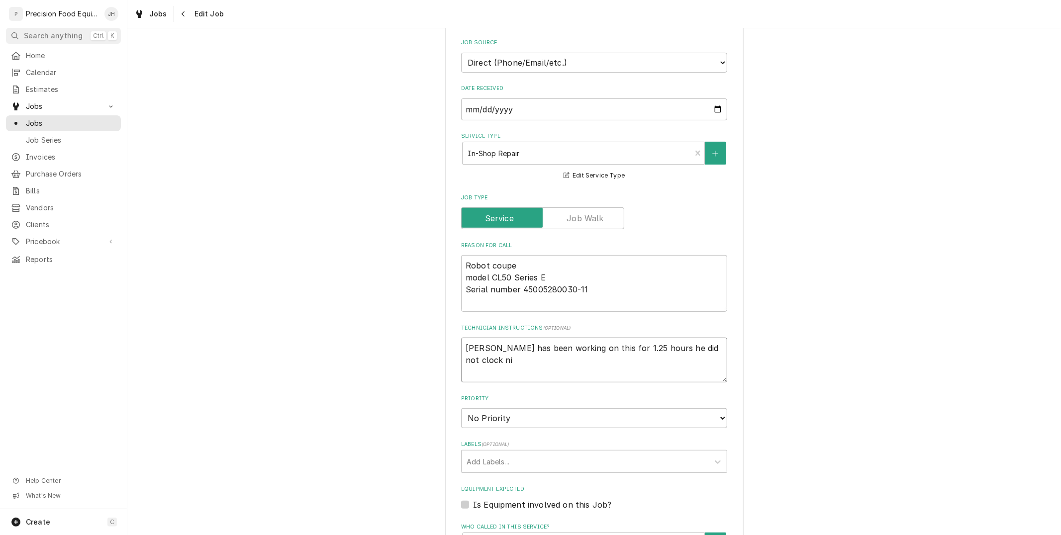
type textarea "x"
type textarea "Anthony has been working on this for 1.25 hours he did not clock ni"
type textarea "x"
type textarea "Anthony has been working on this for 1.25 hours he did not clock n"
type textarea "x"
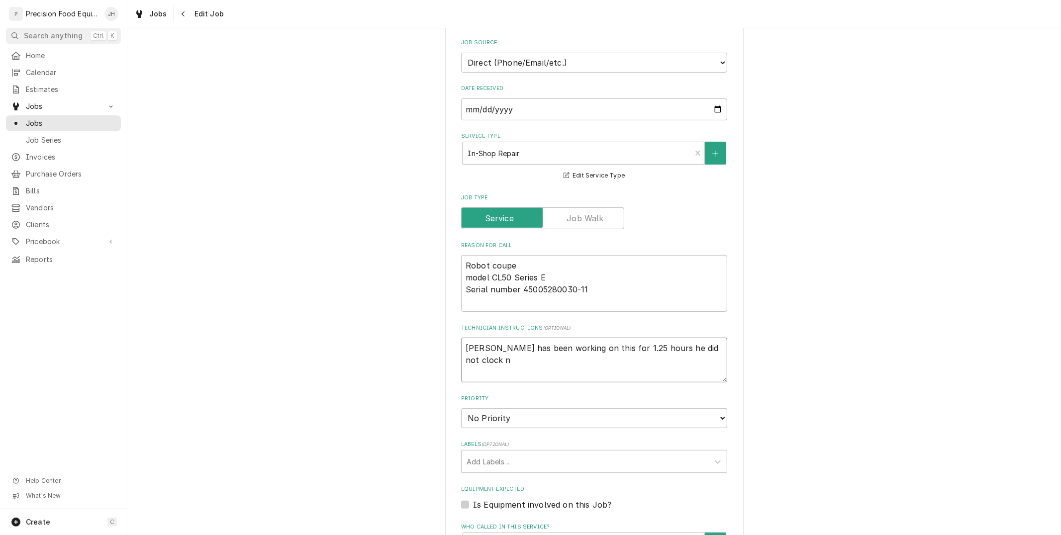
type textarea "Anthony has been working on this for 1.25 hours he did not clock"
type textarea "x"
type textarea "Anthony has been working on this for 1.25 hours he did not clock i"
type textarea "x"
type textarea "Anthony has been working on this for 1.25 hours he did not clock in"
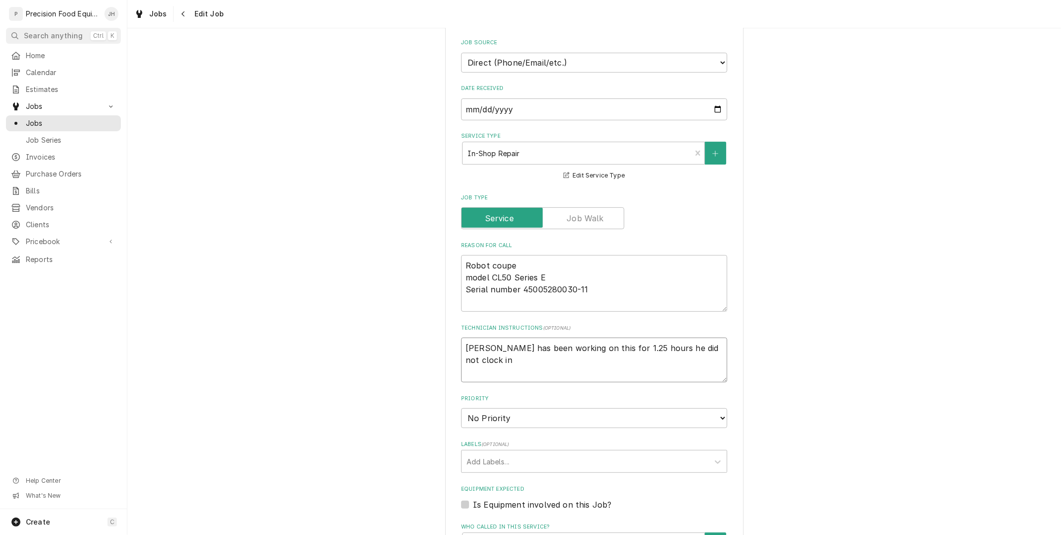
type textarea "x"
type textarea "Anthony has been working on this for 1.25 hours he did not clock in"
type textarea "x"
type textarea "Anthony has been working on this for 1.25 hours he did not clock in b"
type textarea "x"
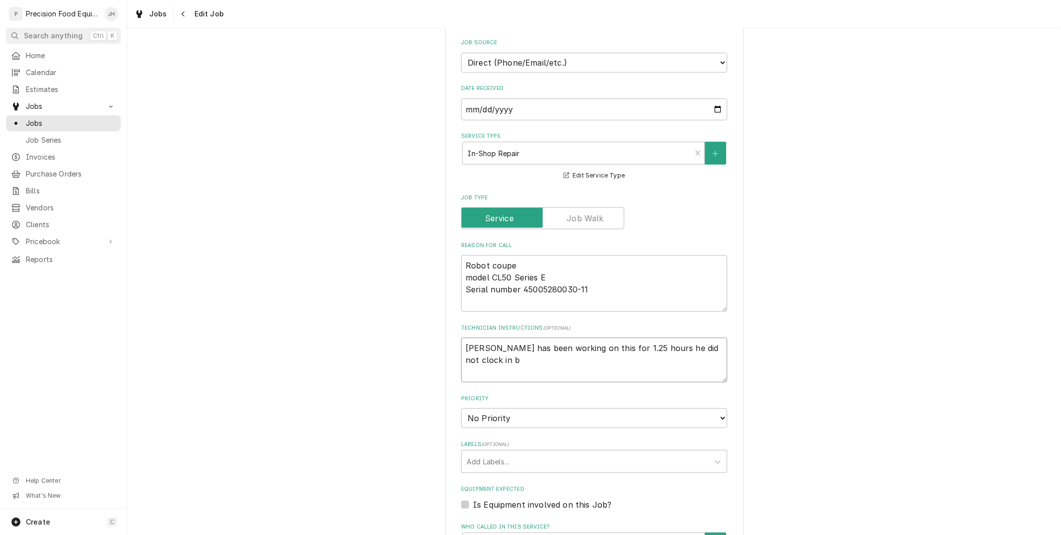
type textarea "Anthony has been working on this for 1.25 hours he did not clock in be"
type textarea "x"
type textarea "Anthony has been working on this for 1.25 hours he did not clock in bec"
type textarea "x"
type textarea "Anthony has been working on this for 1.25 hours he did not clock in becau"
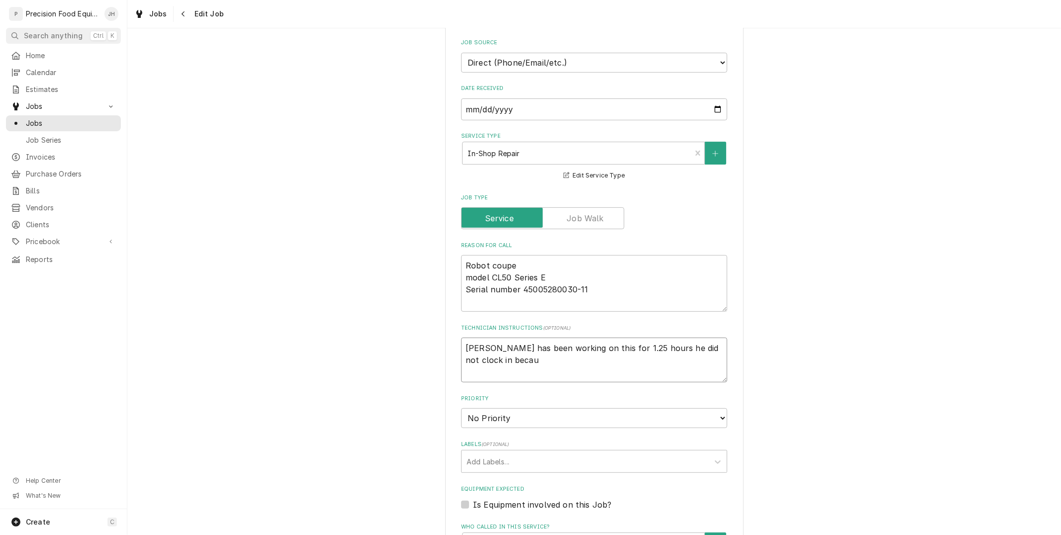
type textarea "x"
type textarea "Anthony has been working on this for 1.25 hours he did not clock in becaus"
type textarea "x"
type textarea "Anthony has been working on this for 1.25 hours he did not clock in because"
type textarea "x"
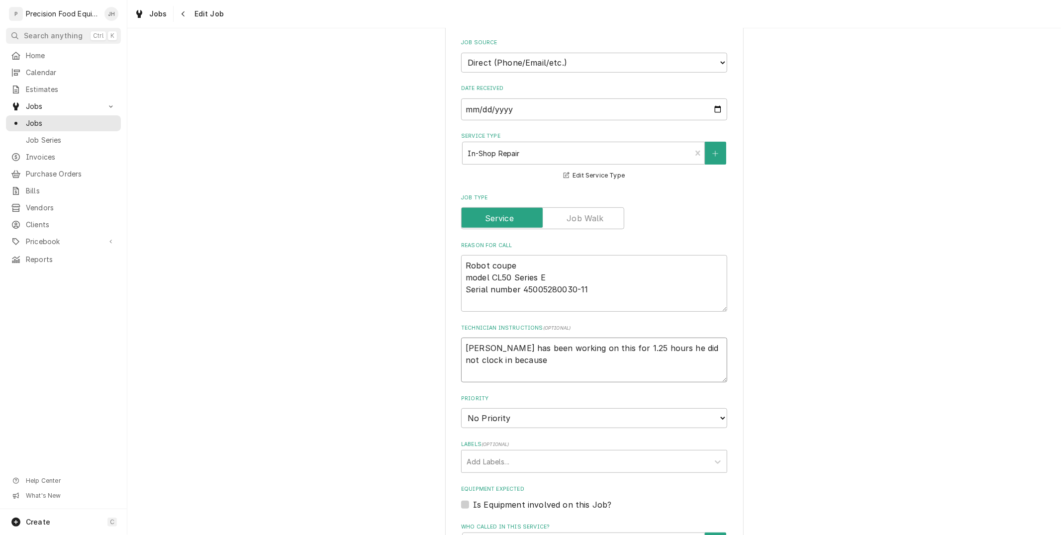
type textarea "Anthony has been working on this for 1.25 hours he did not clock in because"
type textarea "x"
type textarea "Anthony has been working on this for 1.25 hours he did not clock in because I"
type textarea "x"
type textarea "Anthony has been working on this for 1.25 hours he did not clock in because I"
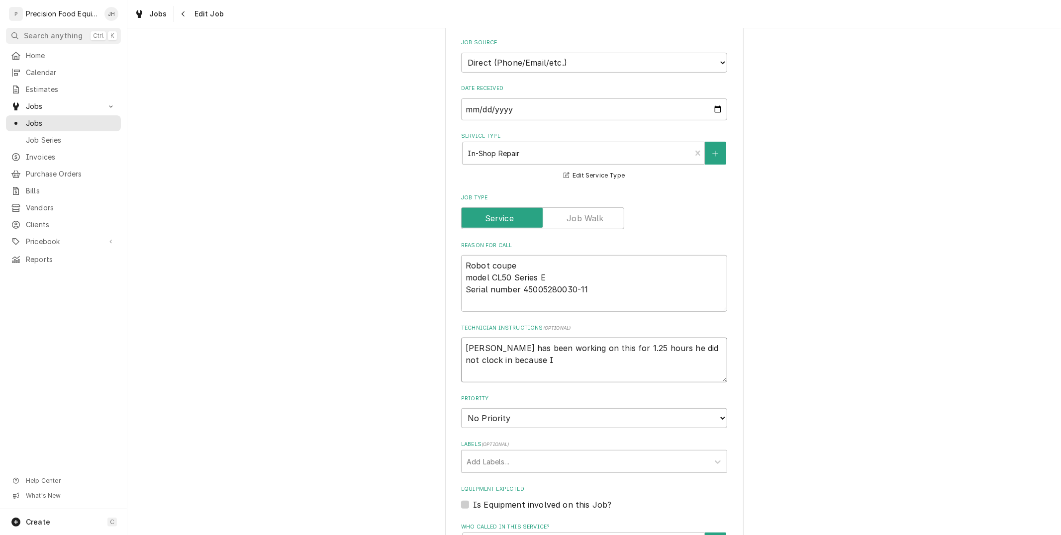
type textarea "x"
type textarea "Anthony has been working on this for 1.25 hours he did not clock in because I d"
type textarea "x"
type textarea "Anthony has been working on this for 1.25 hours he did not clock in because I di"
type textarea "x"
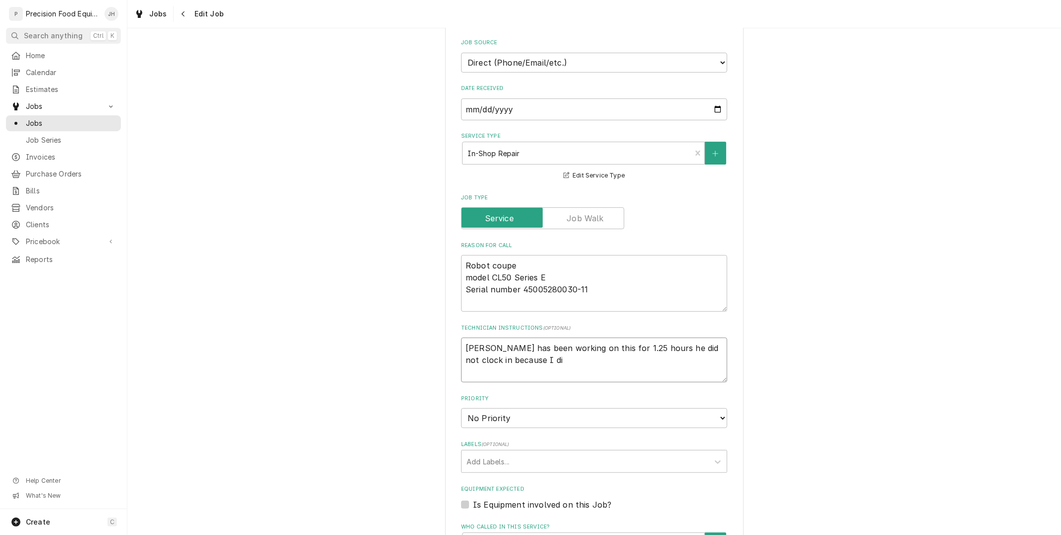
type textarea "Anthony has been working on this for 1.25 hours he did not clock in because I d…"
type textarea "x"
type textarea "Anthony has been working on this for 1.25 hours he did not clock in because I d…"
type textarea "x"
type textarea "Anthony has been working on this for 1.25 hours he did not clock in because I d…"
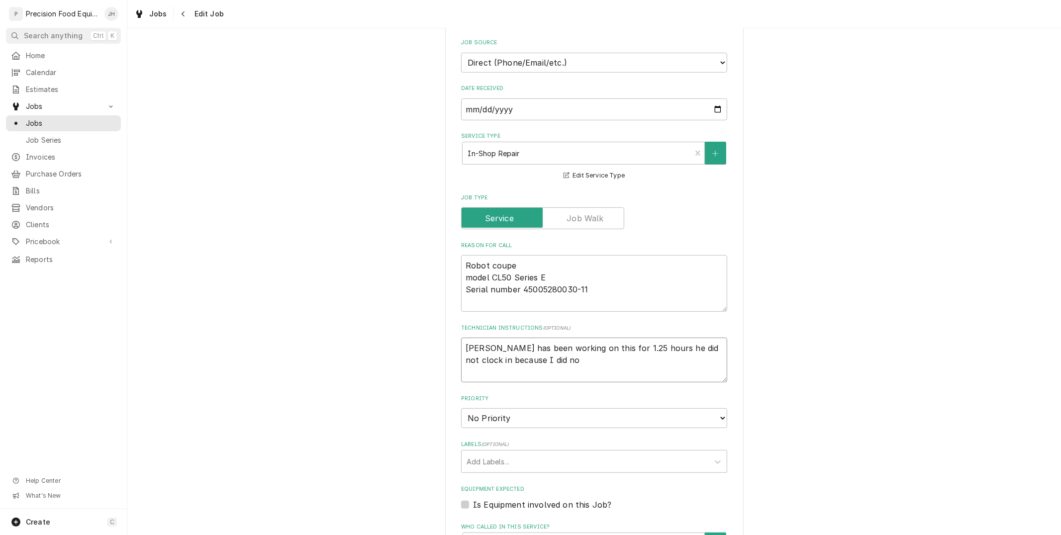
type textarea "x"
type textarea "Anthony has been working on this for 1.25 hours he did not clock in because I d…"
type textarea "x"
type textarea "Anthony has been working on this for 1.25 hours he did not clock in because I d…"
type textarea "x"
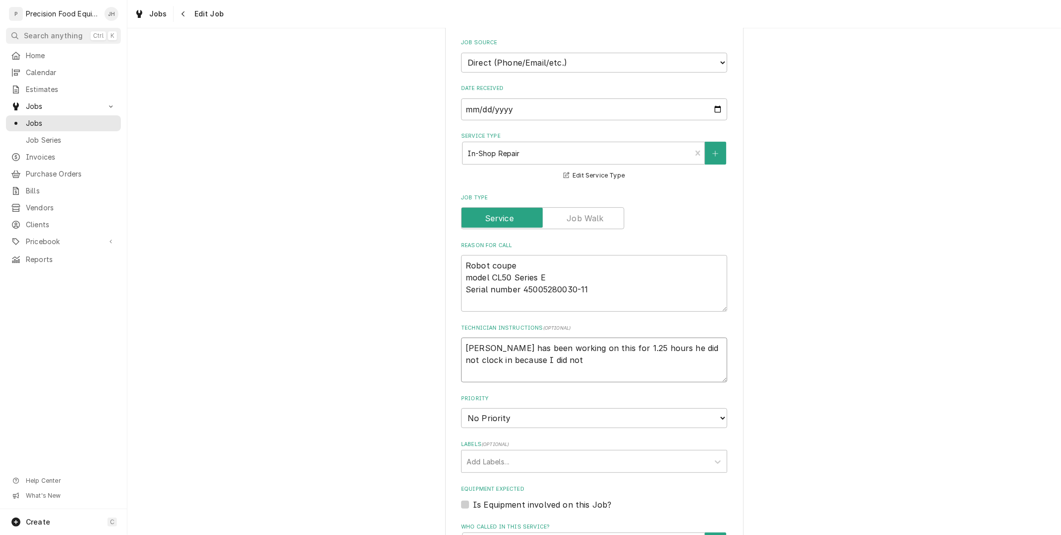
type textarea "Anthony has been working on this for 1.25 hours he did not clock in because I d…"
type textarea "x"
type textarea "Anthony has been working on this for 1.25 hours he did not clock in because I d…"
type textarea "x"
type textarea "Anthony has been working on this for 1.25 hours he did not clock in because I d…"
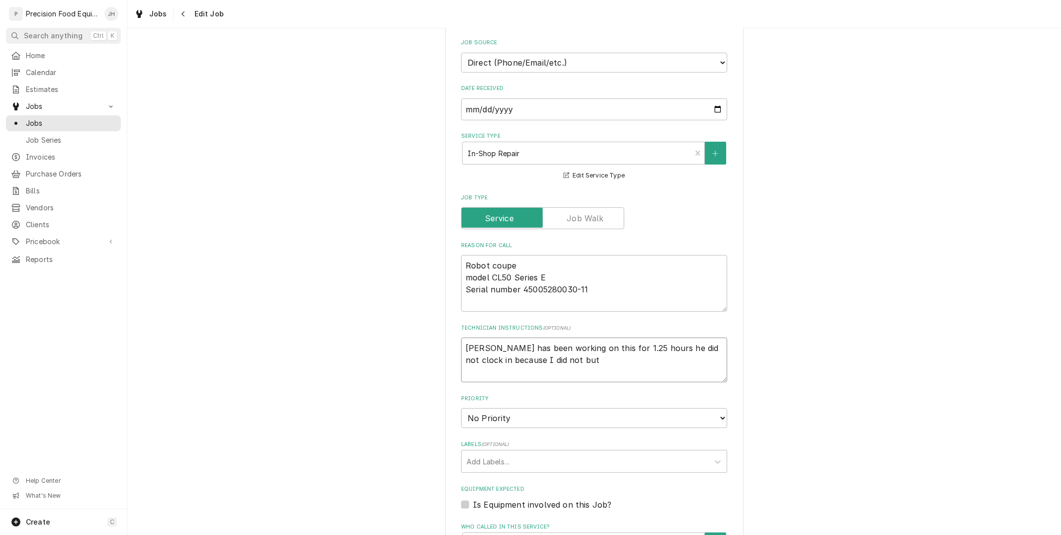
type textarea "x"
type textarea "Anthony has been working on this for 1.25 hours he did not clock in because I d…"
type textarea "x"
type textarea "Anthony has been working on this for 1.25 hours he did not clock in because I d…"
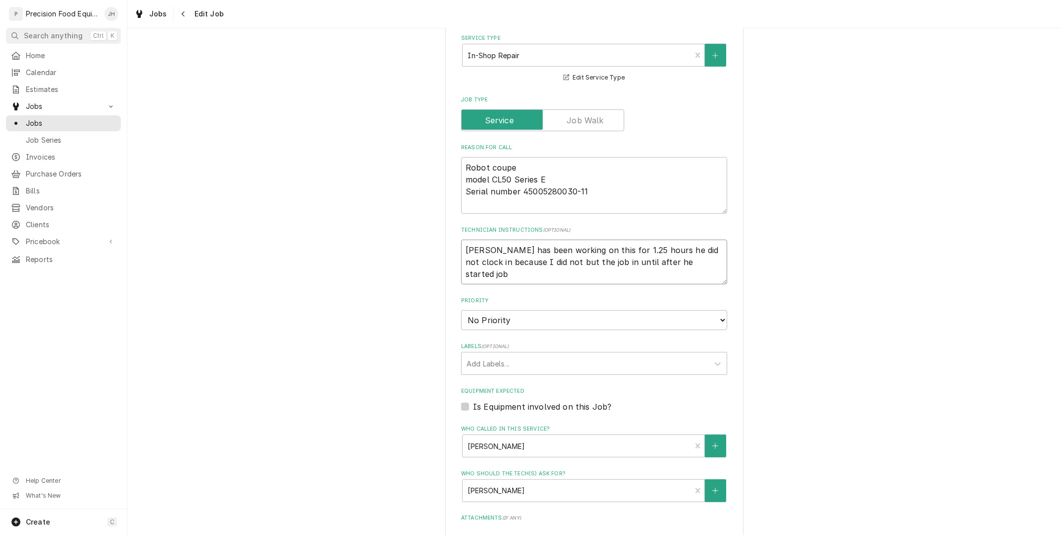
scroll to position [559, 0]
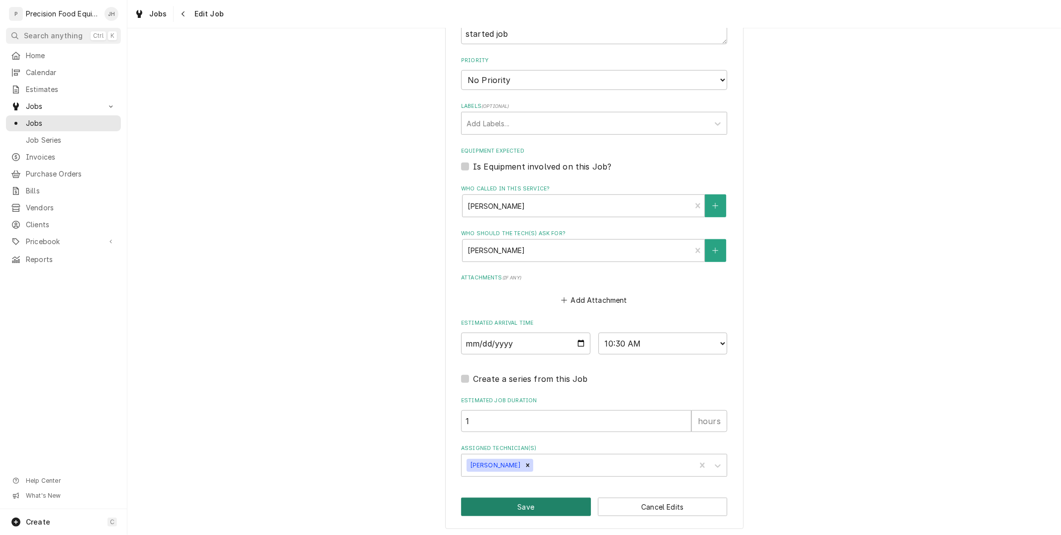
click at [526, 504] on button "Save" at bounding box center [526, 507] width 130 height 18
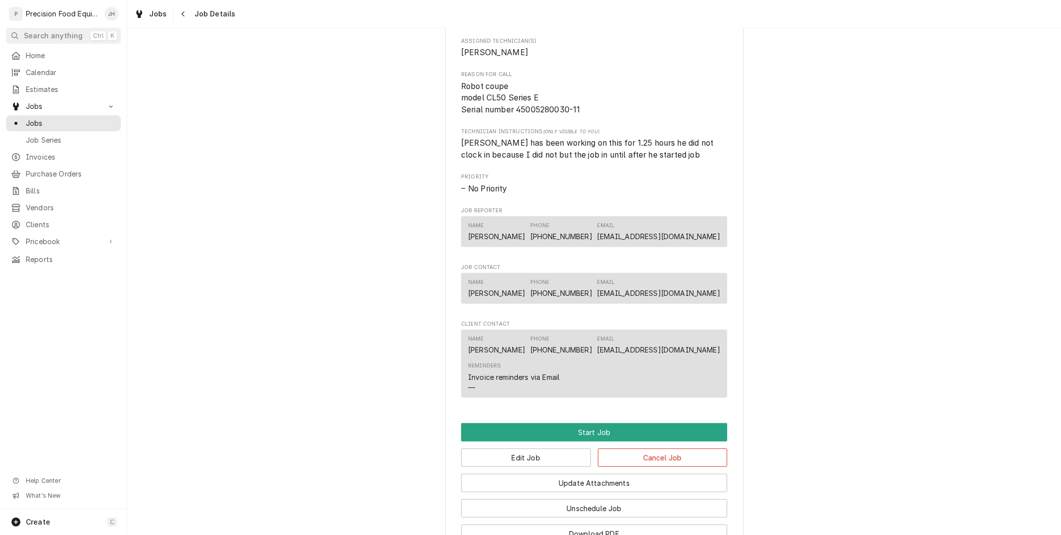
scroll to position [546, 0]
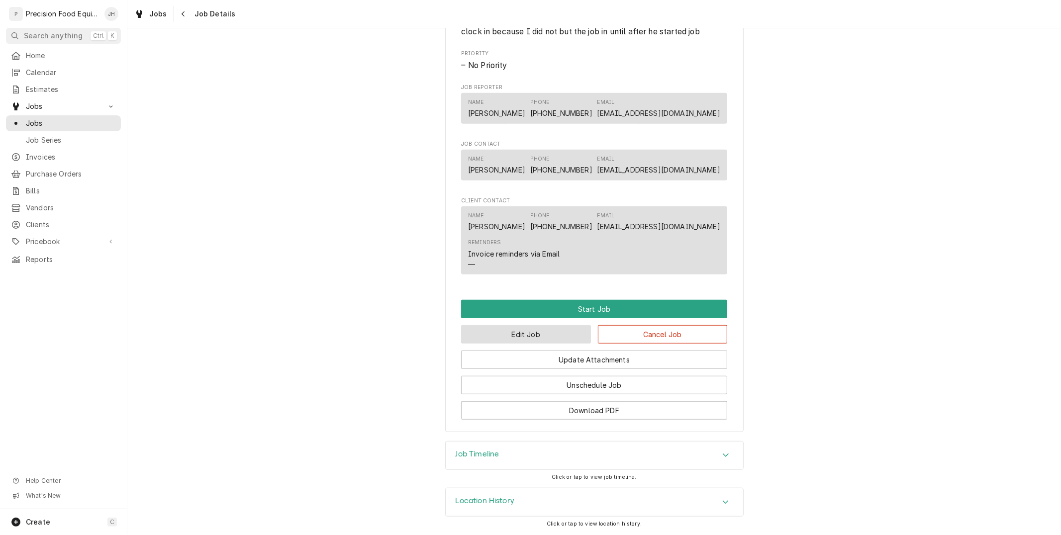
click at [528, 336] on button "Edit Job" at bounding box center [526, 334] width 130 height 18
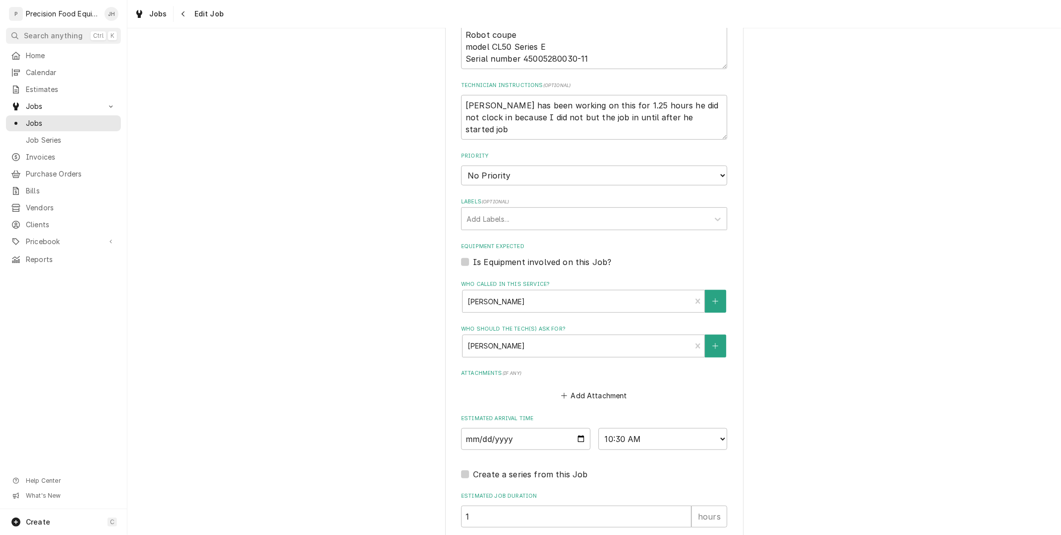
scroll to position [547, 0]
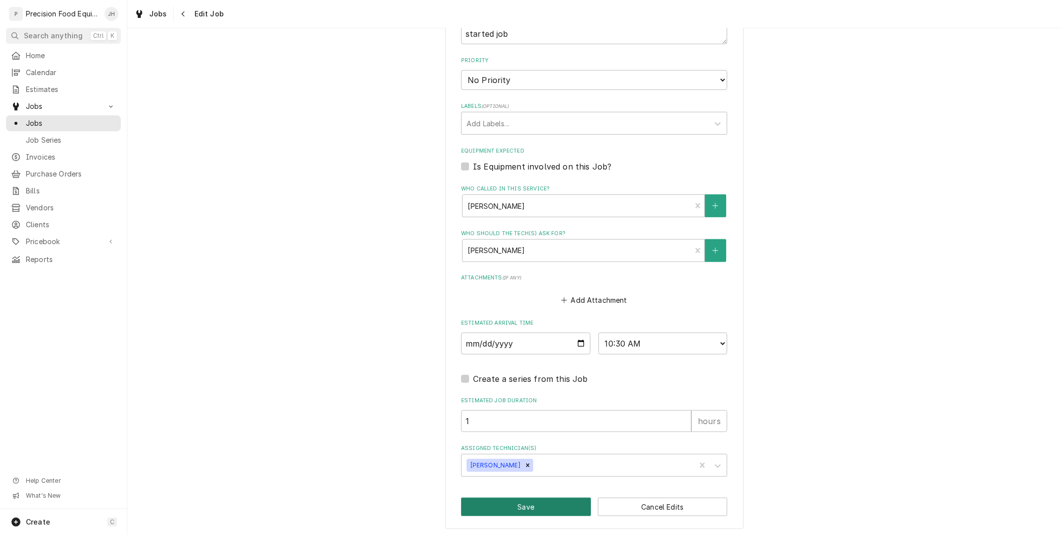
click at [546, 509] on button "Save" at bounding box center [526, 507] width 130 height 18
type textarea "x"
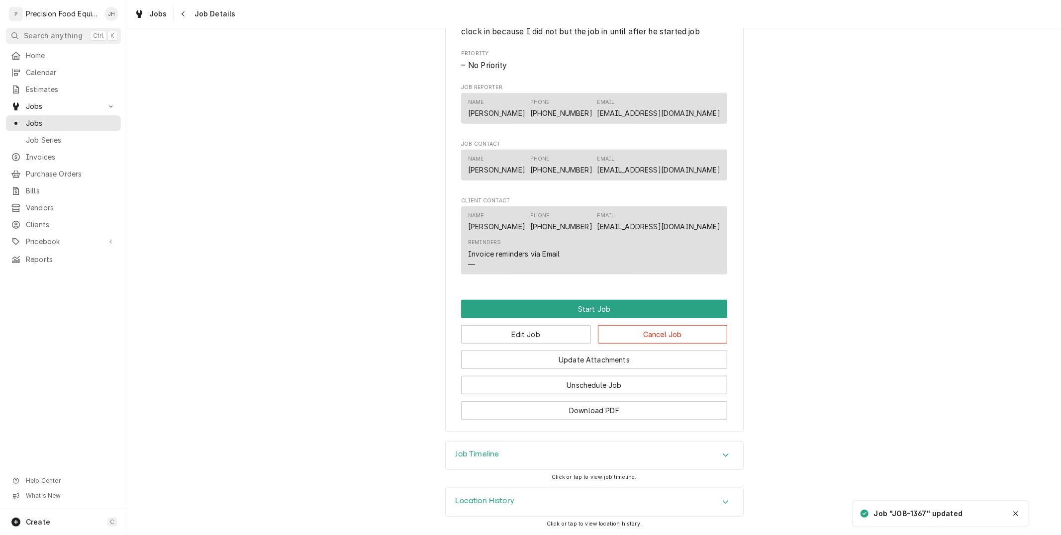
scroll to position [546, 0]
click at [616, 308] on button "Start Job" at bounding box center [594, 309] width 266 height 18
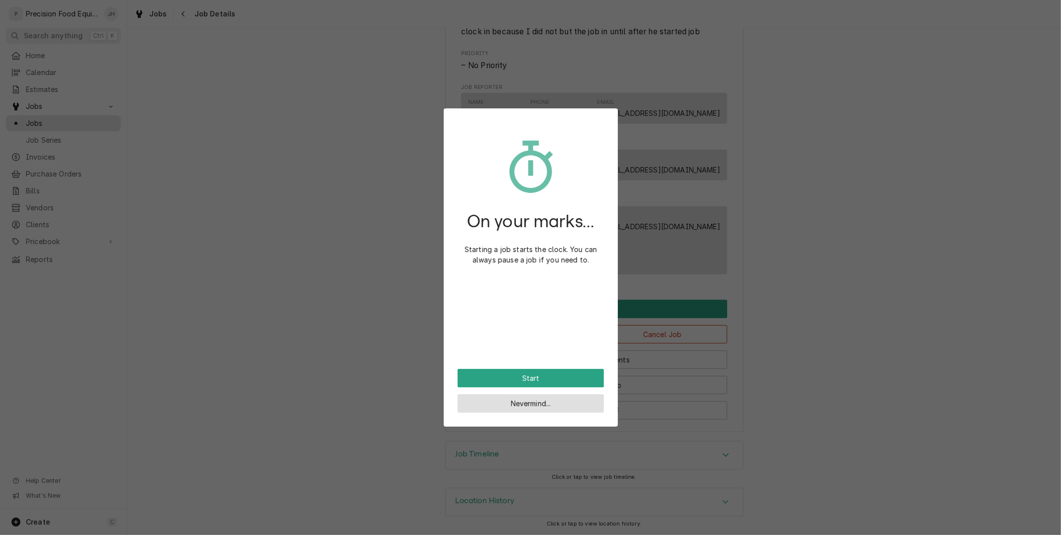
click at [530, 397] on button "Nevermind..." at bounding box center [531, 403] width 146 height 18
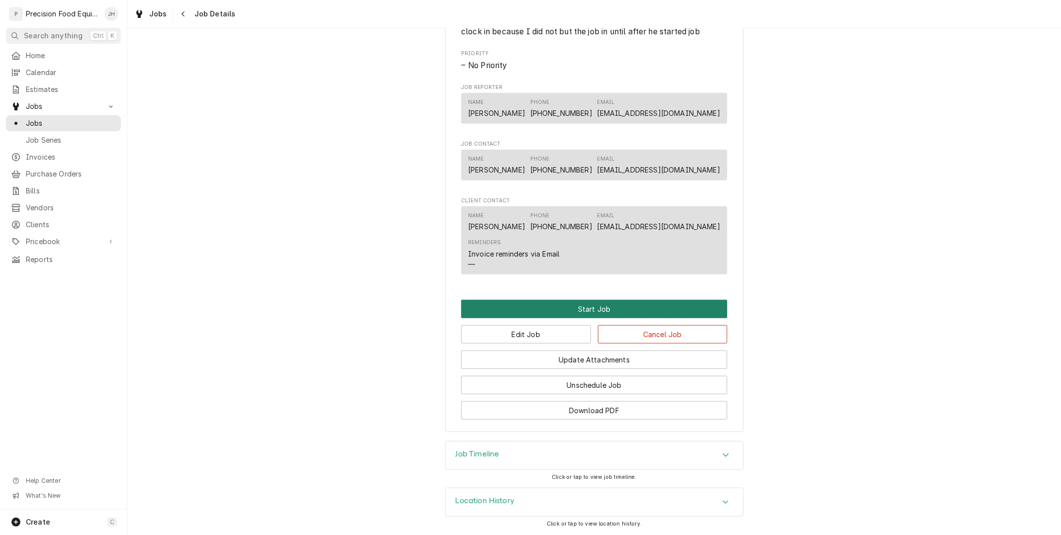
click at [578, 312] on button "Start Job" at bounding box center [594, 309] width 266 height 18
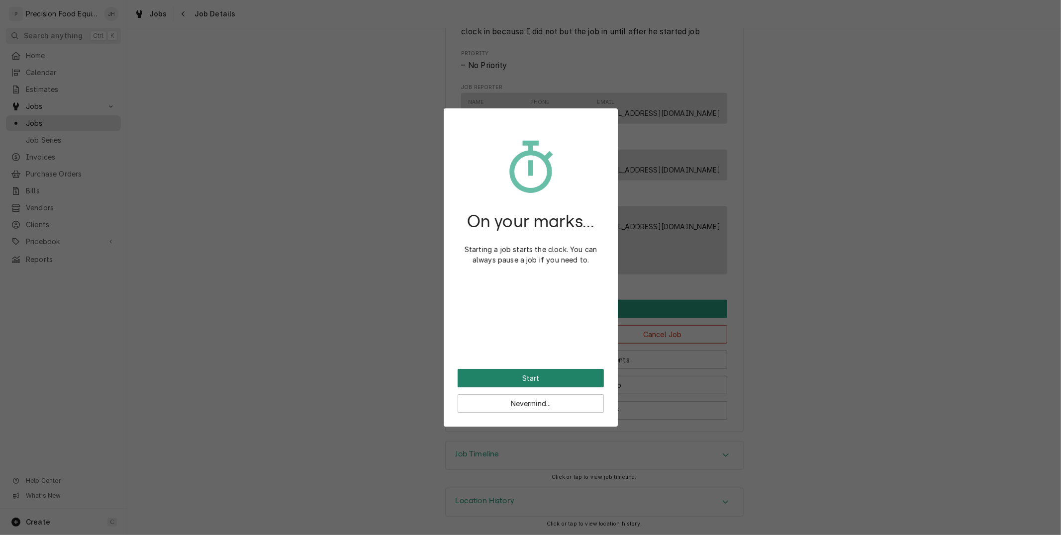
click at [559, 379] on button "Start" at bounding box center [531, 378] width 146 height 18
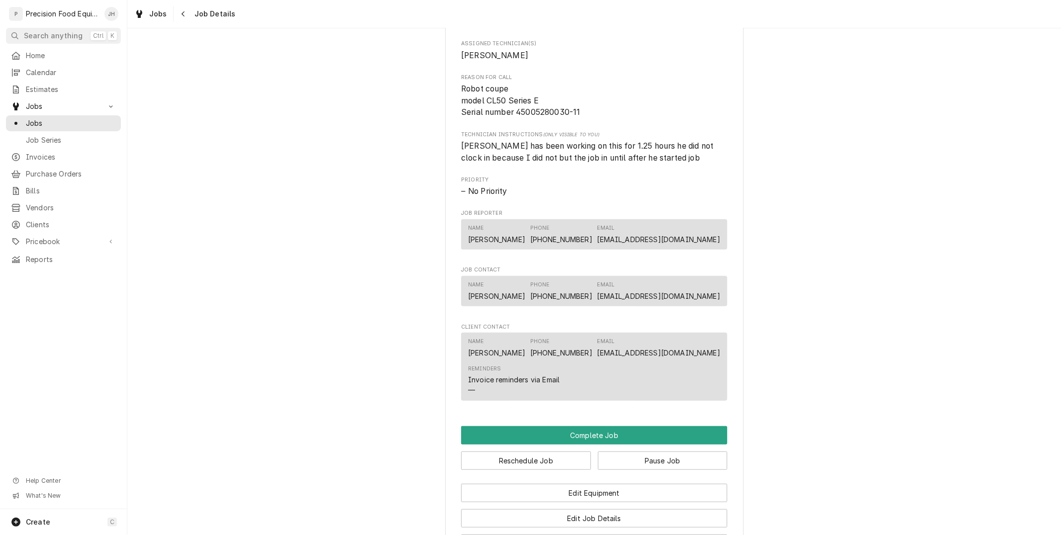
scroll to position [684, 0]
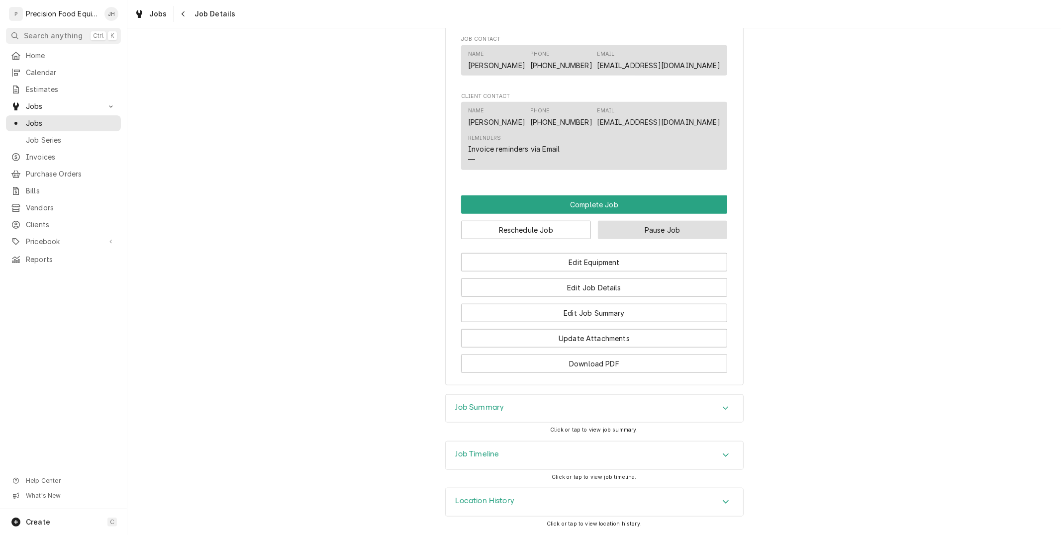
click at [663, 224] on button "Pause Job" at bounding box center [663, 230] width 130 height 18
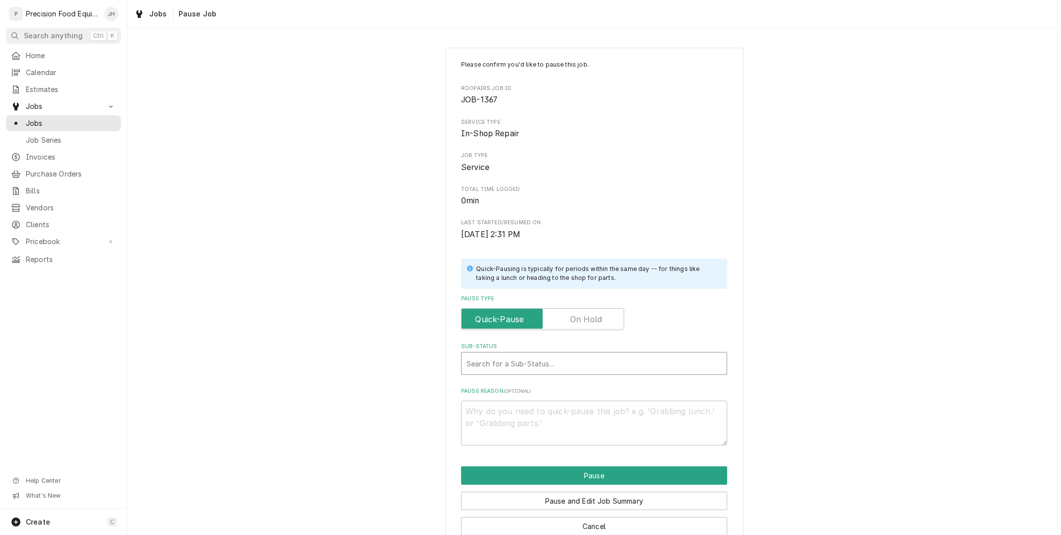
type textarea "x"
click at [588, 366] on div "Sub-Status" at bounding box center [594, 364] width 255 height 18
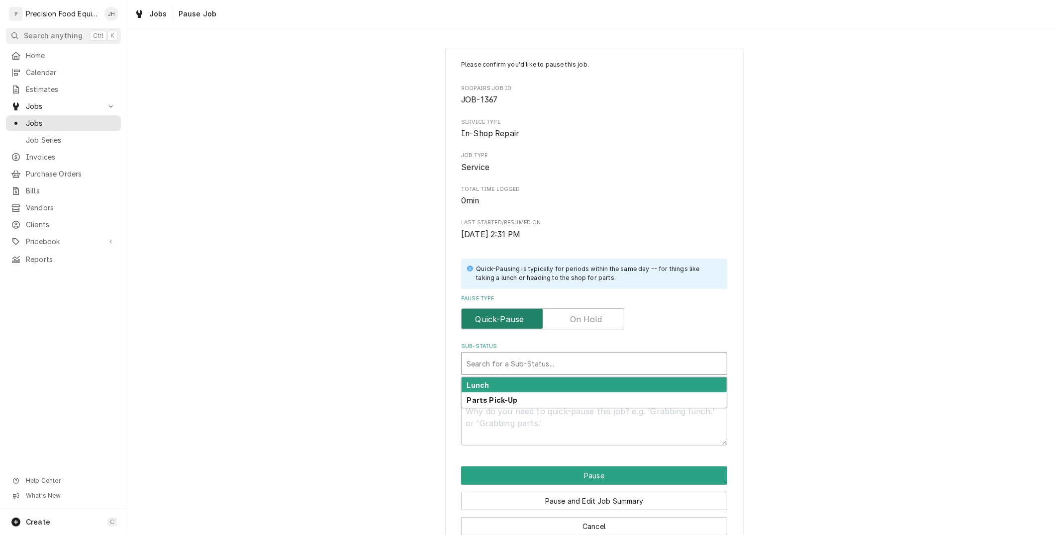
click at [595, 326] on input "Pause Type" at bounding box center [543, 319] width 154 height 22
checkbox input "true"
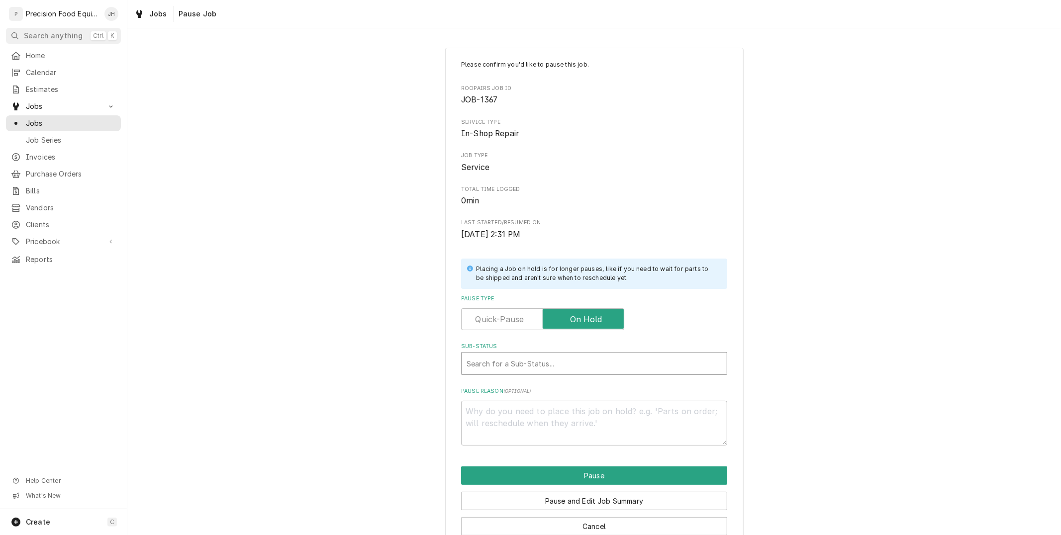
click at [587, 364] on div "Sub-Status" at bounding box center [594, 364] width 255 height 18
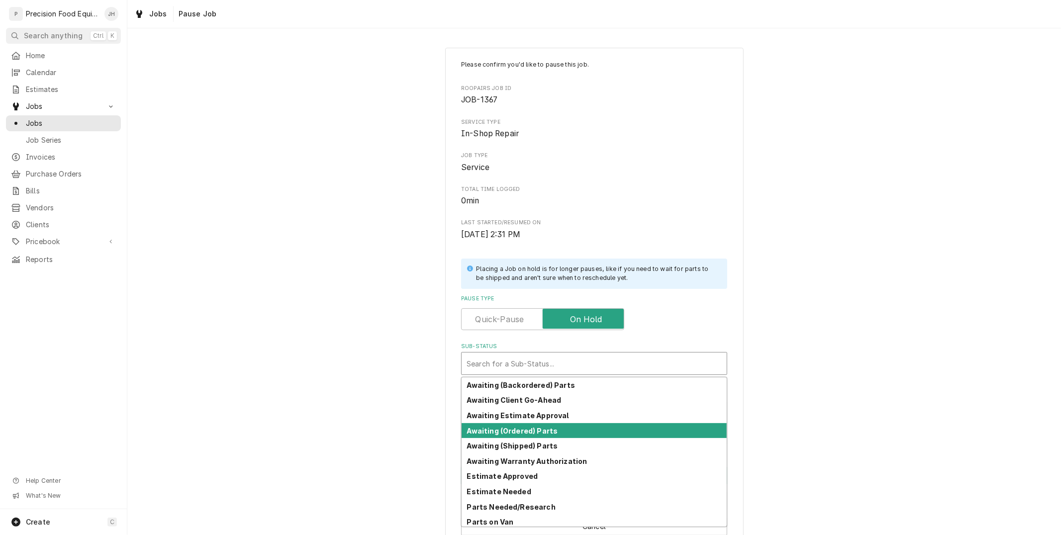
click at [559, 429] on div "Awaiting (Ordered) Parts" at bounding box center [594, 430] width 265 height 15
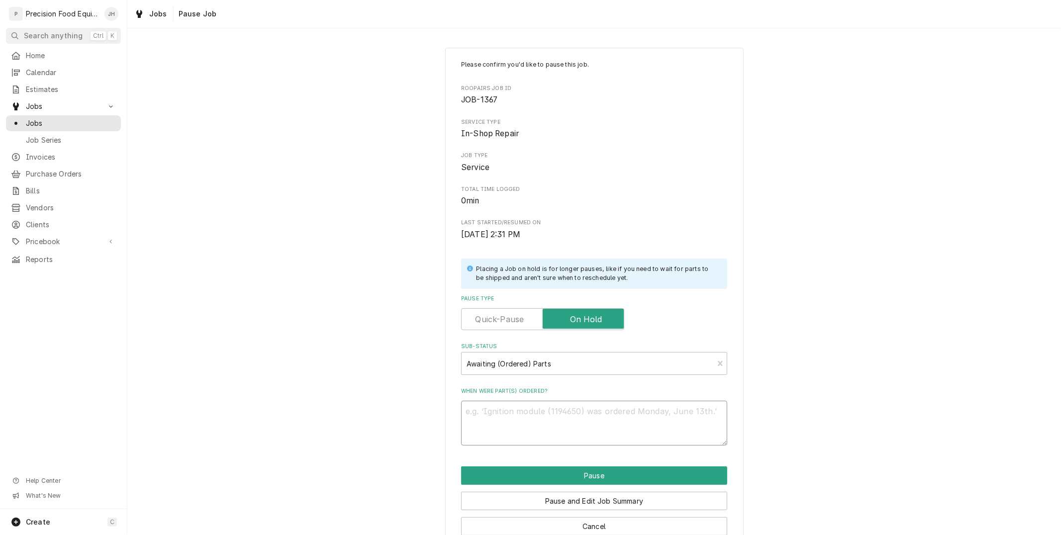
click at [559, 429] on textarea "When were part(s) ordered?" at bounding box center [594, 423] width 266 height 45
type textarea "x"
type textarea "O"
type textarea "x"
type textarea "Or"
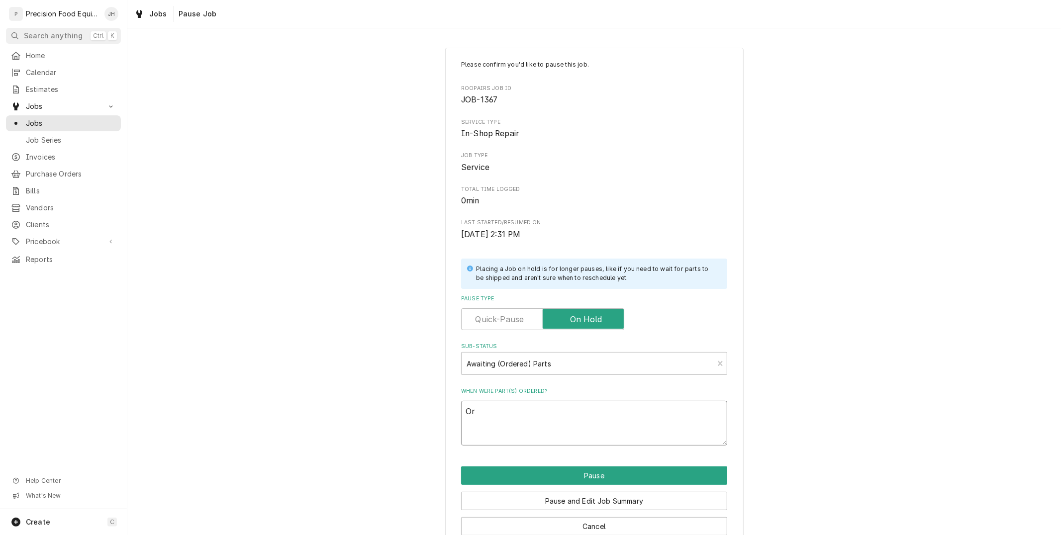
type textarea "x"
type textarea "Ord"
type textarea "x"
type textarea "Orde"
type textarea "x"
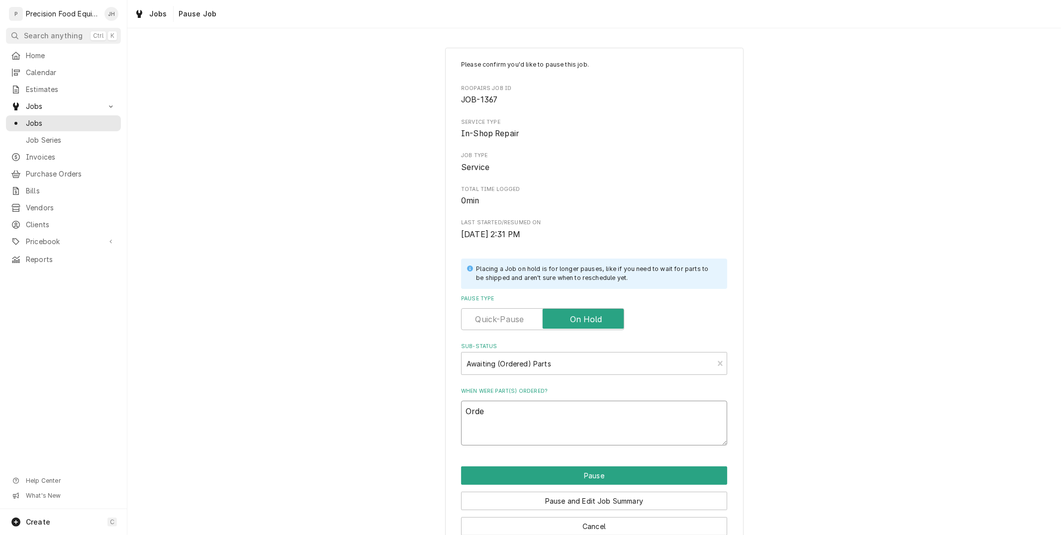
type textarea "Order"
type textarea "x"
type textarea "Ordere"
type textarea "x"
type textarea "Ordered"
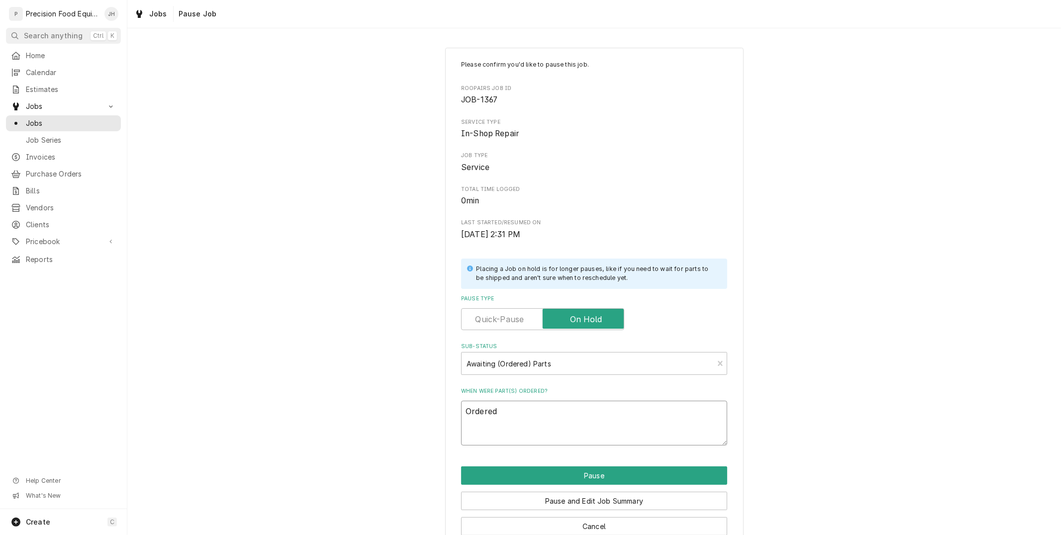
type textarea "x"
type textarea "Ordered"
type textarea "x"
type textarea "Ordered 0"
type textarea "x"
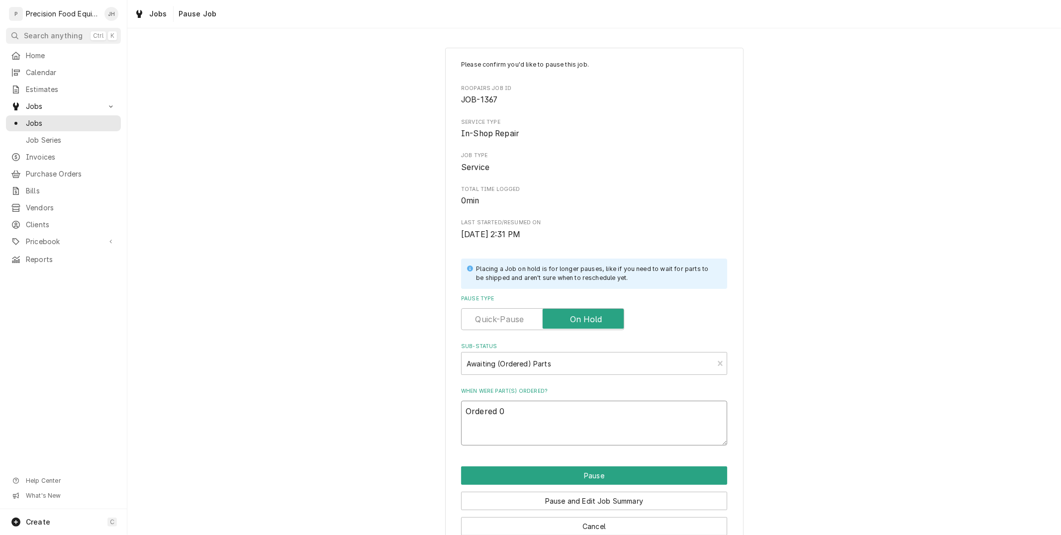
type textarea "Ordered 08"
type textarea "x"
type textarea "Ordered 08/"
type textarea "x"
type textarea "Ordered 08/1"
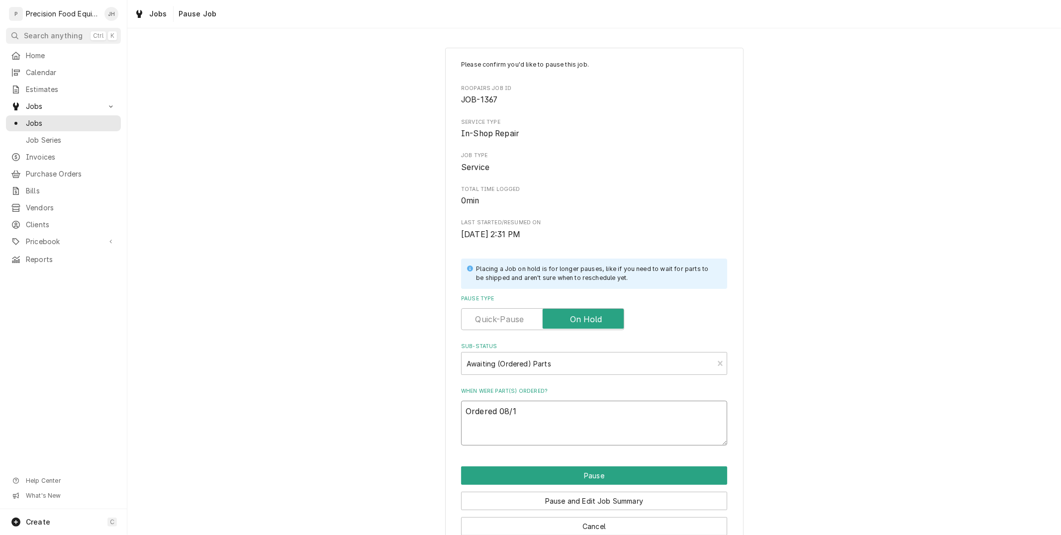
type textarea "x"
type textarea "Ordered 08/14"
type textarea "x"
type textarea "Ordered 08/14"
type textarea "x"
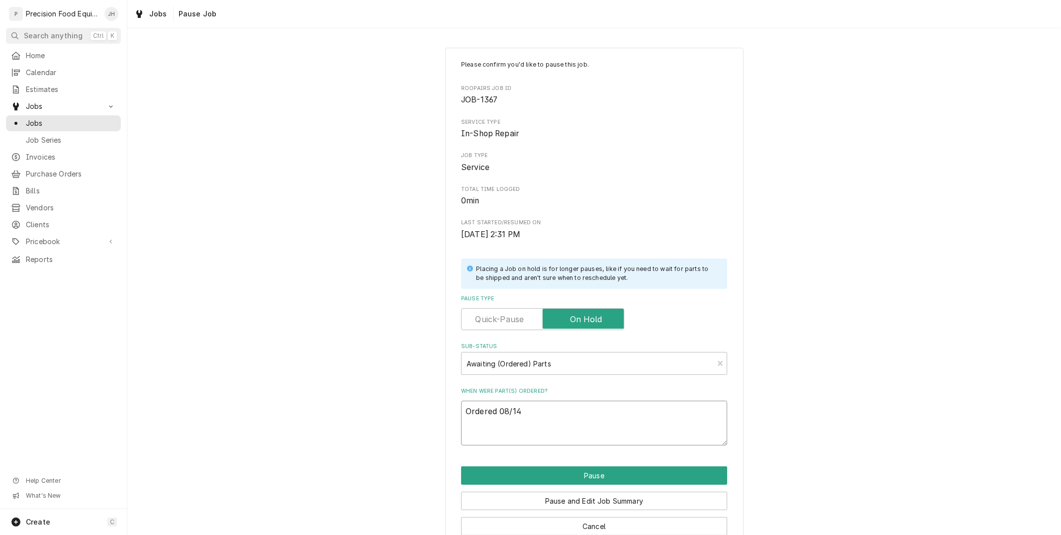
type textarea "Ordered 08/14 f"
type textarea "x"
type textarea "Ordered 08/14 fr"
type textarea "x"
type textarea "Ordered 08/14 fro"
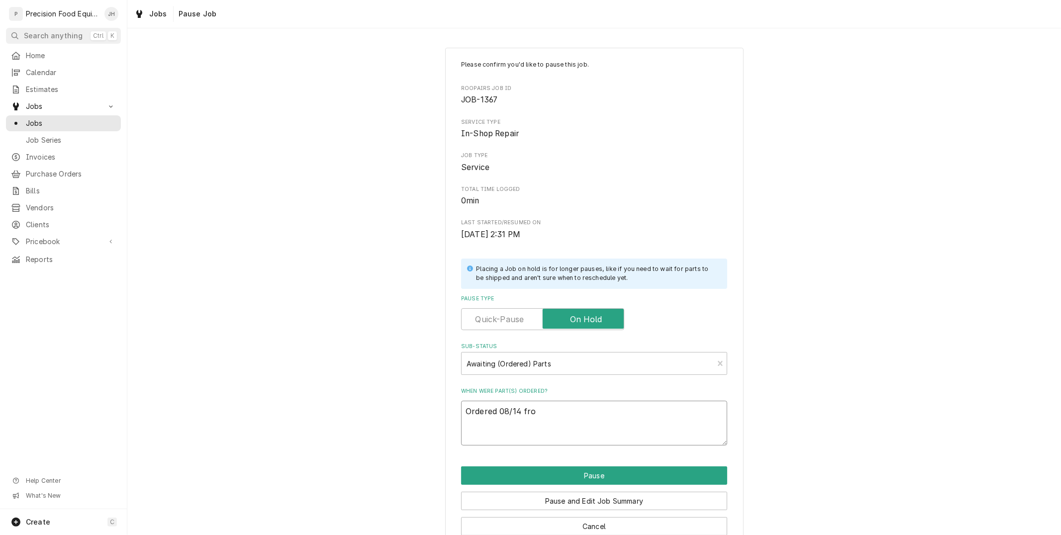
type textarea "x"
type textarea "Ordered 08/14 from"
type textarea "x"
type textarea "Ordered 08/14 from"
type textarea "x"
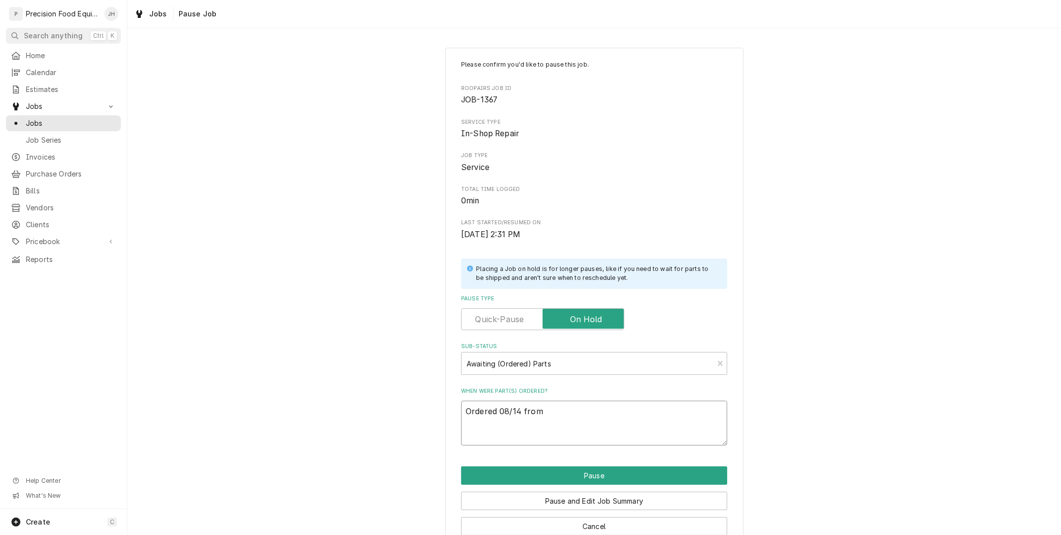
type textarea "Ordered 08/14 from R"
type textarea "x"
type textarea "Ordered 08/14 from Ro"
type textarea "x"
type textarea "Ordered 08/14 from Rob"
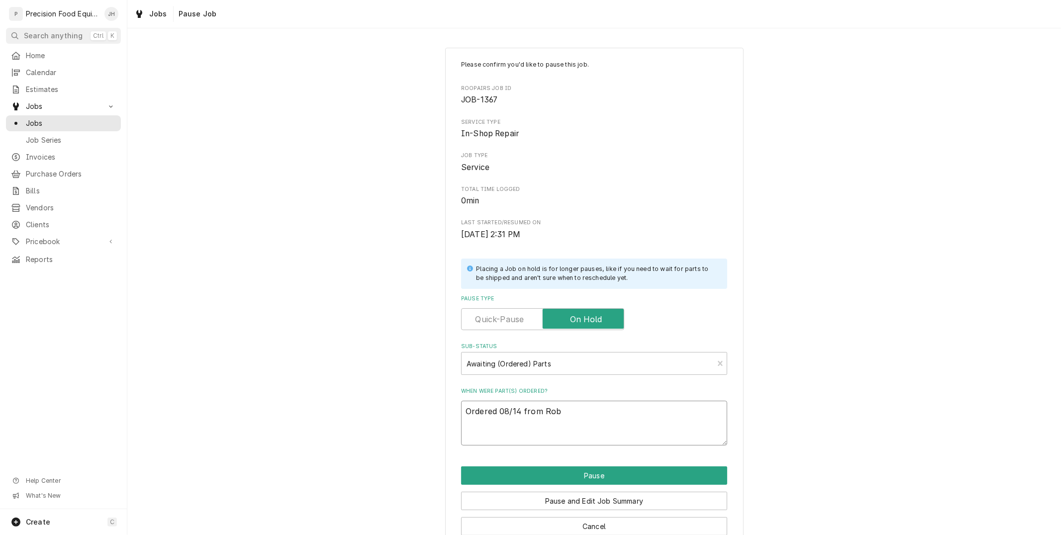
type textarea "x"
type textarea "Ordered 08/14 from Robo"
type textarea "x"
type textarea "Ordered 08/14 from Robot"
type textarea "x"
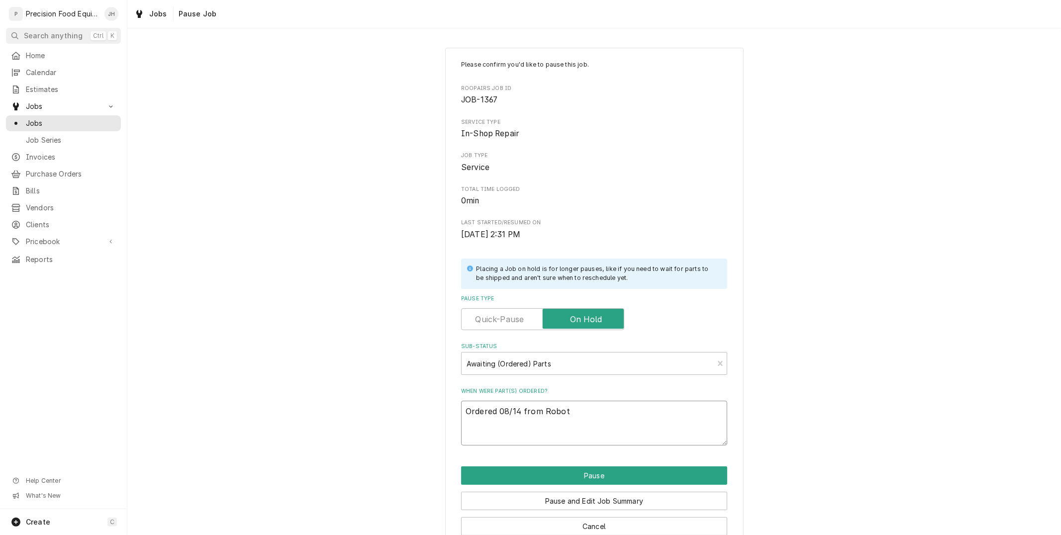
type textarea "Ordered 08/14 from Robot"
type textarea "x"
type textarea "Ordered 08/14 from Robot C"
type textarea "x"
type textarea "Ordered 08/14 from Robot Co"
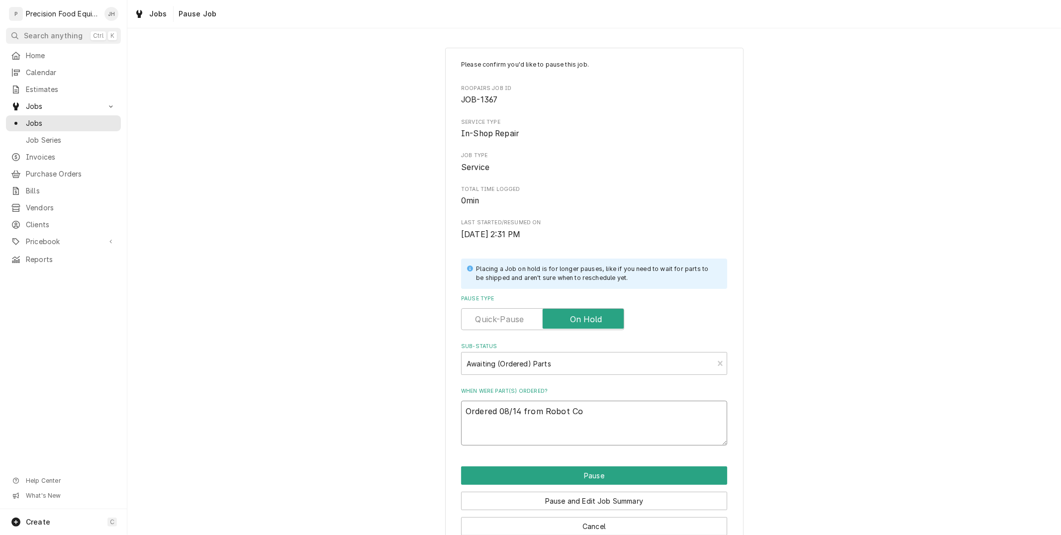
type textarea "x"
type textarea "Ordered 08/14 from Robot Cou"
type textarea "x"
type textarea "Ordered 08/14 from Robot Coup"
type textarea "x"
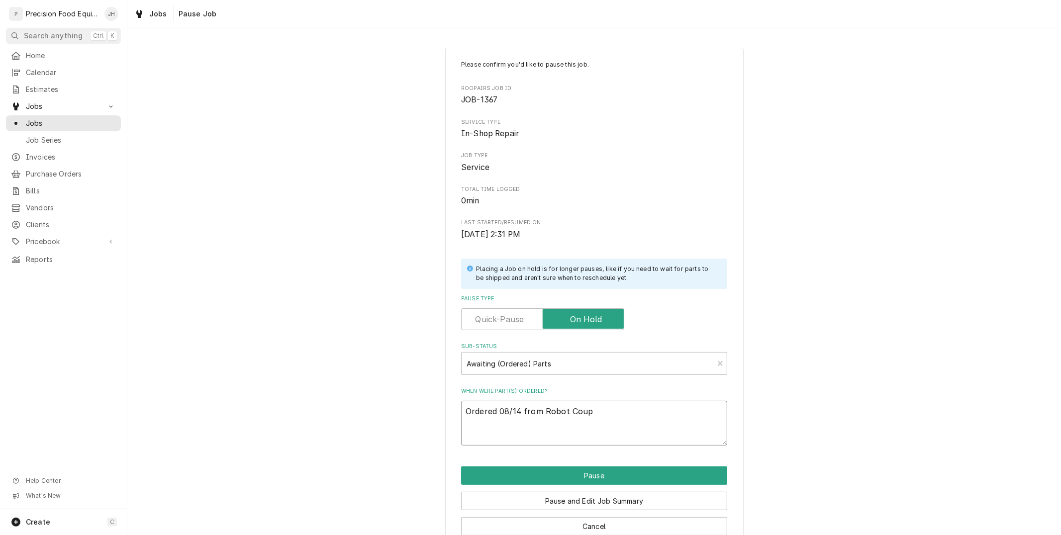
type textarea "Ordered 08/14 from Robot Coupl"
type textarea "x"
type textarea "Ordered 08/14 from Robot Couple"
type textarea "x"
type textarea "Ordered 08/14 from Robot Coupl"
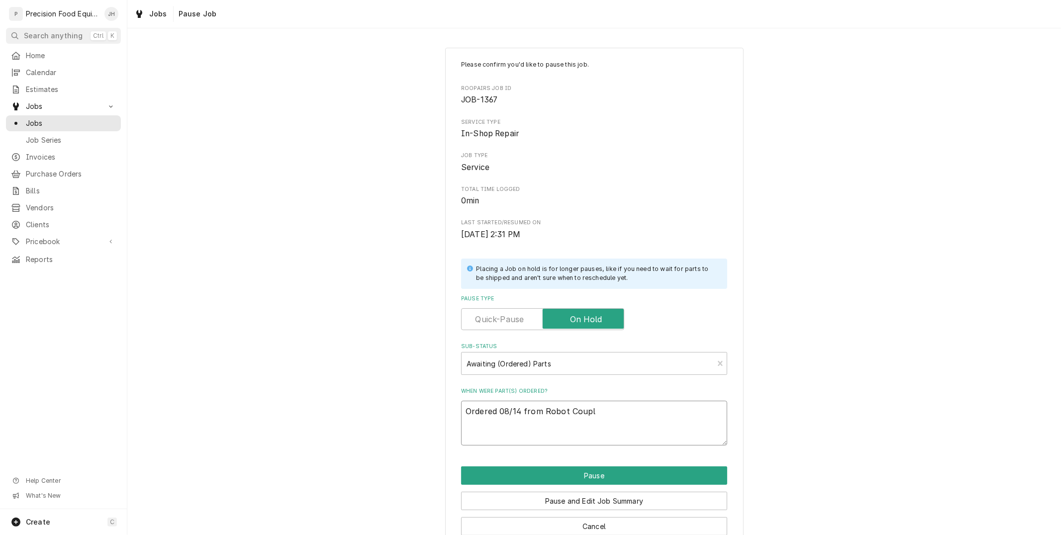
type textarea "x"
type textarea "Ordered 08/14 from Robot Coupe"
type textarea "x"
type textarea "Ordered 08/14 from Robot Coupe"
type textarea "x"
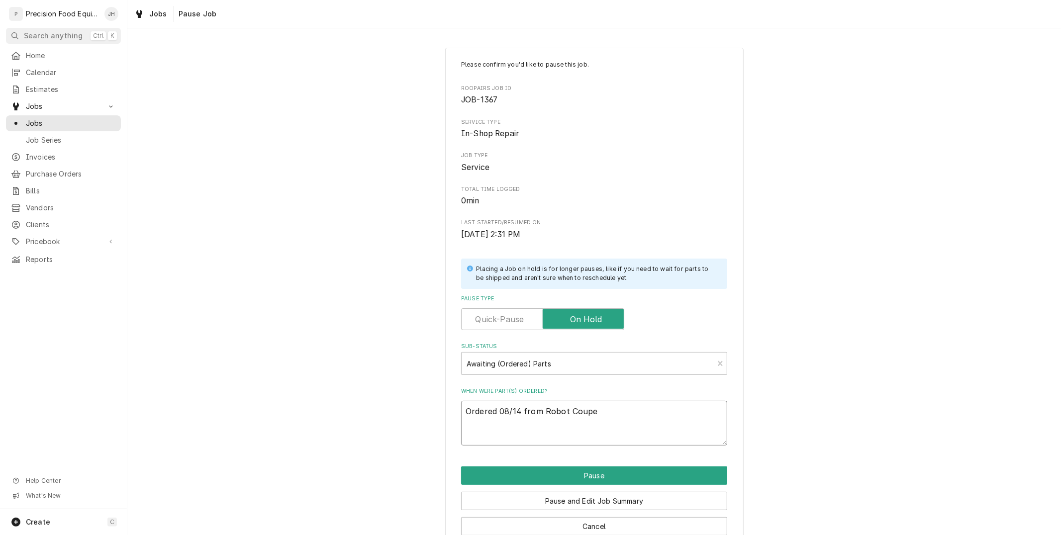
type textarea "Ordered 08/14 from Robot Coupe"
type textarea "x"
type textarea "Ordered 08/14 from Robot Coupe p"
type textarea "x"
type textarea "Ordered 08/14 from Robot Coupe pa"
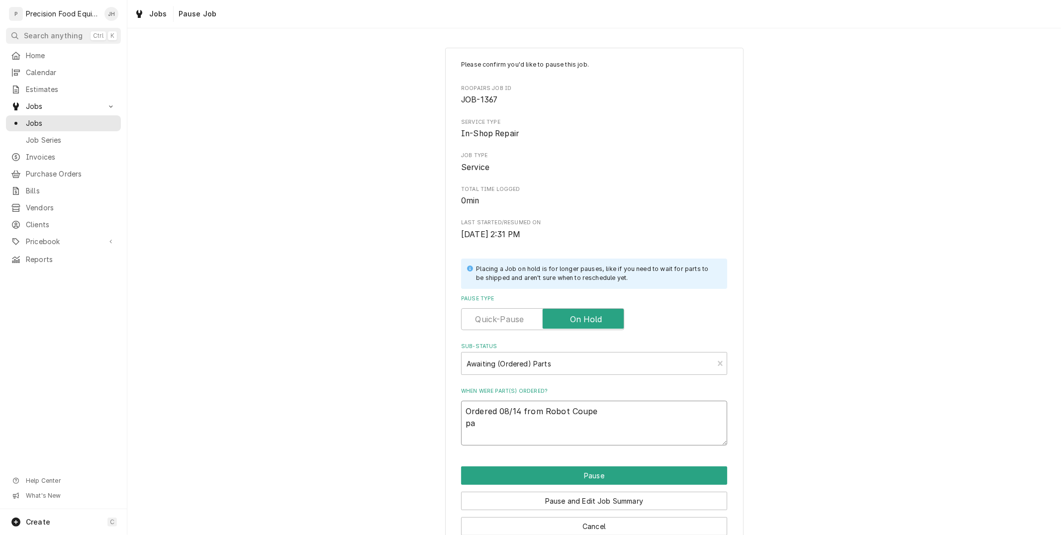
type textarea "x"
type textarea "Ordered 08/14 from Robot Coupe par"
type textarea "x"
type textarea "Ordered 08/14 from Robot Coupe part"
type textarea "x"
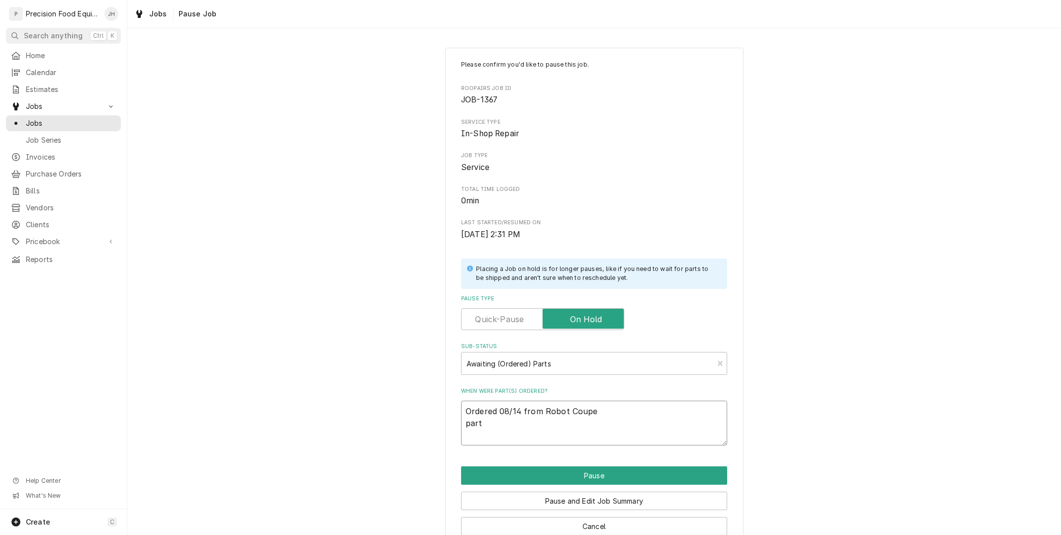
type textarea "Ordered 08/14 from Robot Coupe part"
type textarea "x"
type textarea "Ordered 08/14 from Robot Coupe part 3"
type textarea "x"
type textarea "Ordered 08/14 from Robot Coupe part 39"
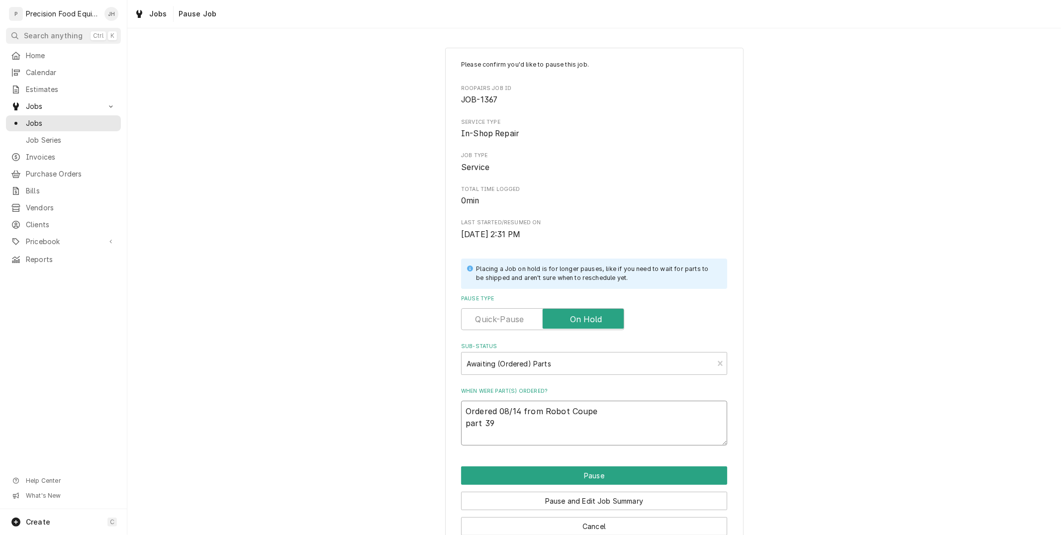
type textarea "x"
type textarea "Ordered 08/14 from Robot Coupe part 397"
type textarea "x"
type textarea "Ordered 08/14 from Robot Coupe part 3970"
type textarea "x"
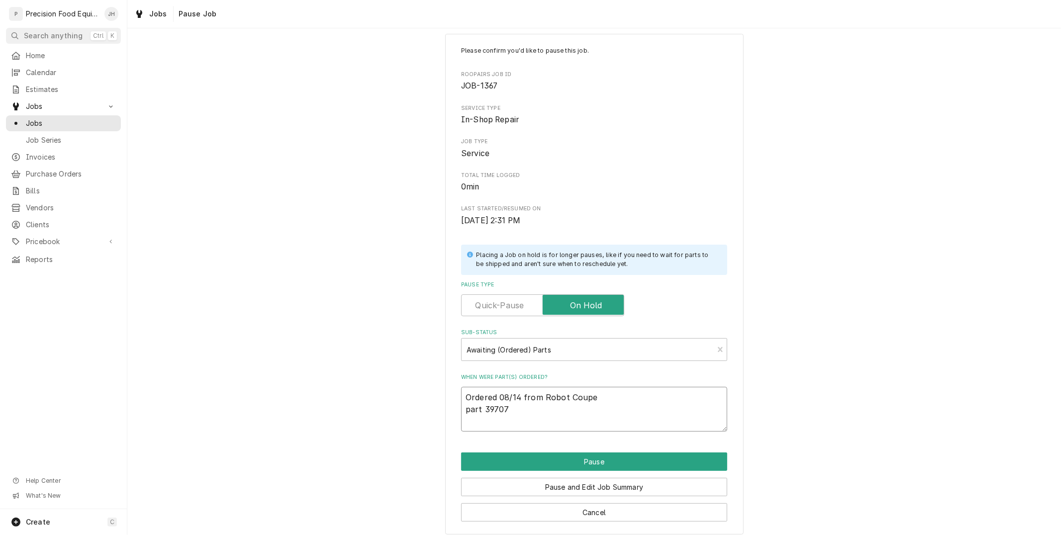
scroll to position [22, 0]
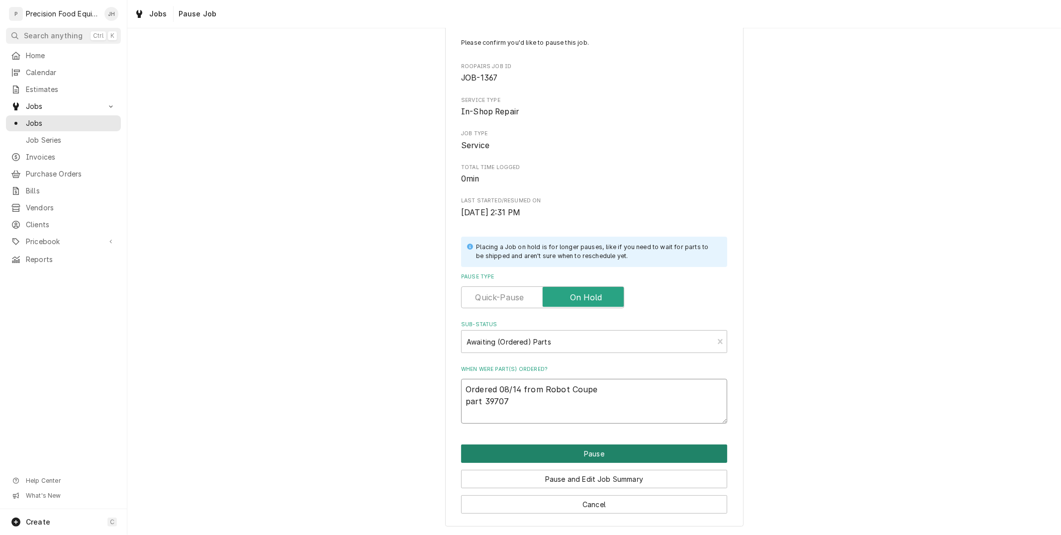
type textarea "Ordered 08/14 from Robot Coupe part 39707"
click at [570, 452] on button "Pause" at bounding box center [594, 454] width 266 height 18
type textarea "x"
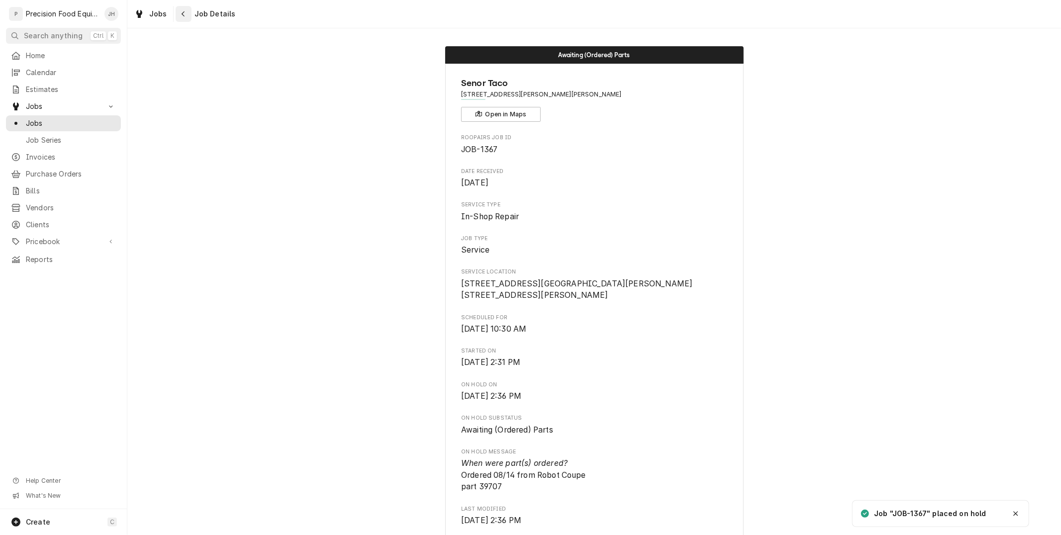
click at [181, 11] on icon "Navigate back" at bounding box center [183, 13] width 4 height 7
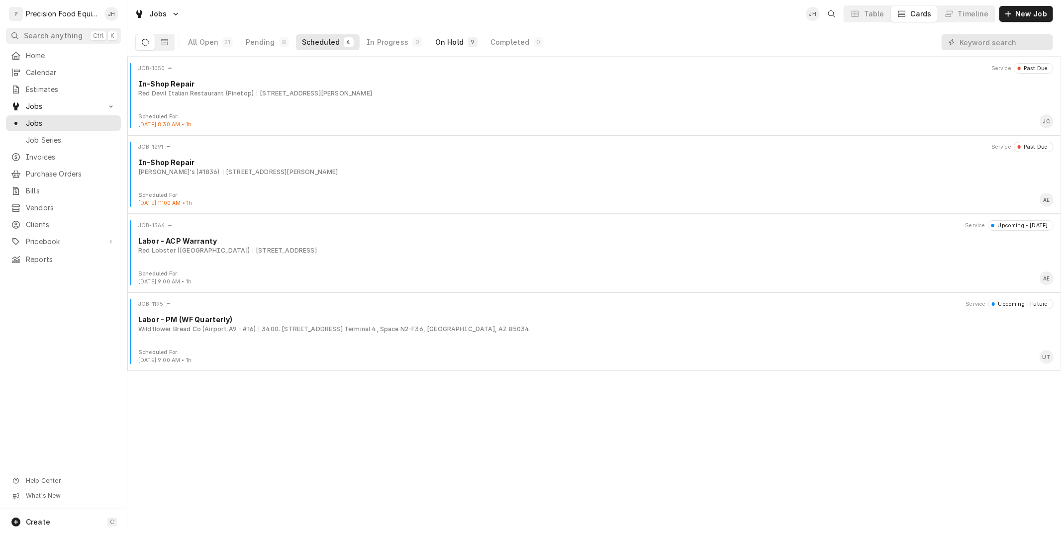
click at [444, 39] on div "On Hold" at bounding box center [449, 42] width 28 height 10
